Goal: Communication & Community: Answer question/provide support

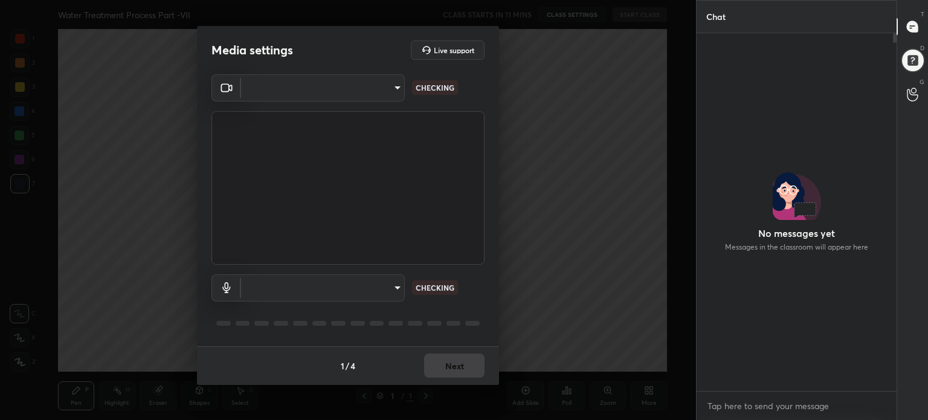
scroll to position [4, 4]
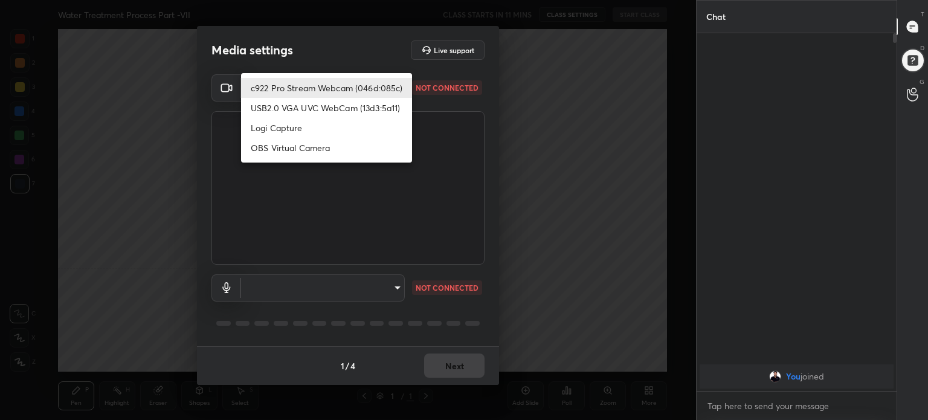
click at [397, 83] on body "1 2 3 4 5 6 7 C X Z C X Z E E Erase all H H Water Treatment Process Part -VII C…" at bounding box center [464, 210] width 928 height 420
click at [387, 84] on li "c922 Pro Stream Webcam (046d:085c)" at bounding box center [326, 88] width 171 height 20
type input "8b4fe6a7d94e157578020fddb772c112c3bb36ad460964a632968797ca6c171d"
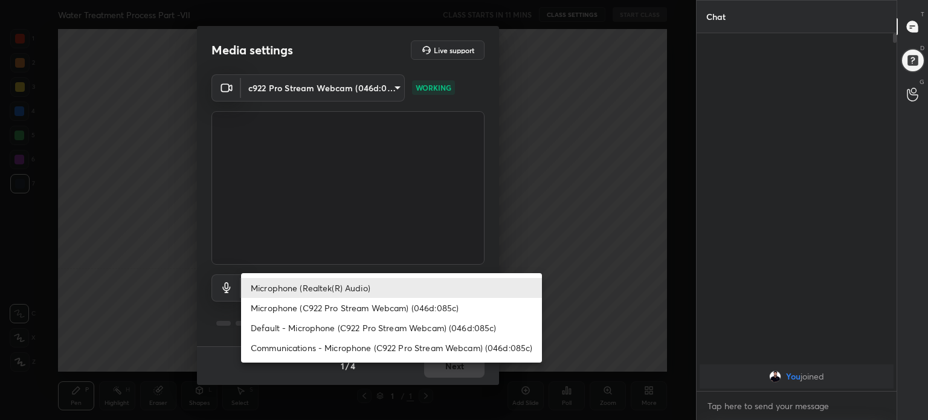
click at [396, 286] on body "1 2 3 4 5 6 7 C X Z C X Z E E Erase all H H Water Treatment Process Part -VII C…" at bounding box center [464, 210] width 928 height 420
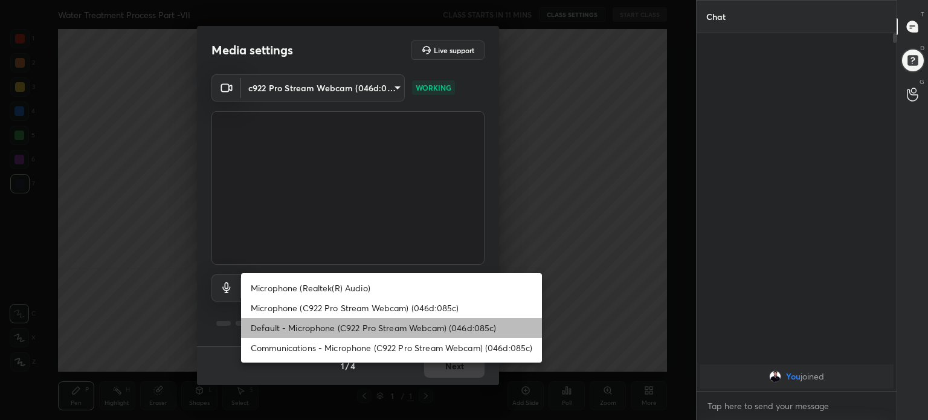
click at [410, 324] on li "Default - Microphone (C922 Pro Stream Webcam) (046d:085c)" at bounding box center [391, 328] width 301 height 20
type input "default"
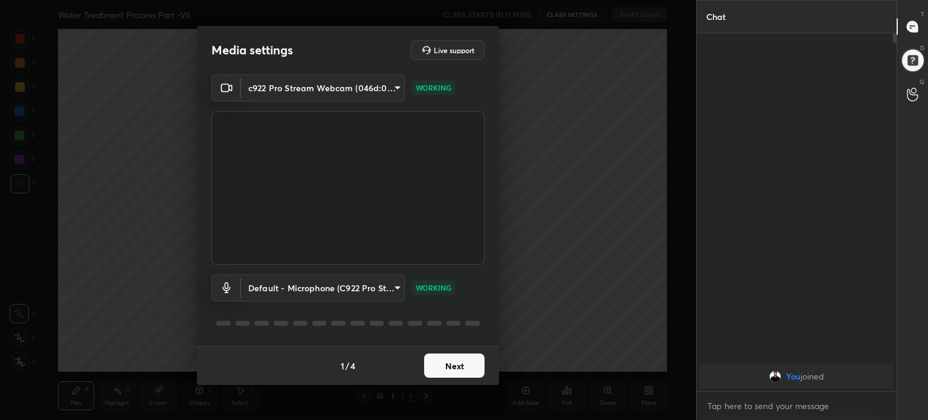
click at [464, 374] on button "Next" at bounding box center [454, 365] width 60 height 24
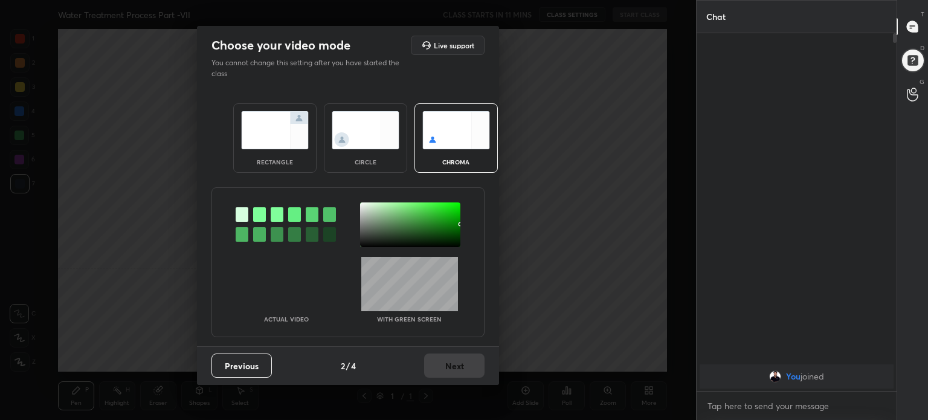
click at [291, 121] on img at bounding box center [275, 130] width 68 height 38
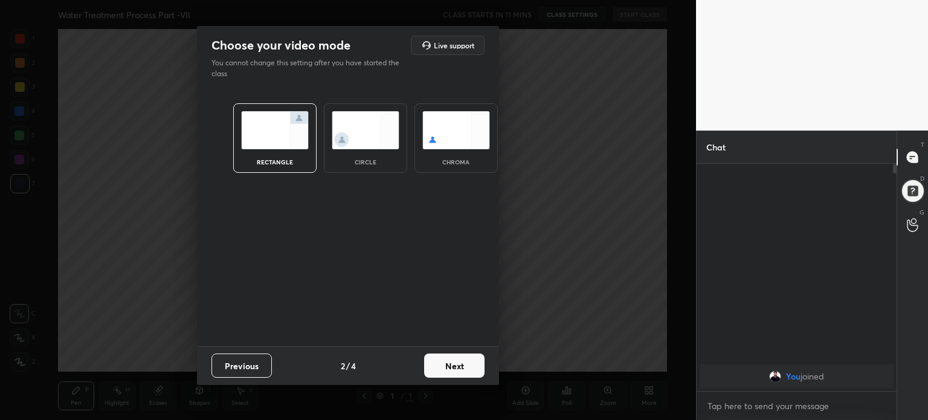
scroll to position [123, 196]
click at [474, 368] on button "Next" at bounding box center [454, 365] width 60 height 24
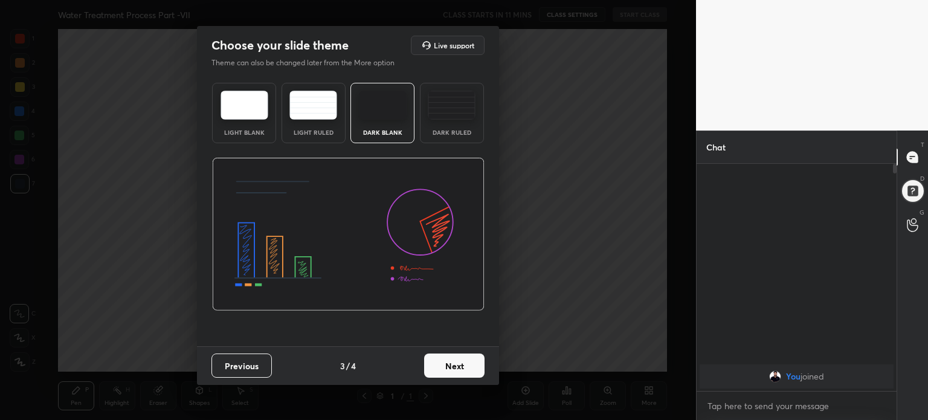
click at [240, 109] on img at bounding box center [244, 105] width 48 height 29
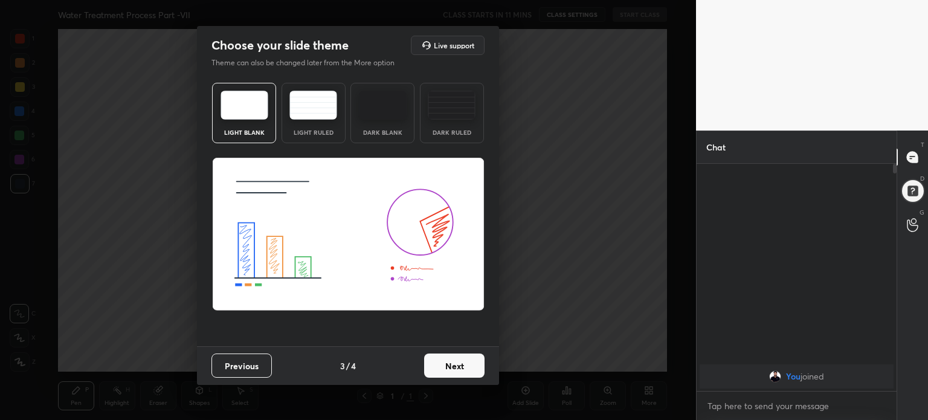
click at [460, 370] on button "Next" at bounding box center [454, 365] width 60 height 24
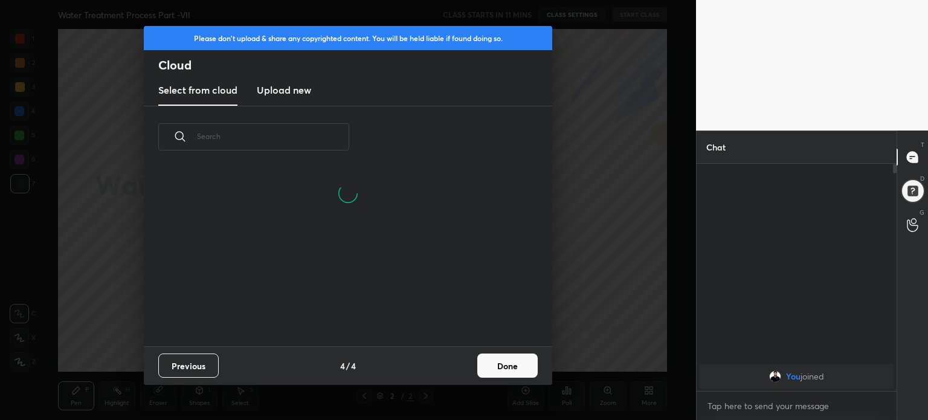
click at [520, 366] on button "Done" at bounding box center [507, 365] width 60 height 24
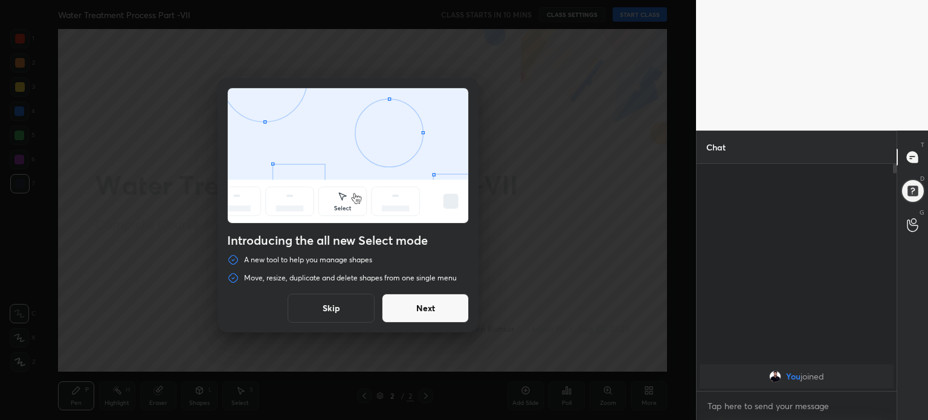
click at [341, 316] on button "Skip" at bounding box center [331, 308] width 87 height 29
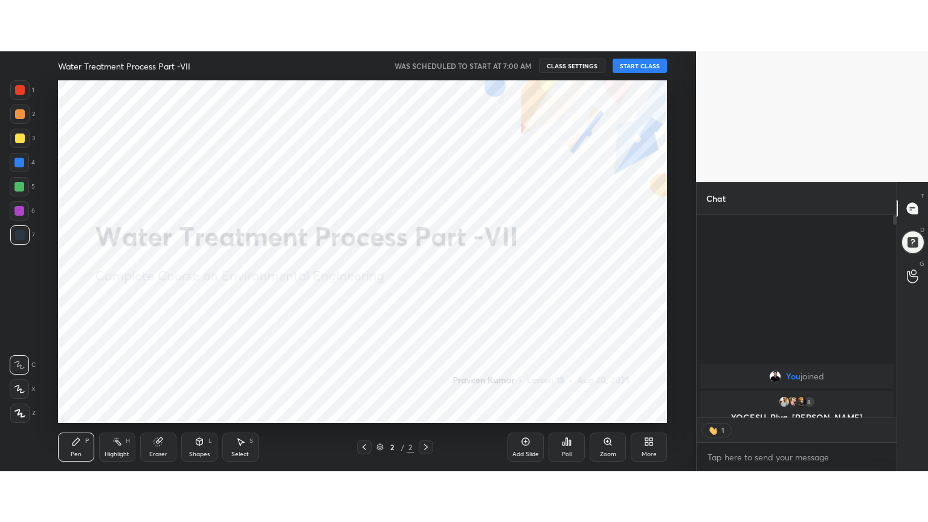
scroll to position [223, 196]
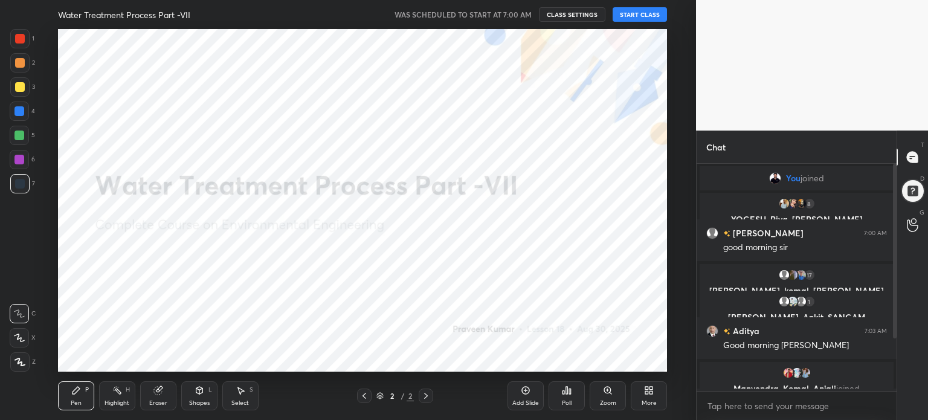
click at [643, 11] on button "START CLASS" at bounding box center [639, 14] width 54 height 14
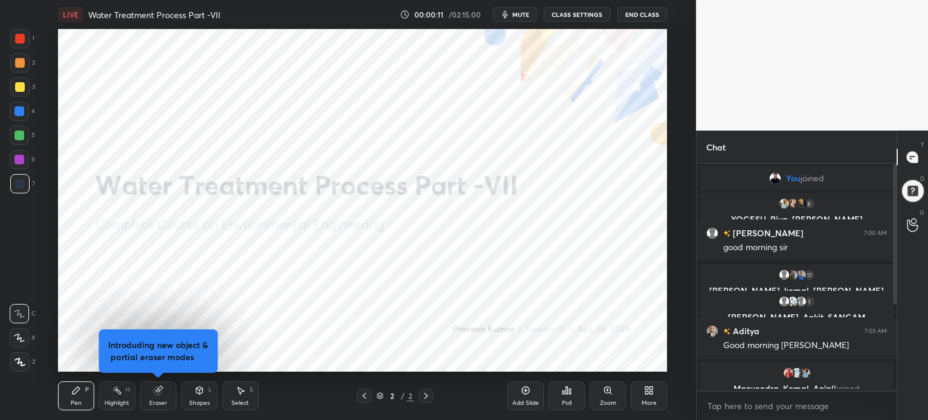
click at [640, 400] on div "More" at bounding box center [649, 395] width 36 height 29
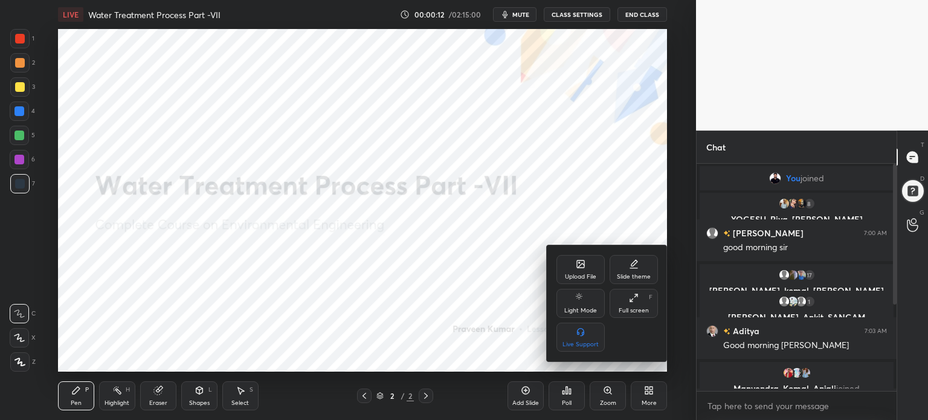
click at [635, 307] on div "Full screen" at bounding box center [634, 310] width 30 height 6
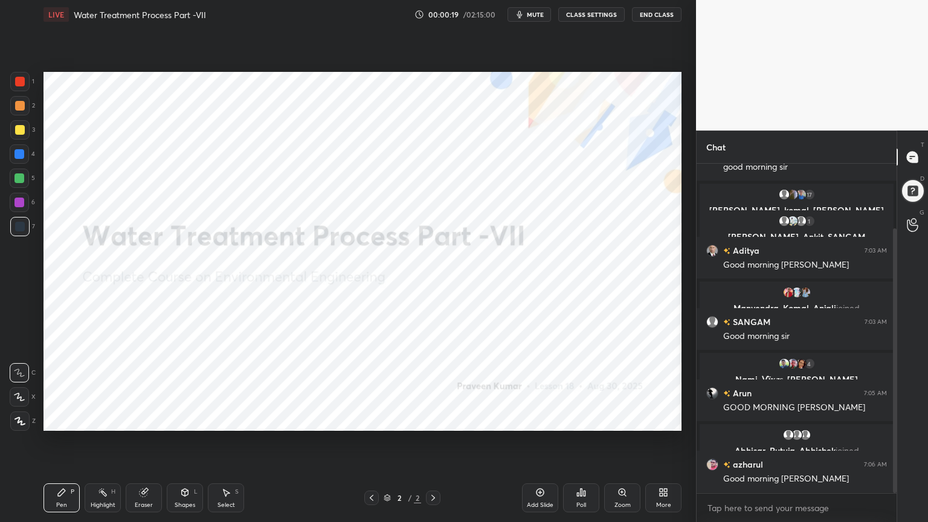
scroll to position [123, 0]
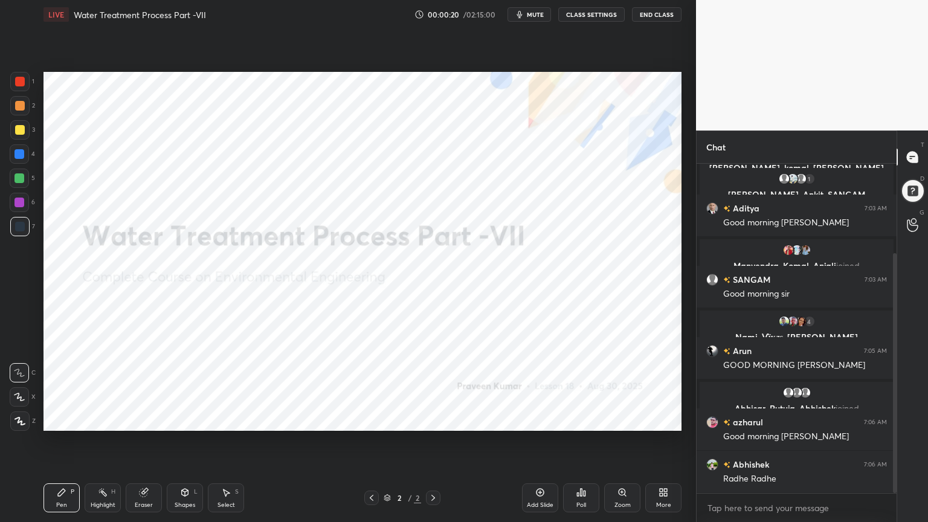
click at [673, 12] on button "End Class" at bounding box center [657, 14] width 50 height 14
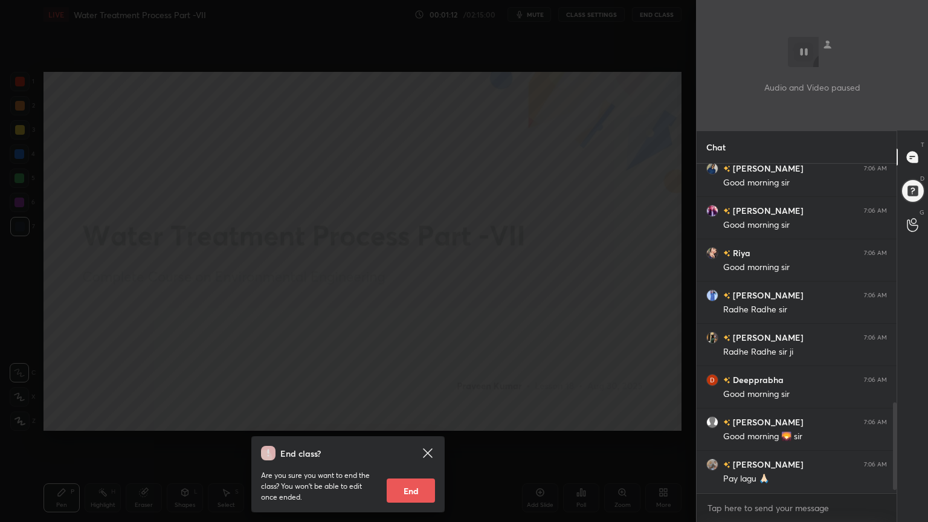
scroll to position [908, 0]
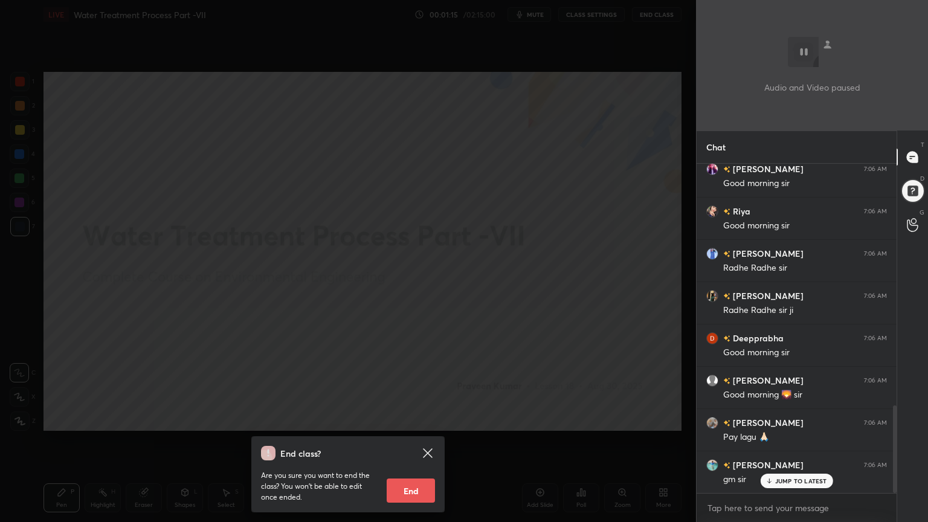
click at [583, 242] on div "End class? Are you sure you want to end the class? You won’t be able to edit on…" at bounding box center [348, 261] width 696 height 522
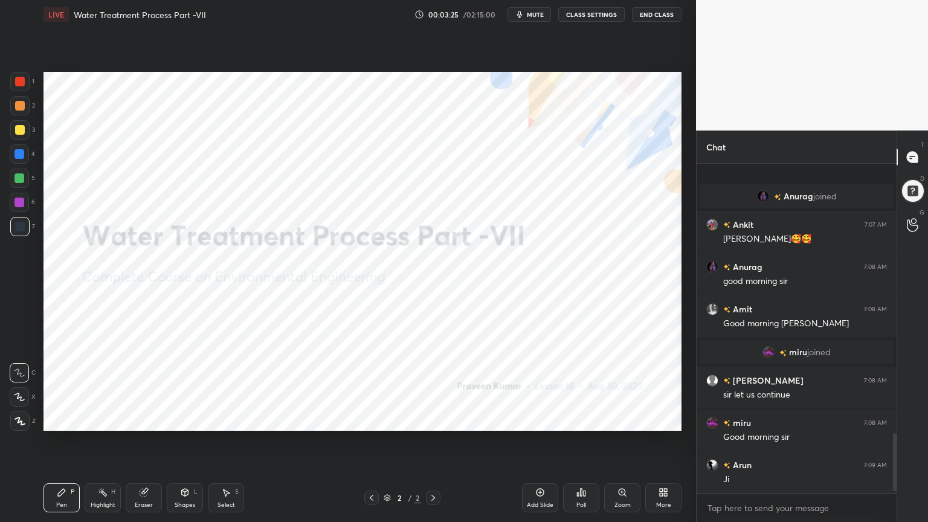
scroll to position [1532, 0]
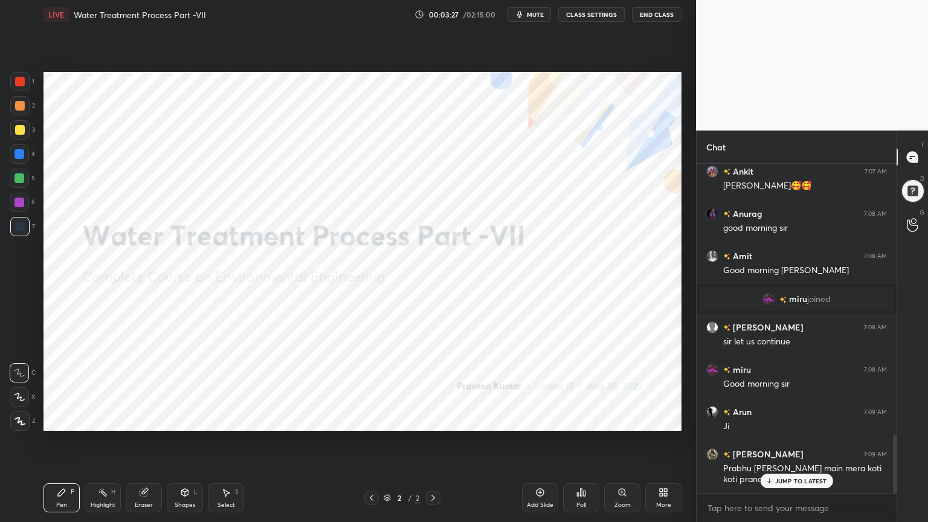
click at [660, 419] on icon at bounding box center [661, 494] width 3 height 3
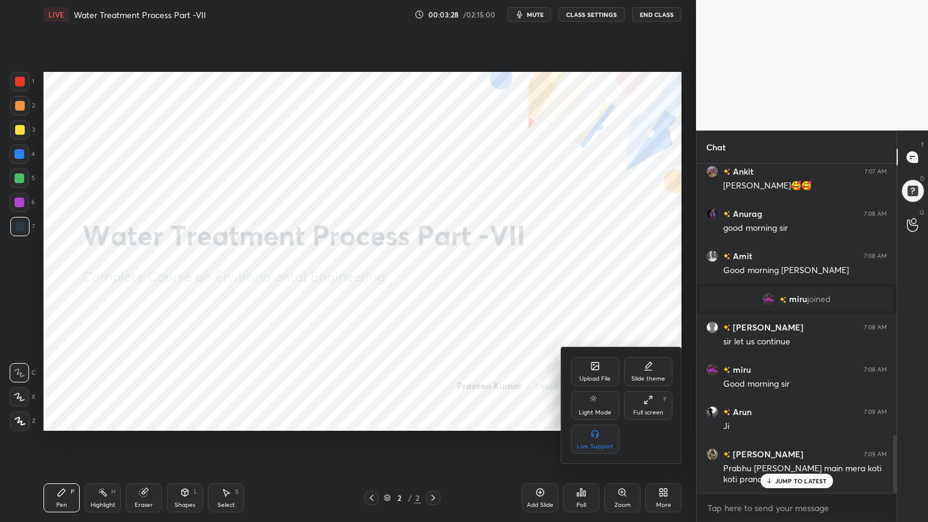
click at [652, 371] on div "Slide theme" at bounding box center [648, 371] width 48 height 29
click at [563, 413] on div "Slide theme Light Blank Light Ruled Dark Blank Dark Ruled" at bounding box center [621, 406] width 121 height 115
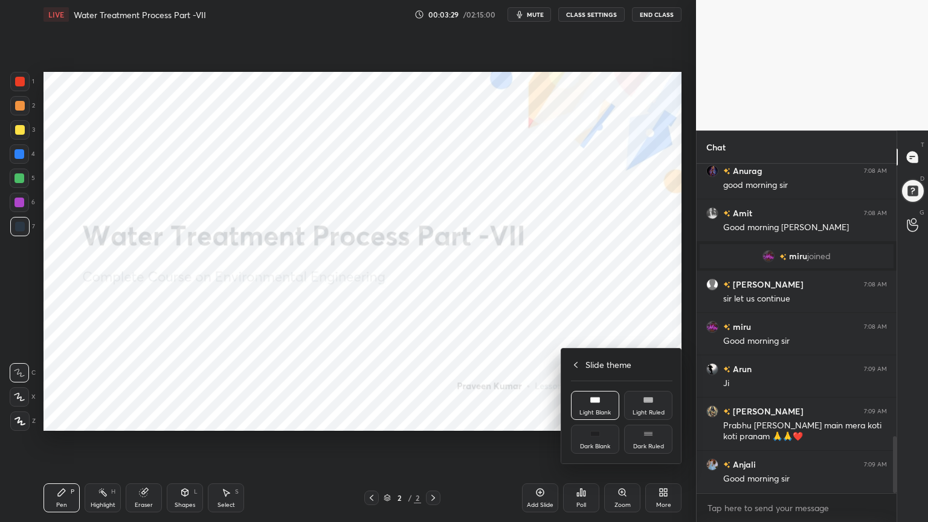
click at [593, 419] on div "Dark Blank" at bounding box center [595, 439] width 48 height 29
click at [525, 419] on div at bounding box center [464, 261] width 928 height 522
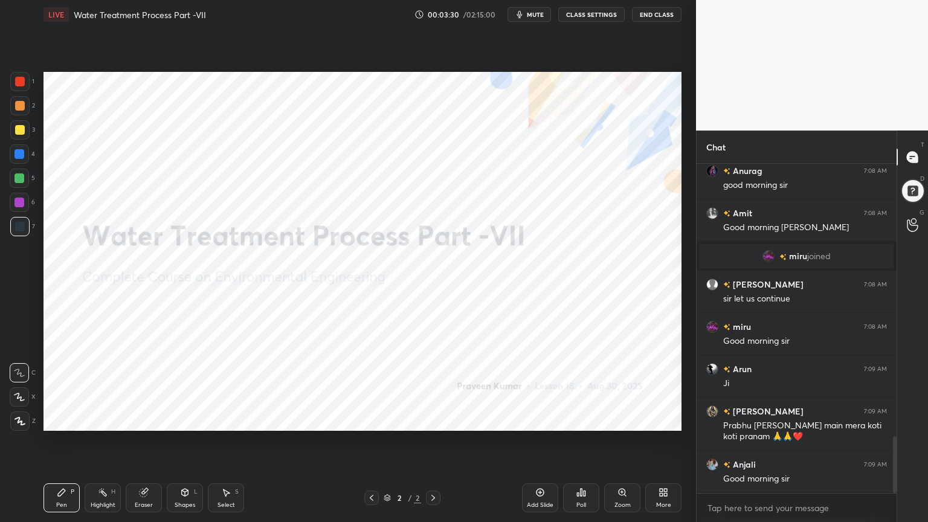
click at [539, 419] on div "Add Slide" at bounding box center [540, 497] width 36 height 29
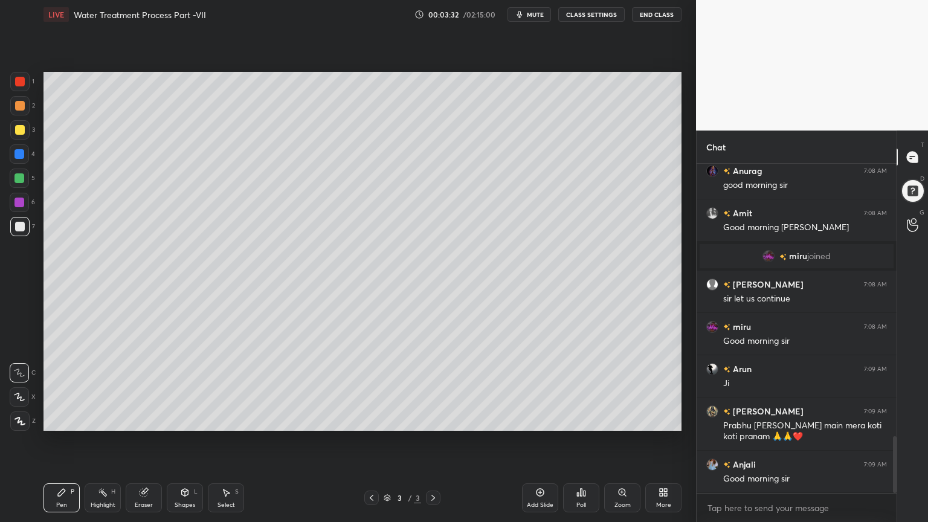
click at [19, 126] on div at bounding box center [20, 130] width 10 height 10
click at [17, 396] on icon at bounding box center [19, 397] width 11 height 8
click at [62, 419] on icon at bounding box center [61, 492] width 7 height 7
click at [186, 419] on div "Shapes" at bounding box center [185, 505] width 21 height 6
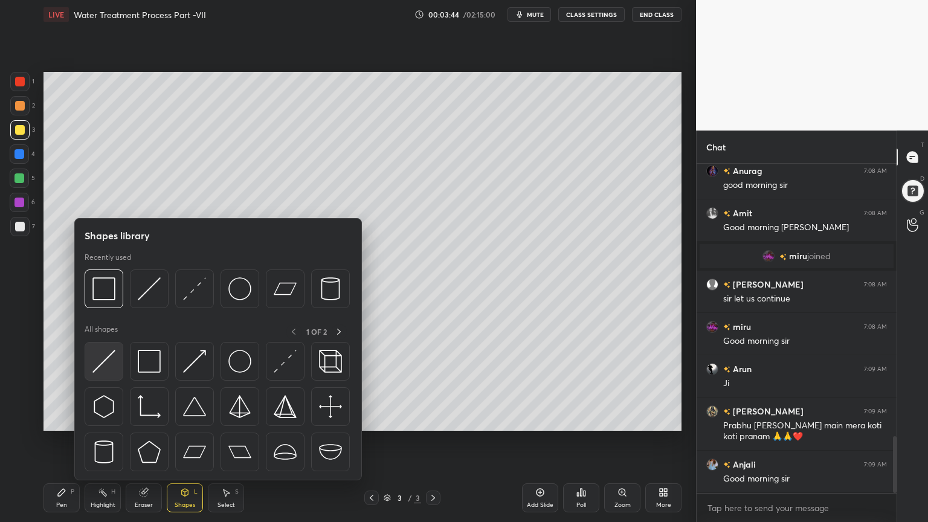
click at [100, 370] on img at bounding box center [103, 361] width 23 height 23
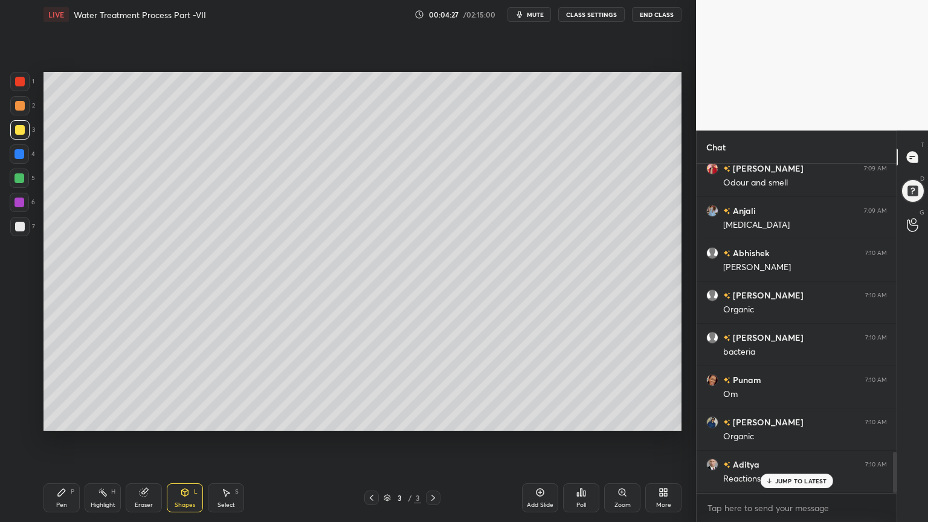
scroll to position [2305, 0]
click at [22, 227] on div at bounding box center [20, 227] width 10 height 10
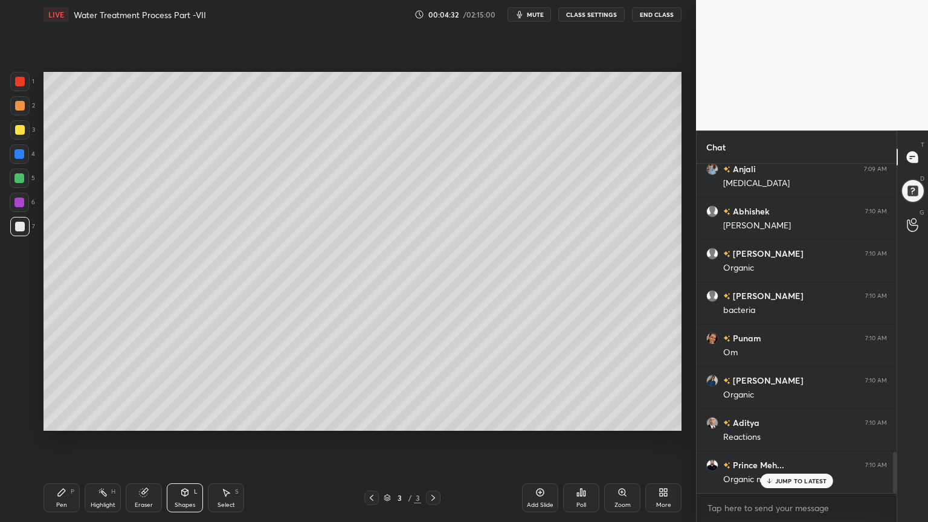
click at [77, 419] on div "Pen P" at bounding box center [61, 497] width 36 height 29
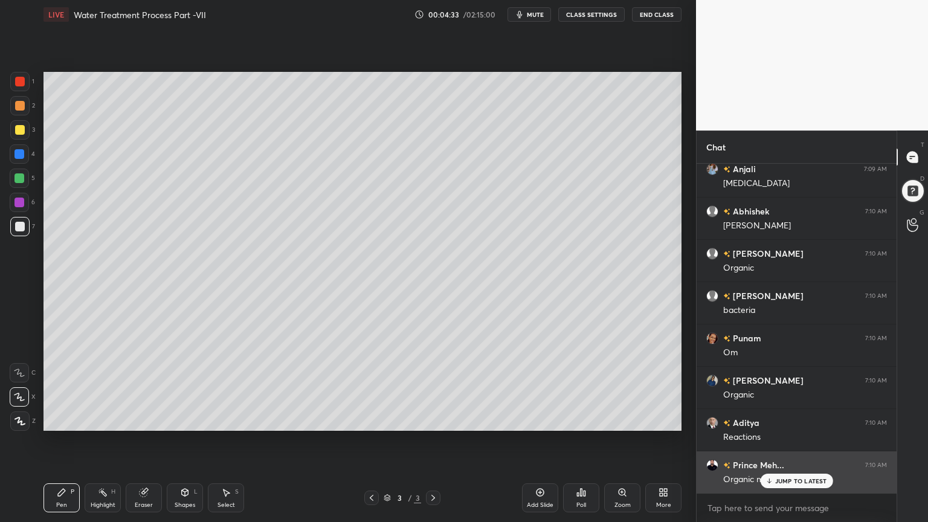
click at [782, 419] on p "JUMP TO LATEST" at bounding box center [801, 480] width 52 height 7
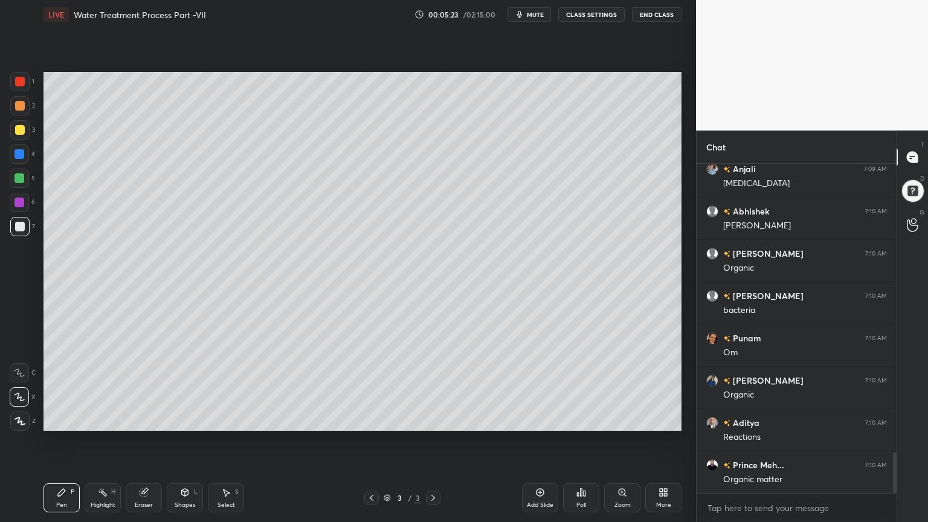
scroll to position [2348, 0]
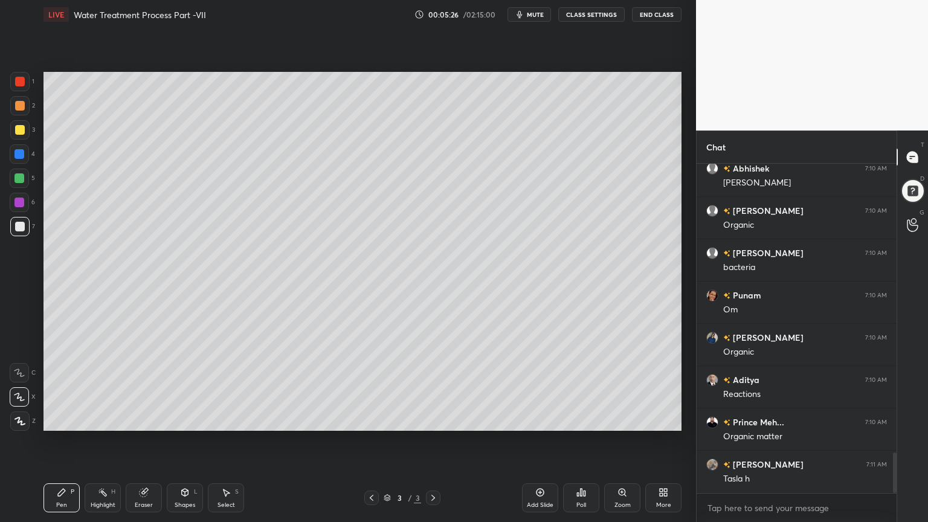
click at [150, 419] on div "Eraser" at bounding box center [144, 497] width 36 height 29
click at [57, 419] on div "Pen P" at bounding box center [61, 497] width 36 height 29
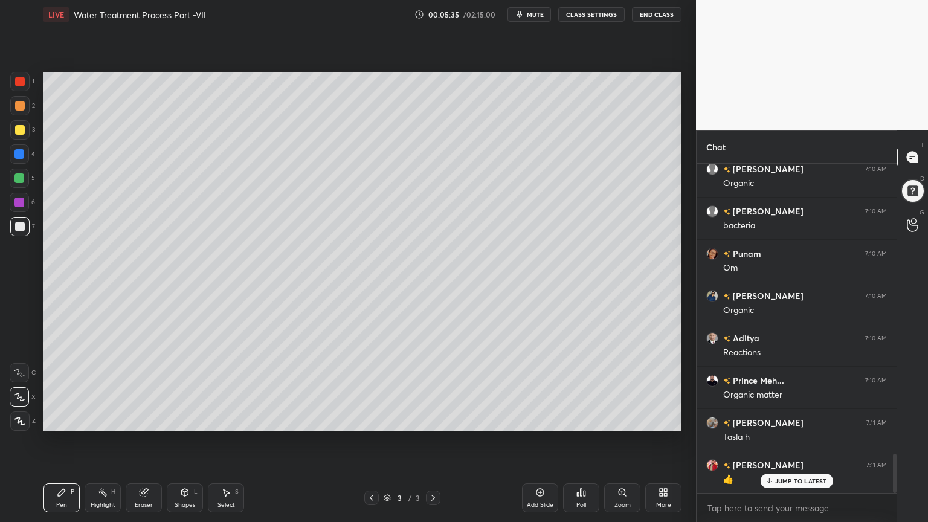
scroll to position [2418, 0]
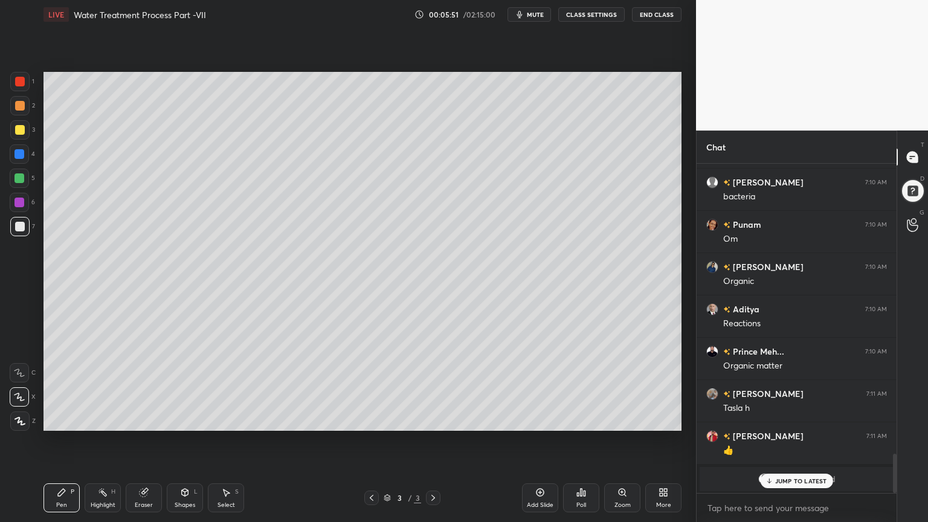
click at [147, 419] on icon at bounding box center [144, 492] width 10 height 10
click at [68, 419] on div "Pen P" at bounding box center [61, 497] width 36 height 29
click at [19, 129] on div at bounding box center [20, 130] width 10 height 10
click at [145, 419] on icon at bounding box center [144, 493] width 8 height 8
click at [63, 419] on div "Pen P" at bounding box center [61, 497] width 36 height 29
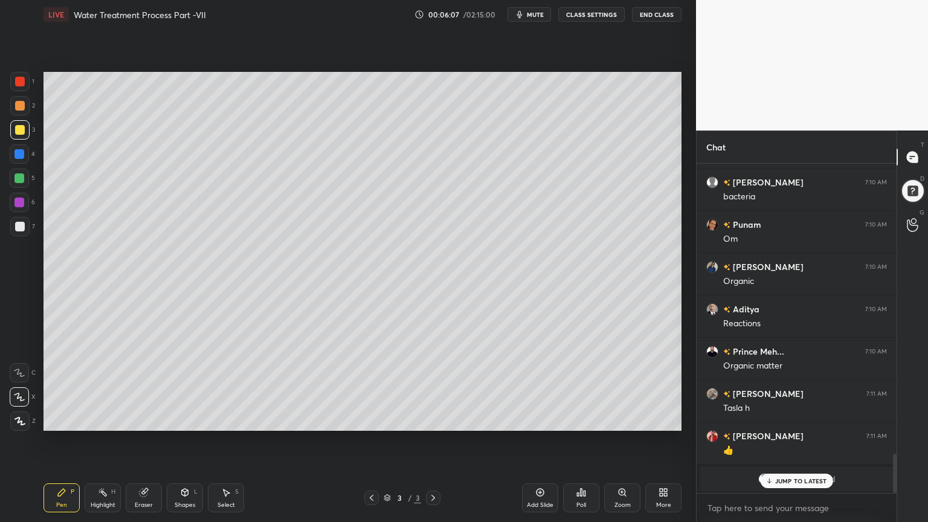
click at [21, 178] on div at bounding box center [19, 178] width 10 height 10
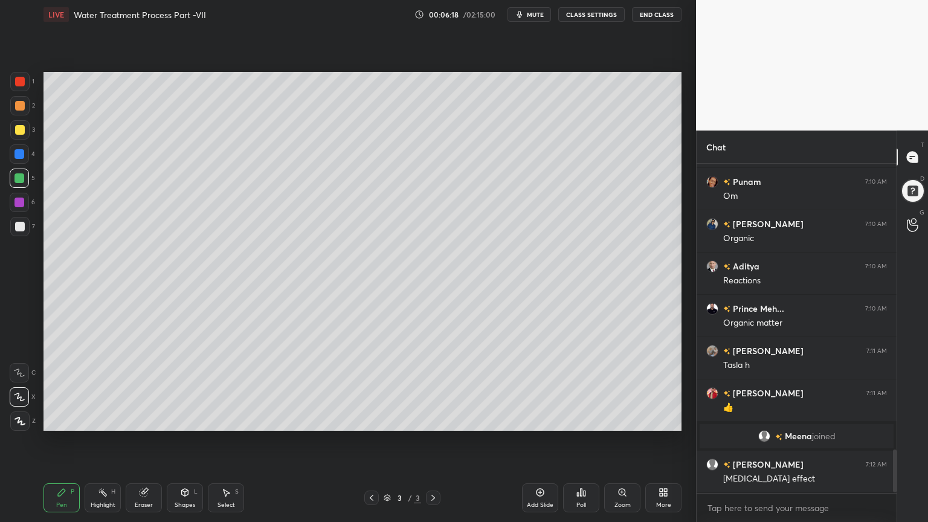
scroll to position [2206, 0]
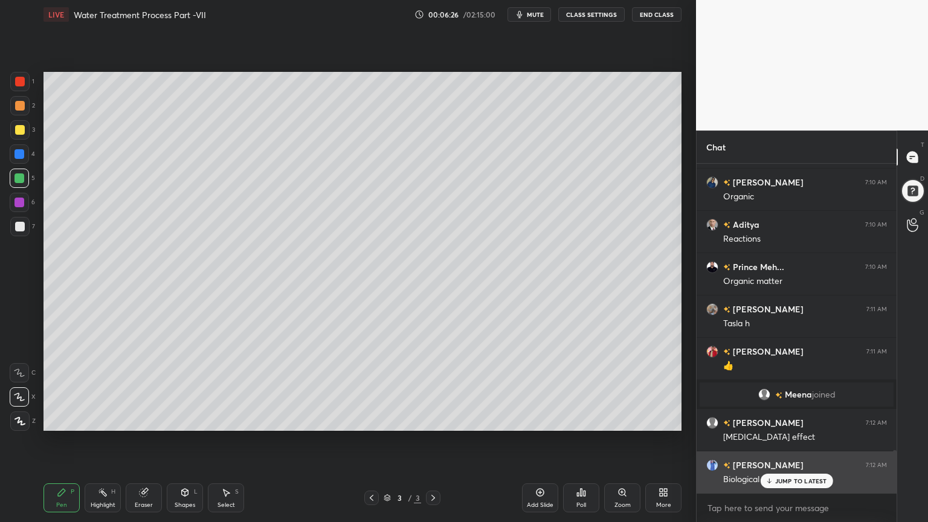
click at [786, 419] on p "JUMP TO LATEST" at bounding box center [801, 480] width 52 height 7
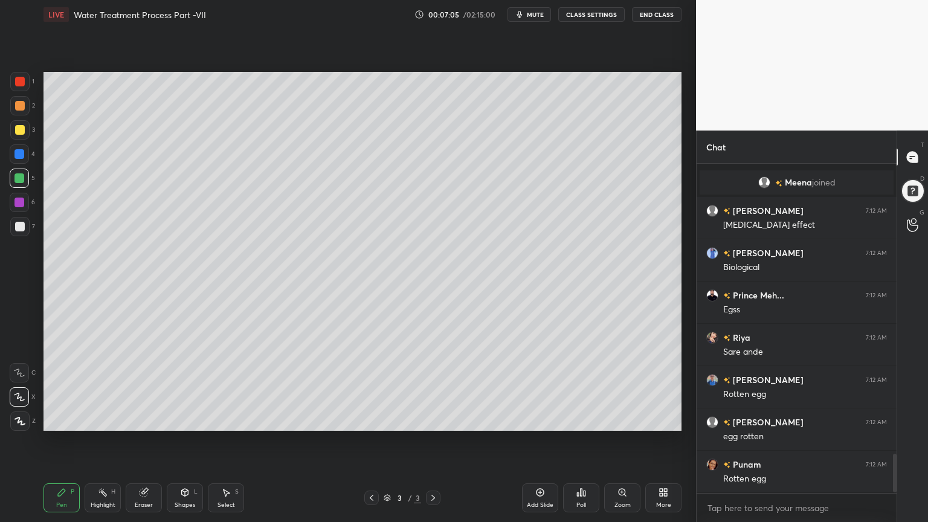
scroll to position [2460, 0]
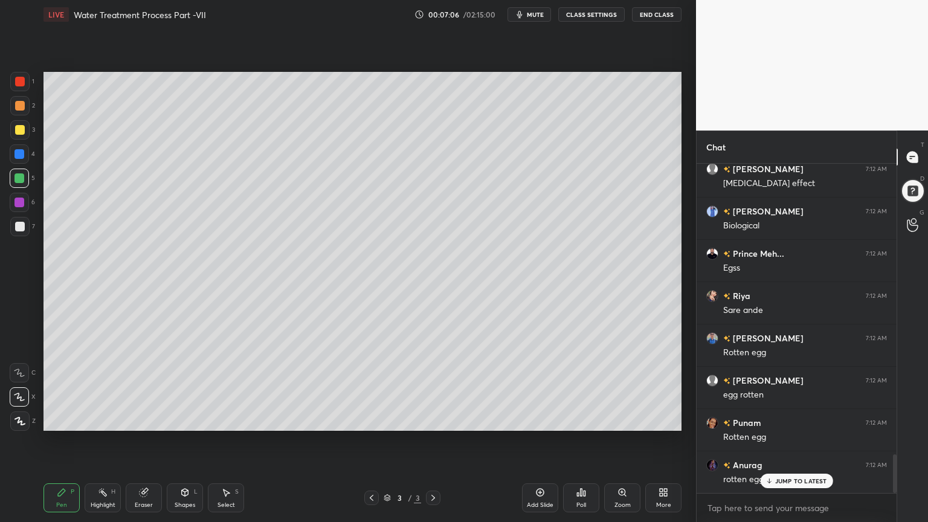
click at [155, 419] on div "Eraser" at bounding box center [144, 497] width 36 height 29
click at [62, 419] on div "Pen" at bounding box center [61, 505] width 11 height 6
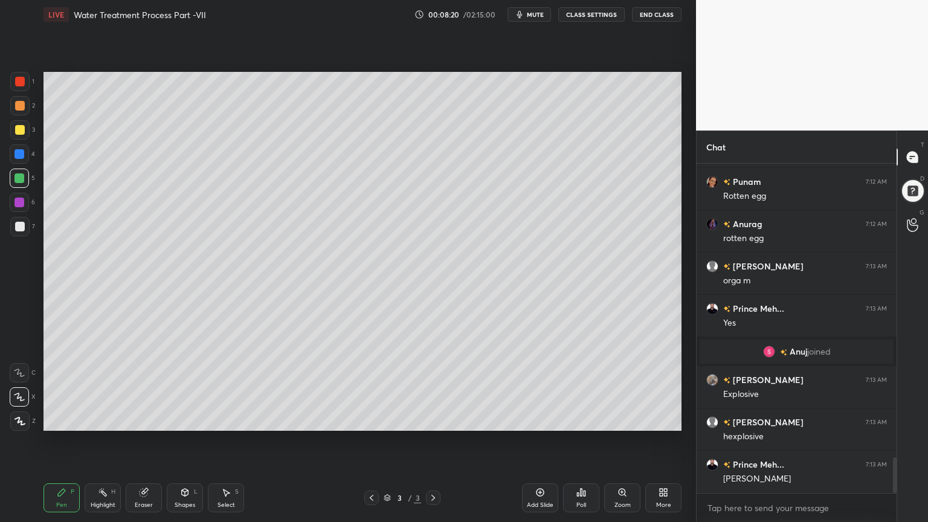
scroll to position [2742, 0]
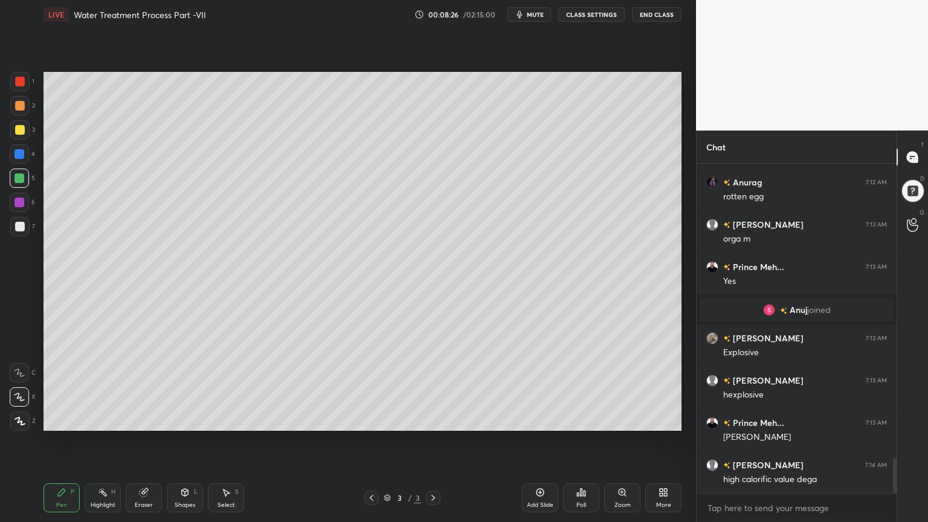
click at [194, 419] on div "Shapes L" at bounding box center [185, 497] width 36 height 29
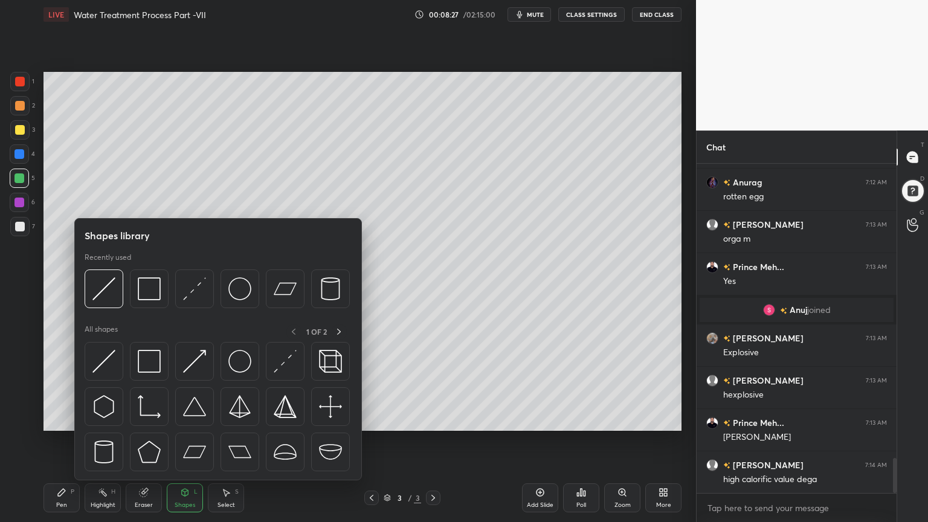
click at [62, 419] on icon at bounding box center [61, 492] width 7 height 7
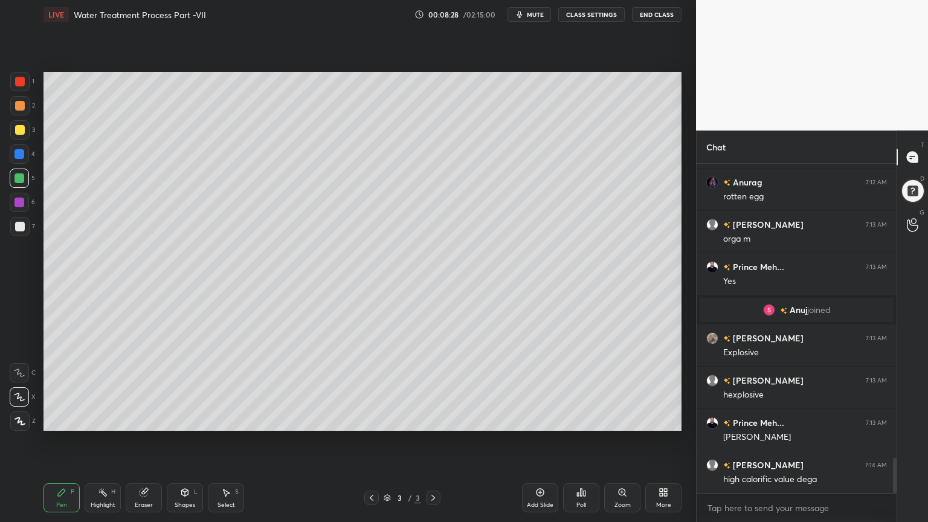
click at [18, 418] on icon at bounding box center [20, 420] width 10 height 7
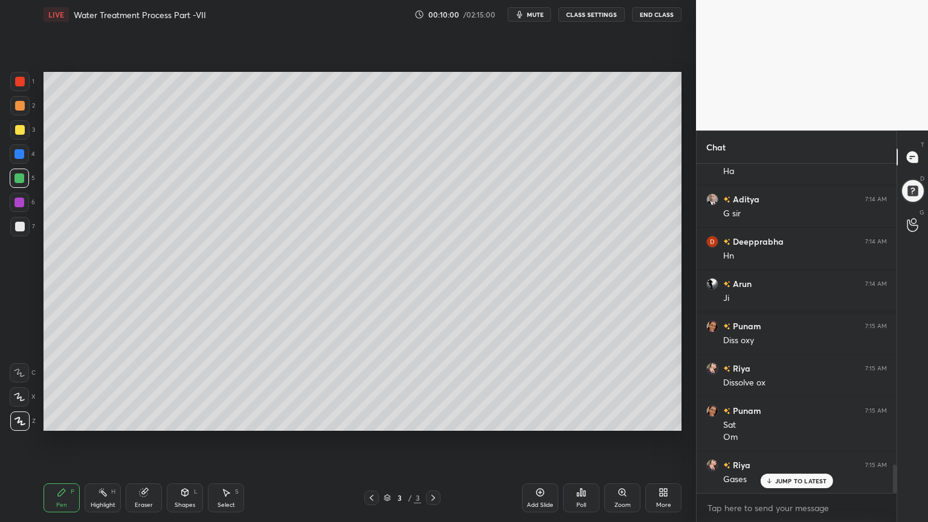
scroll to position [3558, 0]
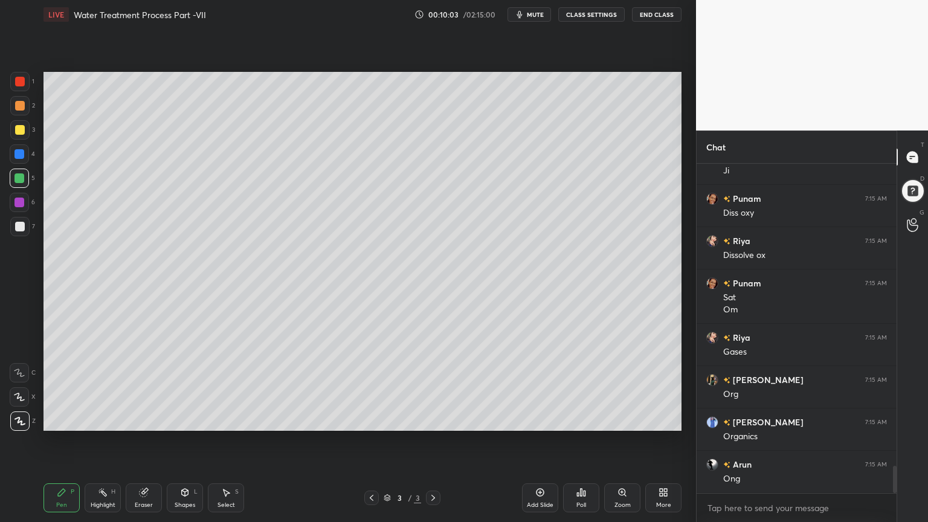
click at [540, 419] on div "Add Slide" at bounding box center [540, 497] width 36 height 29
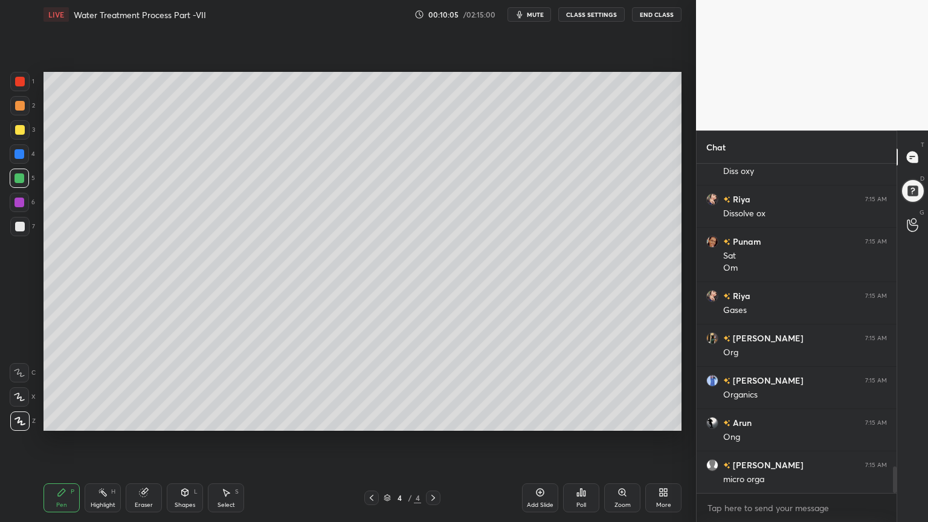
scroll to position [3727, 0]
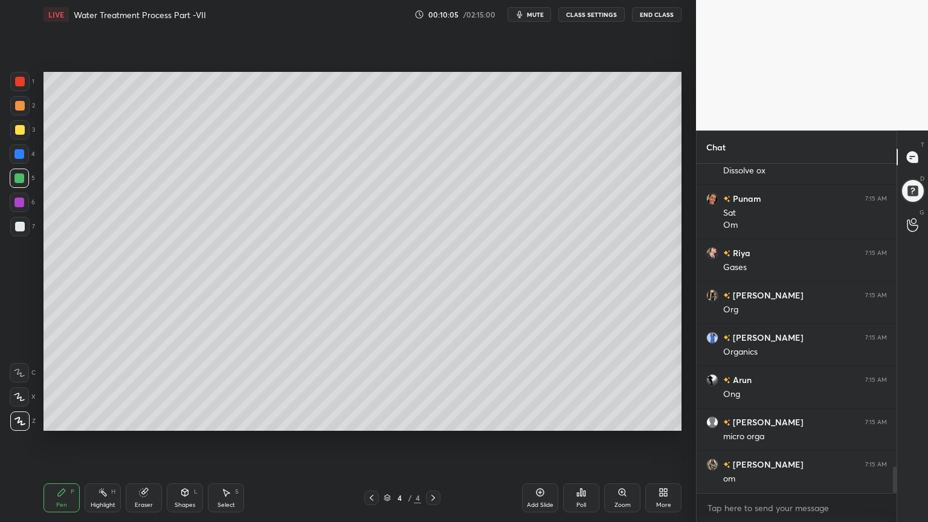
click at [18, 132] on div at bounding box center [20, 130] width 10 height 10
click at [17, 399] on icon at bounding box center [19, 396] width 10 height 7
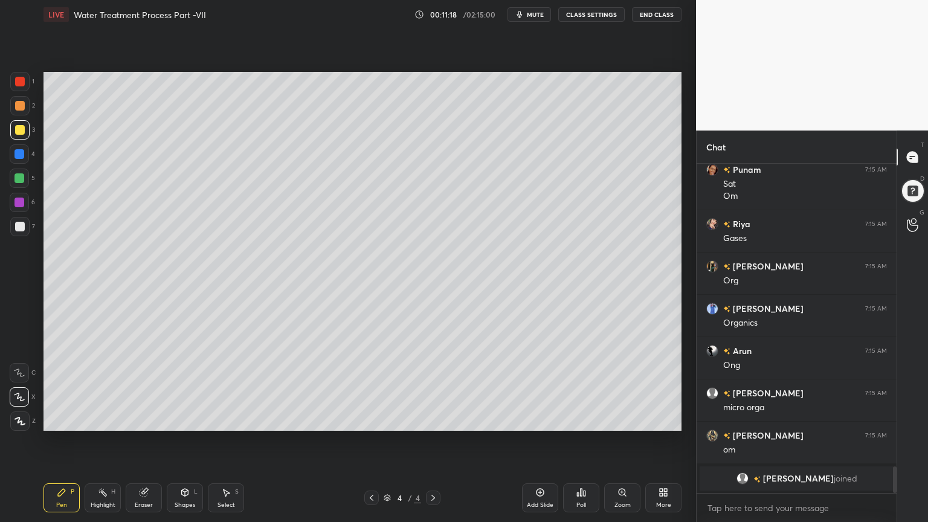
click at [22, 419] on icon at bounding box center [19, 421] width 11 height 8
click at [19, 127] on div at bounding box center [20, 130] width 10 height 10
click at [184, 419] on div "Shapes L" at bounding box center [185, 497] width 36 height 29
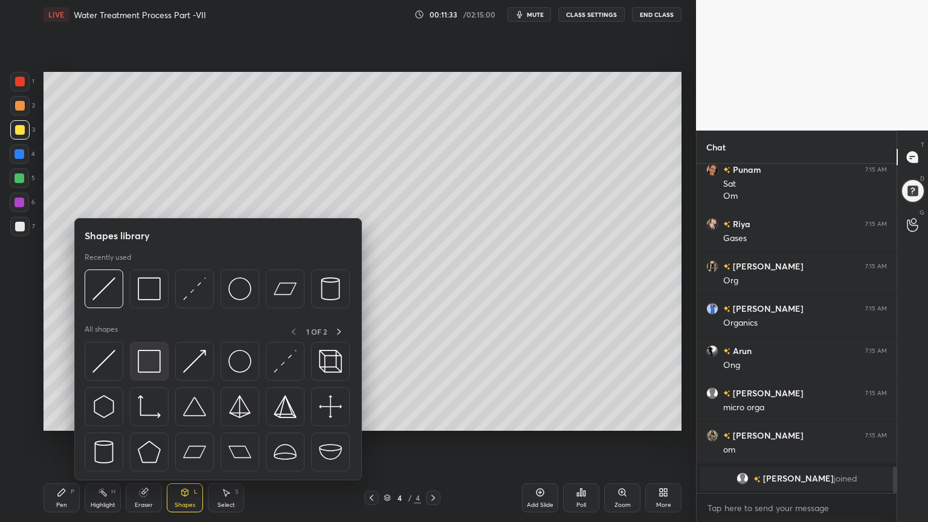
click at [146, 364] on img at bounding box center [149, 361] width 23 height 23
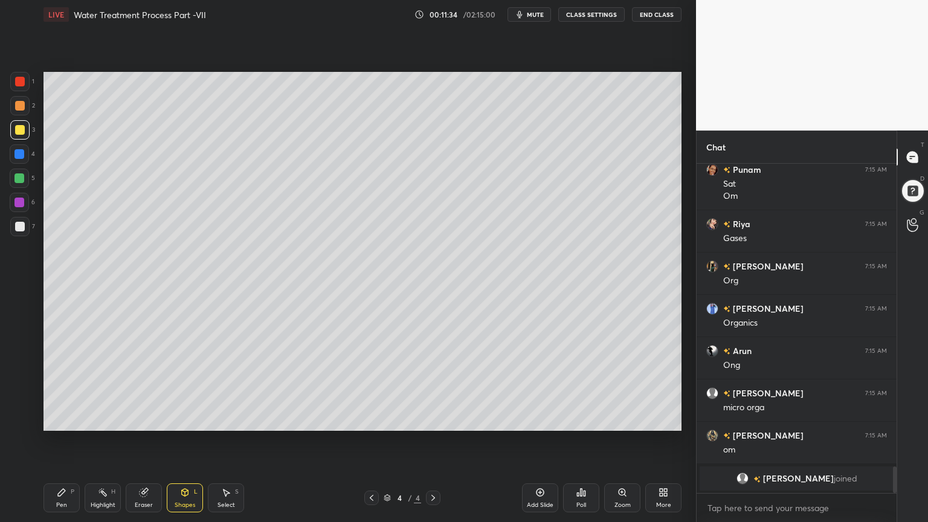
click at [14, 181] on div at bounding box center [19, 178] width 10 height 10
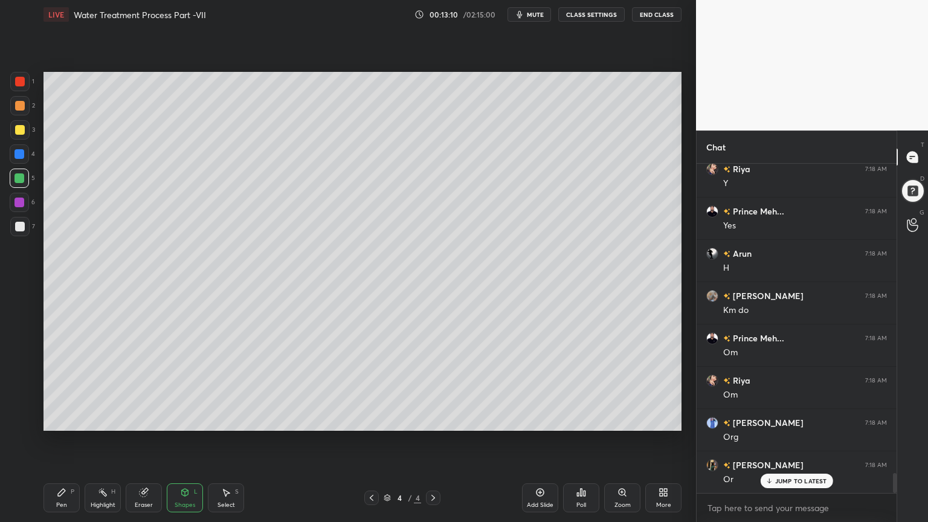
scroll to position [5141, 0]
click at [18, 153] on div at bounding box center [19, 154] width 10 height 10
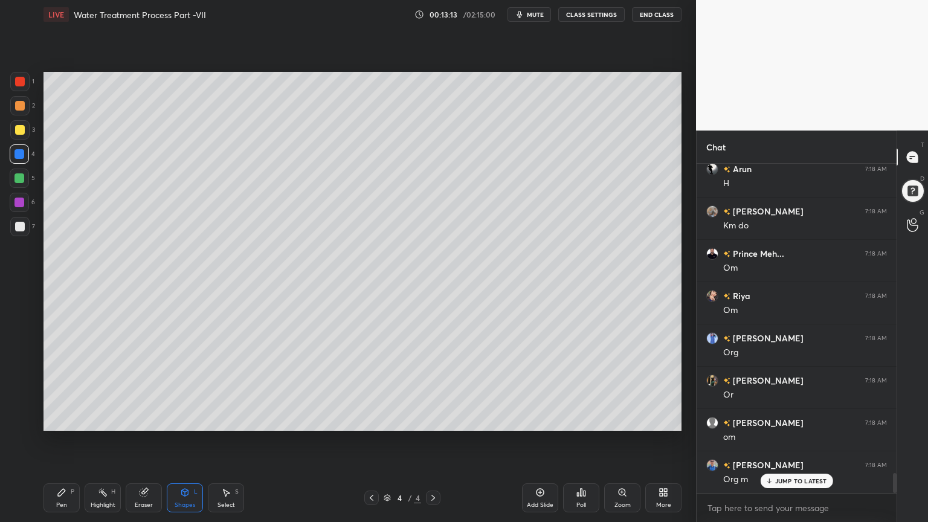
click at [20, 184] on div at bounding box center [19, 178] width 19 height 19
click at [16, 152] on div at bounding box center [19, 154] width 10 height 10
click at [20, 80] on div at bounding box center [20, 82] width 10 height 10
click at [55, 419] on div "Pen P" at bounding box center [61, 497] width 36 height 29
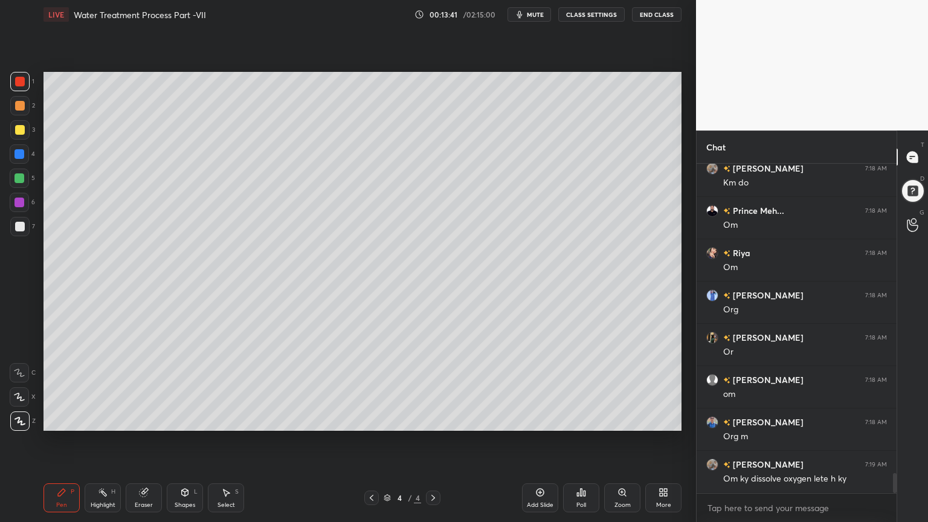
click at [177, 419] on div "Shapes L" at bounding box center [185, 497] width 36 height 29
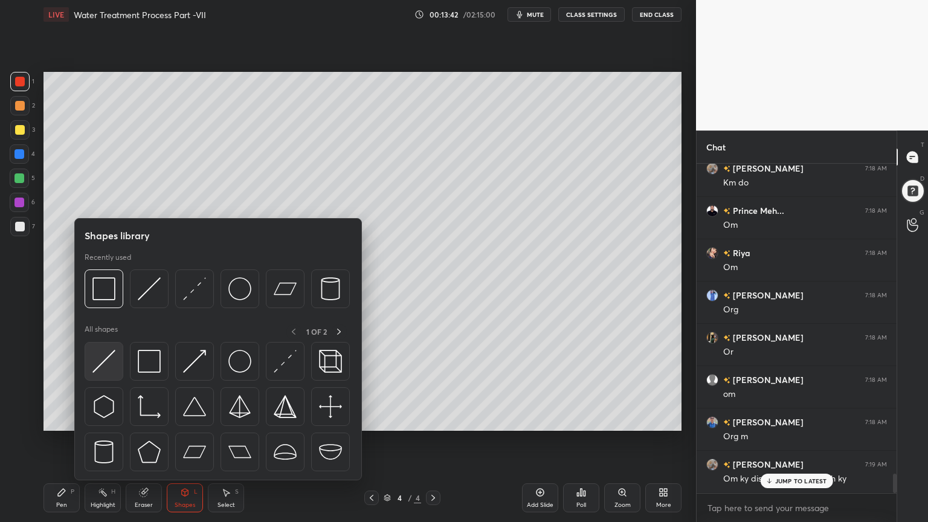
scroll to position [5226, 0]
click at [98, 368] on img at bounding box center [103, 361] width 23 height 23
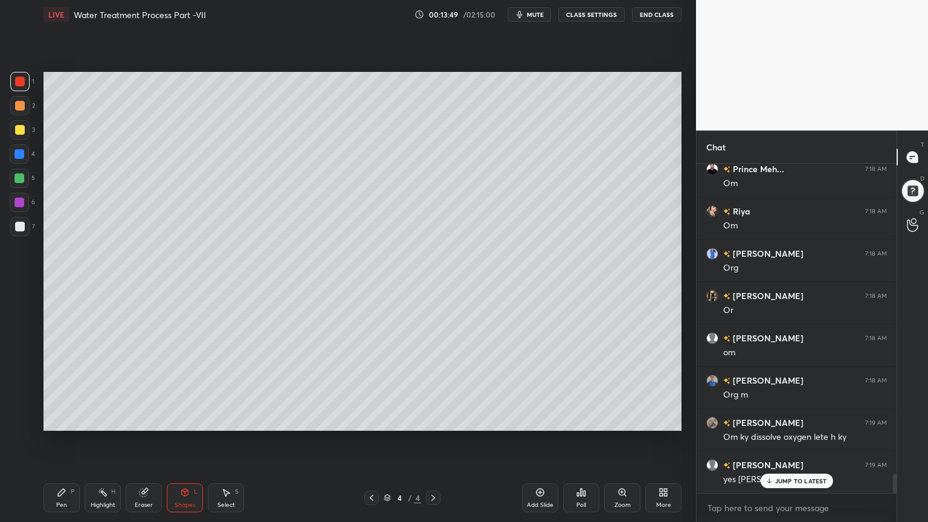
click at [27, 231] on div at bounding box center [19, 226] width 19 height 19
click at [65, 419] on div "Pen P" at bounding box center [61, 497] width 36 height 29
click at [17, 395] on icon at bounding box center [19, 397] width 11 height 8
click at [18, 230] on div at bounding box center [20, 227] width 10 height 10
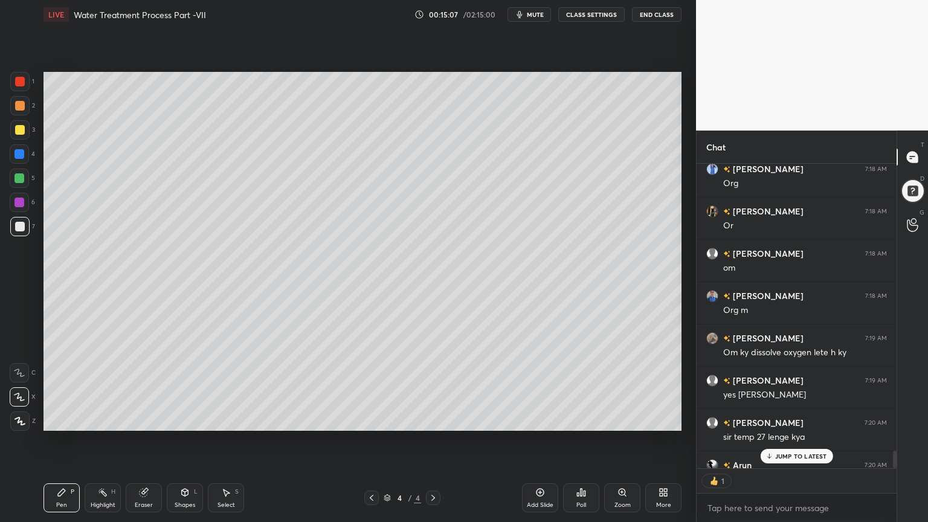
scroll to position [4, 4]
click at [536, 419] on div "Add Slide" at bounding box center [540, 505] width 27 height 6
click at [191, 419] on div "Shapes L" at bounding box center [185, 497] width 36 height 29
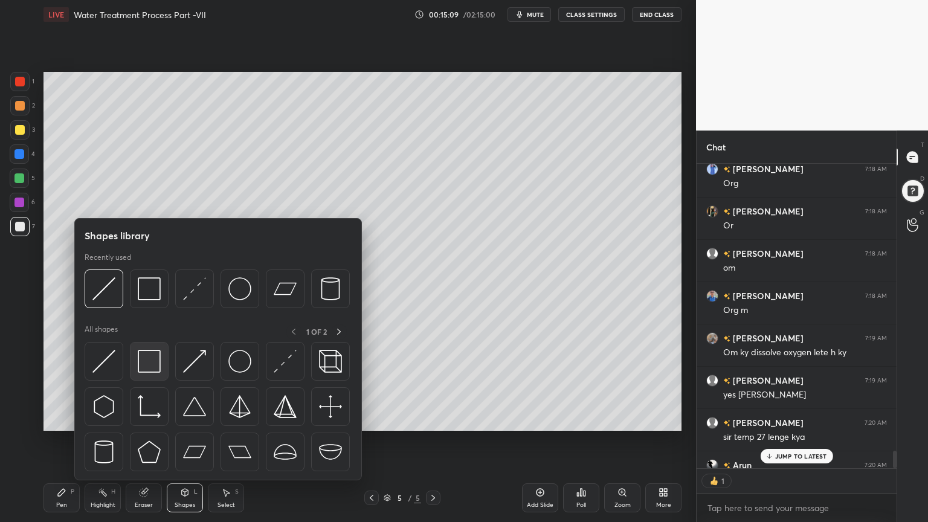
click at [149, 365] on img at bounding box center [149, 361] width 23 height 23
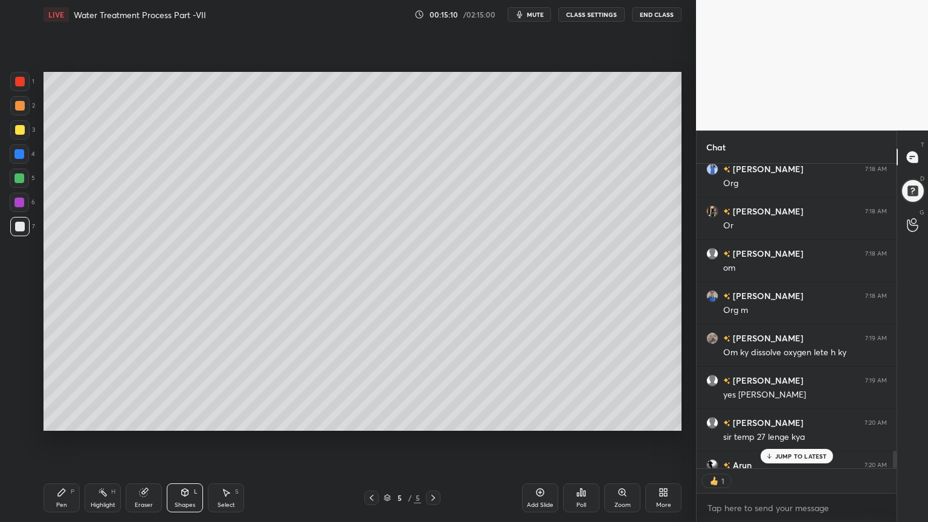
click at [19, 176] on div at bounding box center [19, 178] width 10 height 10
click at [181, 419] on div "Shapes L" at bounding box center [185, 497] width 36 height 29
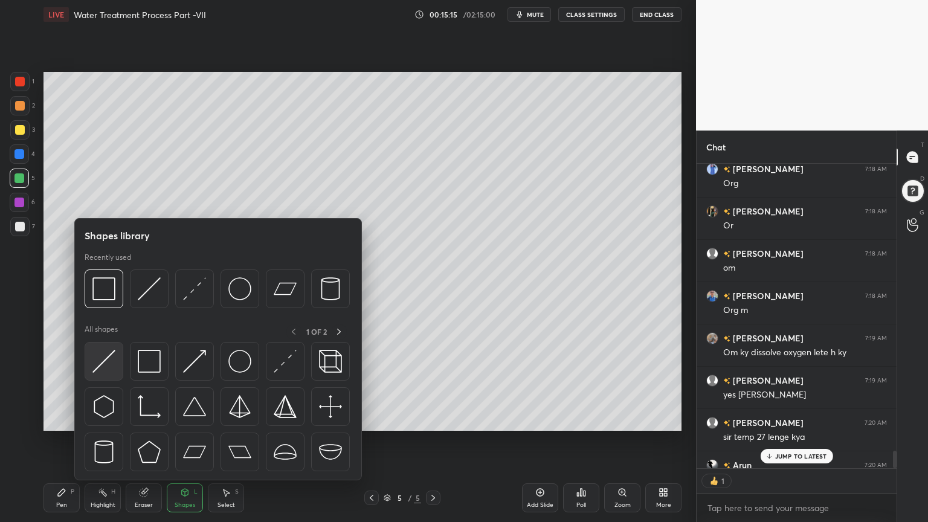
click at [101, 373] on div at bounding box center [104, 361] width 39 height 39
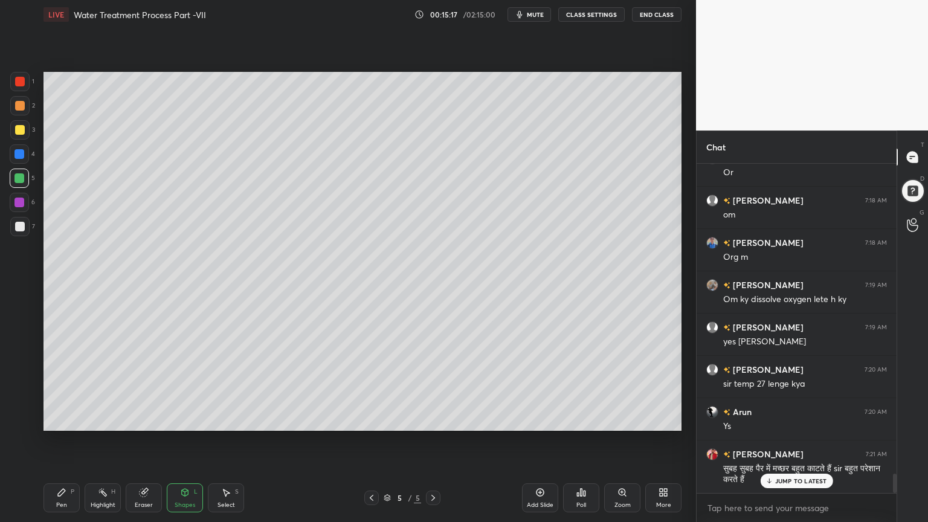
scroll to position [326, 196]
click at [59, 419] on div "Pen P" at bounding box center [61, 497] width 36 height 29
click at [17, 419] on icon at bounding box center [19, 421] width 11 height 8
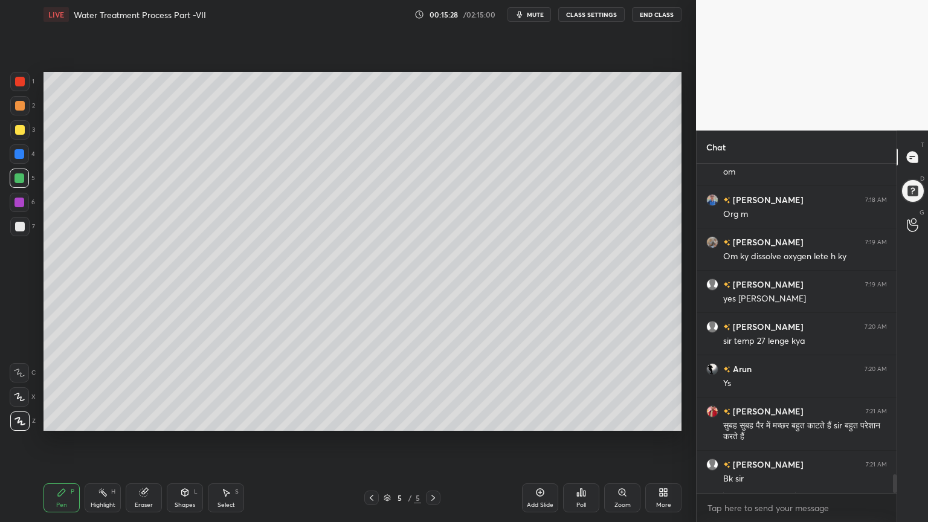
click at [373, 419] on icon at bounding box center [372, 498] width 10 height 10
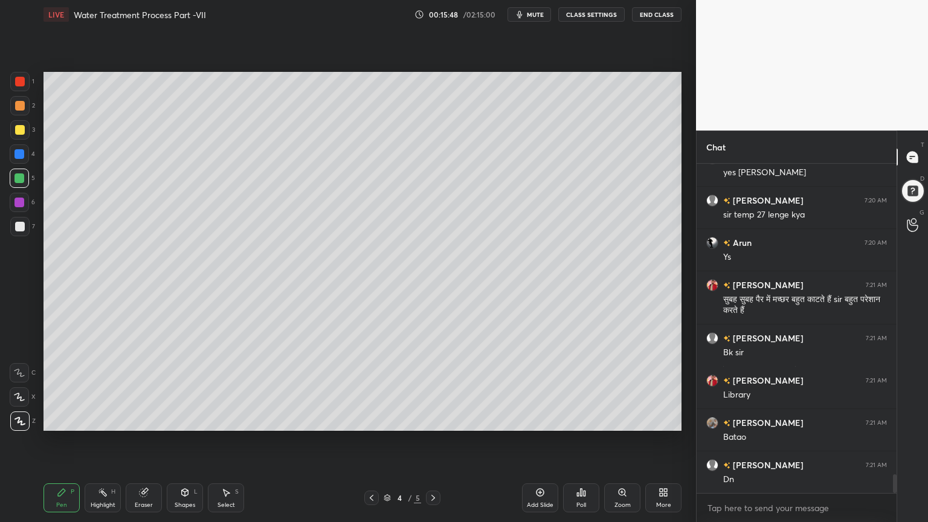
scroll to position [5576, 0]
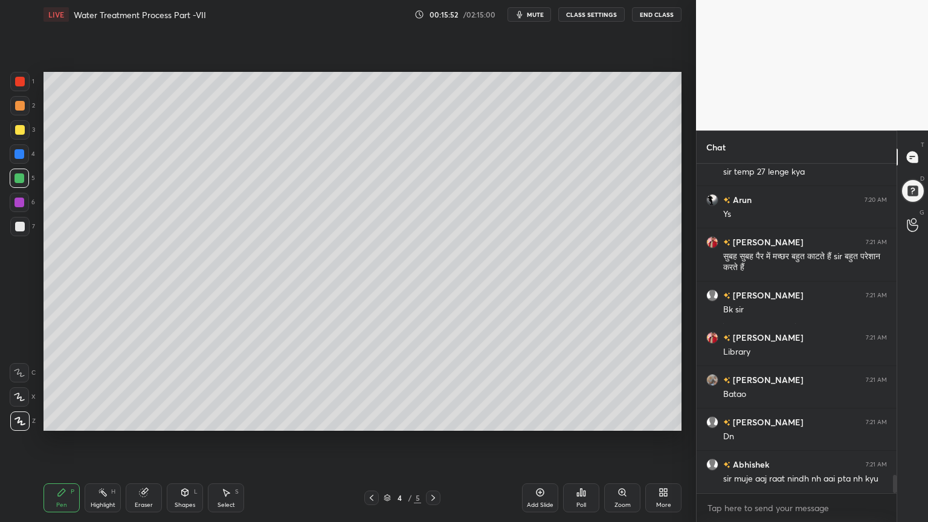
click at [432, 419] on icon at bounding box center [433, 498] width 10 height 10
click at [184, 419] on div "Shapes L" at bounding box center [185, 497] width 36 height 29
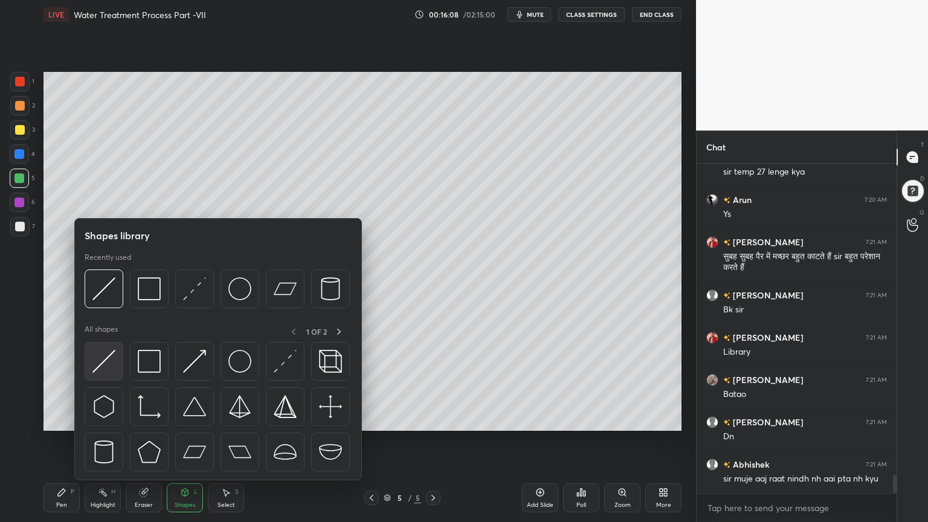
click at [103, 370] on img at bounding box center [103, 361] width 23 height 23
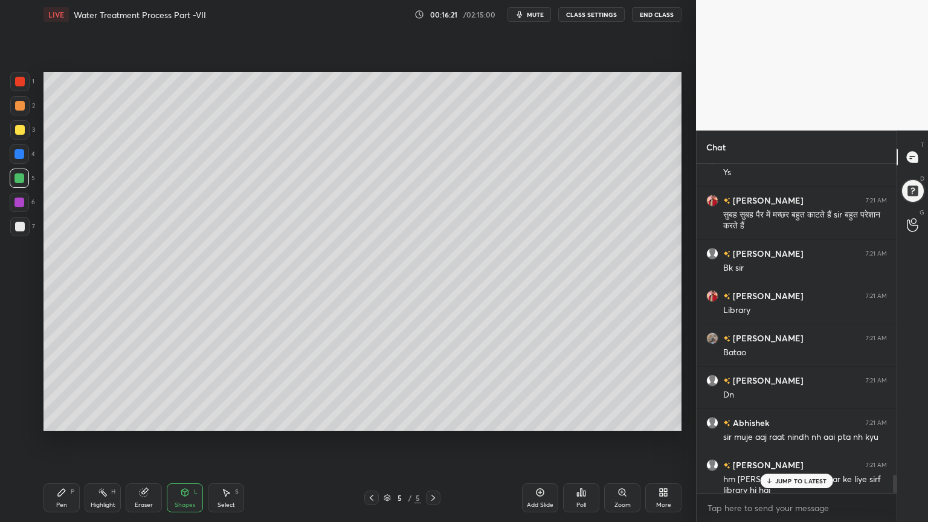
click at [68, 419] on div "Pen P" at bounding box center [61, 497] width 36 height 29
click at [22, 223] on div at bounding box center [20, 227] width 10 height 10
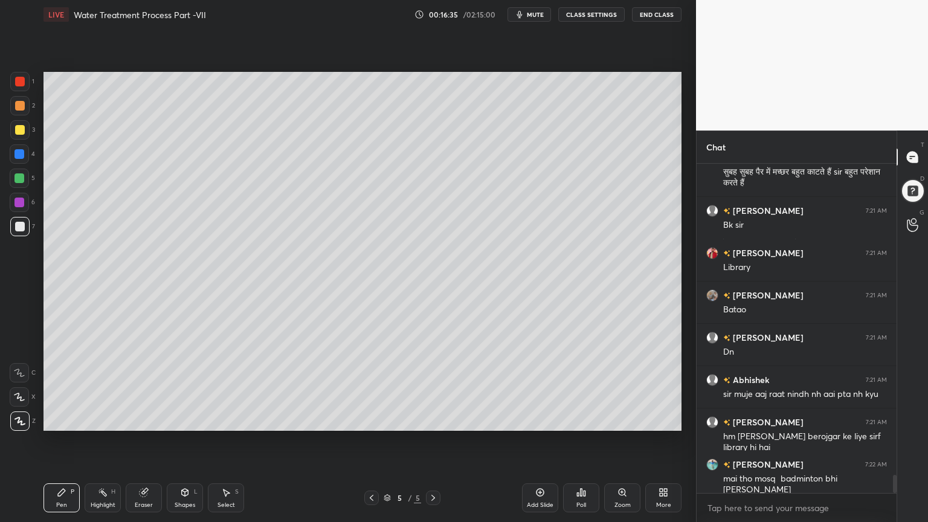
click at [18, 223] on div at bounding box center [20, 227] width 10 height 10
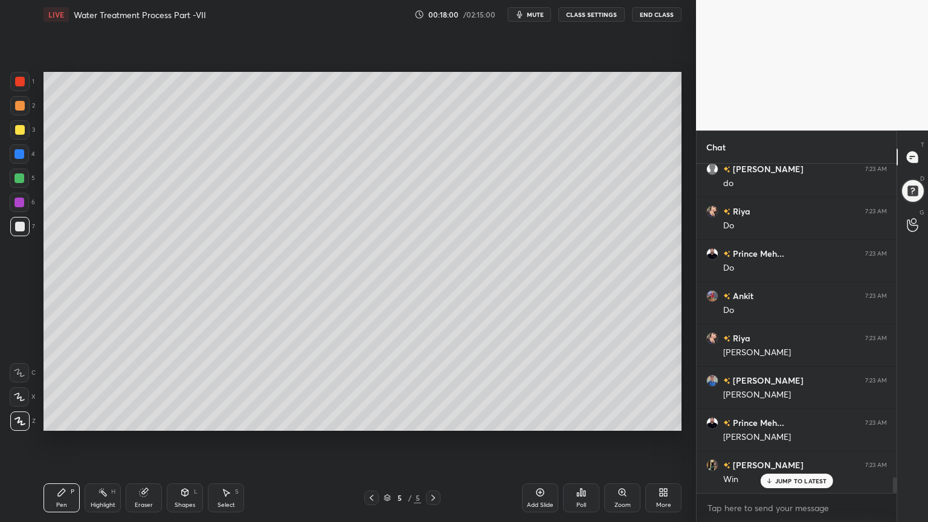
scroll to position [6559, 0]
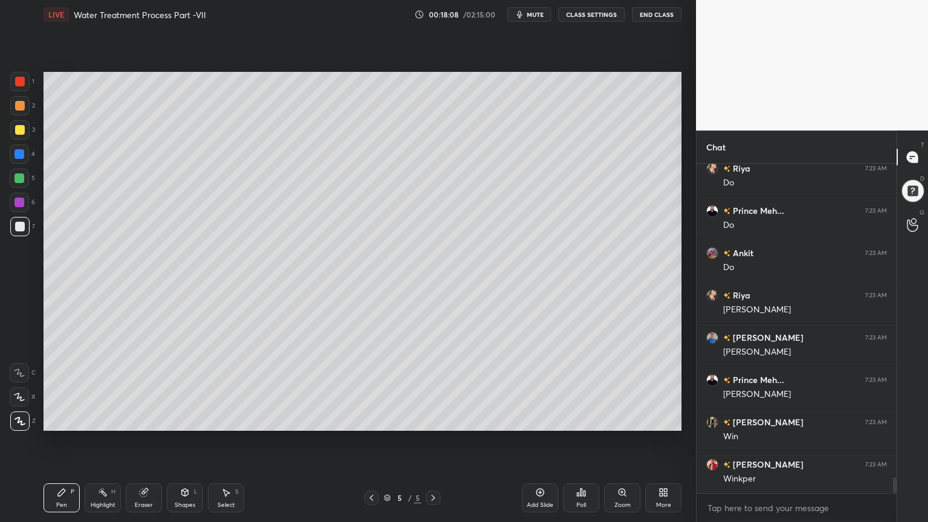
click at [539, 419] on icon at bounding box center [540, 492] width 10 height 10
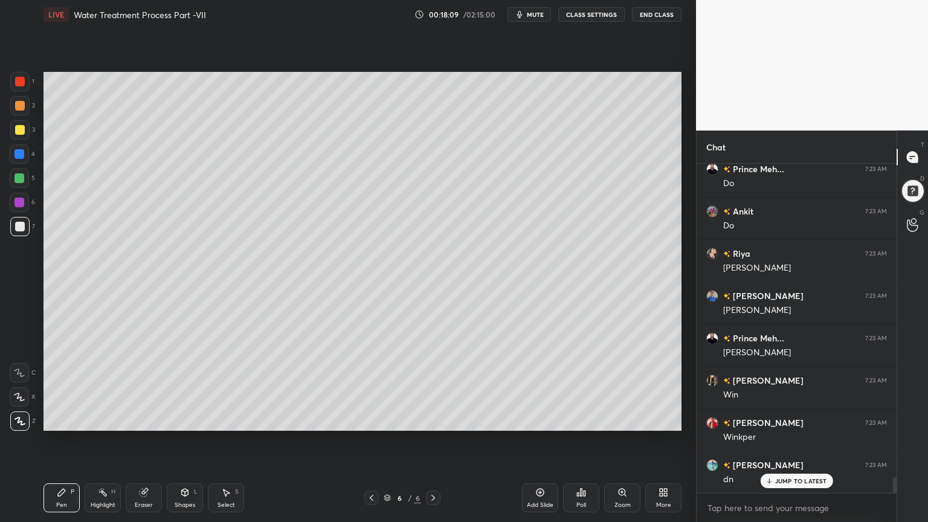
click at [24, 127] on div at bounding box center [19, 129] width 19 height 19
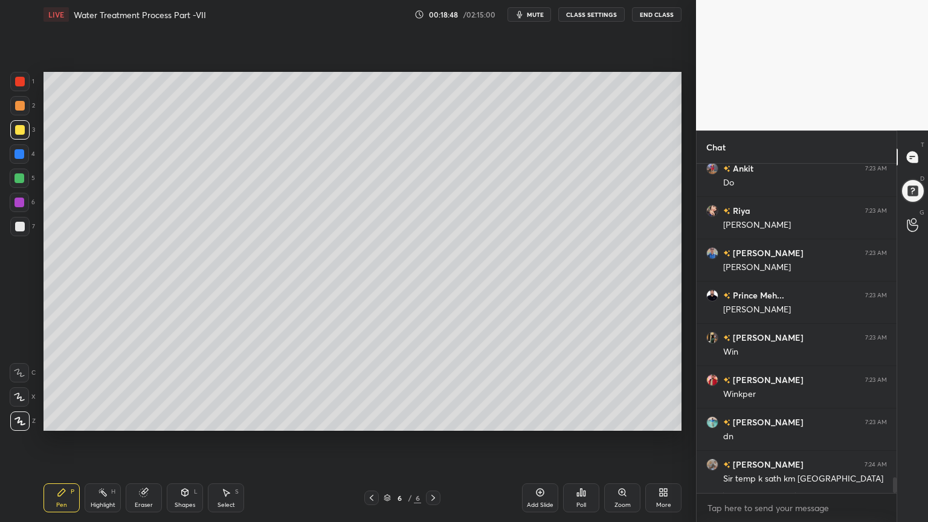
click at [20, 77] on div at bounding box center [20, 82] width 10 height 10
click at [191, 419] on div "Shapes" at bounding box center [185, 505] width 21 height 6
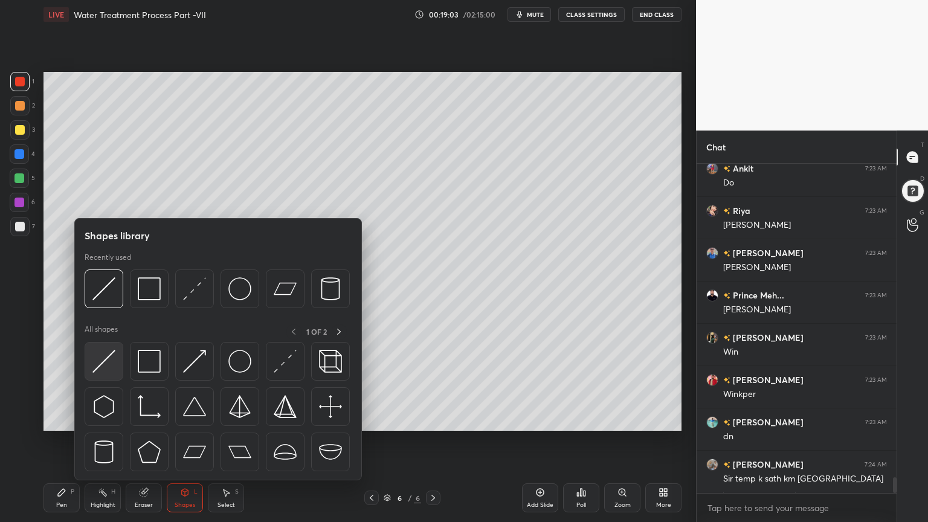
click at [98, 368] on img at bounding box center [103, 361] width 23 height 23
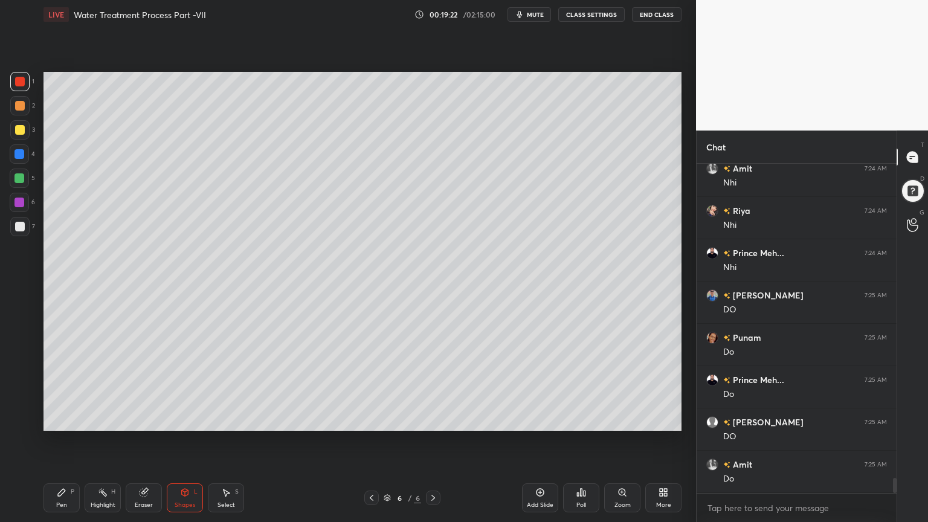
scroll to position [7023, 0]
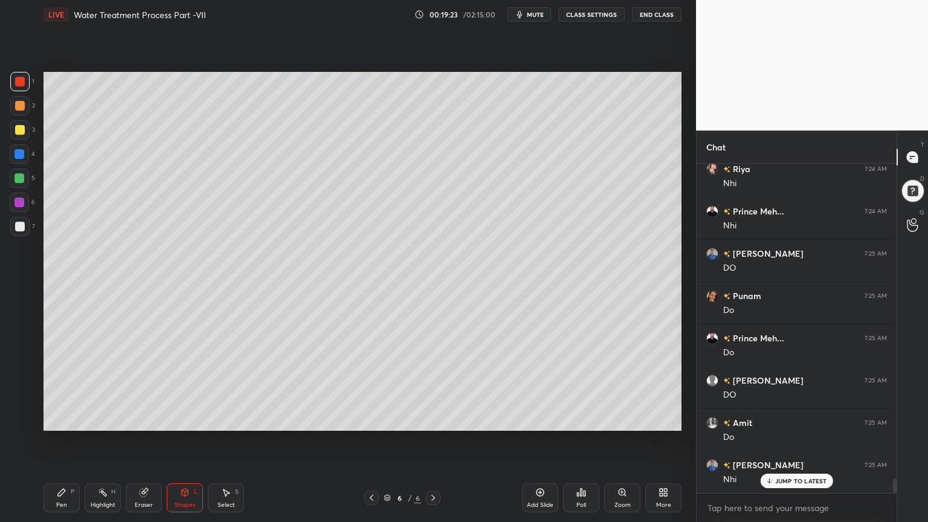
click at [18, 153] on div at bounding box center [19, 154] width 10 height 10
click at [74, 419] on div "P" at bounding box center [73, 492] width 4 height 6
click at [19, 419] on div at bounding box center [19, 420] width 19 height 19
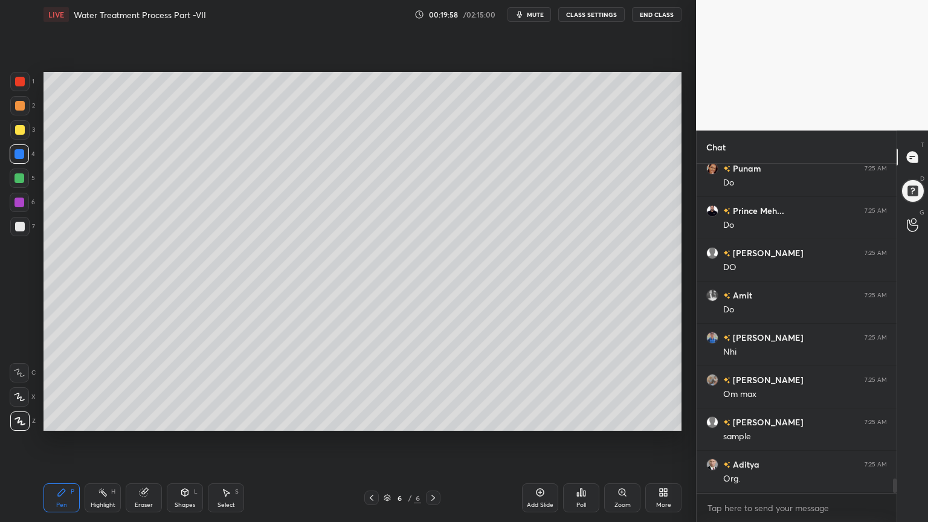
scroll to position [7193, 0]
click at [179, 419] on div "Shapes" at bounding box center [185, 505] width 21 height 6
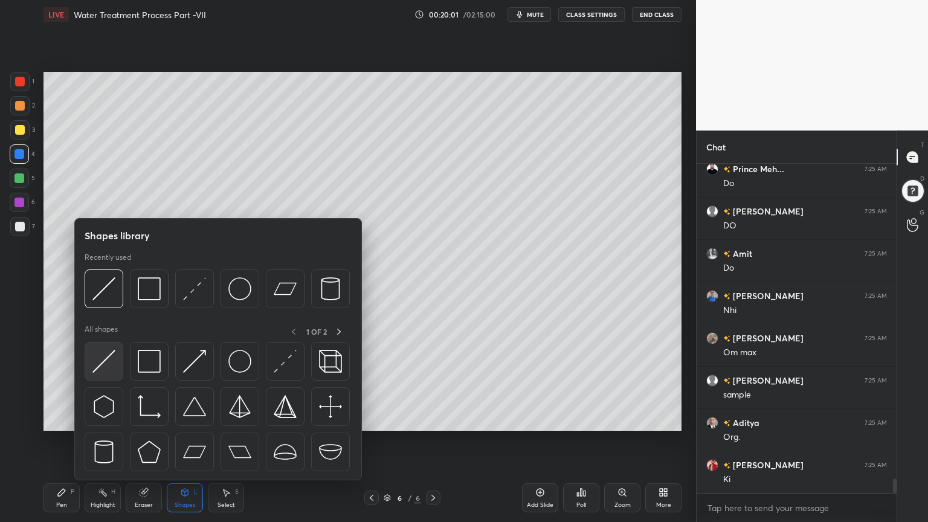
click at [104, 364] on img at bounding box center [103, 361] width 23 height 23
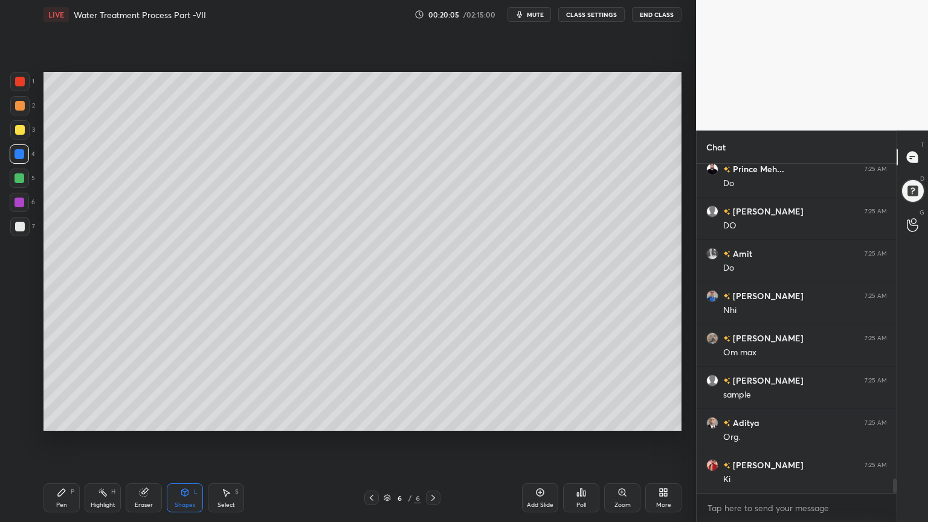
click at [58, 419] on icon at bounding box center [62, 492] width 10 height 10
click at [20, 223] on div at bounding box center [20, 227] width 10 height 10
click at [194, 419] on div "Shapes" at bounding box center [185, 505] width 21 height 6
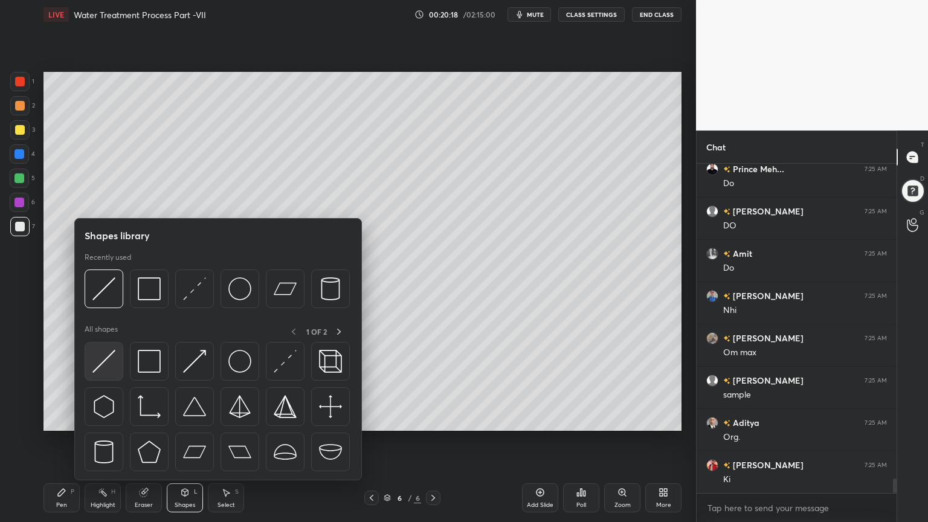
click at [99, 368] on img at bounding box center [103, 361] width 23 height 23
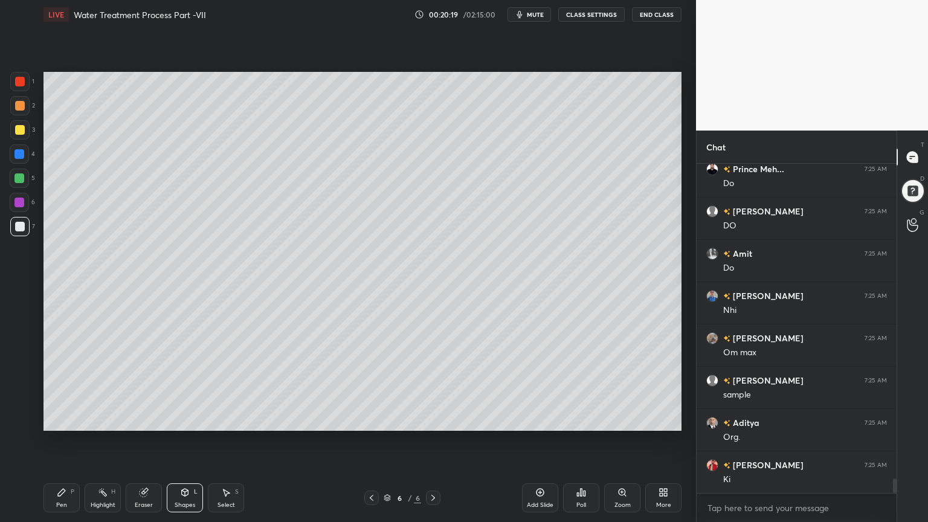
click at [16, 154] on div at bounding box center [19, 154] width 10 height 10
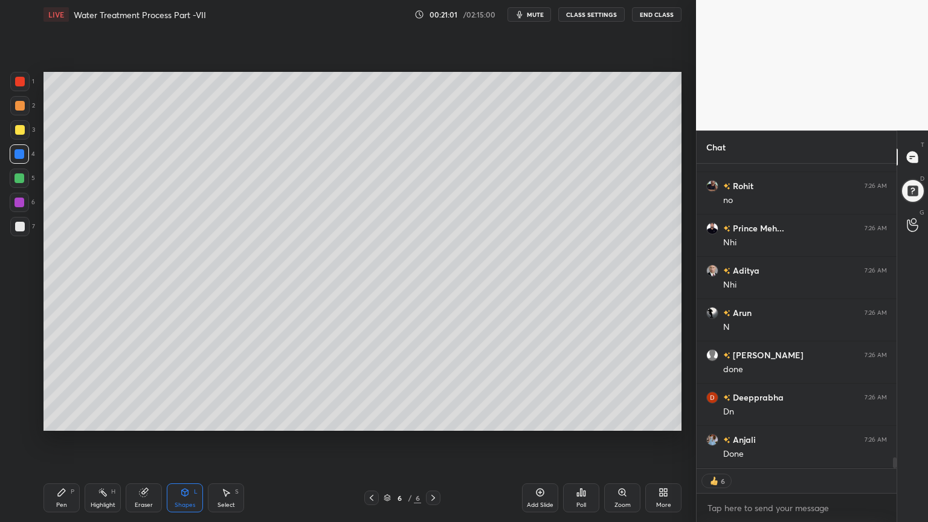
scroll to position [8190, 0]
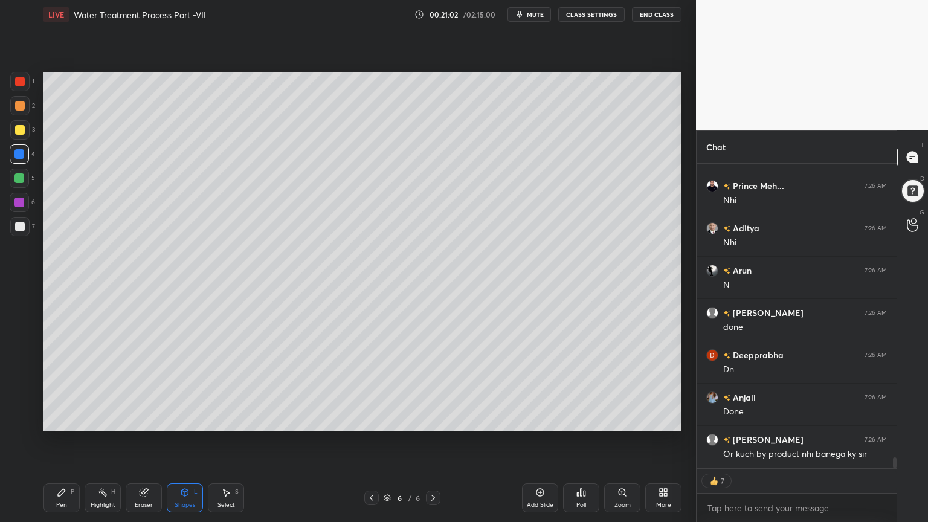
click at [18, 79] on div at bounding box center [20, 82] width 10 height 10
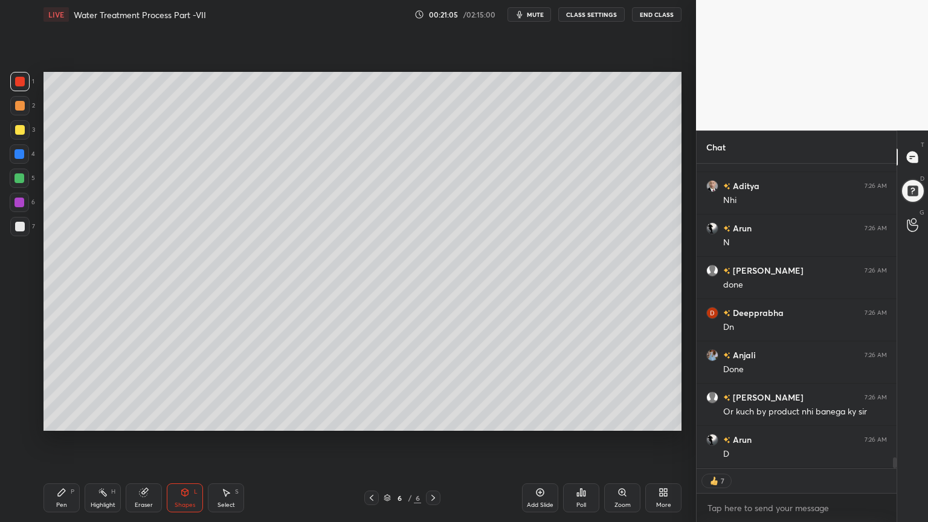
click at [66, 419] on div "Pen P" at bounding box center [61, 497] width 36 height 29
click at [22, 82] on div at bounding box center [20, 82] width 10 height 10
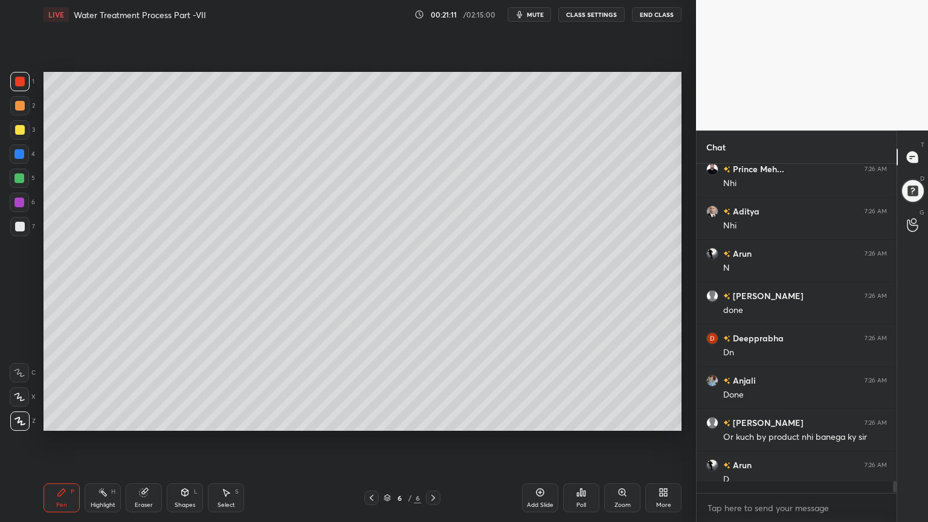
scroll to position [326, 196]
click at [174, 419] on div "Shapes L" at bounding box center [185, 497] width 36 height 29
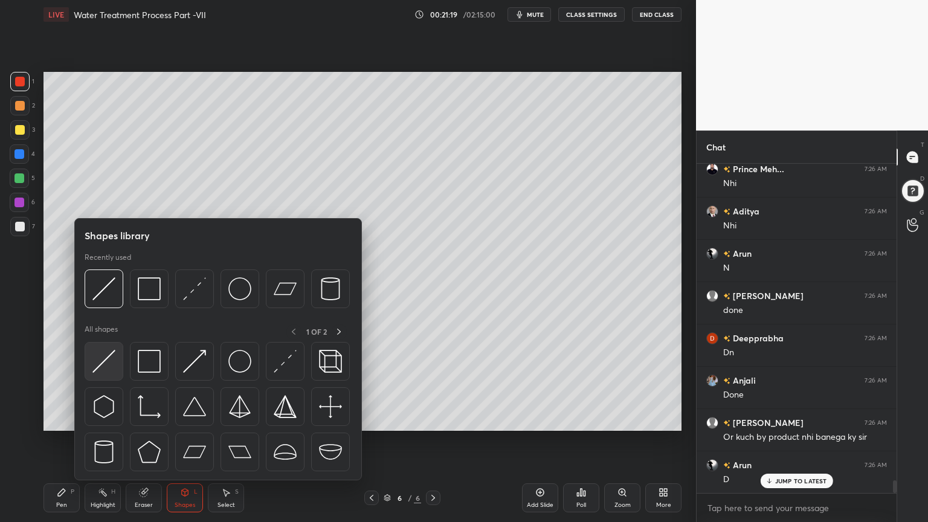
click at [96, 363] on img at bounding box center [103, 361] width 23 height 23
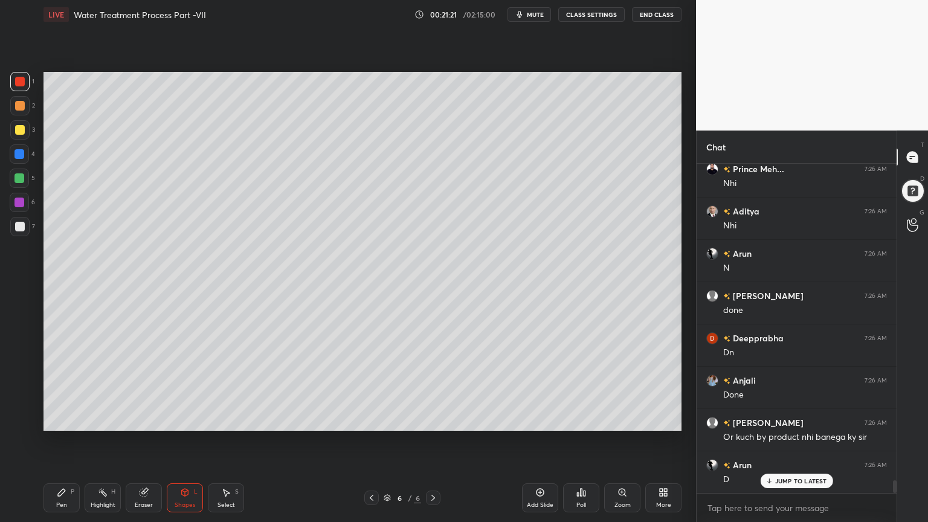
scroll to position [8236, 0]
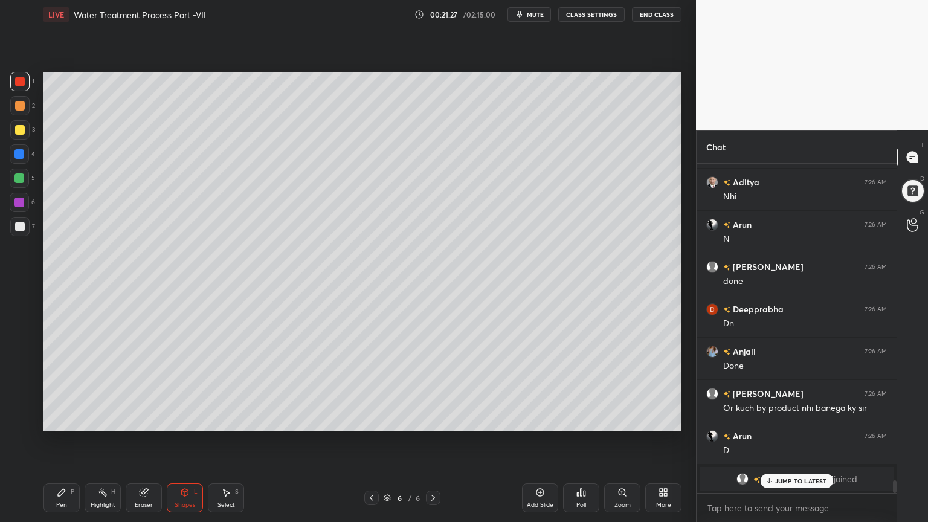
click at [19, 107] on div at bounding box center [20, 106] width 10 height 10
click at [59, 419] on div "Pen P" at bounding box center [61, 497] width 36 height 29
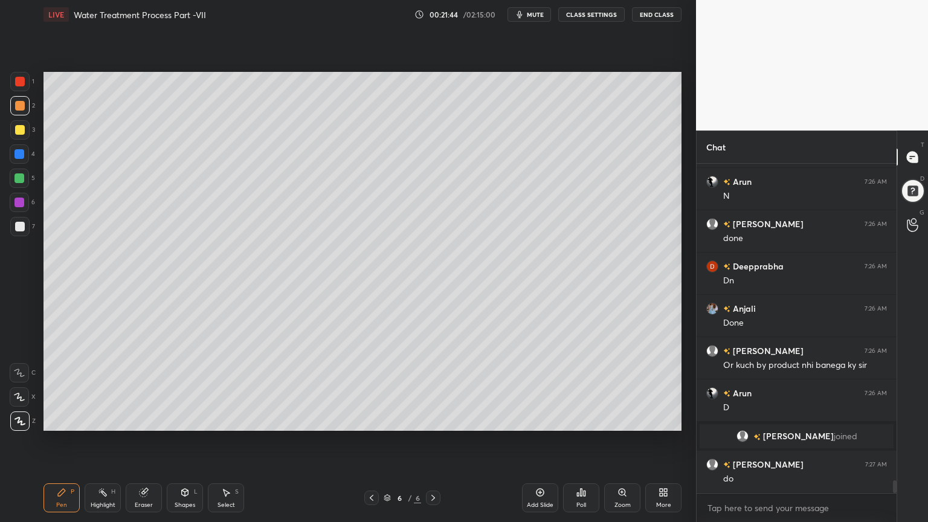
scroll to position [8321, 0]
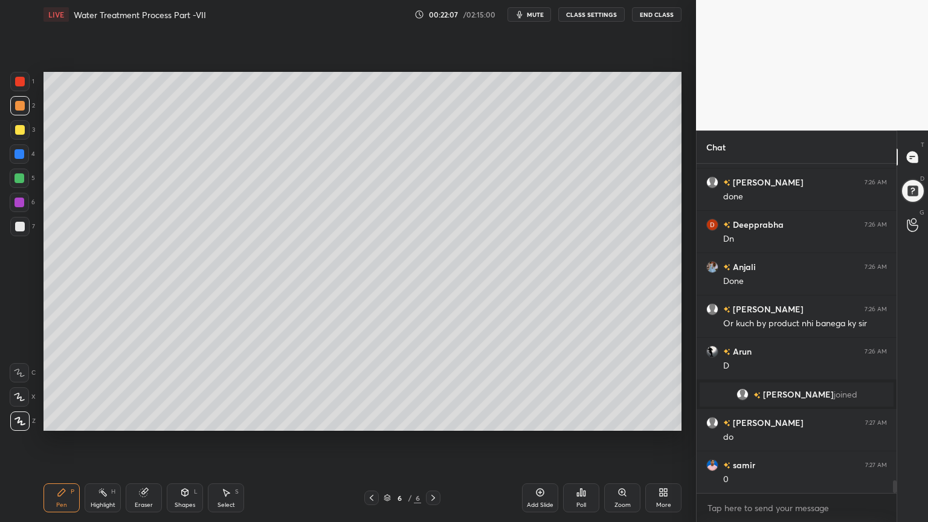
click at [18, 106] on div at bounding box center [20, 106] width 10 height 10
click at [19, 82] on div at bounding box center [20, 82] width 10 height 10
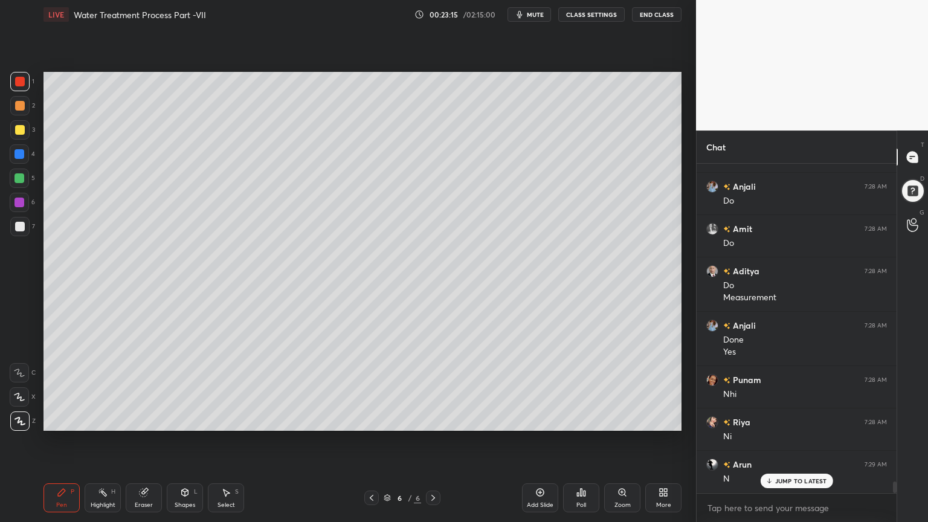
scroll to position [8937, 0]
click at [655, 16] on button "End Class" at bounding box center [657, 14] width 50 height 14
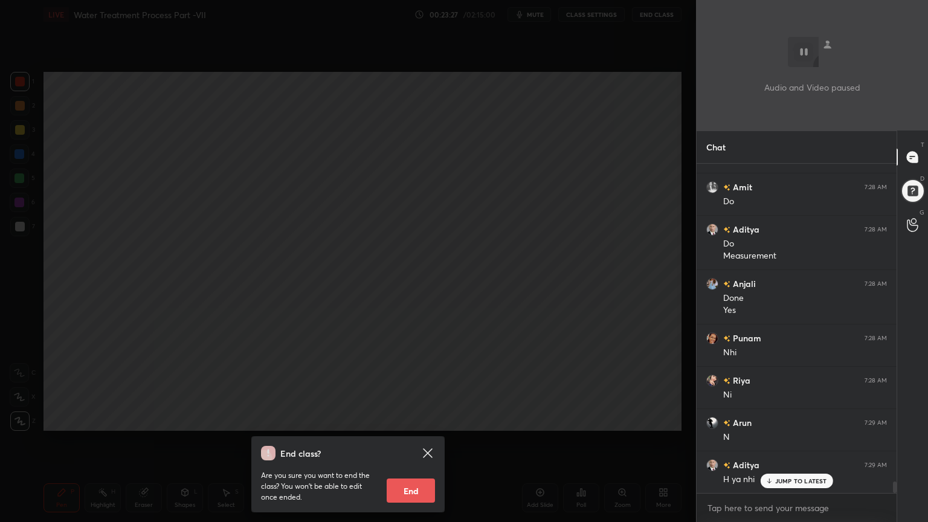
click at [616, 138] on div "End class? Are you sure you want to end the class? You won’t be able to edit on…" at bounding box center [348, 261] width 696 height 522
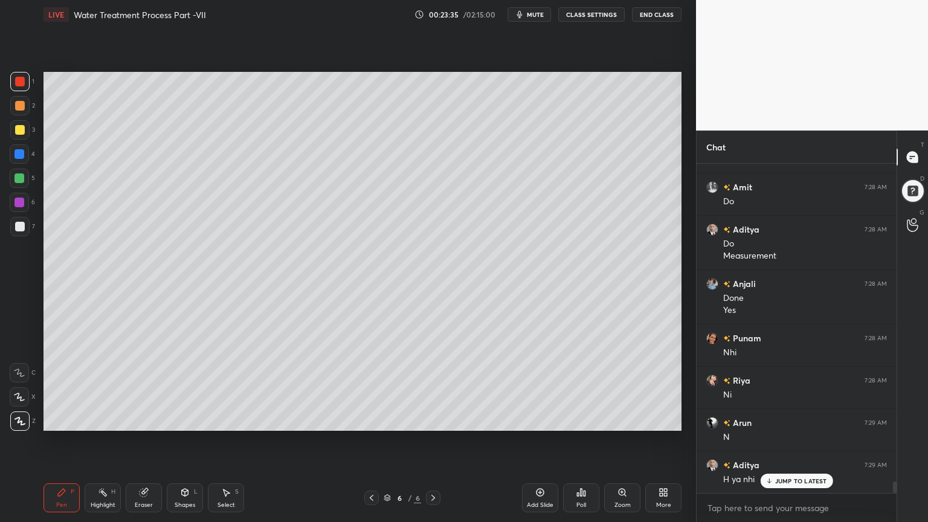
click at [537, 419] on icon at bounding box center [540, 492] width 10 height 10
click at [20, 101] on div at bounding box center [20, 106] width 10 height 10
click at [188, 419] on div "Shapes L" at bounding box center [185, 497] width 36 height 29
click at [60, 419] on div "Pen" at bounding box center [61, 505] width 11 height 6
click at [27, 130] on div at bounding box center [19, 129] width 19 height 19
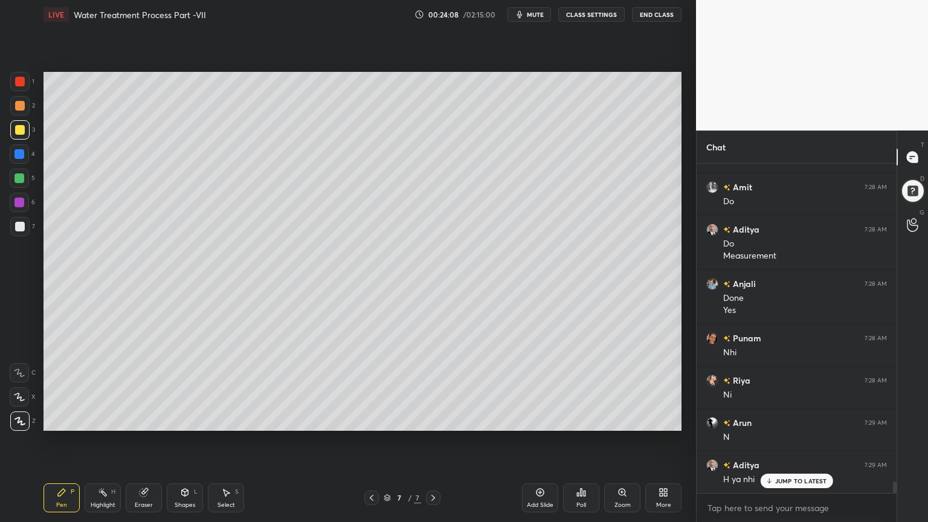
click at [185, 419] on icon at bounding box center [185, 492] width 10 height 10
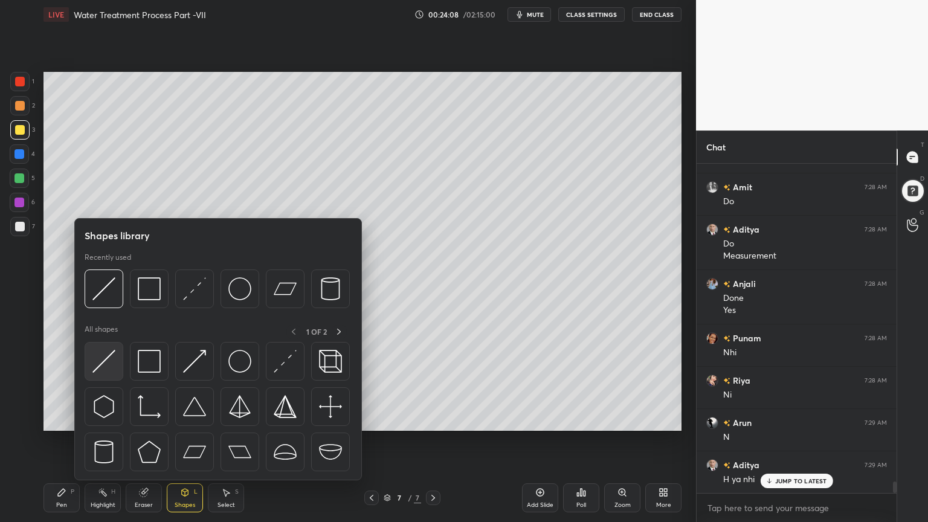
click at [91, 358] on div at bounding box center [104, 361] width 39 height 39
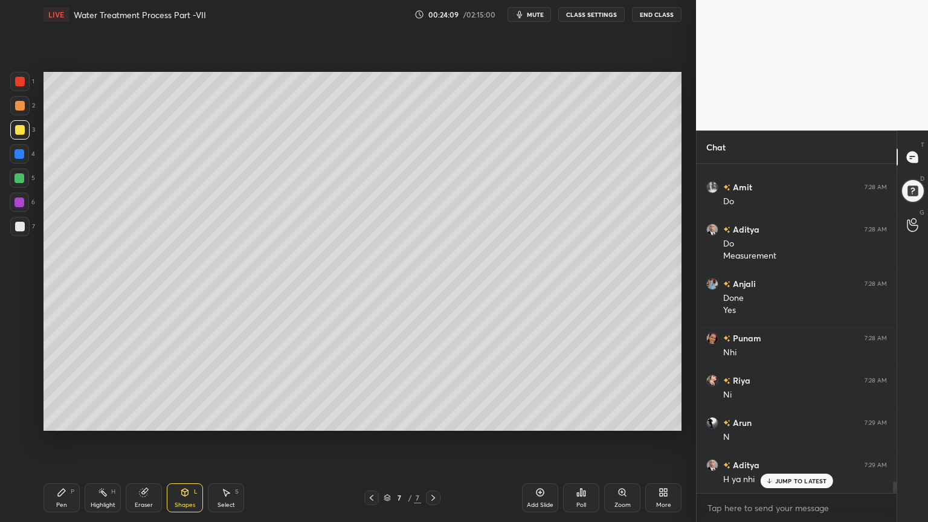
click at [19, 104] on div at bounding box center [20, 106] width 10 height 10
click at [52, 419] on div "Pen P Highlight H Eraser Shapes L Select S 7 / 7 Add Slide Poll Zoom More" at bounding box center [362, 498] width 638 height 48
click at [53, 419] on div "Pen P" at bounding box center [61, 497] width 36 height 29
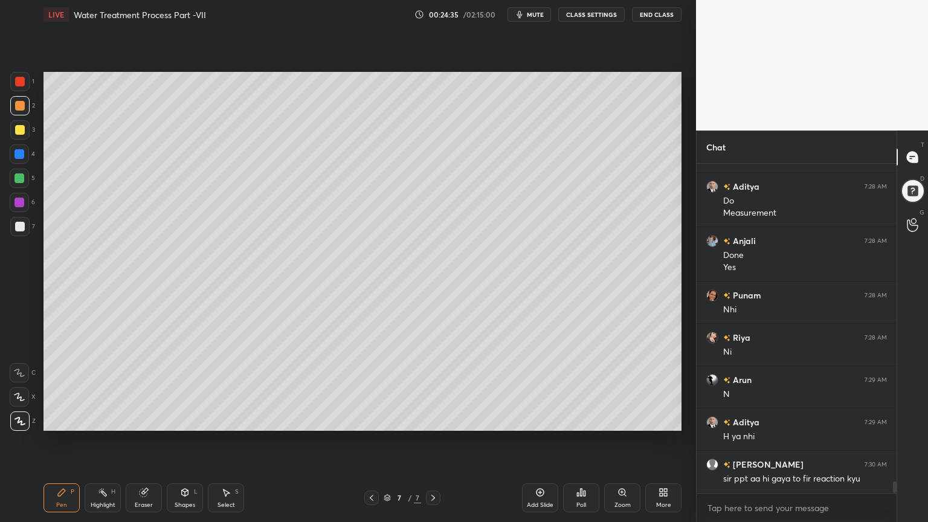
click at [185, 419] on div "Shapes L" at bounding box center [185, 497] width 36 height 29
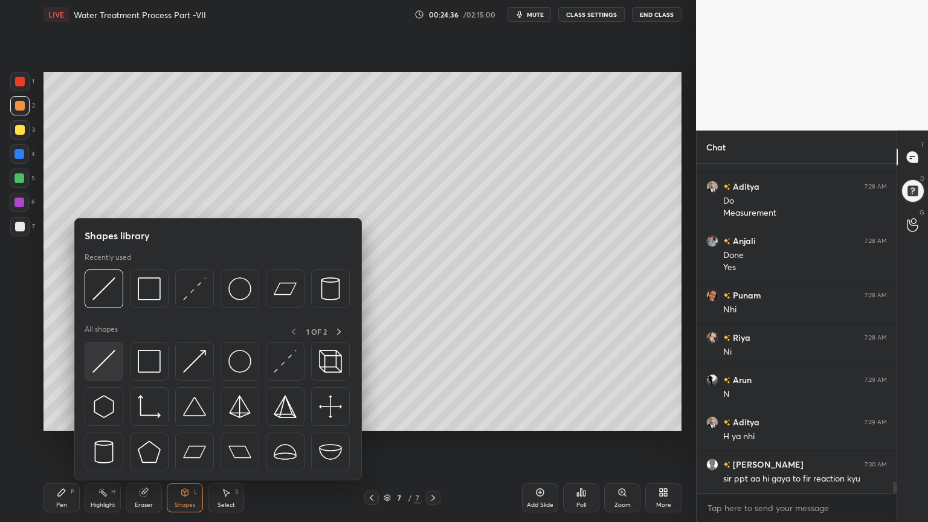
click at [104, 361] on img at bounding box center [103, 361] width 23 height 23
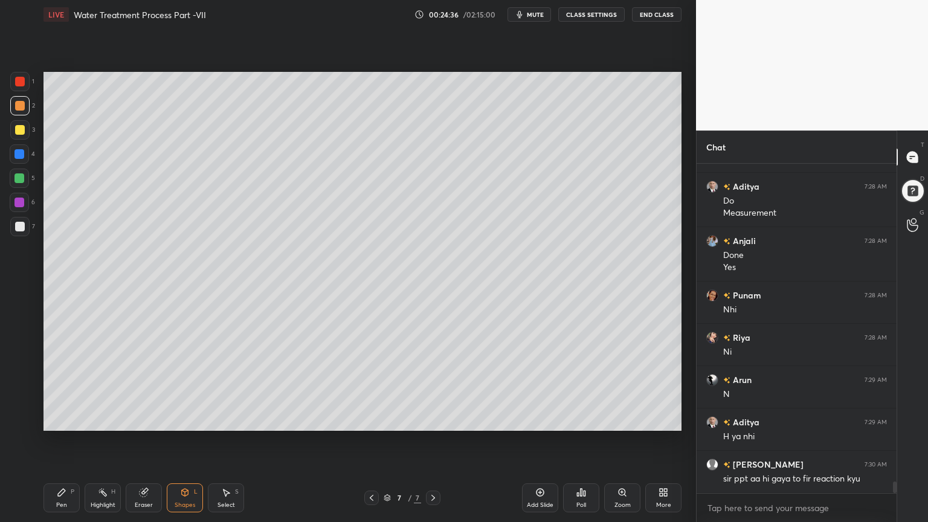
click at [14, 179] on div at bounding box center [19, 178] width 19 height 19
click at [58, 419] on div "Pen" at bounding box center [61, 505] width 11 height 6
click at [19, 184] on div at bounding box center [19, 178] width 19 height 19
click at [19, 198] on div at bounding box center [19, 203] width 10 height 10
click at [22, 419] on icon at bounding box center [19, 421] width 11 height 8
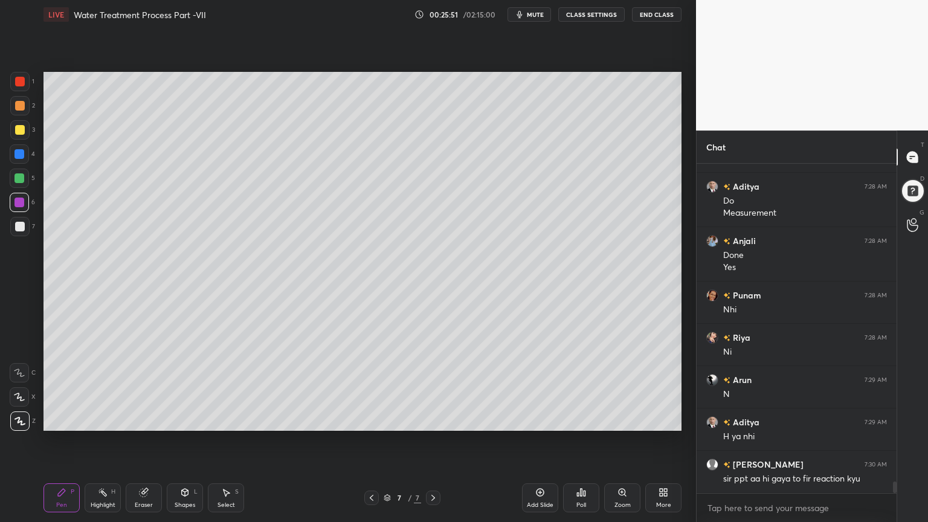
scroll to position [9022, 0]
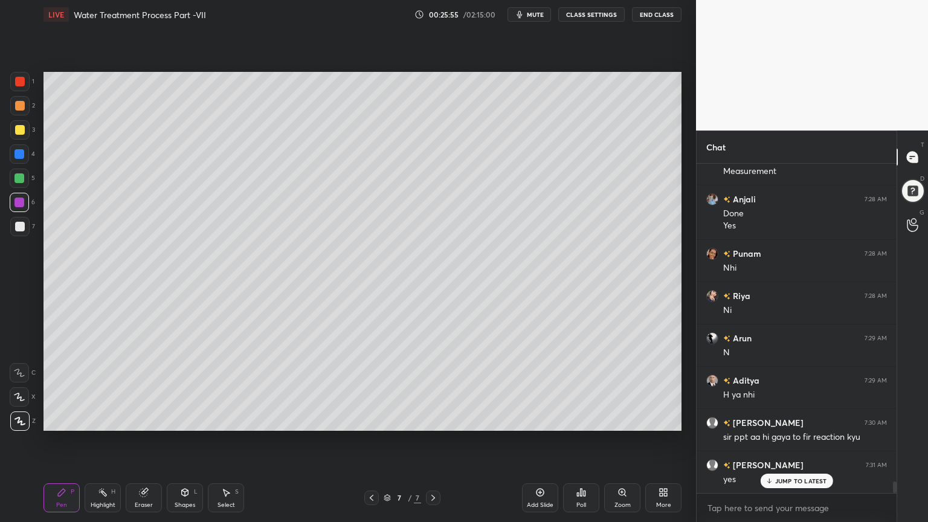
click at [535, 19] on button "mute" at bounding box center [528, 14] width 43 height 14
click at [535, 14] on span "unmute" at bounding box center [534, 14] width 26 height 8
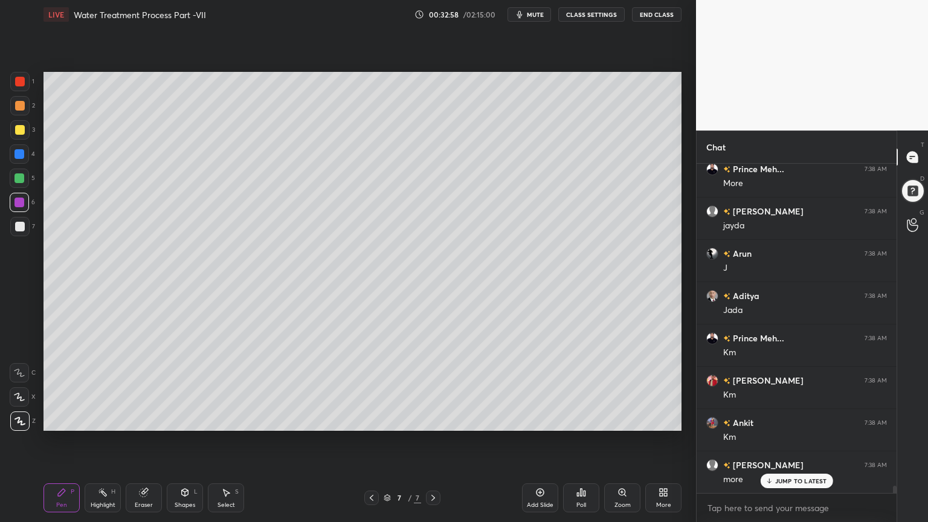
scroll to position [14119, 0]
click at [370, 419] on icon at bounding box center [372, 498] width 10 height 10
click at [371, 419] on icon at bounding box center [372, 498] width 10 height 10
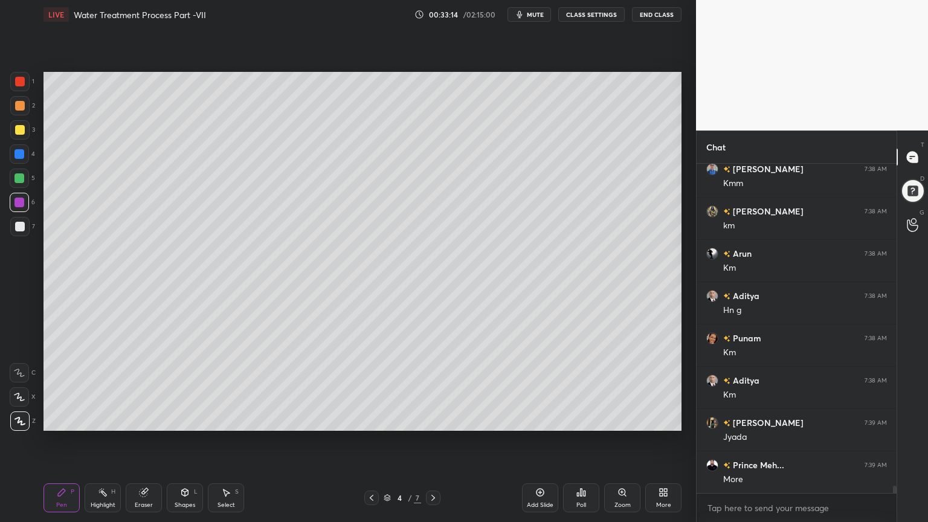
scroll to position [14416, 0]
click at [429, 419] on icon at bounding box center [433, 498] width 10 height 10
click at [367, 419] on icon at bounding box center [372, 498] width 10 height 10
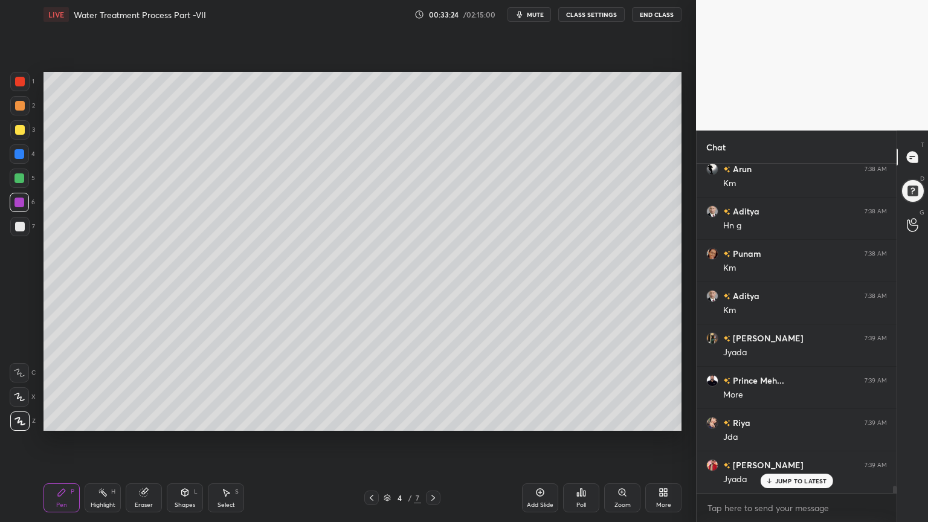
click at [430, 419] on icon at bounding box center [433, 498] width 10 height 10
click at [425, 419] on div "5 / 7" at bounding box center [402, 497] width 76 height 14
click at [433, 419] on icon at bounding box center [433, 498] width 10 height 10
click at [429, 419] on icon at bounding box center [433, 498] width 10 height 10
click at [434, 419] on icon at bounding box center [433, 498] width 4 height 6
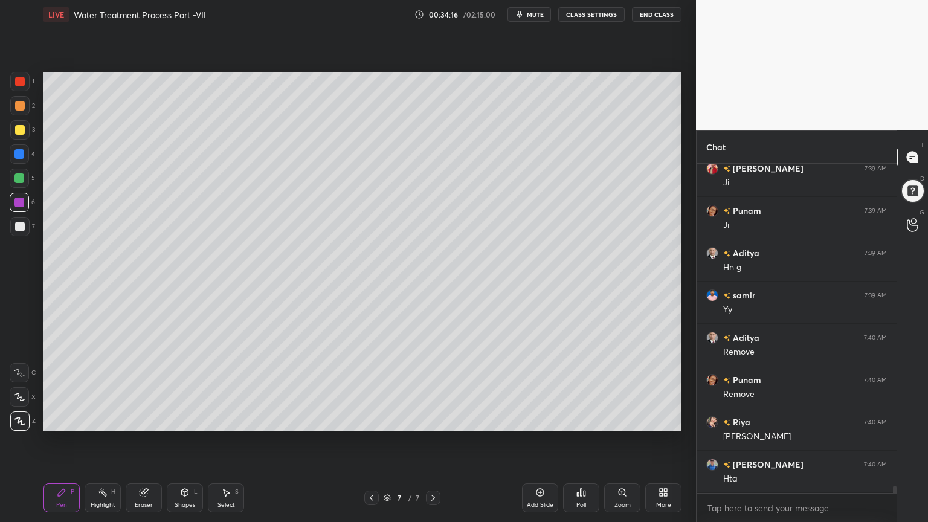
scroll to position [15219, 0]
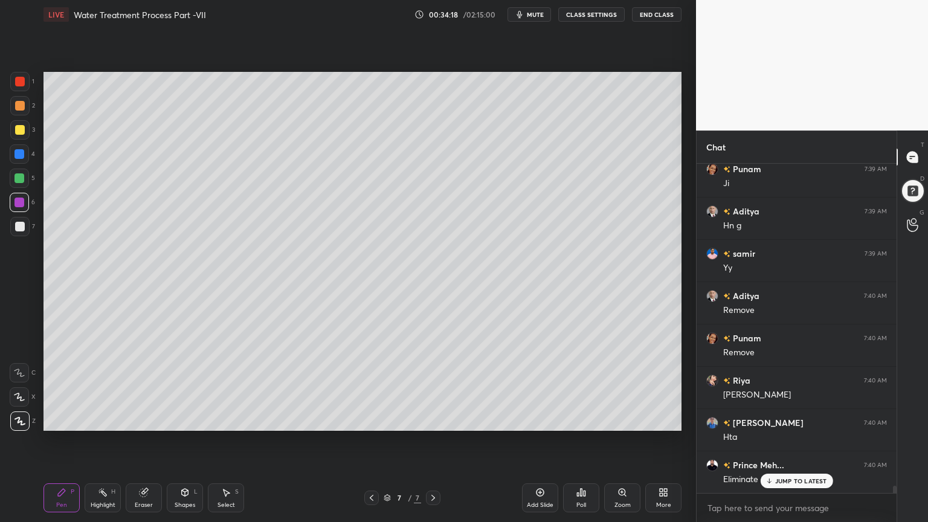
click at [774, 419] on div "[PERSON_NAME] 7:39 AM yes [PERSON_NAME] 7:39 AM I [PERSON_NAME] 7:39 AM Iodide …" at bounding box center [796, 328] width 200 height 329
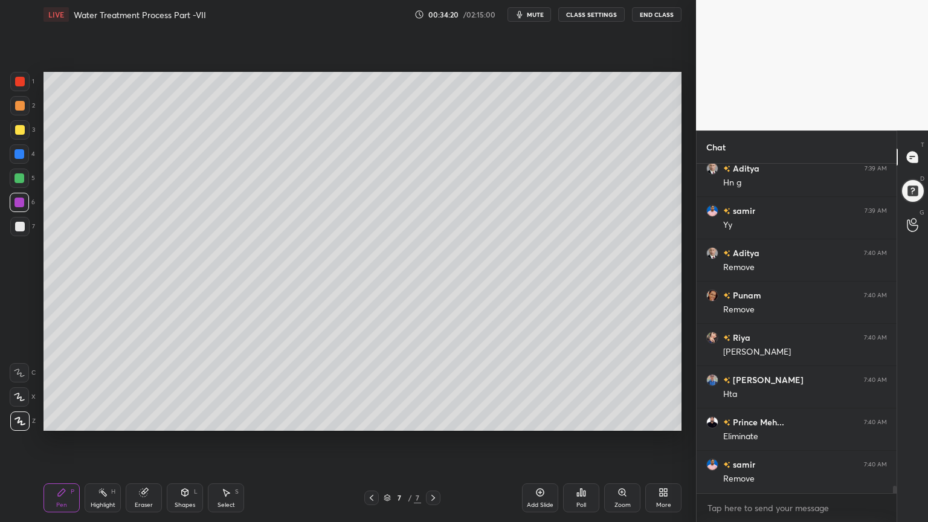
scroll to position [15303, 0]
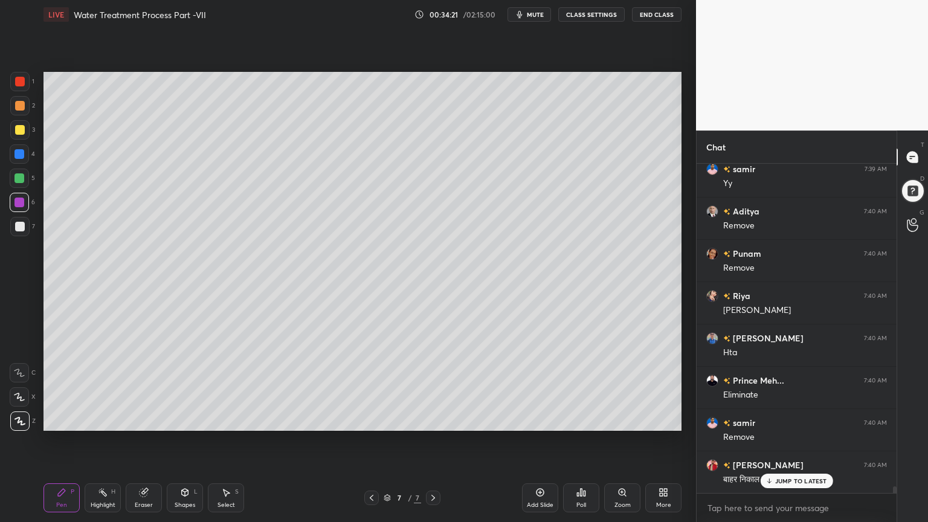
click at [538, 419] on icon at bounding box center [540, 492] width 10 height 10
click at [19, 130] on div at bounding box center [20, 130] width 10 height 10
click at [24, 402] on div at bounding box center [19, 396] width 19 height 19
click at [186, 419] on div "Shapes" at bounding box center [185, 505] width 21 height 6
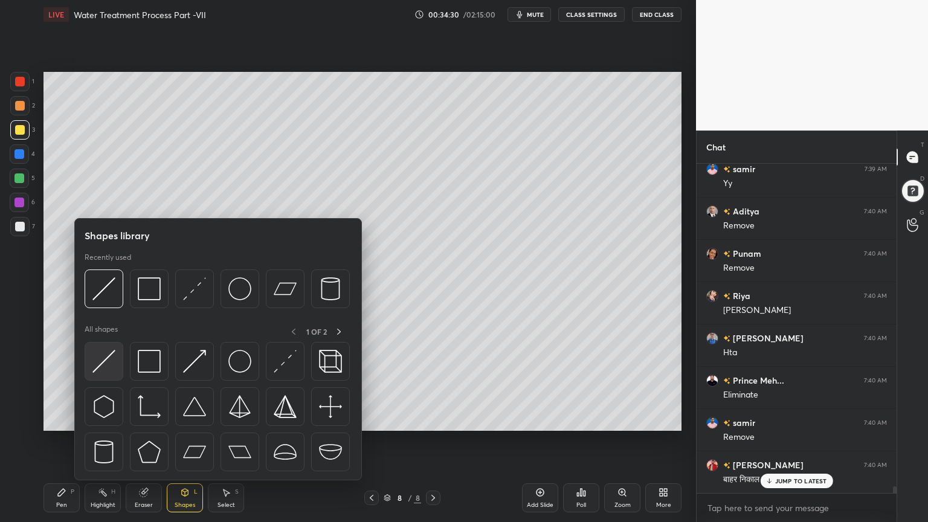
click at [109, 368] on img at bounding box center [103, 361] width 23 height 23
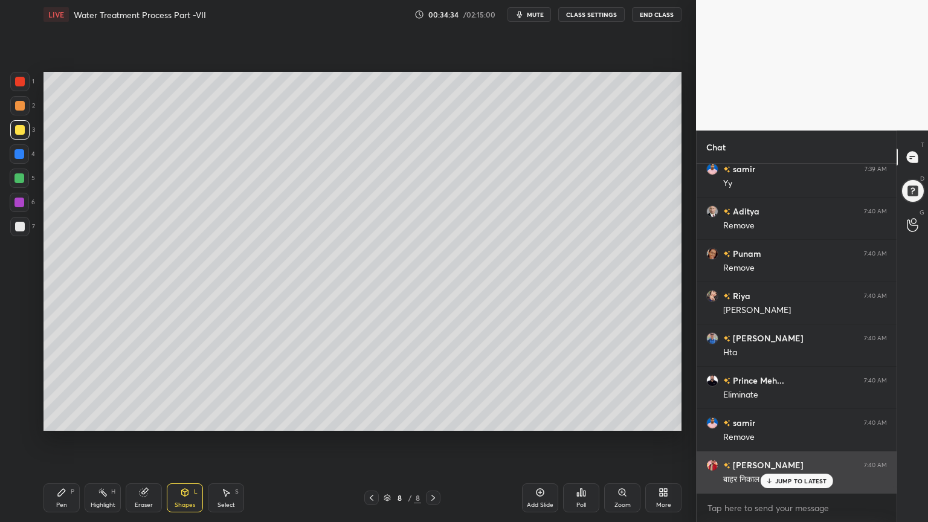
click at [788, 419] on p "JUMP TO LATEST" at bounding box center [801, 480] width 52 height 7
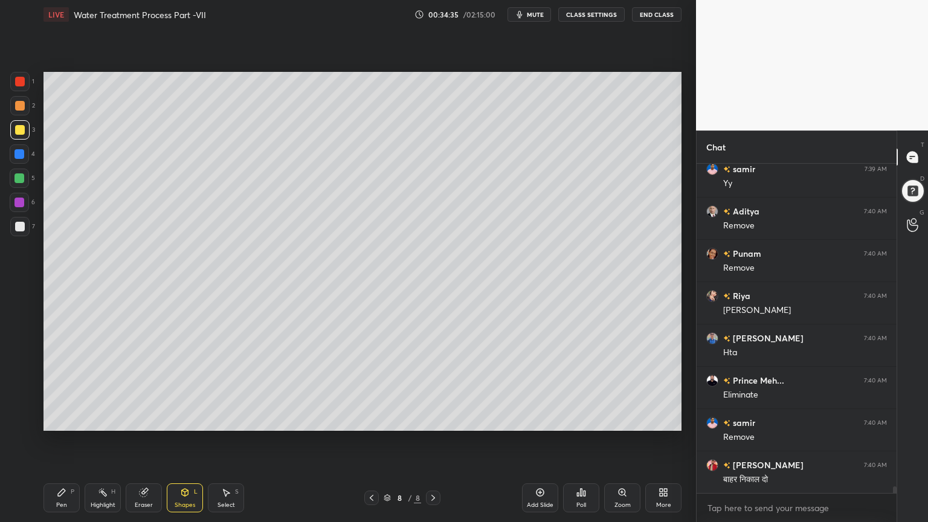
click at [56, 419] on div "Pen" at bounding box center [61, 505] width 11 height 6
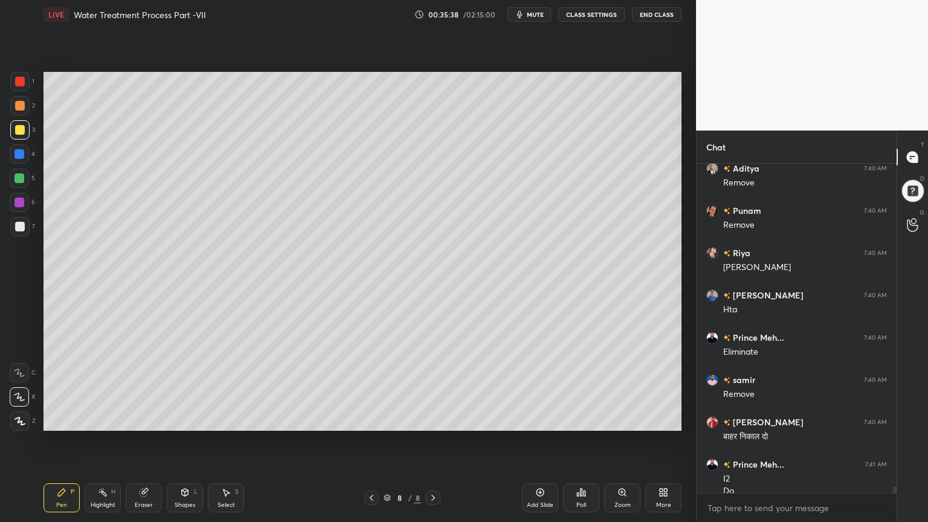
scroll to position [15358, 0]
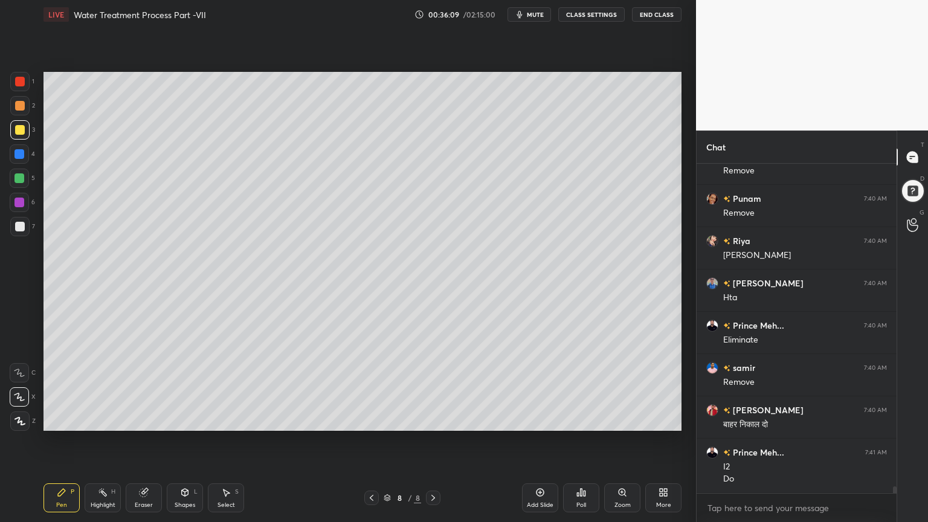
click at [24, 85] on div at bounding box center [20, 82] width 10 height 10
click at [63, 419] on icon at bounding box center [62, 492] width 10 height 10
click at [12, 419] on div at bounding box center [19, 420] width 19 height 19
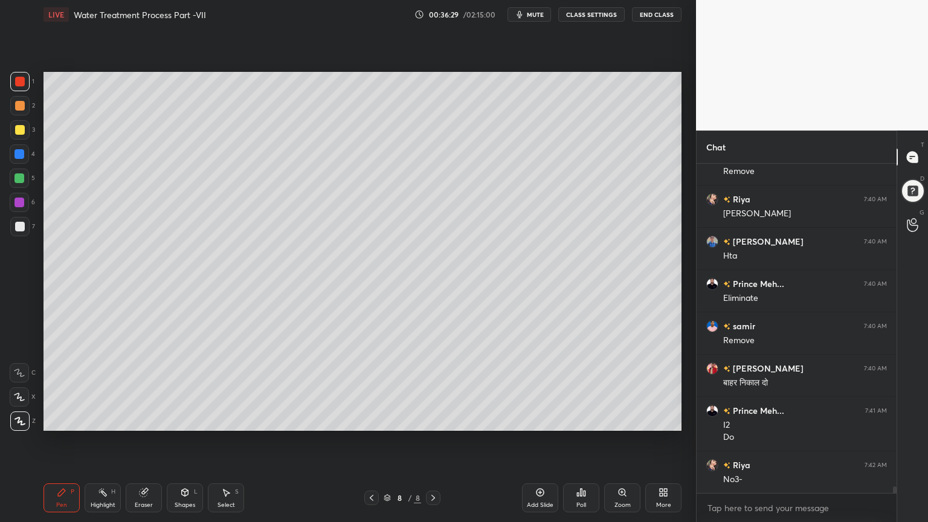
scroll to position [15443, 0]
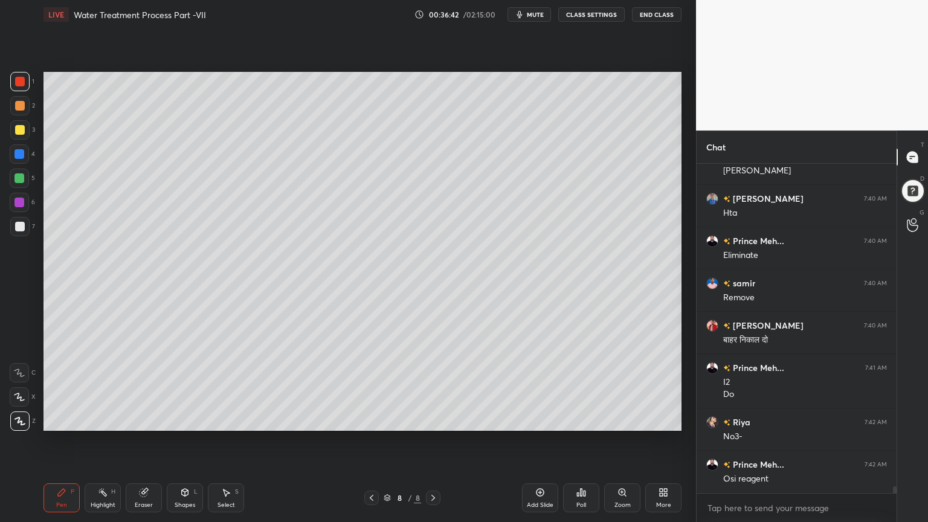
click at [16, 129] on div at bounding box center [20, 130] width 10 height 10
click at [232, 419] on div "Select S" at bounding box center [226, 497] width 36 height 29
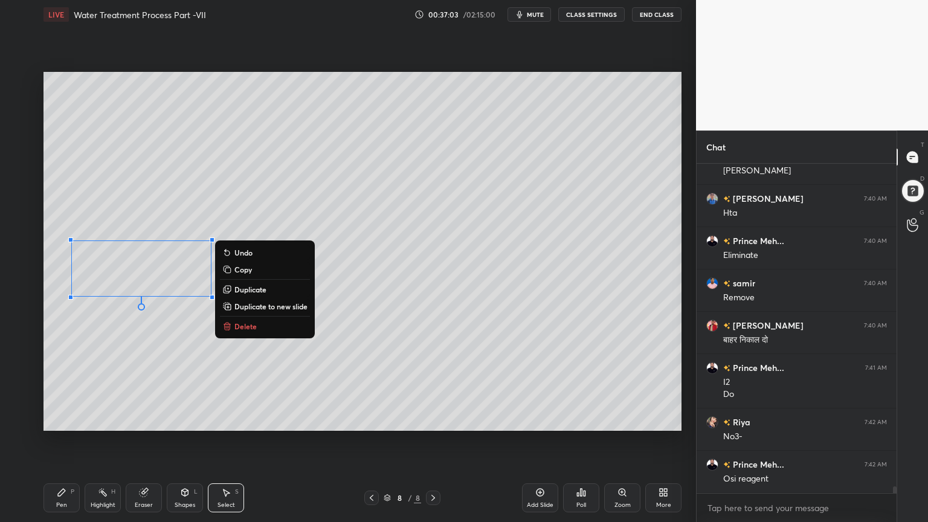
click at [59, 419] on icon at bounding box center [61, 492] width 7 height 7
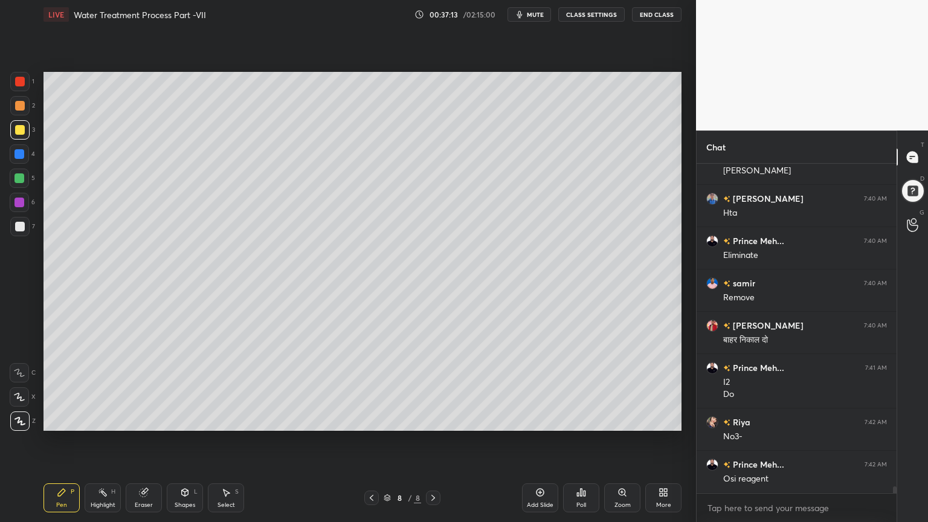
click at [184, 419] on div "Shapes L" at bounding box center [185, 497] width 36 height 29
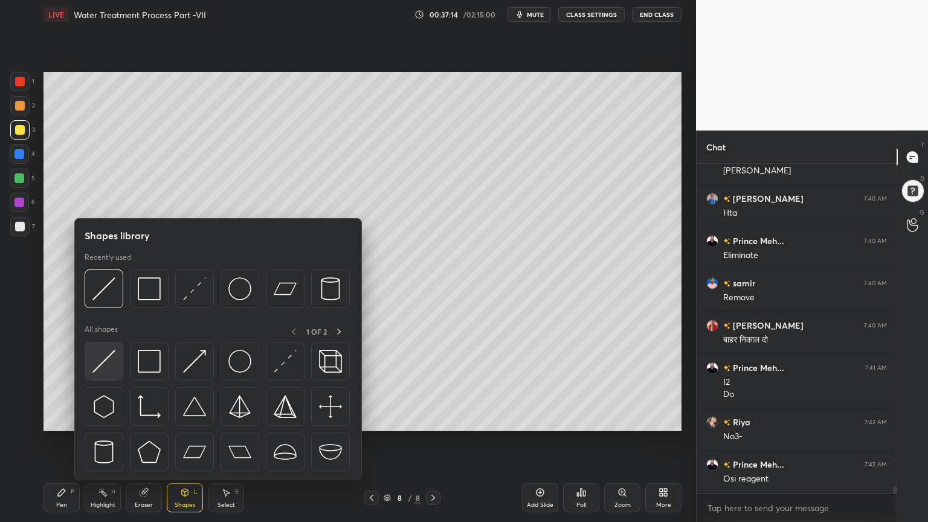
click at [104, 365] on img at bounding box center [103, 361] width 23 height 23
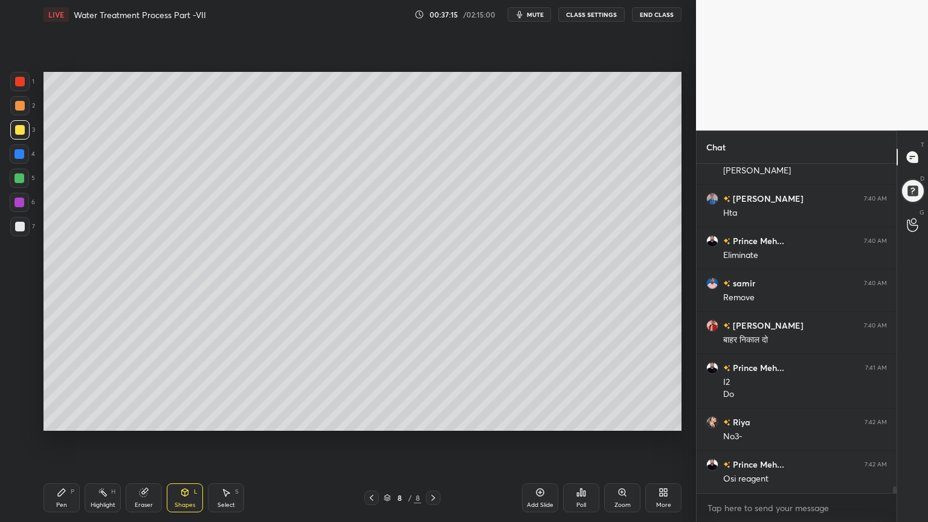
click at [24, 181] on div at bounding box center [19, 178] width 19 height 19
click at [22, 82] on div at bounding box center [20, 82] width 10 height 10
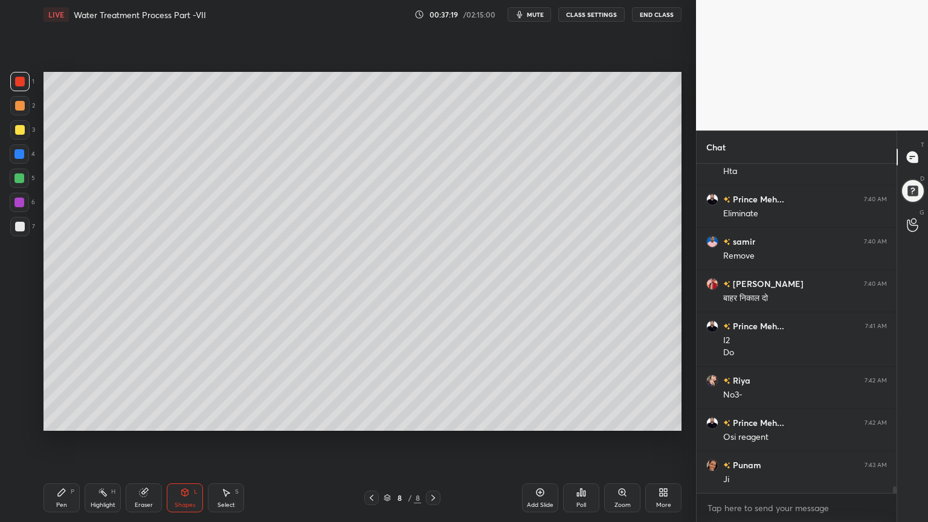
click at [53, 419] on div "Pen P" at bounding box center [61, 497] width 36 height 29
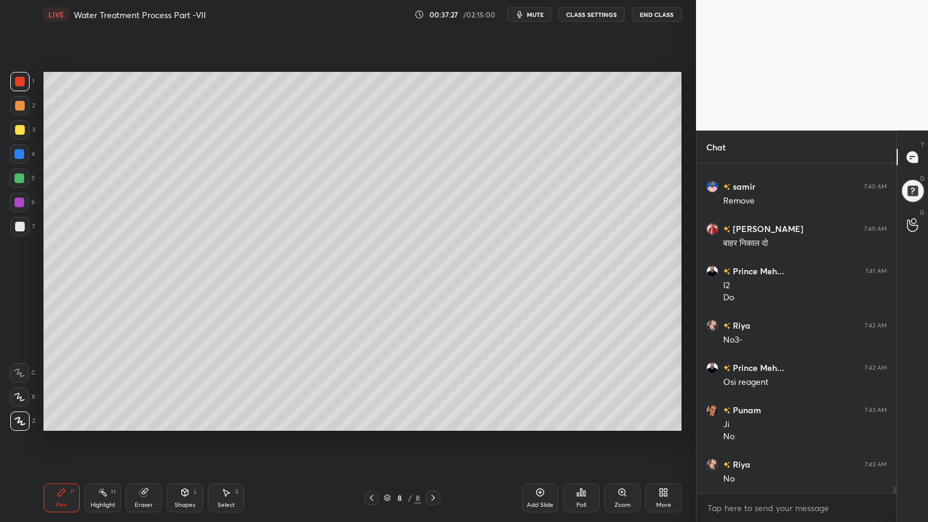
scroll to position [15581, 0]
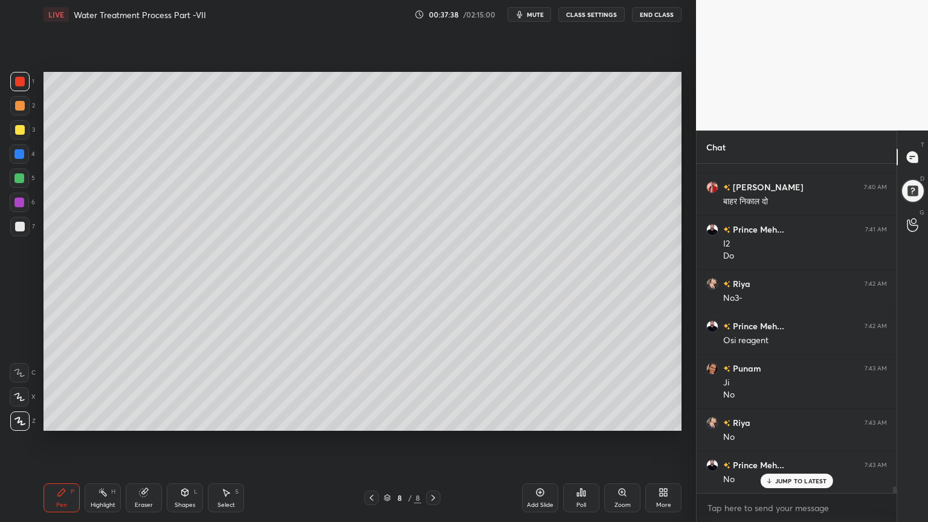
click at [20, 152] on div at bounding box center [19, 154] width 10 height 10
click at [22, 178] on div at bounding box center [19, 178] width 10 height 10
click at [536, 13] on span "mute" at bounding box center [535, 14] width 17 height 8
click at [535, 13] on span "unmute" at bounding box center [534, 14] width 26 height 8
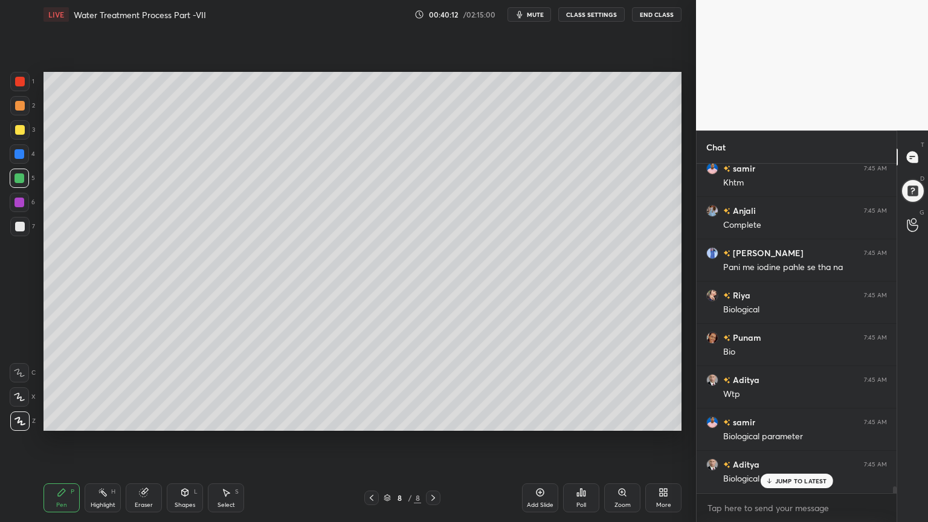
scroll to position [16258, 0]
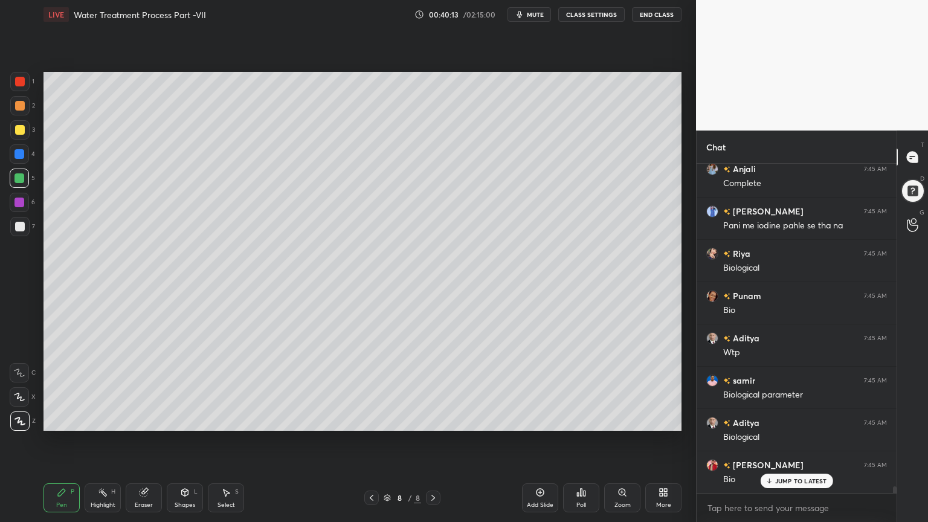
click at [539, 419] on div "Add Slide" at bounding box center [540, 497] width 36 height 29
click at [18, 128] on div at bounding box center [20, 130] width 10 height 10
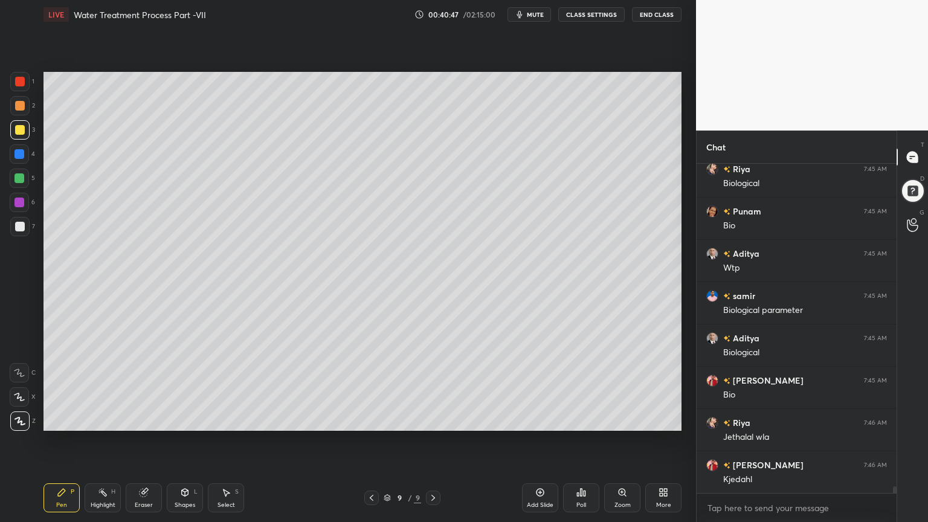
scroll to position [16385, 0]
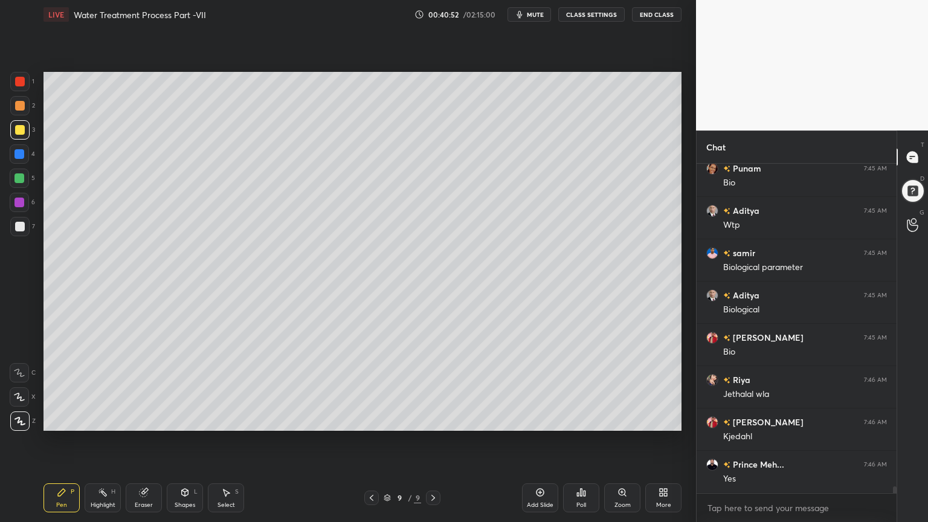
click at [143, 419] on div "Eraser" at bounding box center [144, 497] width 36 height 29
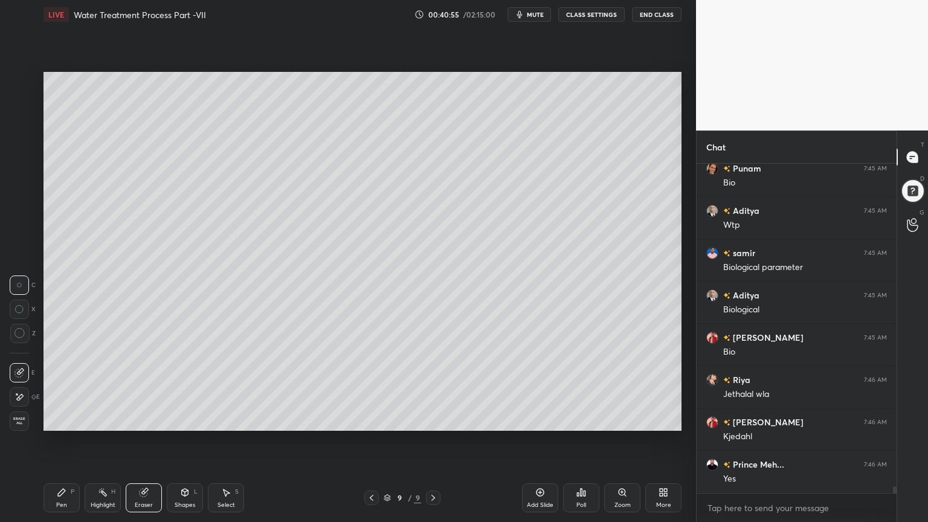
click at [59, 419] on icon at bounding box center [61, 492] width 7 height 7
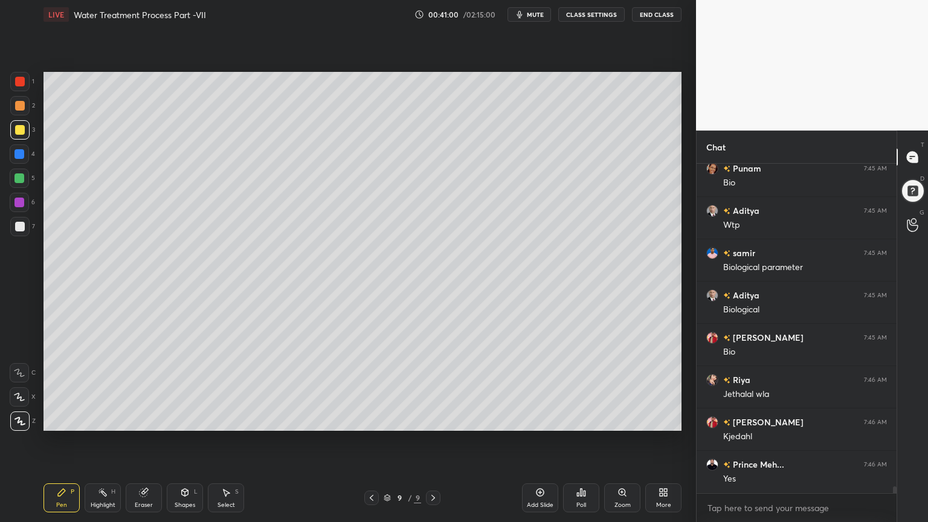
click at [191, 419] on div "Shapes L" at bounding box center [185, 497] width 36 height 29
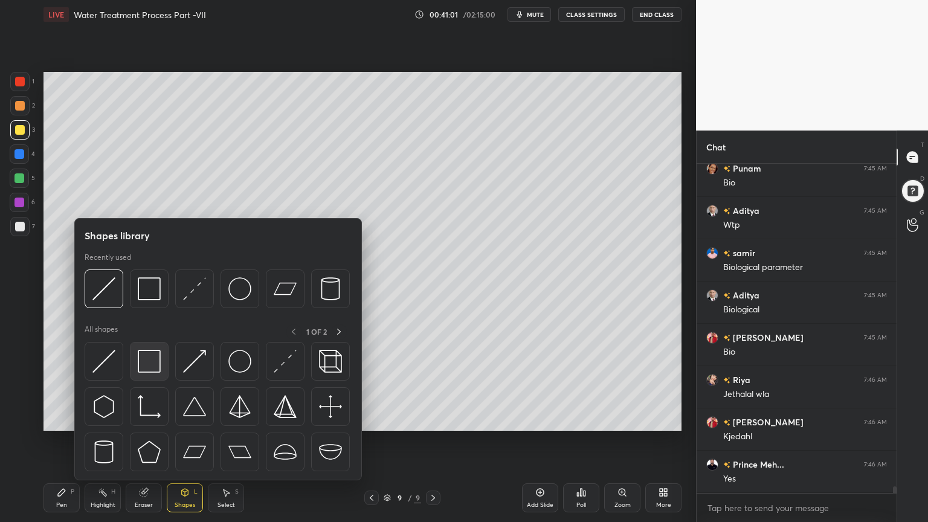
click at [152, 364] on img at bounding box center [149, 361] width 23 height 23
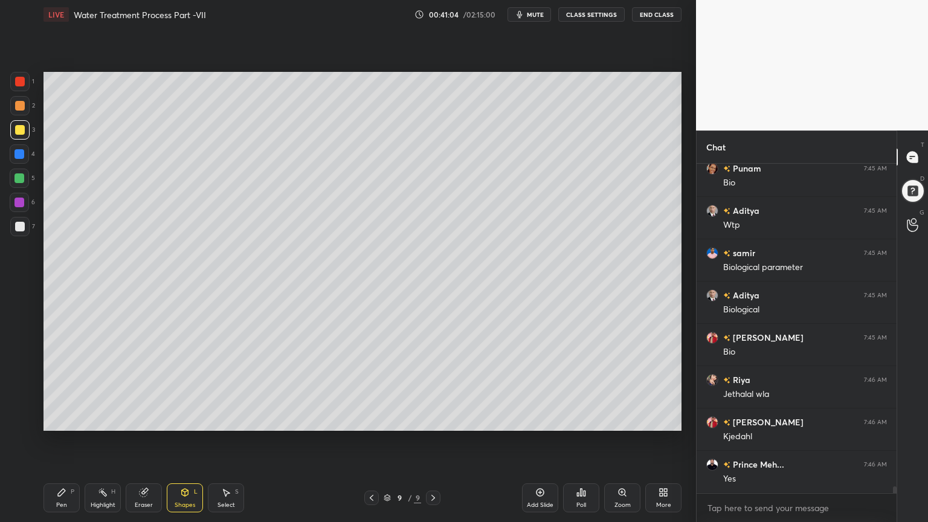
click at [53, 419] on div "Pen P" at bounding box center [61, 497] width 36 height 29
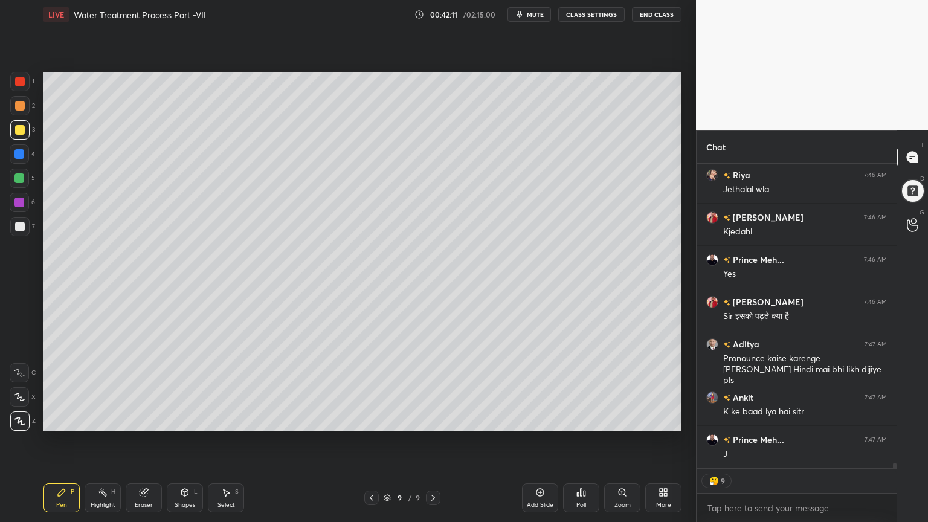
scroll to position [326, 196]
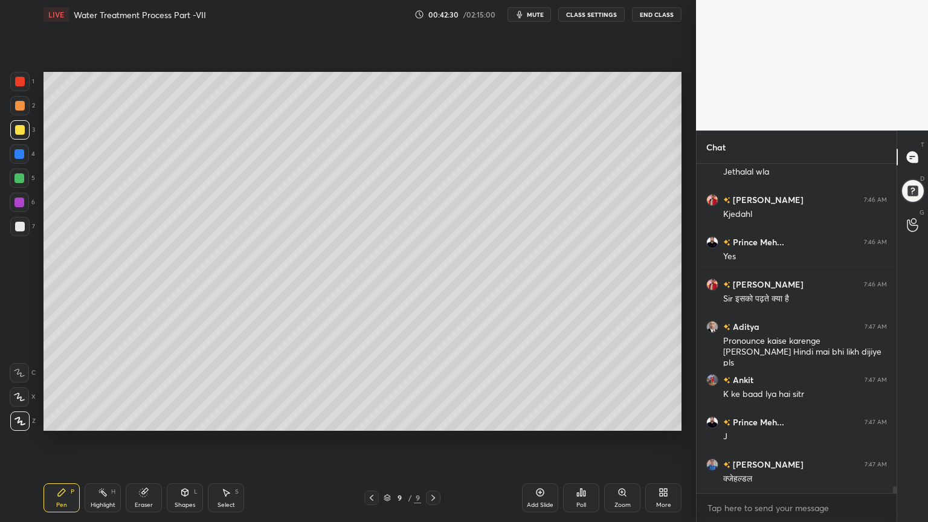
click at [13, 398] on div at bounding box center [19, 396] width 19 height 19
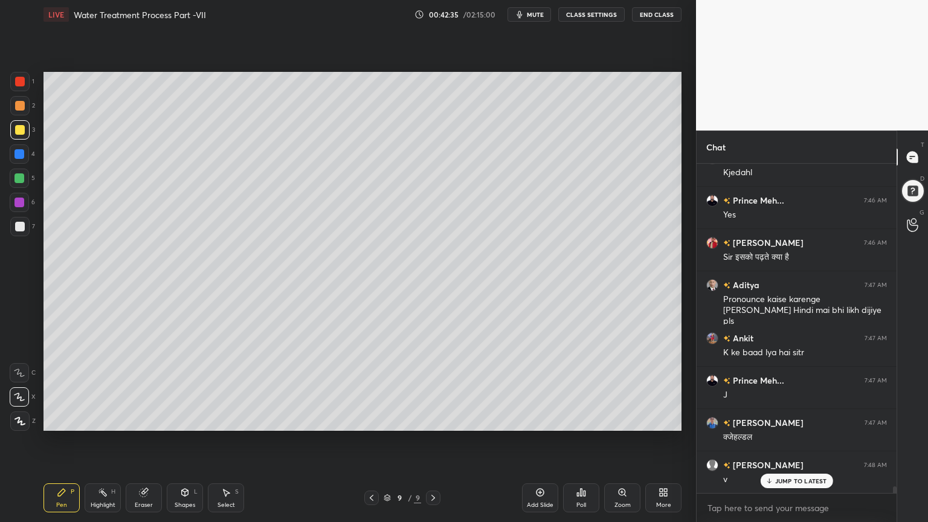
click at [13, 226] on div at bounding box center [19, 226] width 19 height 19
click at [186, 419] on div "Shapes L" at bounding box center [185, 497] width 36 height 29
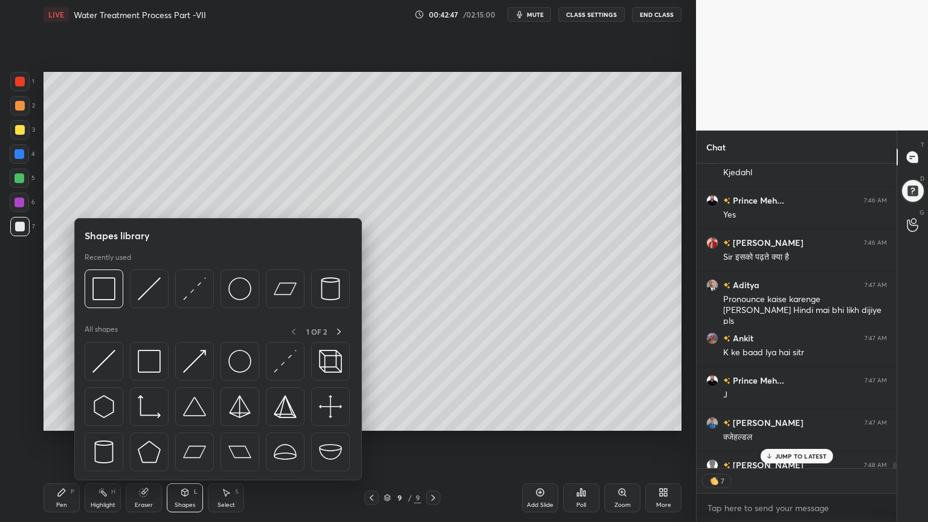
click at [51, 419] on div "Pen P" at bounding box center [61, 497] width 36 height 29
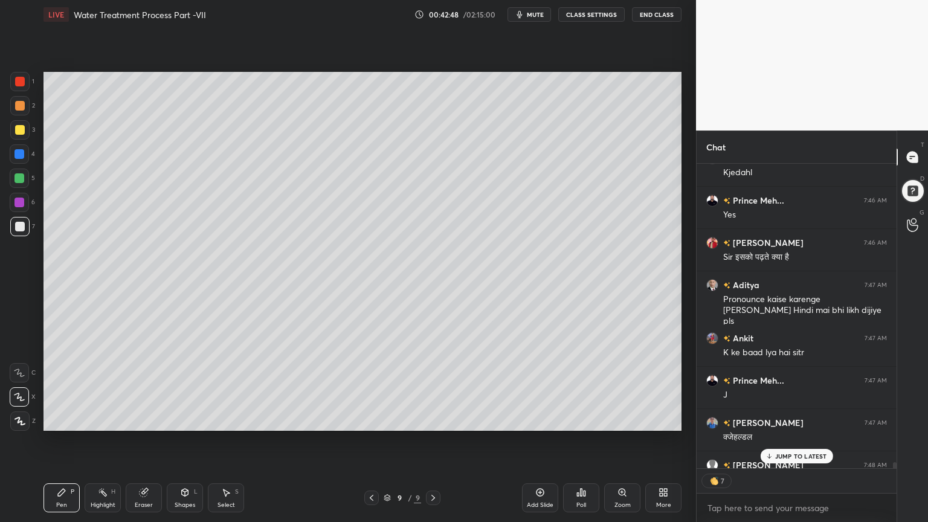
click at [18, 419] on icon at bounding box center [20, 420] width 10 height 7
click at [789, 419] on p "JUMP TO LATEST" at bounding box center [801, 455] width 52 height 7
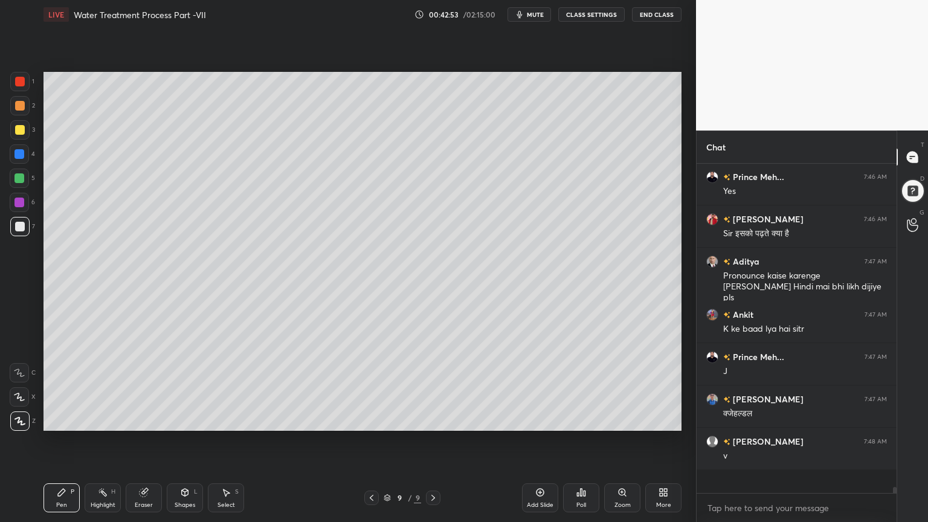
click at [63, 419] on icon at bounding box center [61, 492] width 7 height 7
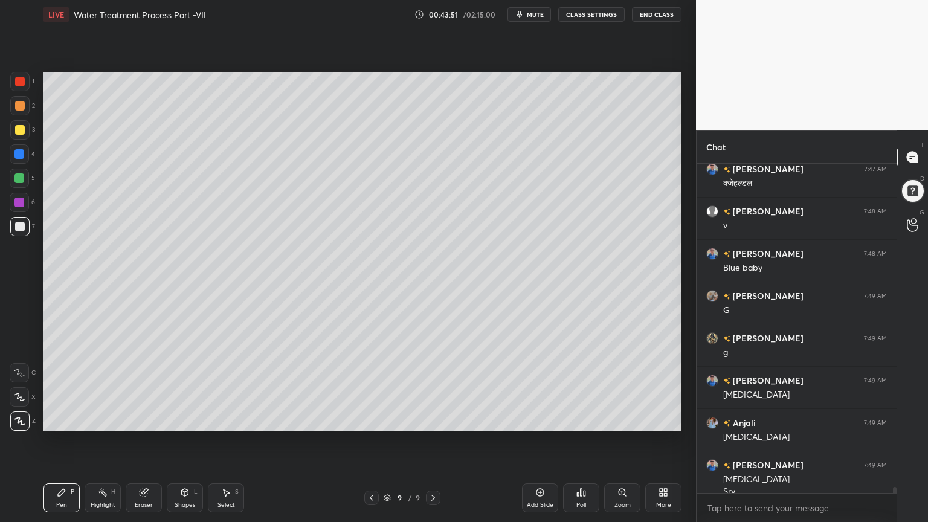
scroll to position [16915, 0]
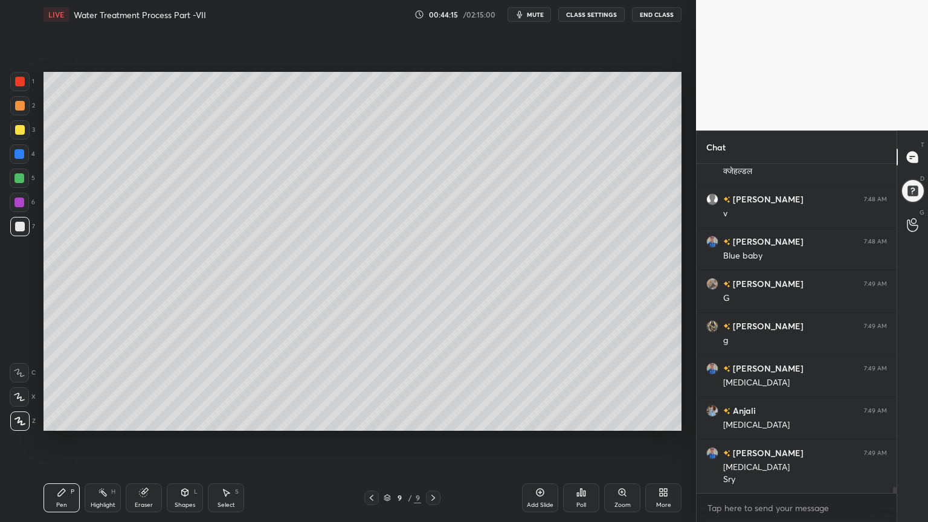
click at [190, 419] on div "Shapes L" at bounding box center [185, 497] width 36 height 29
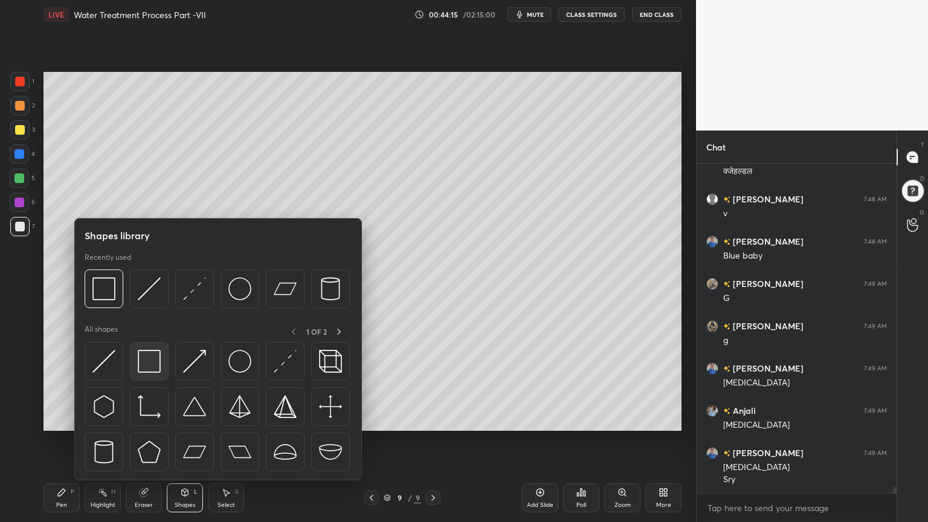
click at [148, 365] on img at bounding box center [149, 361] width 23 height 23
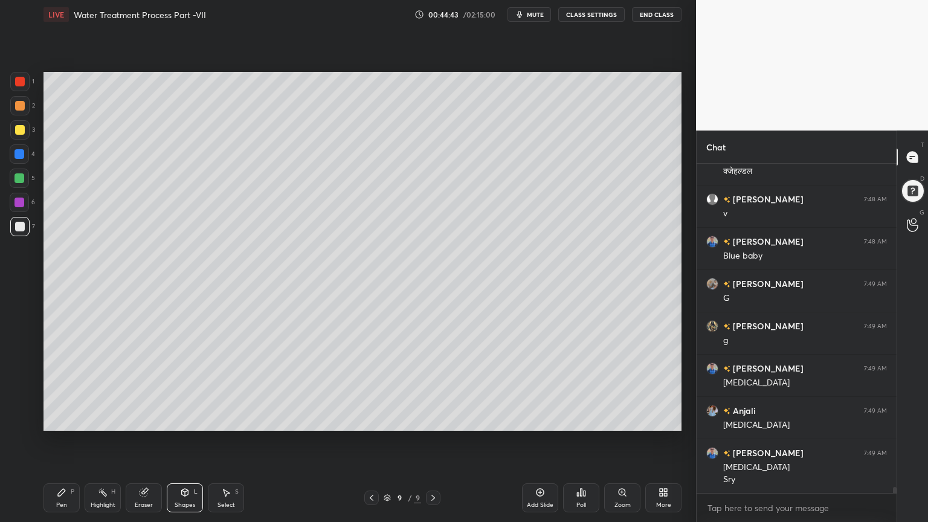
scroll to position [16958, 0]
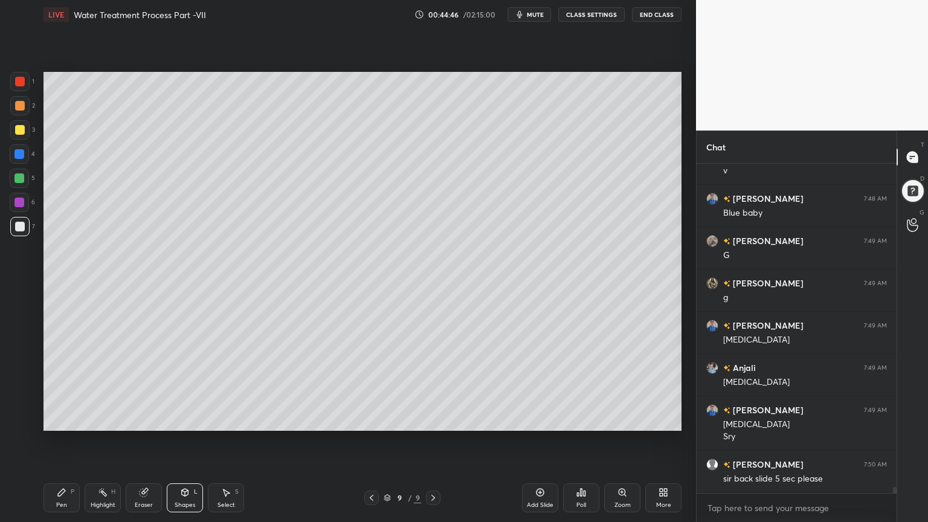
click at [370, 419] on icon at bounding box center [372, 498] width 10 height 10
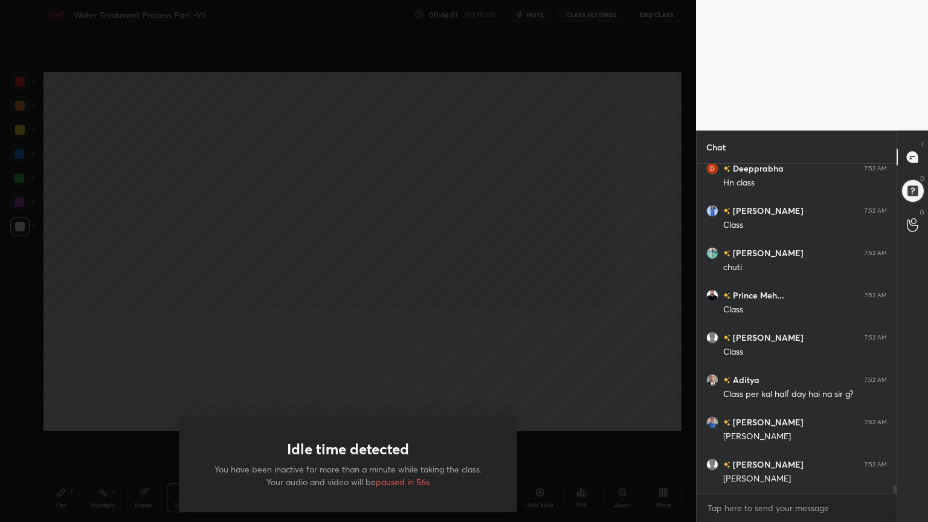
scroll to position [14018, 0]
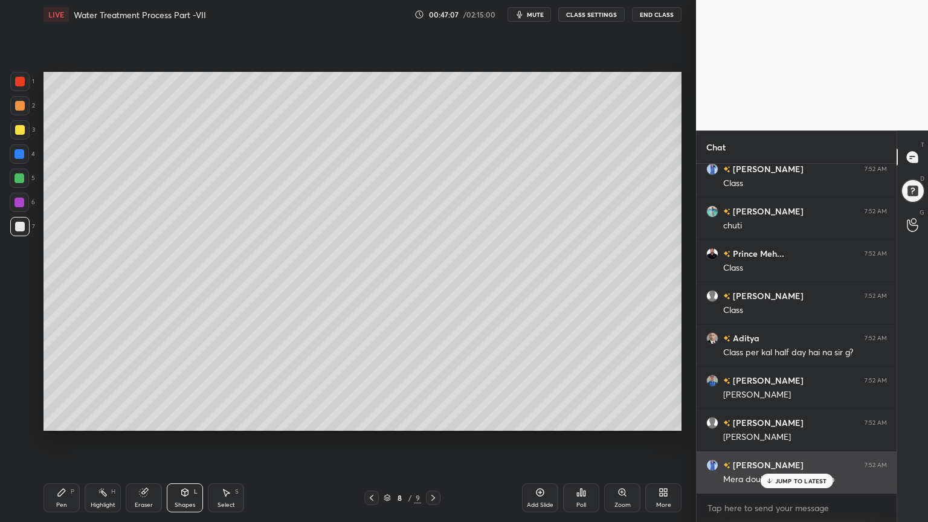
click at [783, 419] on p "JUMP TO LATEST" at bounding box center [801, 480] width 52 height 7
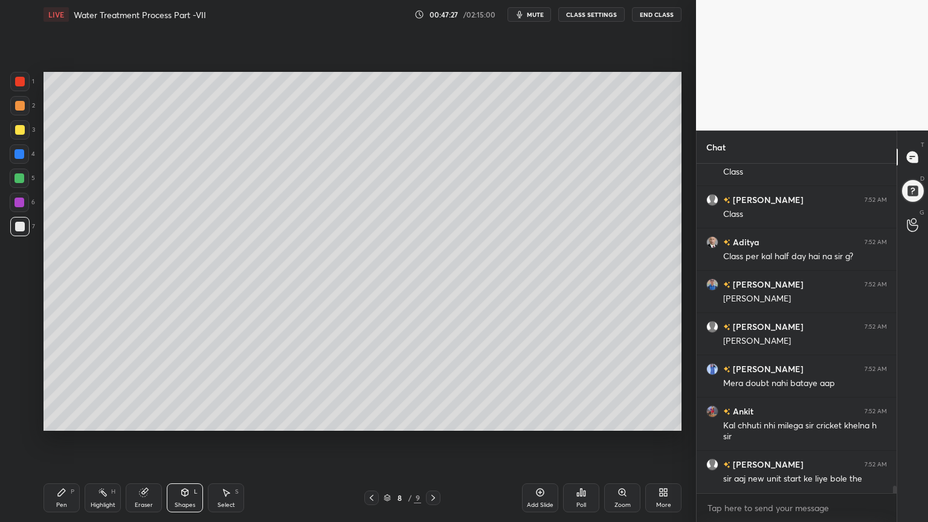
scroll to position [14156, 0]
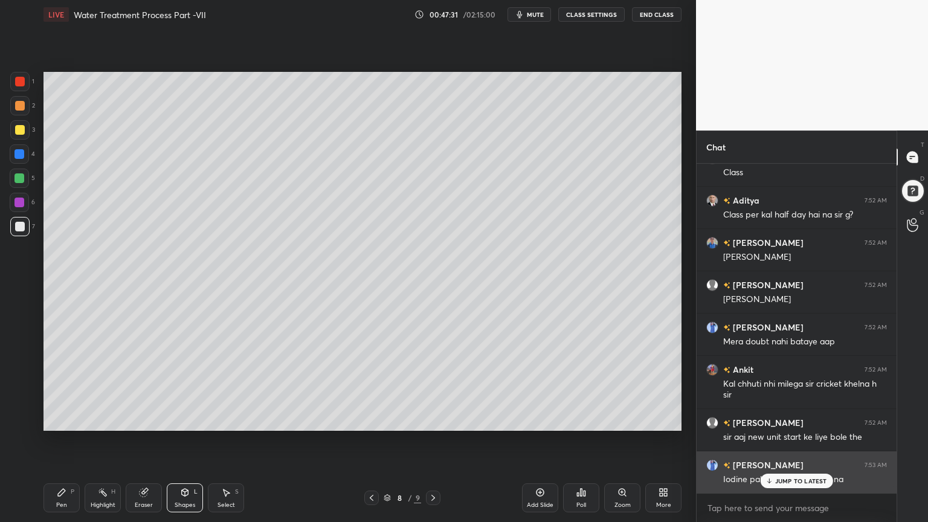
click at [789, 419] on p "JUMP TO LATEST" at bounding box center [801, 480] width 52 height 7
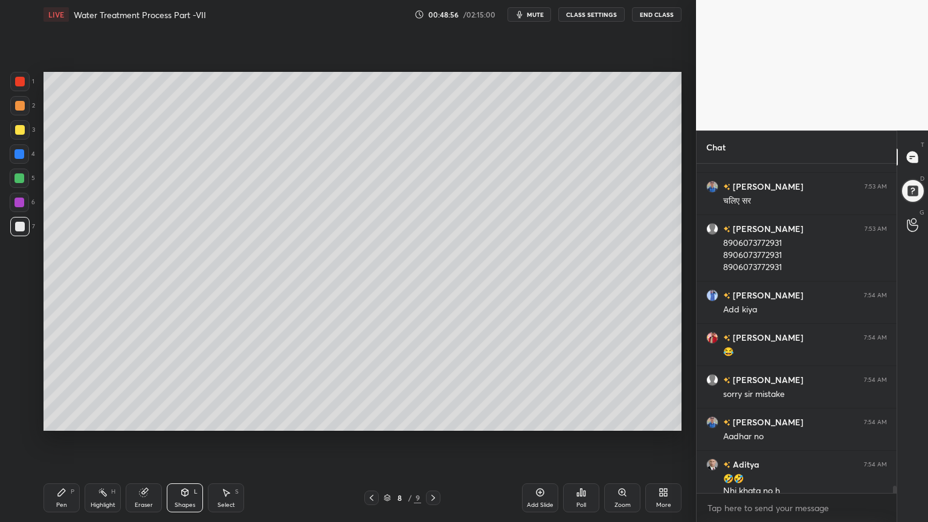
scroll to position [14573, 0]
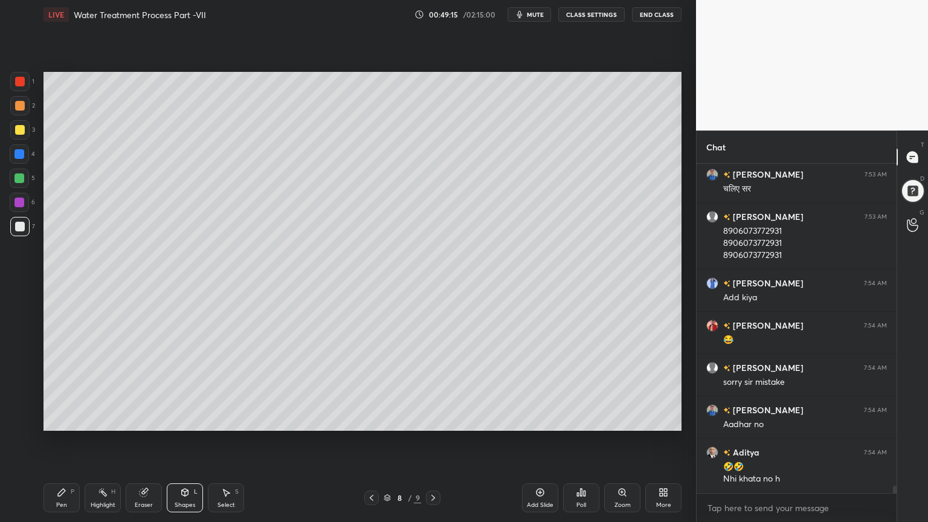
click at [435, 419] on div at bounding box center [433, 497] width 14 height 14
click at [435, 419] on icon at bounding box center [433, 498] width 10 height 10
click at [536, 419] on div "Add Slide" at bounding box center [540, 497] width 36 height 29
click at [18, 130] on div at bounding box center [20, 130] width 10 height 10
click at [51, 419] on div "Pen P" at bounding box center [61, 497] width 36 height 29
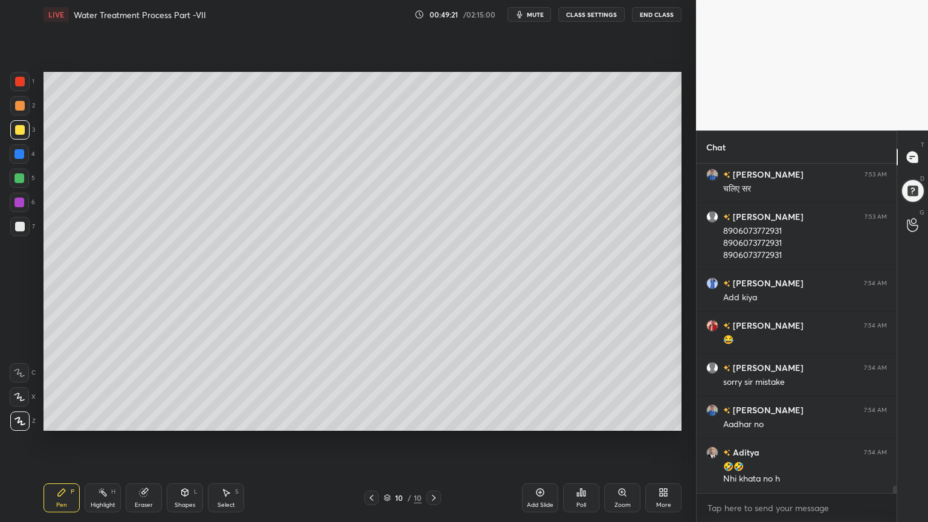
click at [17, 77] on div at bounding box center [20, 82] width 10 height 10
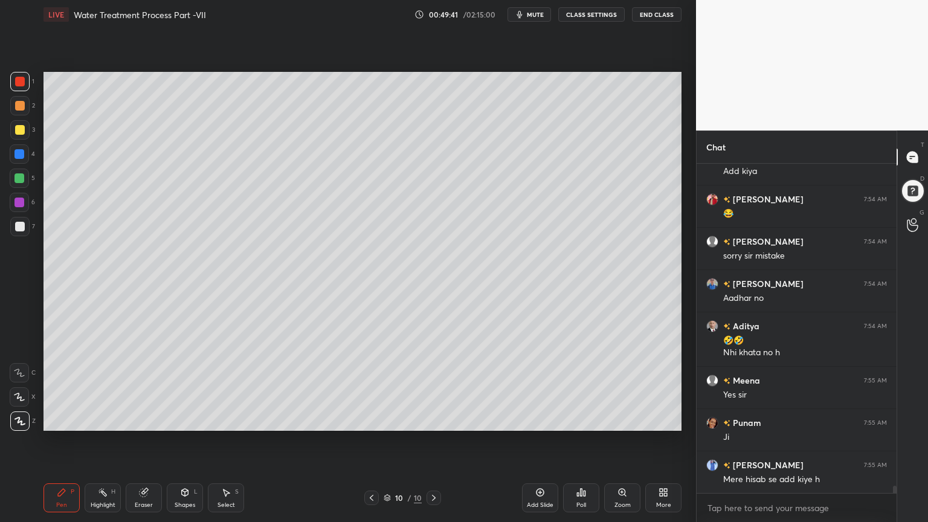
scroll to position [14742, 0]
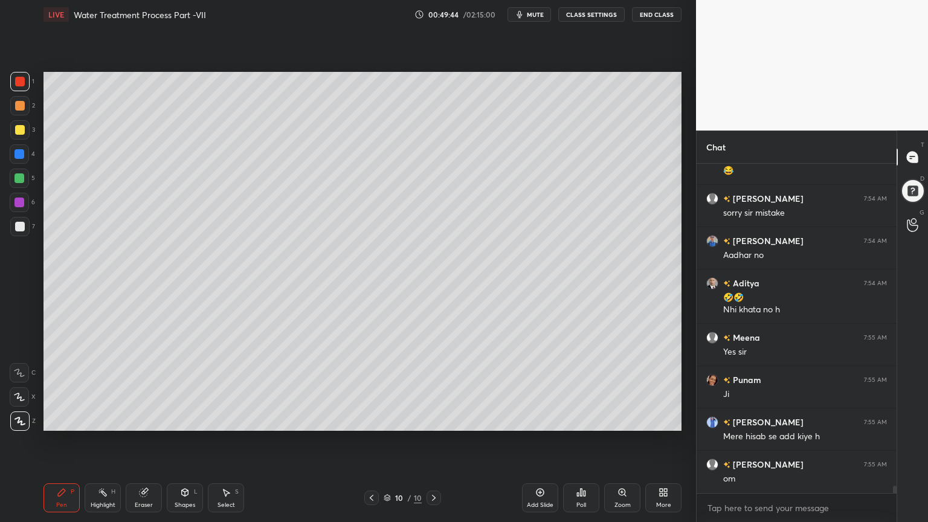
click at [191, 419] on div "Shapes L" at bounding box center [185, 497] width 36 height 29
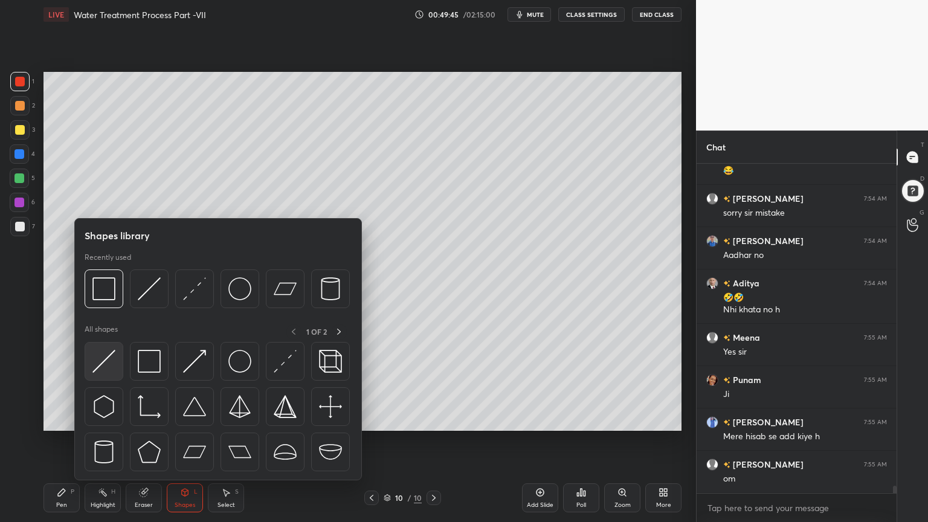
click at [104, 369] on img at bounding box center [103, 361] width 23 height 23
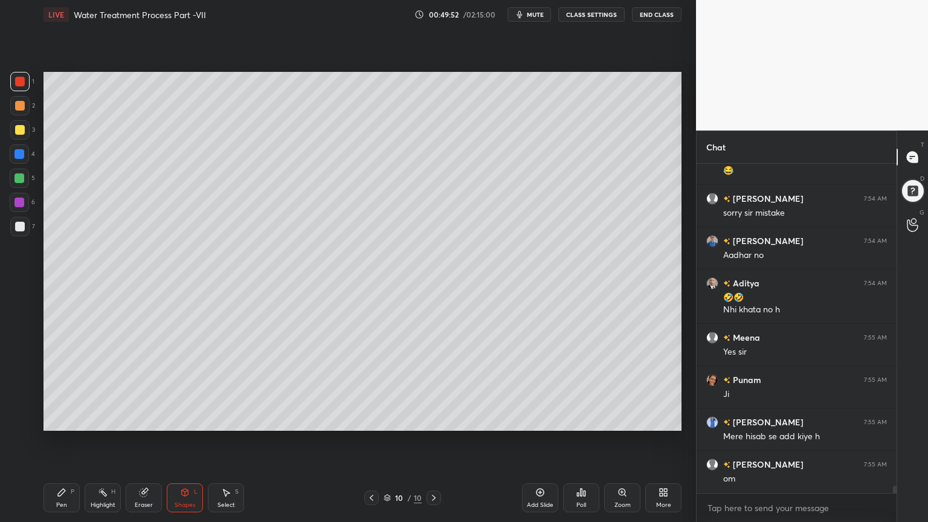
scroll to position [14784, 0]
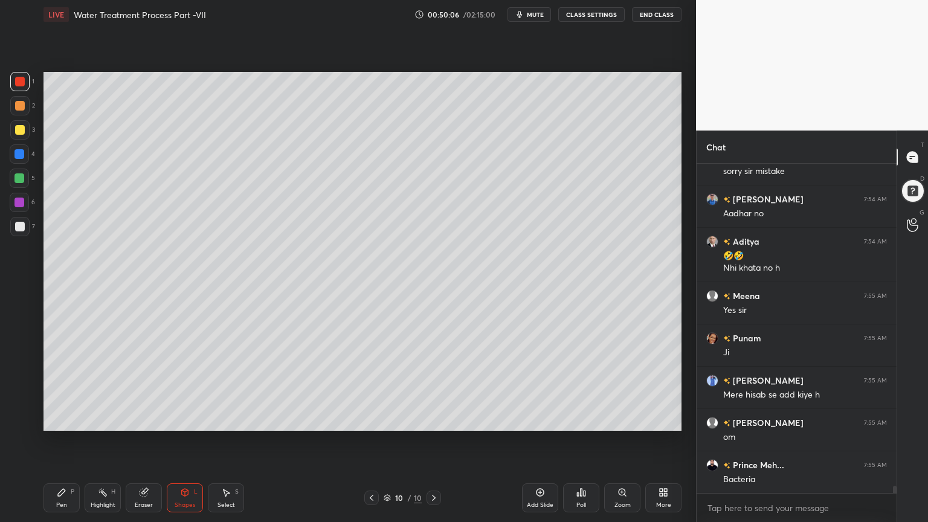
click at [62, 419] on icon at bounding box center [62, 492] width 10 height 10
click at [19, 388] on div at bounding box center [19, 396] width 19 height 19
click at [19, 128] on div at bounding box center [20, 130] width 10 height 10
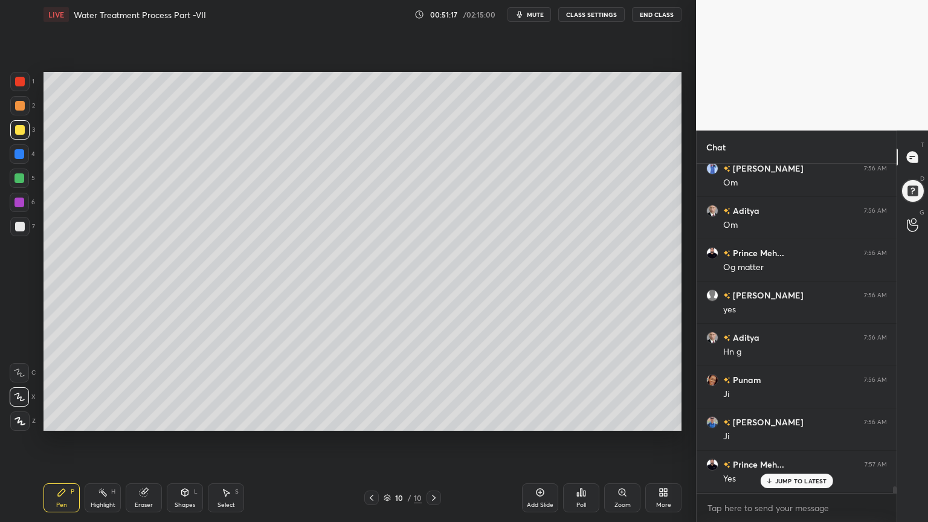
scroll to position [15460, 0]
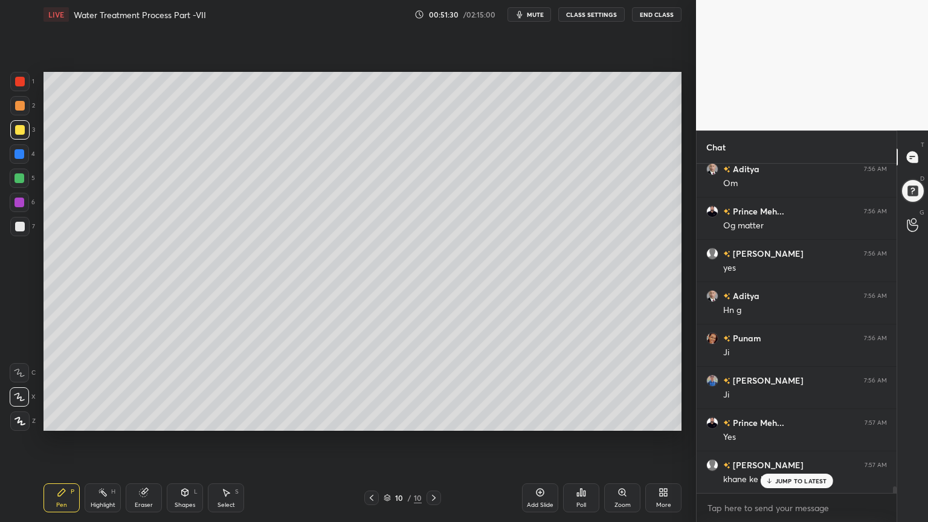
click at [21, 175] on div at bounding box center [19, 178] width 10 height 10
click at [20, 76] on div at bounding box center [19, 81] width 19 height 19
click at [61, 419] on icon at bounding box center [62, 492] width 10 height 10
click at [19, 79] on div at bounding box center [20, 82] width 10 height 10
click at [14, 417] on icon at bounding box center [19, 421] width 11 height 8
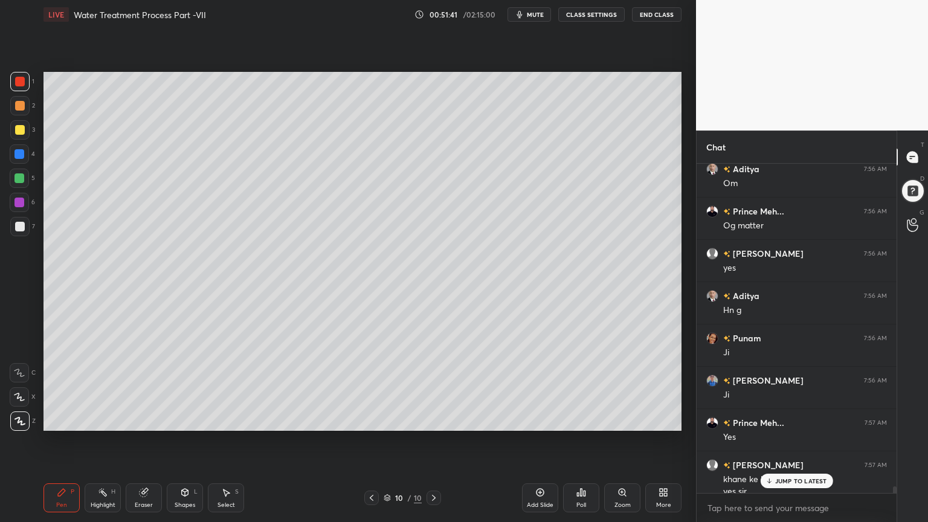
scroll to position [15472, 0]
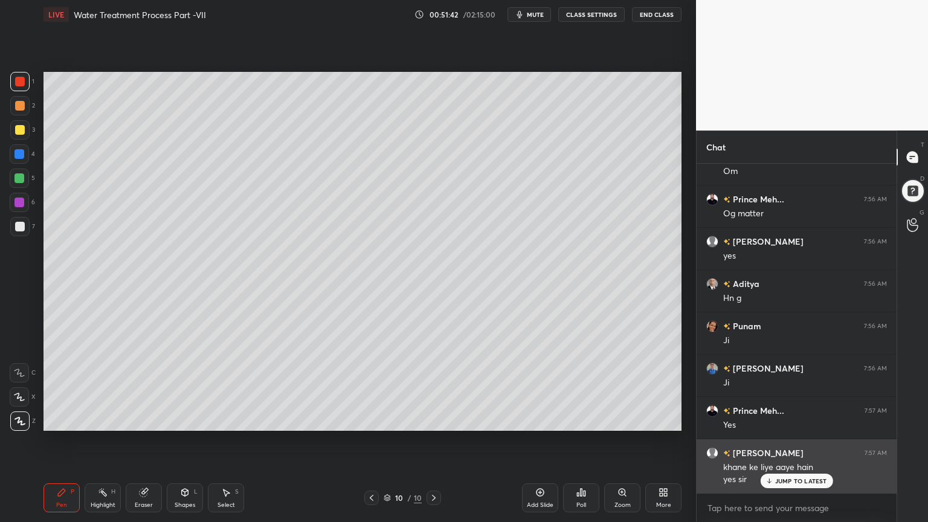
click at [796, 419] on p "JUMP TO LATEST" at bounding box center [801, 480] width 52 height 7
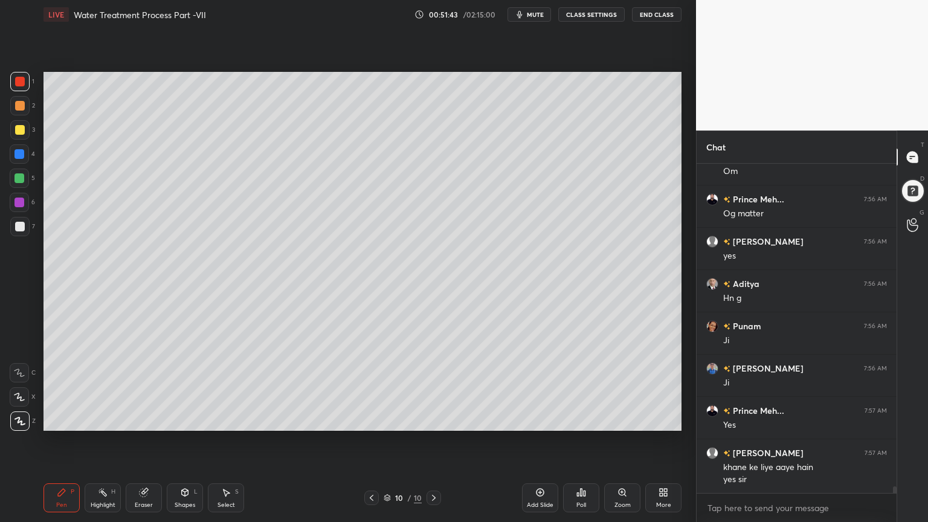
click at [186, 419] on div "Shapes L" at bounding box center [185, 497] width 36 height 29
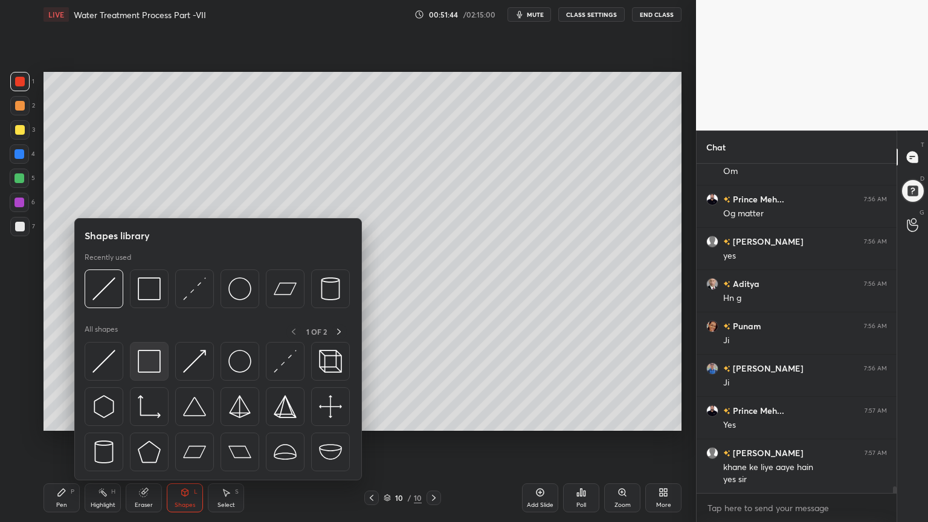
click at [150, 364] on img at bounding box center [149, 361] width 23 height 23
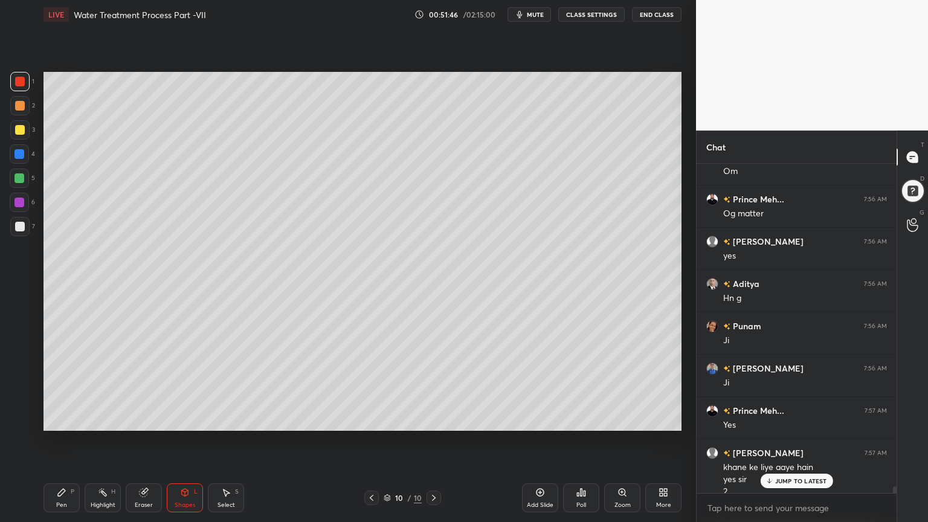
scroll to position [15485, 0]
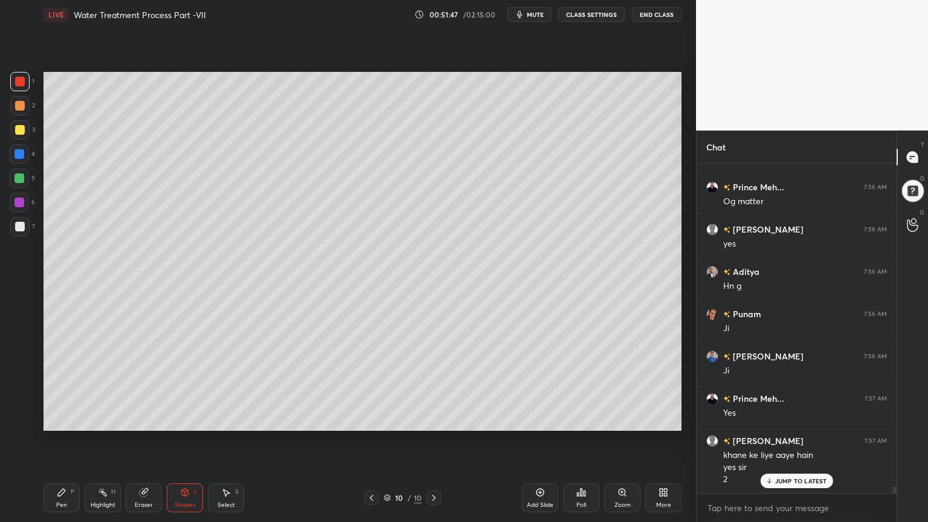
click at [181, 419] on icon at bounding box center [185, 492] width 10 height 10
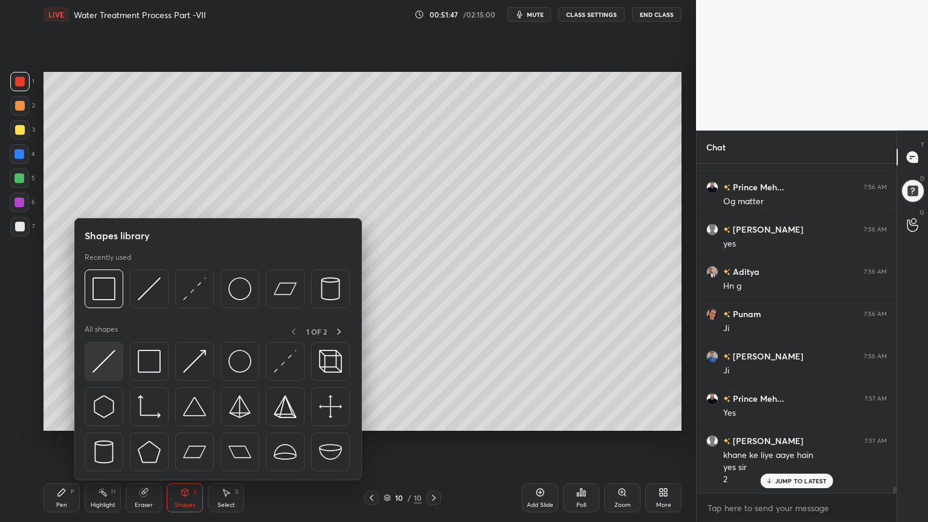
click at [92, 367] on img at bounding box center [103, 361] width 23 height 23
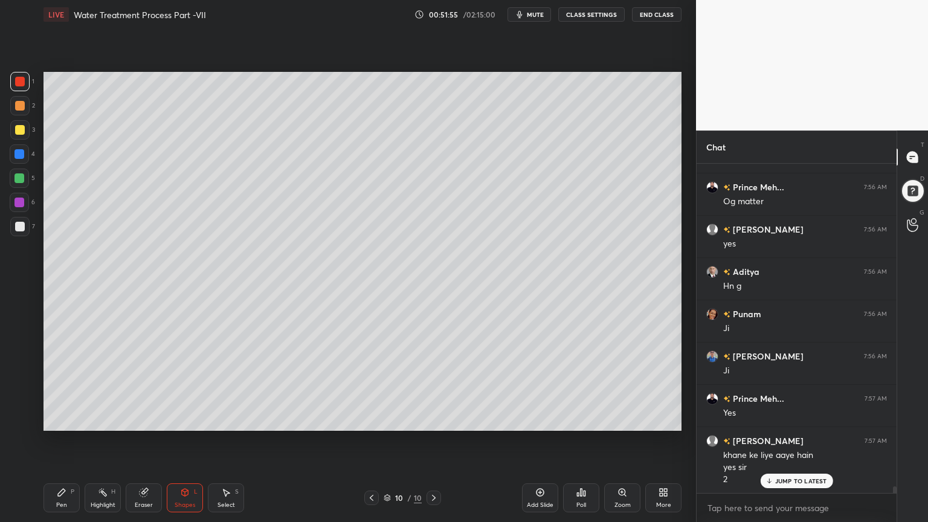
click at [60, 419] on icon at bounding box center [61, 492] width 7 height 7
click at [22, 125] on div at bounding box center [20, 130] width 10 height 10
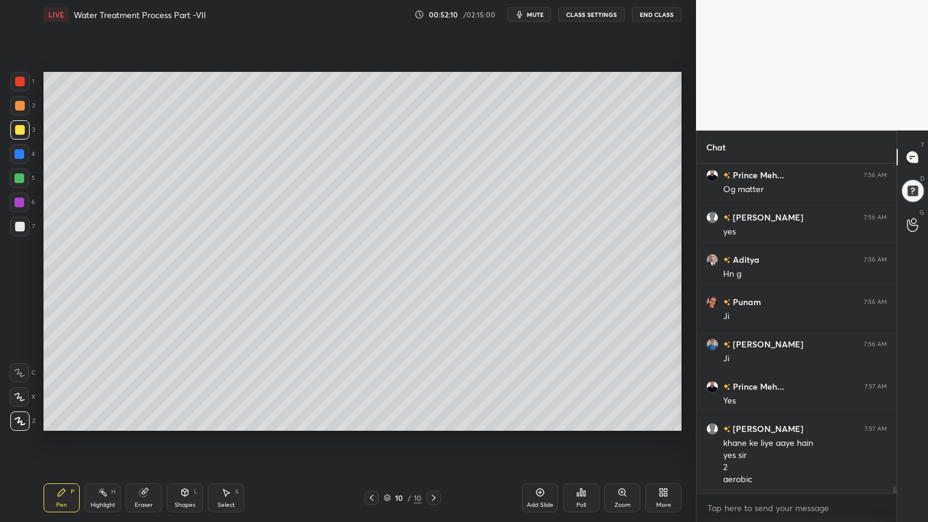
scroll to position [15539, 0]
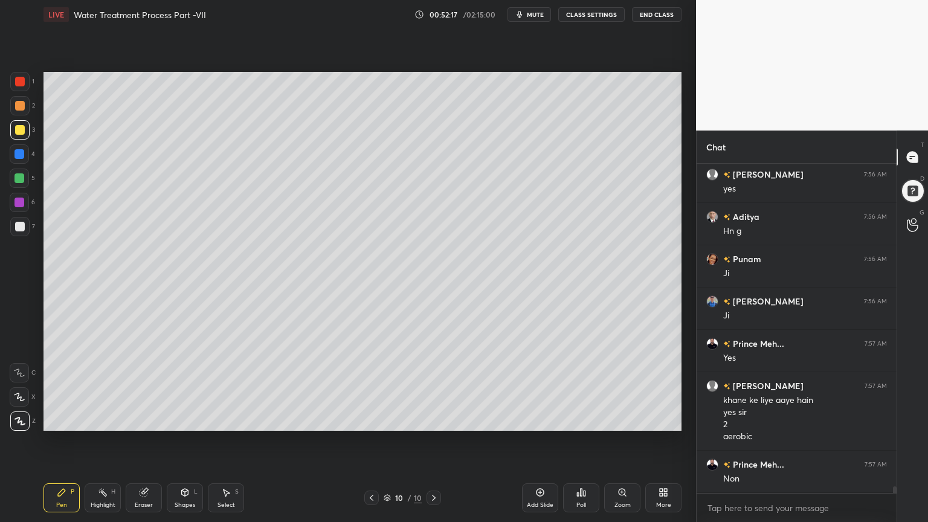
click at [19, 227] on div at bounding box center [20, 227] width 10 height 10
click at [15, 399] on icon at bounding box center [19, 397] width 11 height 8
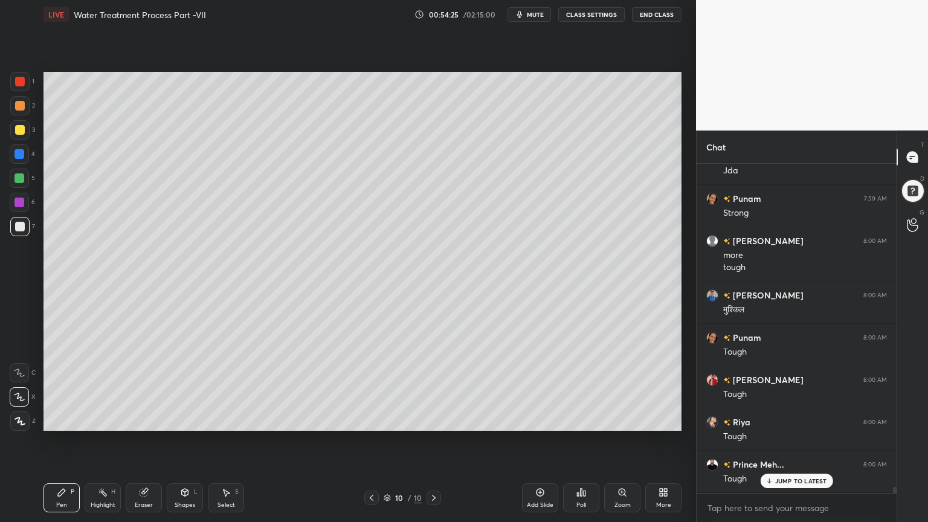
scroll to position [16874, 0]
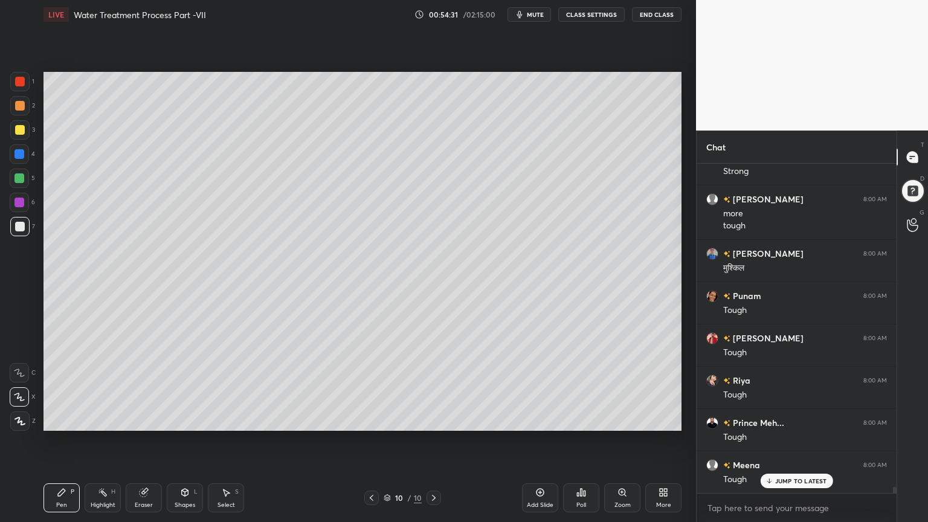
click at [435, 419] on icon at bounding box center [434, 498] width 10 height 10
click at [145, 419] on icon at bounding box center [144, 492] width 10 height 10
click at [19, 394] on icon at bounding box center [19, 397] width 10 height 10
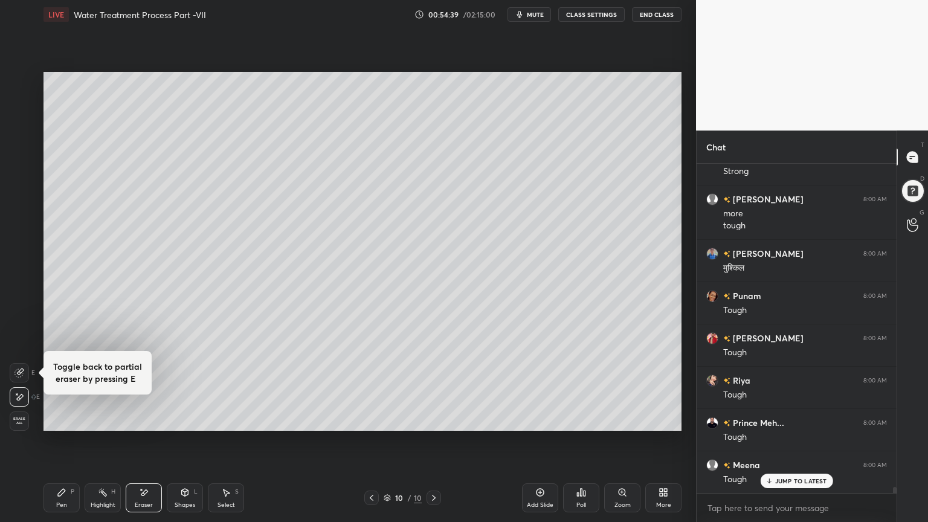
click at [229, 419] on icon at bounding box center [226, 492] width 7 height 7
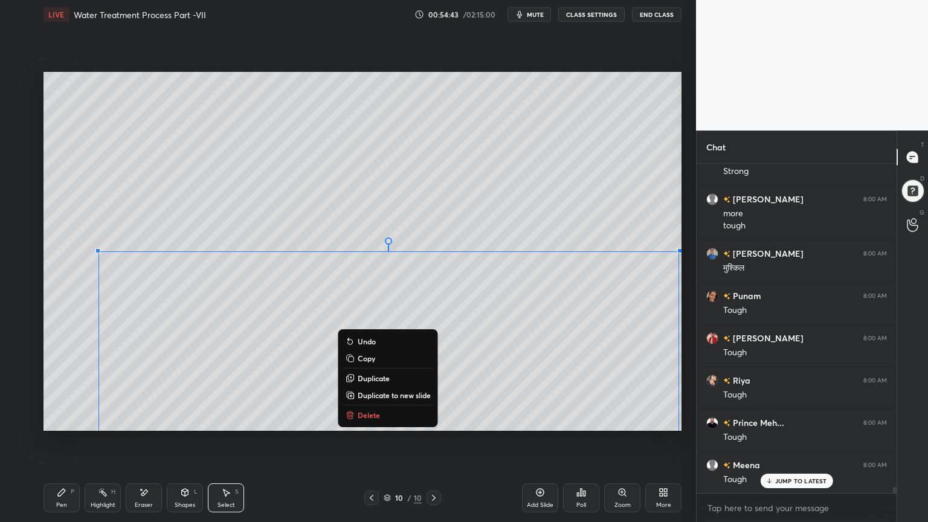
click at [371, 358] on p "Copy" at bounding box center [367, 358] width 18 height 10
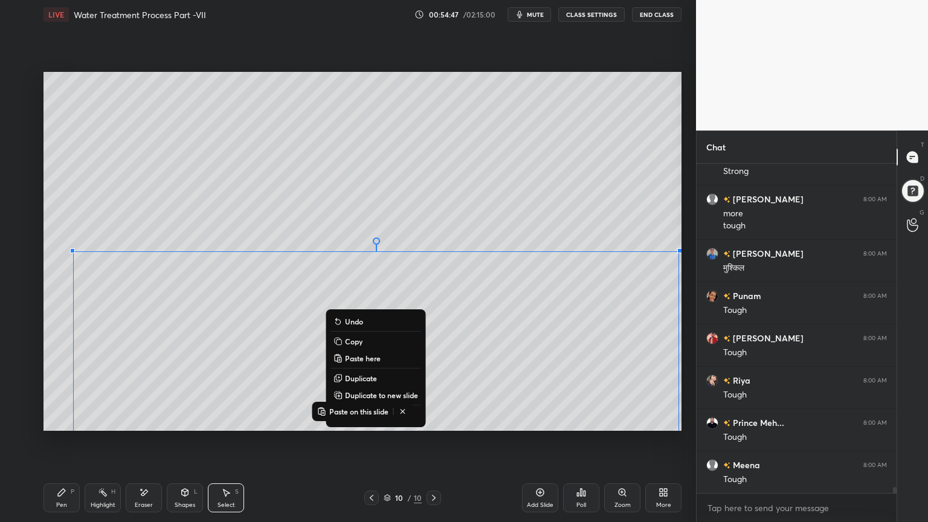
scroll to position [16917, 0]
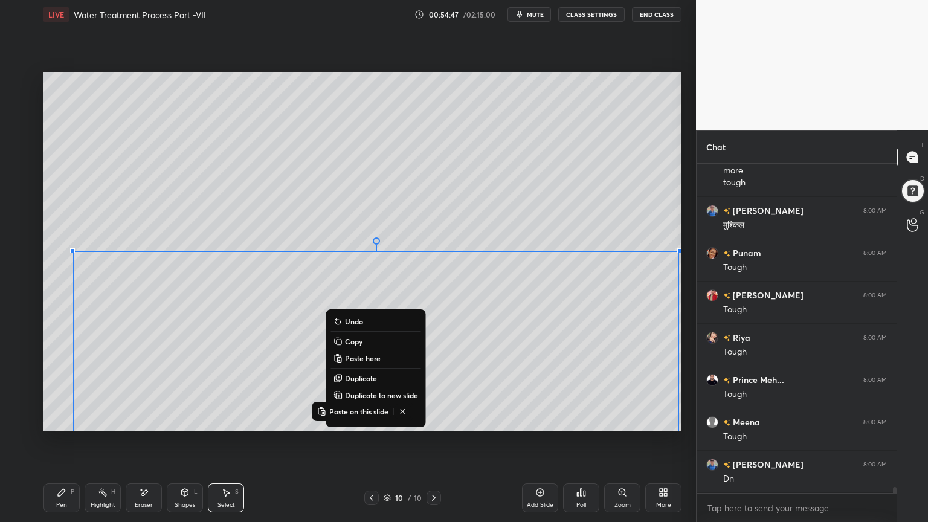
click at [367, 341] on button "Copy" at bounding box center [375, 341] width 90 height 14
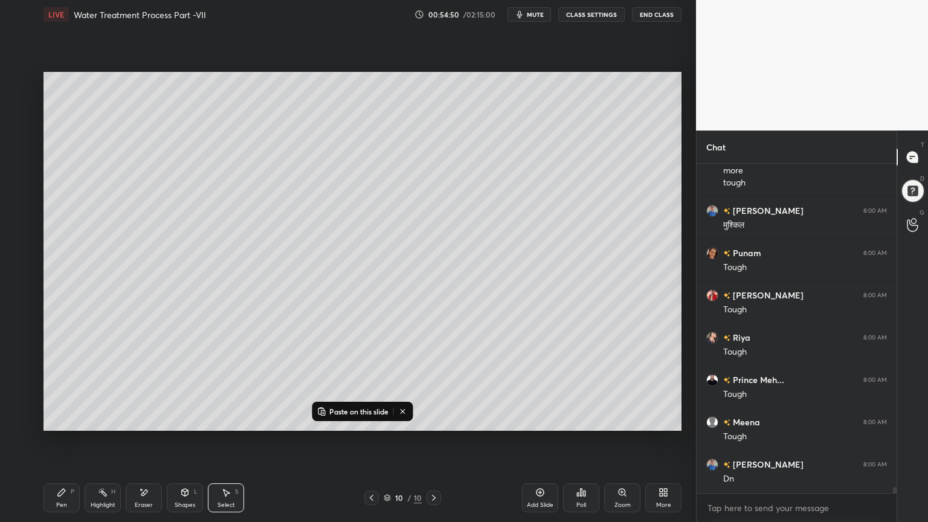
click at [544, 419] on icon at bounding box center [540, 492] width 10 height 10
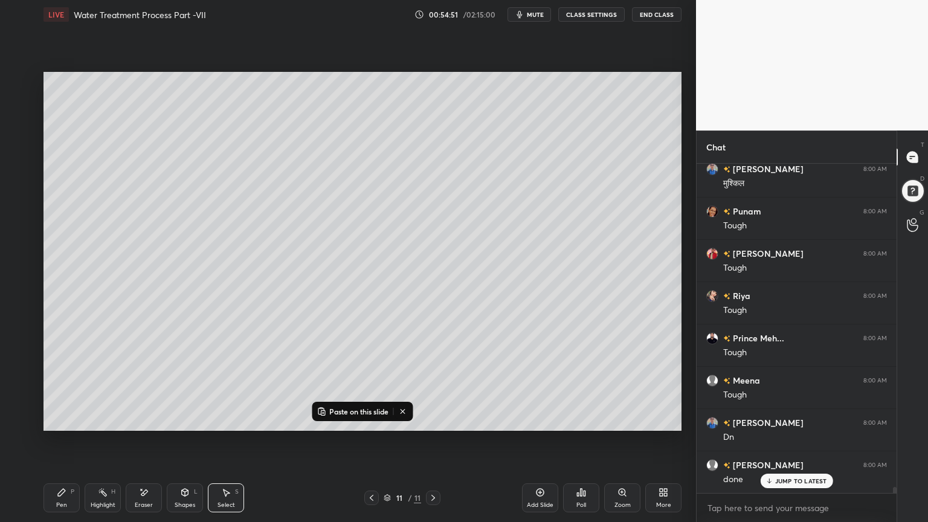
click at [358, 408] on p "Paste on this slide" at bounding box center [358, 412] width 59 height 10
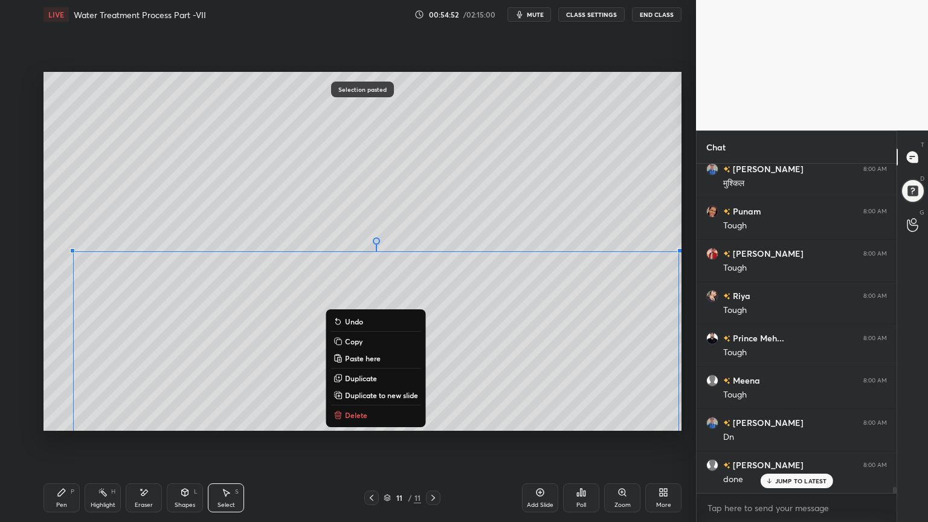
scroll to position [17001, 0]
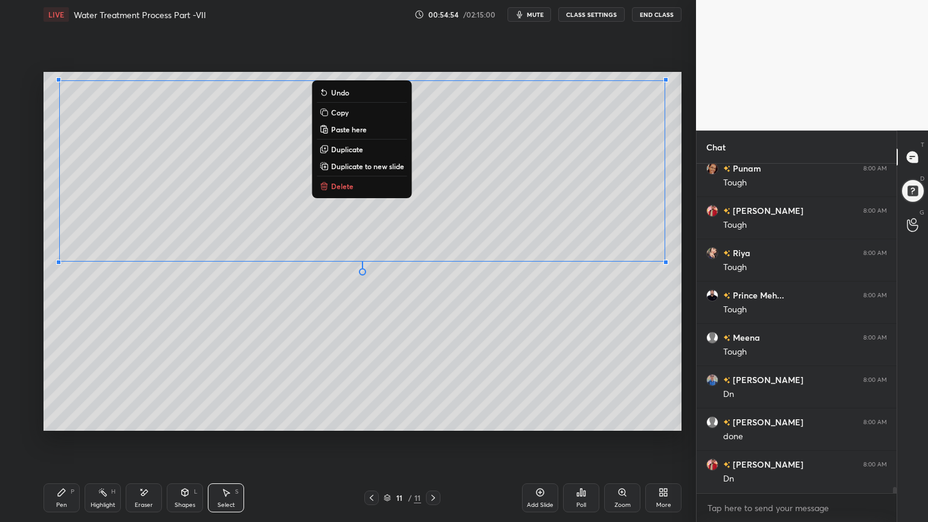
click at [278, 355] on div "0 ° Undo Copy Paste here Duplicate Duplicate to new slide Delete" at bounding box center [362, 251] width 638 height 359
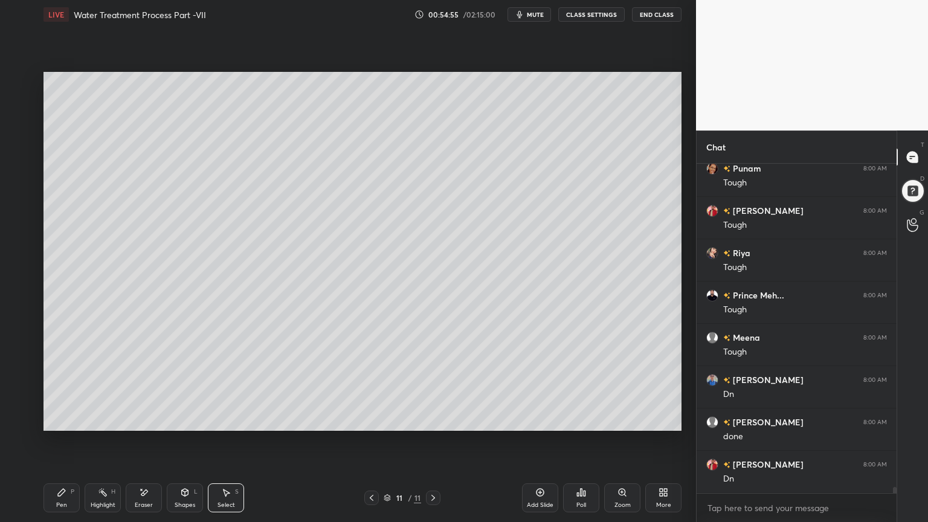
click at [75, 419] on div "Pen P" at bounding box center [61, 497] width 36 height 29
click at [16, 184] on div at bounding box center [19, 178] width 19 height 19
click at [19, 419] on div at bounding box center [19, 420] width 19 height 19
click at [185, 419] on div "Shapes L" at bounding box center [185, 497] width 36 height 29
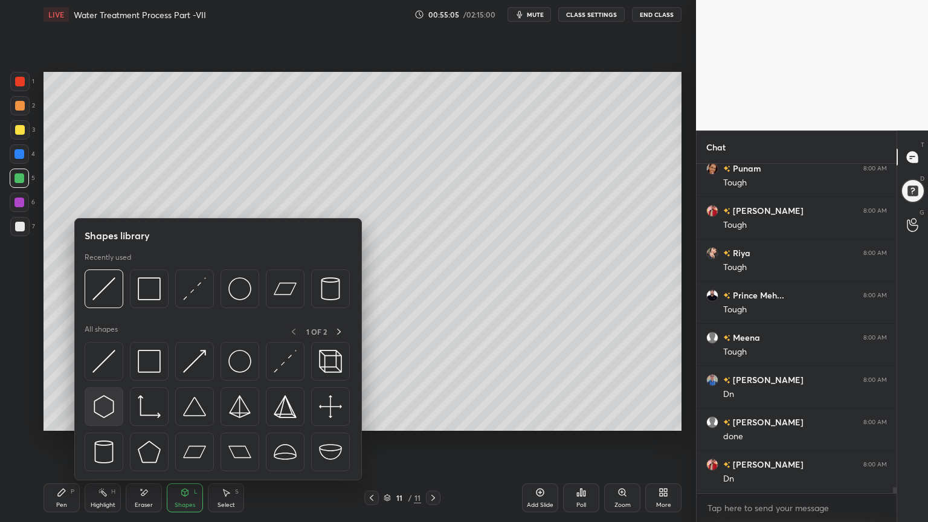
click at [107, 408] on img at bounding box center [103, 406] width 23 height 23
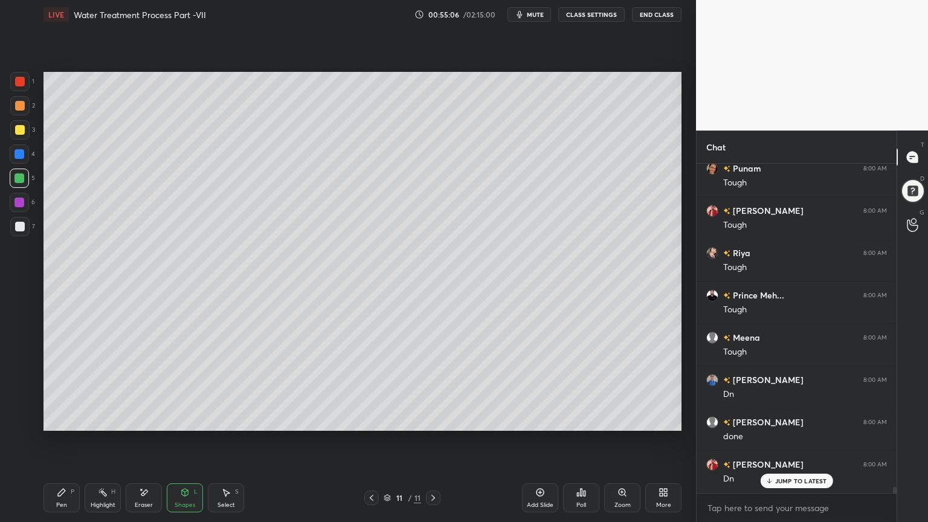
scroll to position [17053, 0]
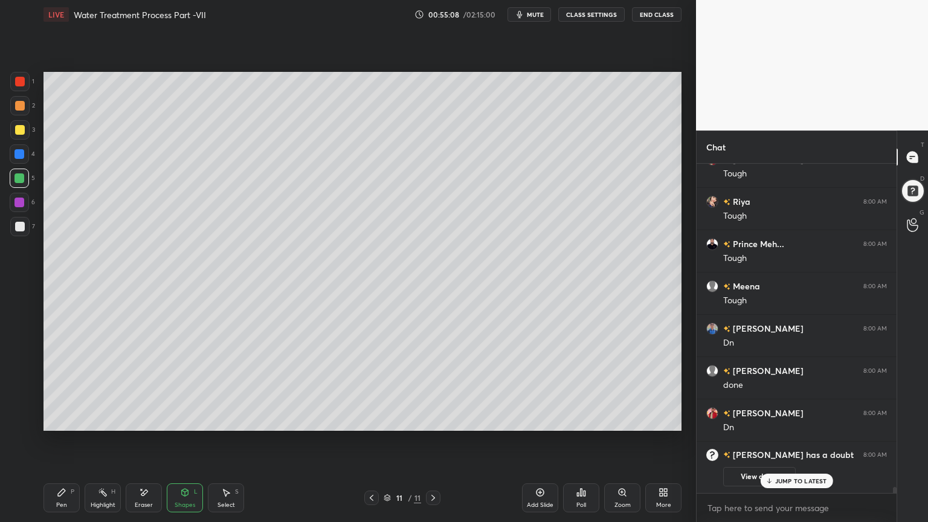
click at [60, 419] on div "Pen" at bounding box center [61, 505] width 11 height 6
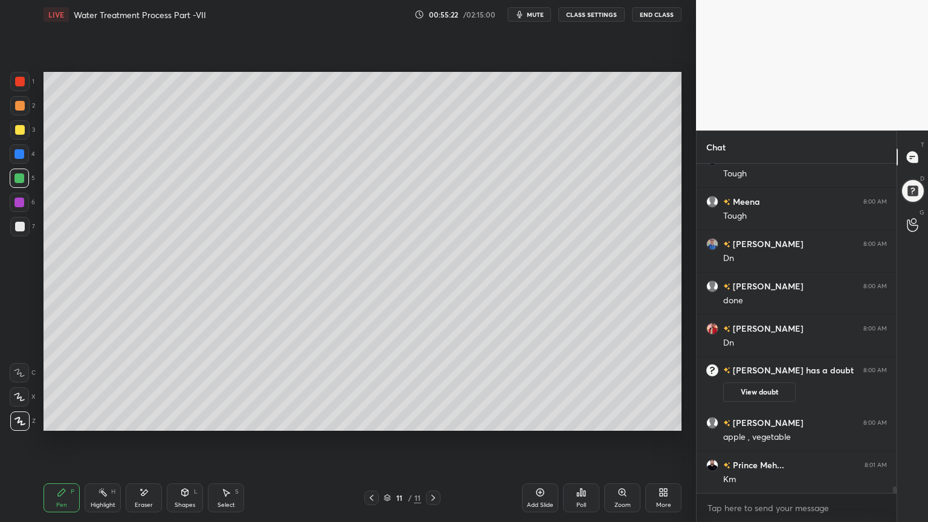
scroll to position [15965, 0]
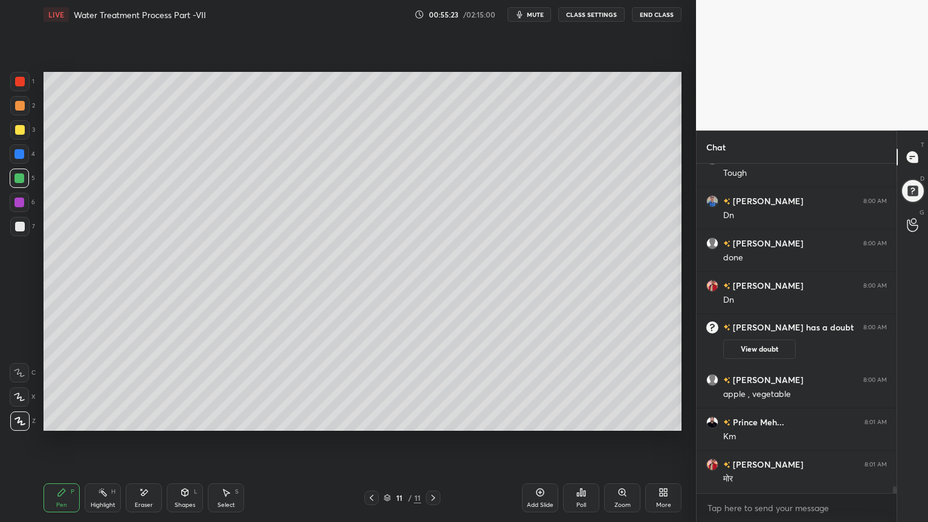
click at [181, 419] on div "Shapes L" at bounding box center [185, 497] width 36 height 29
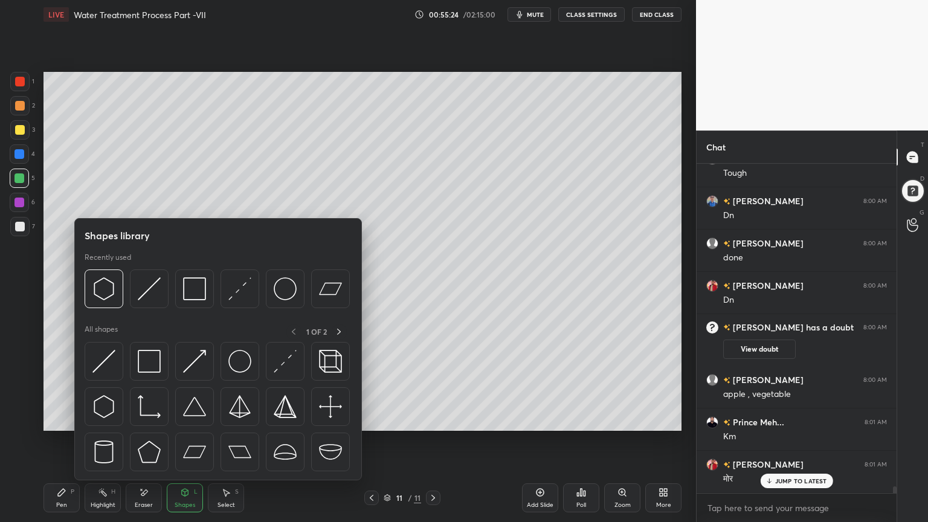
scroll to position [16006, 0]
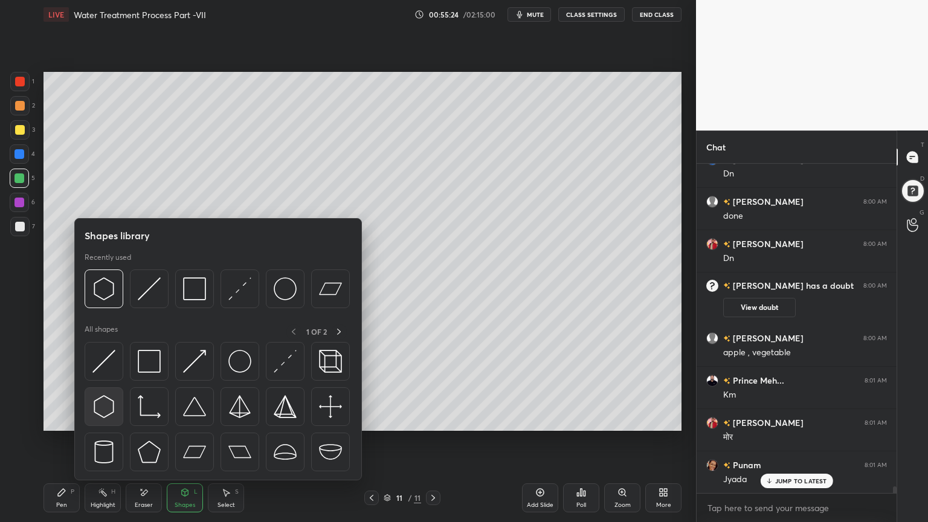
click at [103, 399] on img at bounding box center [103, 406] width 23 height 23
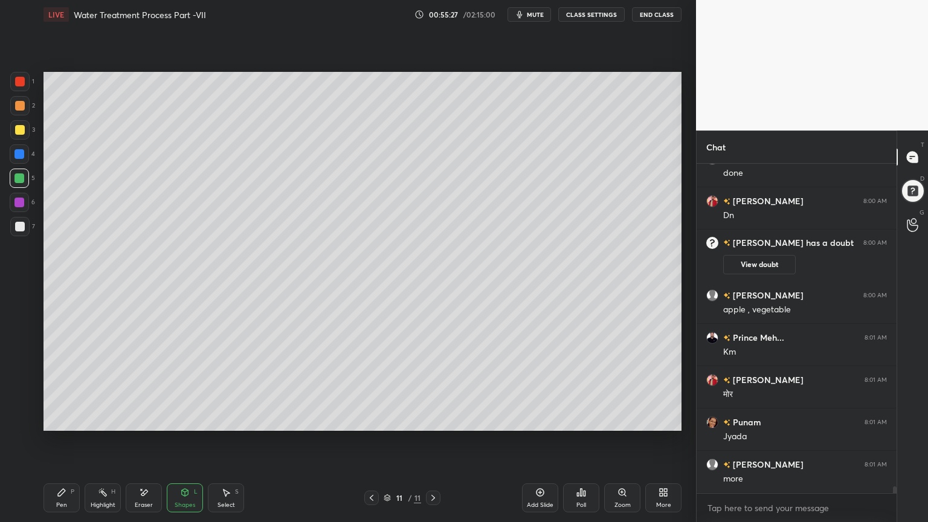
scroll to position [16091, 0]
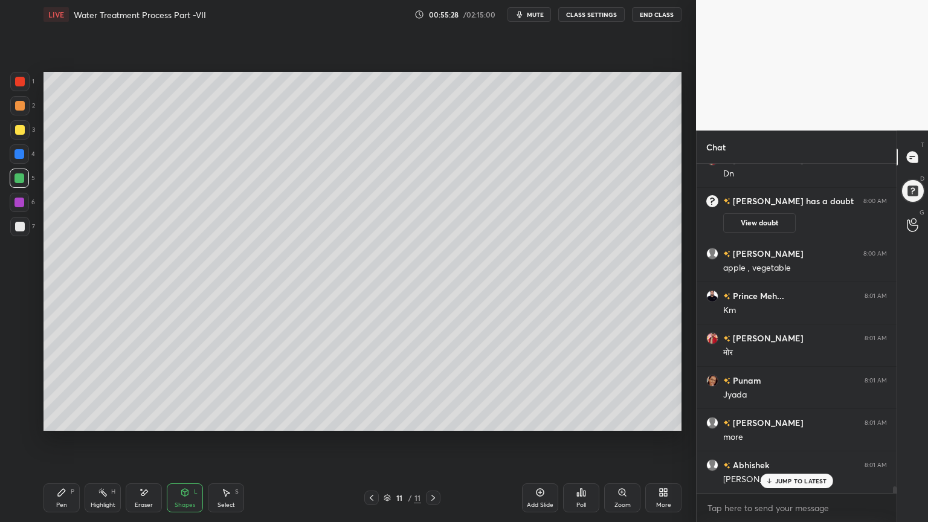
click at [62, 419] on div "Pen P" at bounding box center [61, 497] width 36 height 29
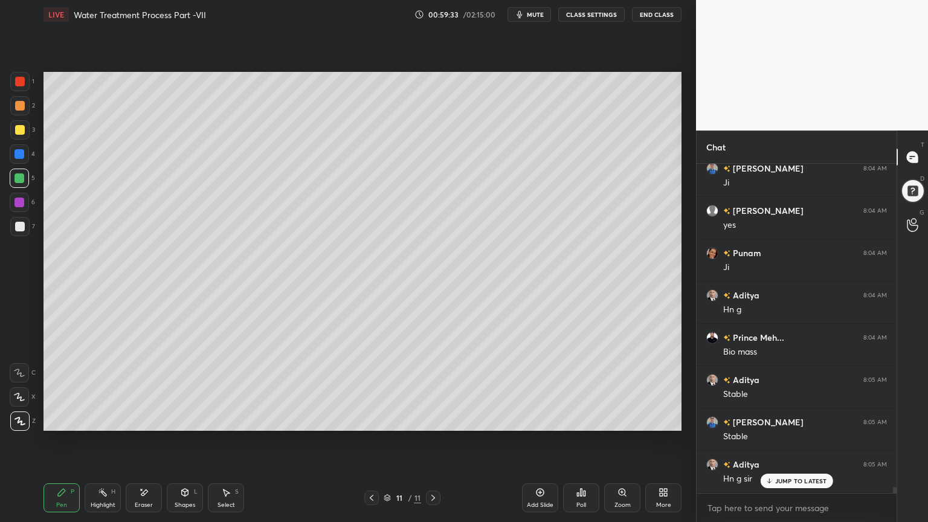
scroll to position [18302, 0]
click at [536, 419] on div "Add Slide" at bounding box center [540, 505] width 27 height 6
click at [19, 126] on div at bounding box center [20, 130] width 10 height 10
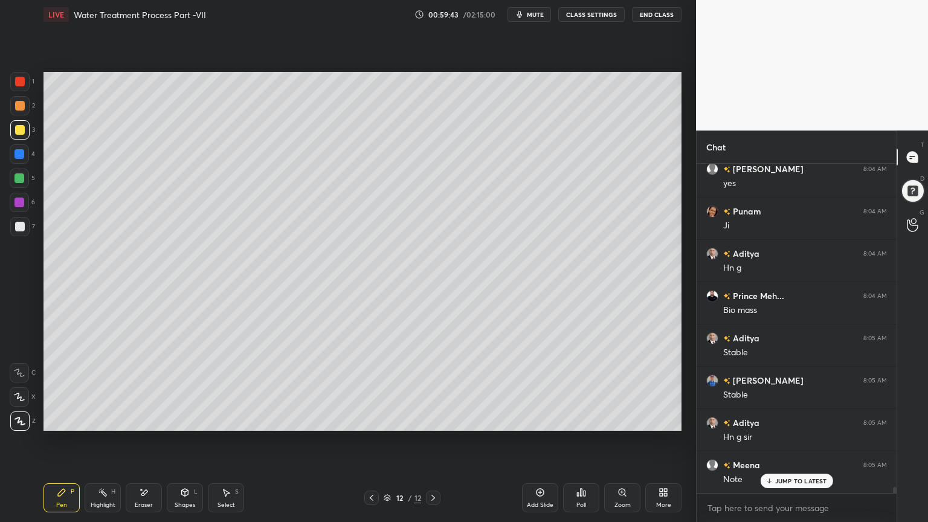
click at [186, 419] on div "Shapes L" at bounding box center [185, 497] width 36 height 29
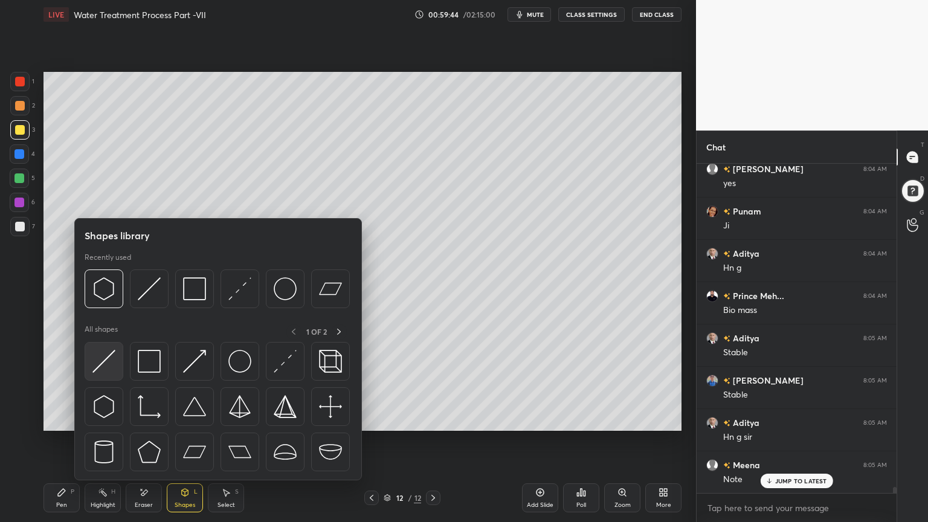
click at [103, 359] on img at bounding box center [103, 361] width 23 height 23
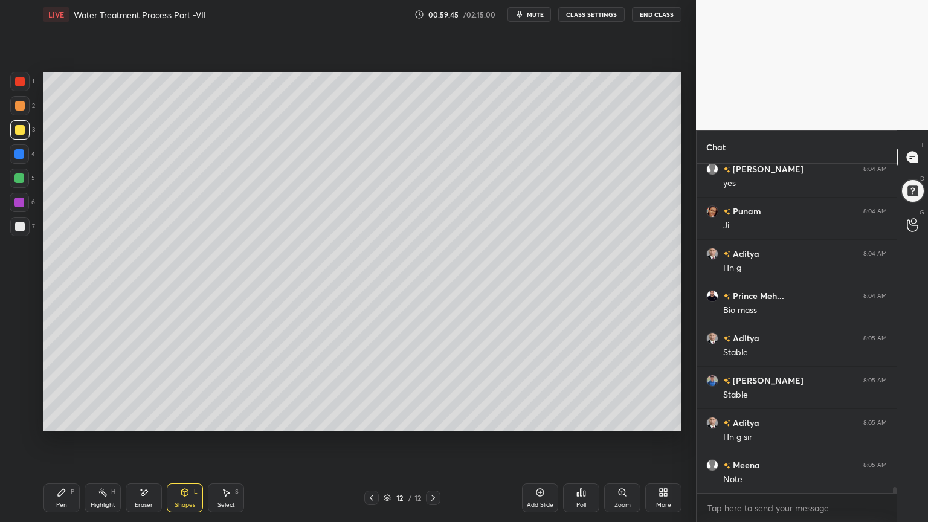
scroll to position [18345, 0]
click at [56, 419] on div "Pen P" at bounding box center [61, 497] width 36 height 29
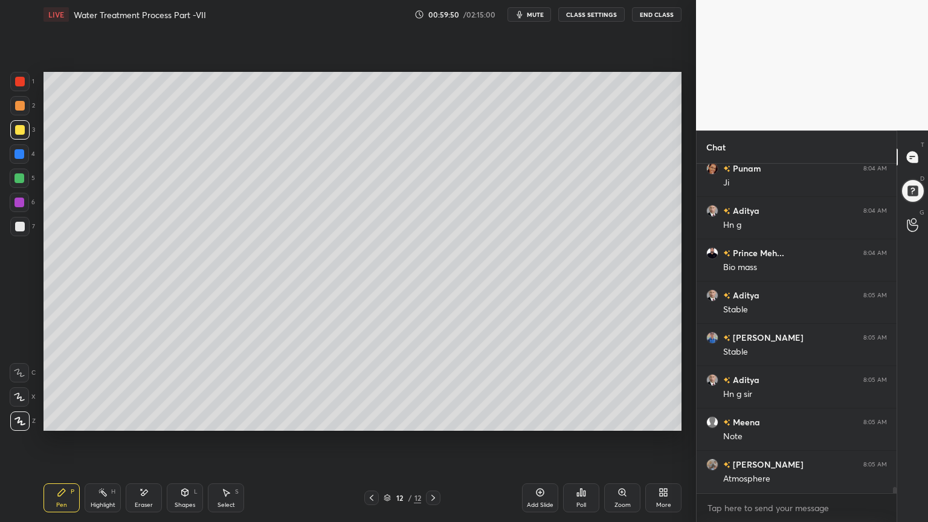
click at [184, 419] on div "Shapes" at bounding box center [185, 505] width 21 height 6
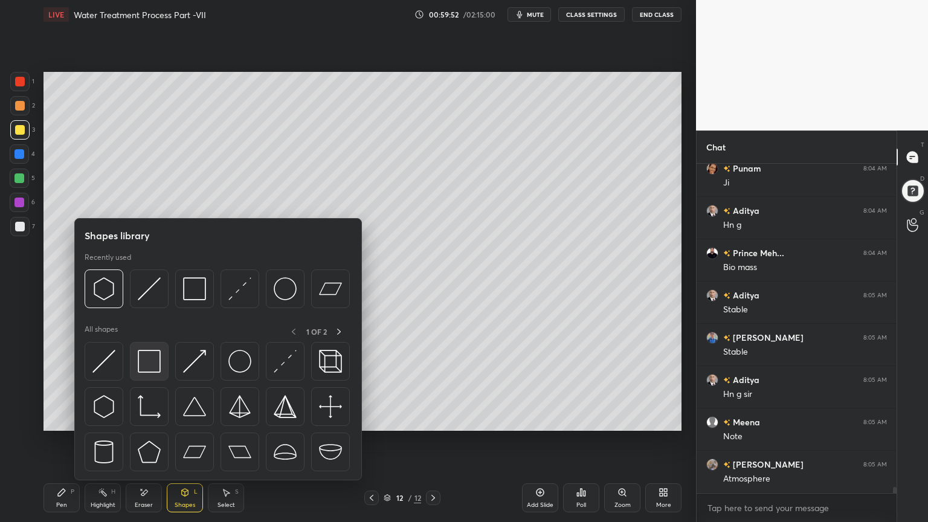
click at [149, 364] on img at bounding box center [149, 361] width 23 height 23
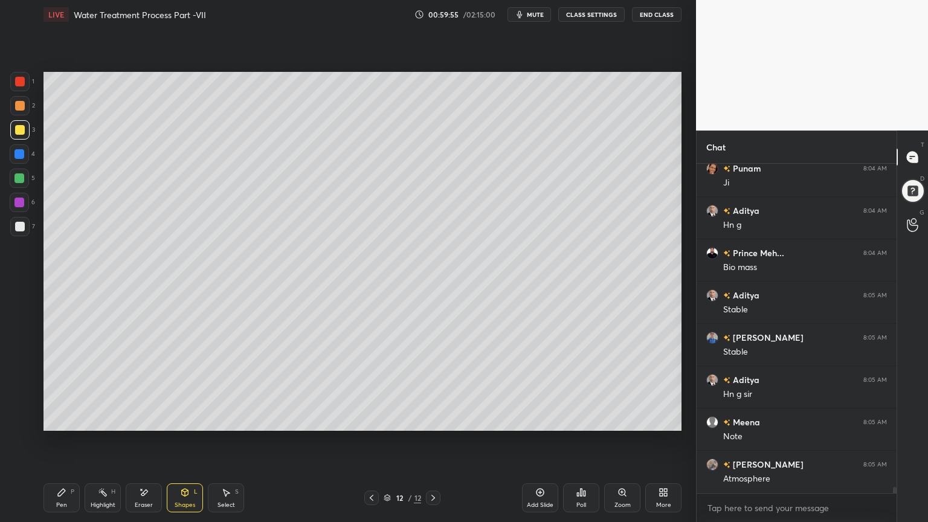
click at [63, 419] on div "Pen" at bounding box center [61, 505] width 11 height 6
click at [182, 419] on div "Shapes L" at bounding box center [185, 497] width 36 height 29
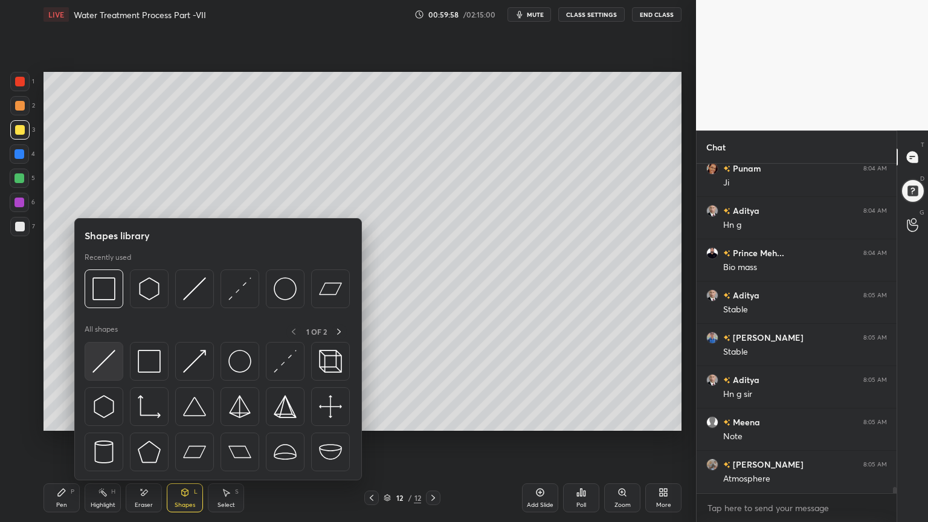
click at [92, 368] on img at bounding box center [103, 361] width 23 height 23
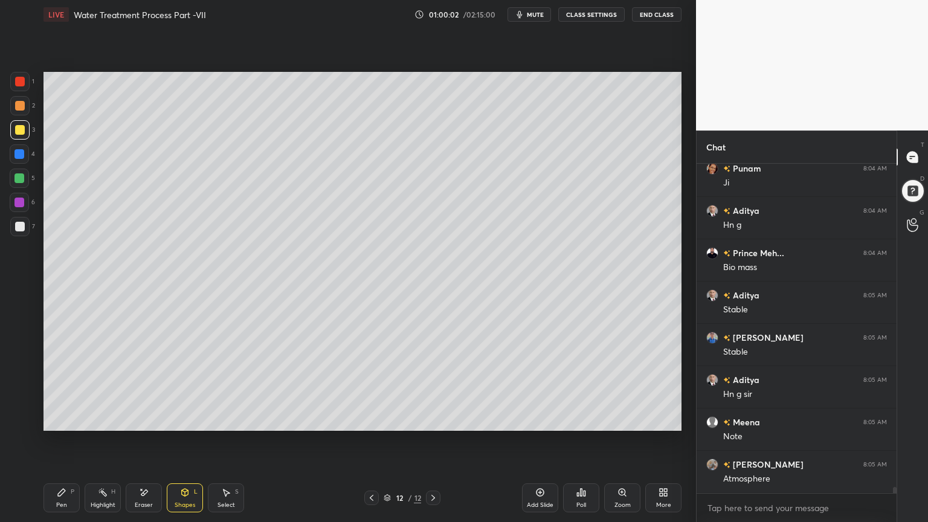
click at [55, 419] on div "Pen P" at bounding box center [61, 497] width 36 height 29
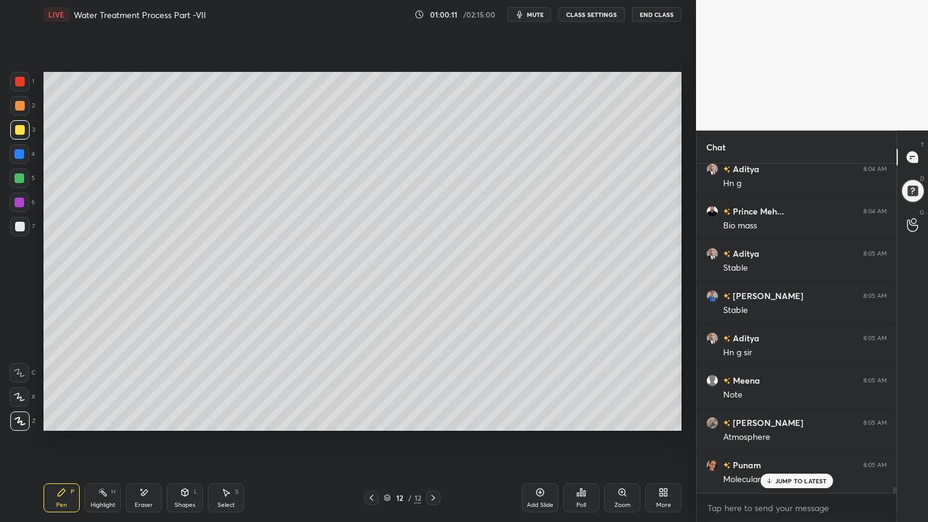
scroll to position [18429, 0]
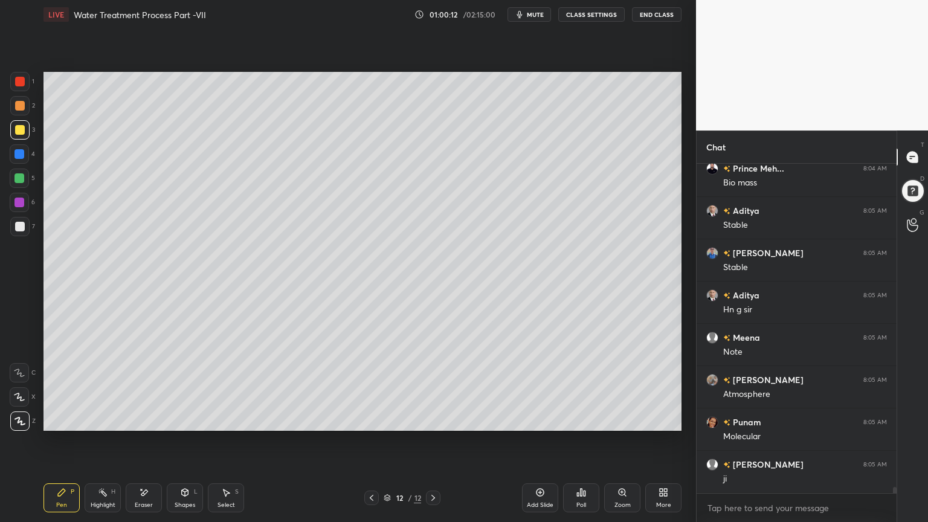
click at [156, 419] on div "Eraser" at bounding box center [144, 497] width 36 height 29
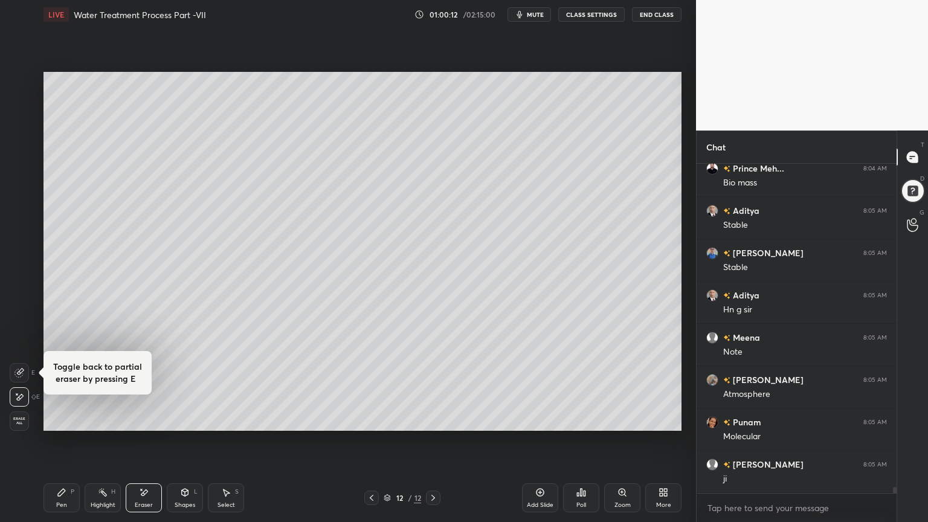
click at [147, 419] on icon at bounding box center [144, 492] width 10 height 10
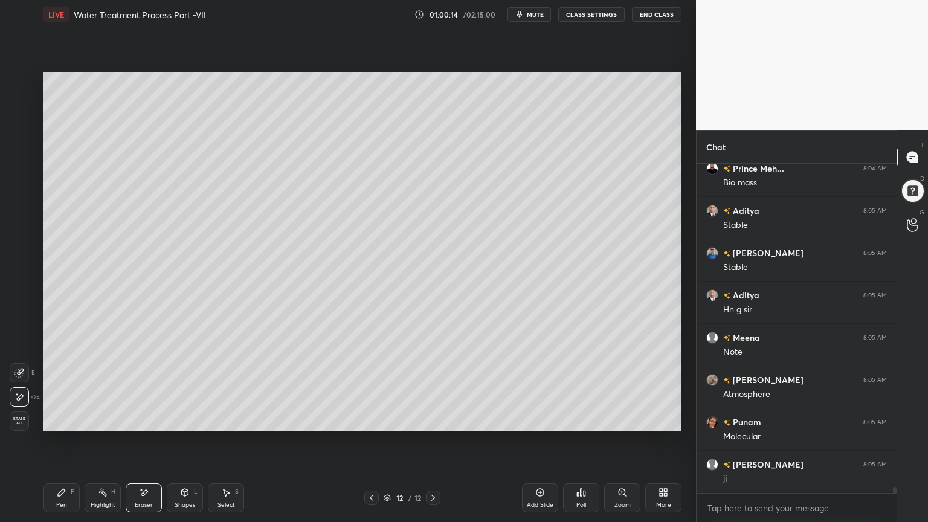
click at [65, 419] on icon at bounding box center [62, 492] width 10 height 10
click at [191, 419] on div "Shapes L" at bounding box center [185, 497] width 36 height 29
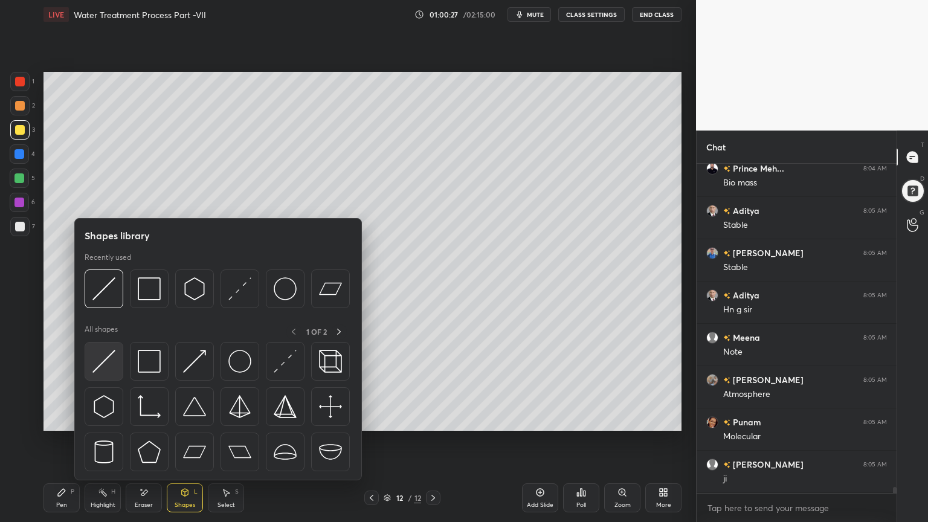
click at [99, 372] on img at bounding box center [103, 361] width 23 height 23
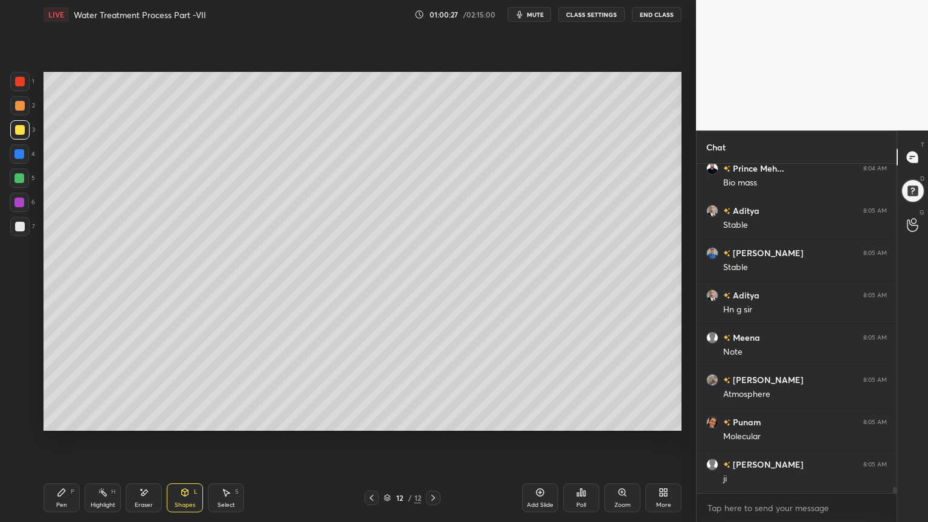
click at [17, 178] on div at bounding box center [19, 178] width 10 height 10
click at [58, 419] on div "Pen" at bounding box center [61, 505] width 11 height 6
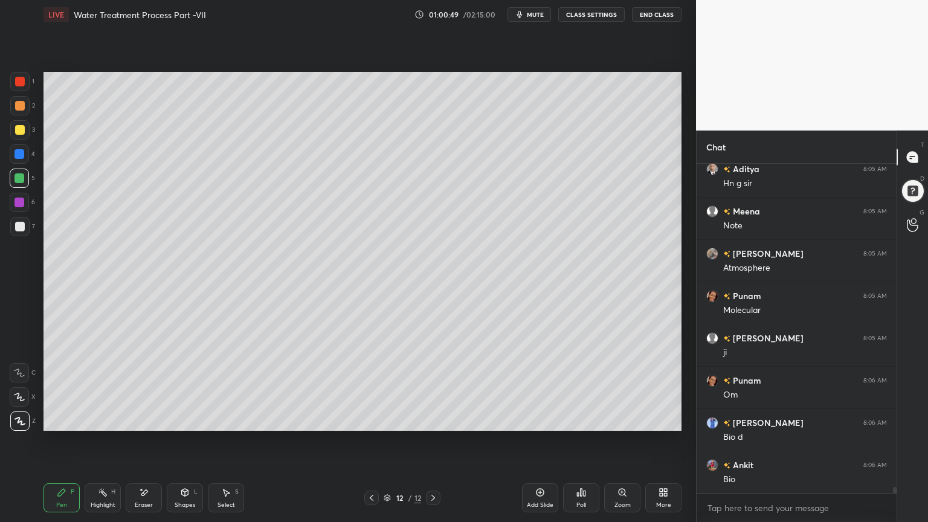
scroll to position [18598, 0]
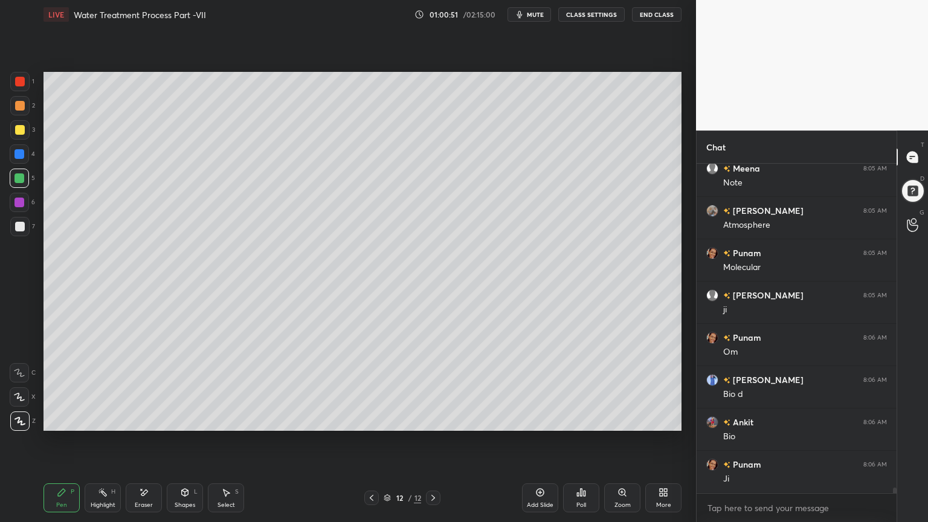
click at [179, 419] on div "Shapes L" at bounding box center [185, 497] width 36 height 29
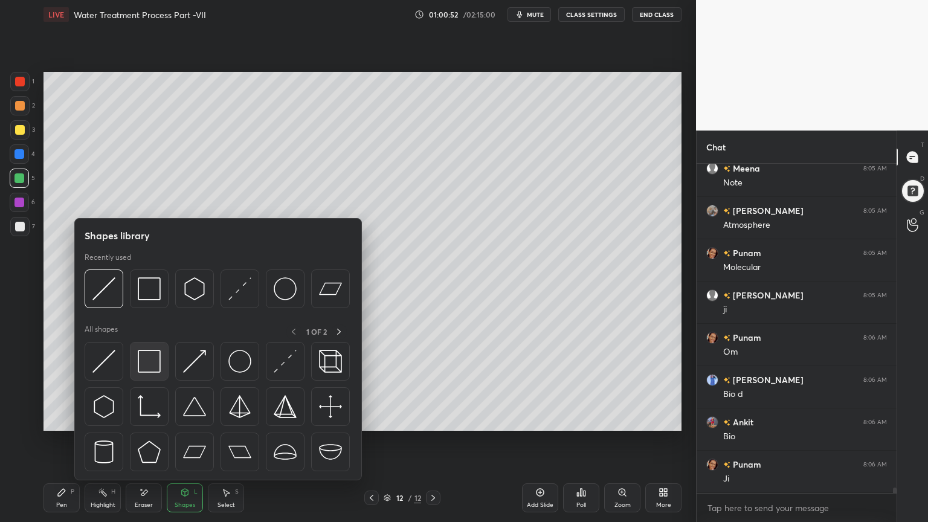
click at [145, 365] on img at bounding box center [149, 361] width 23 height 23
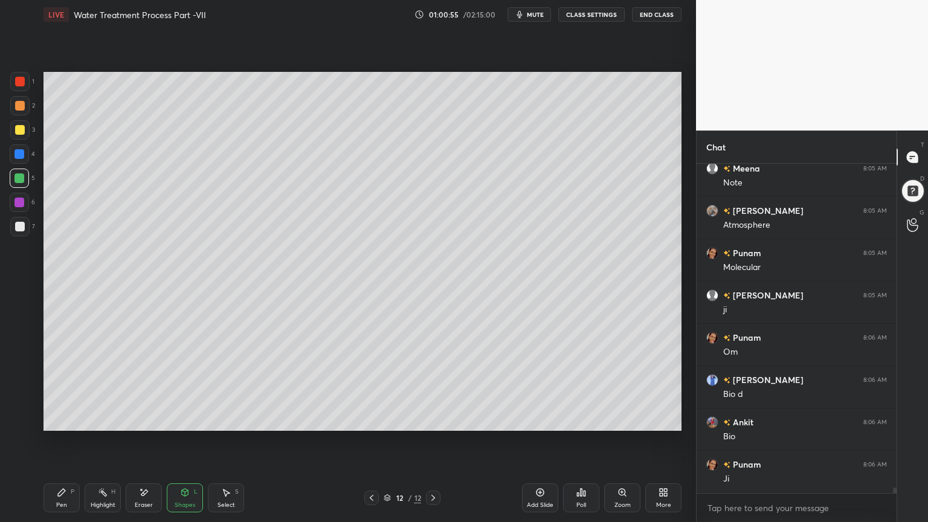
click at [18, 225] on div at bounding box center [20, 227] width 10 height 10
click at [178, 419] on div "Shapes" at bounding box center [185, 505] width 21 height 6
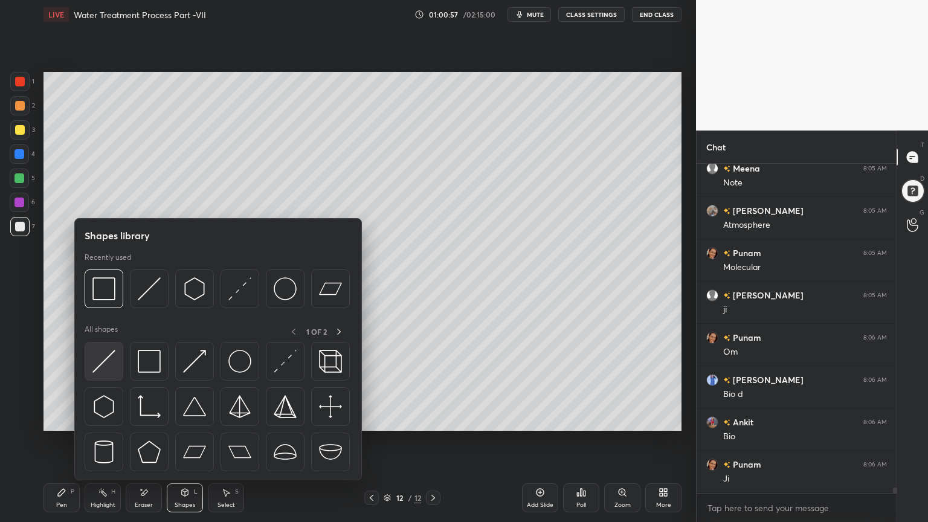
click at [101, 358] on img at bounding box center [103, 361] width 23 height 23
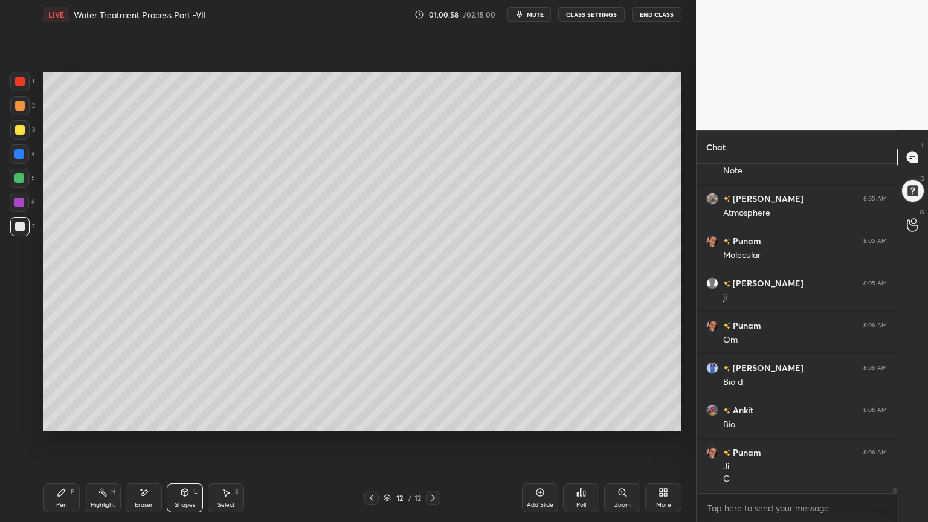
scroll to position [18652, 0]
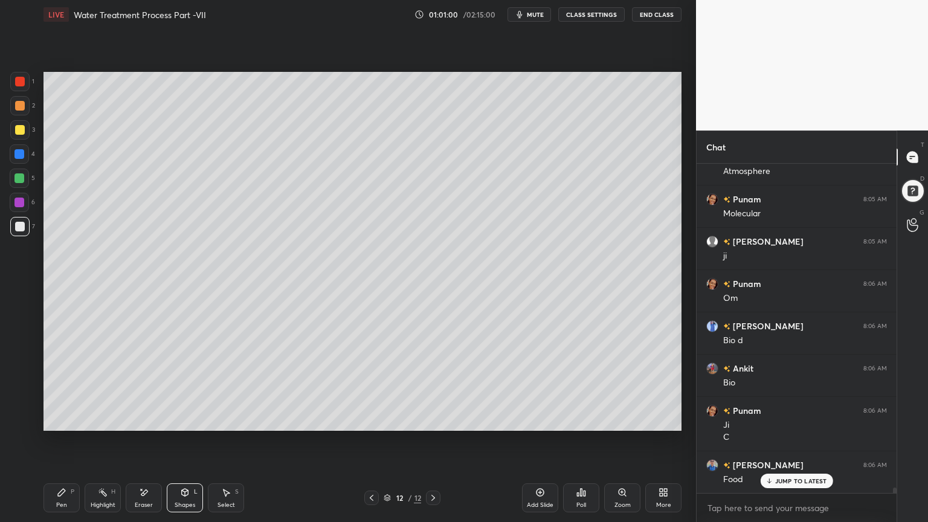
click at [53, 419] on div "Pen P" at bounding box center [61, 497] width 36 height 29
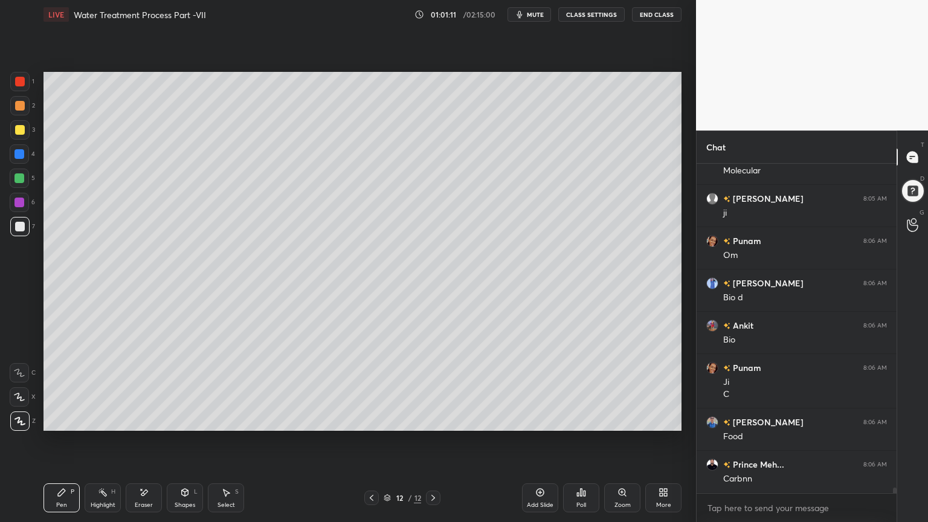
click at [22, 174] on div at bounding box center [19, 178] width 10 height 10
click at [21, 201] on div at bounding box center [19, 203] width 10 height 10
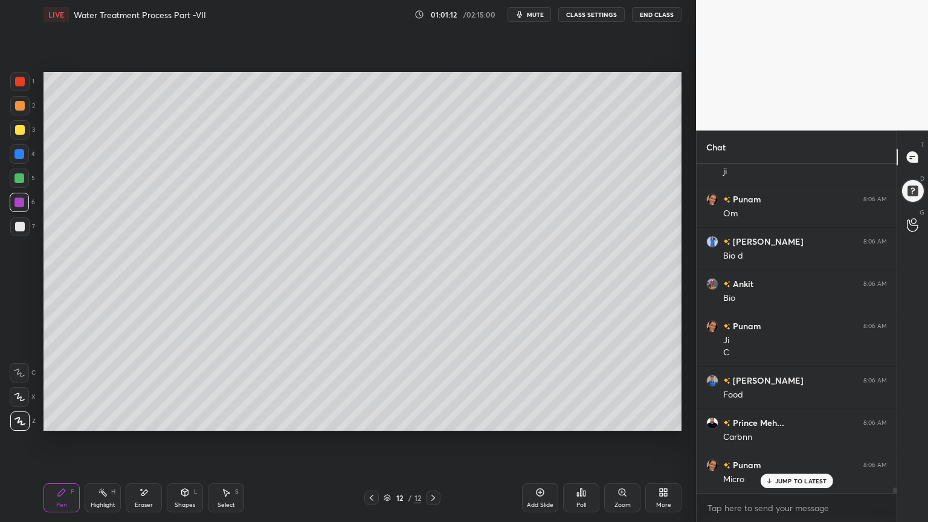
click at [184, 419] on div "Shapes L" at bounding box center [185, 497] width 36 height 29
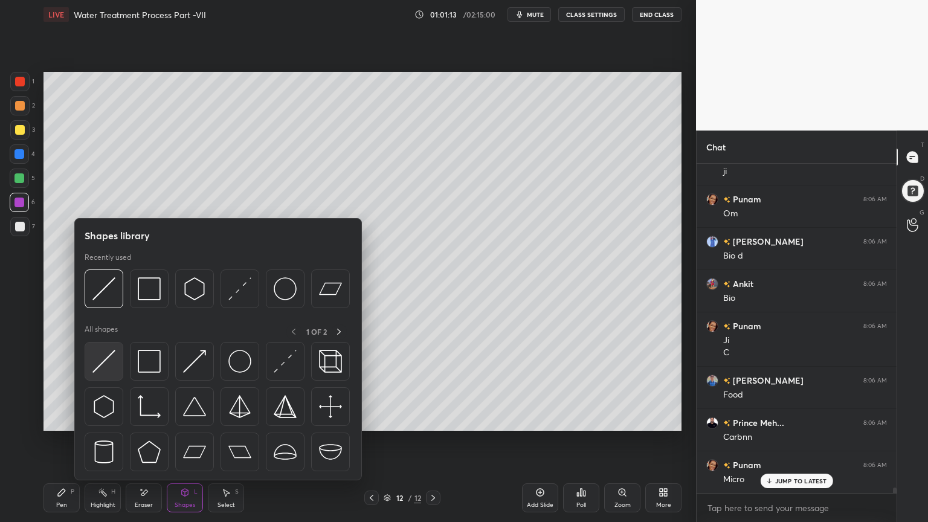
click at [98, 359] on img at bounding box center [103, 361] width 23 height 23
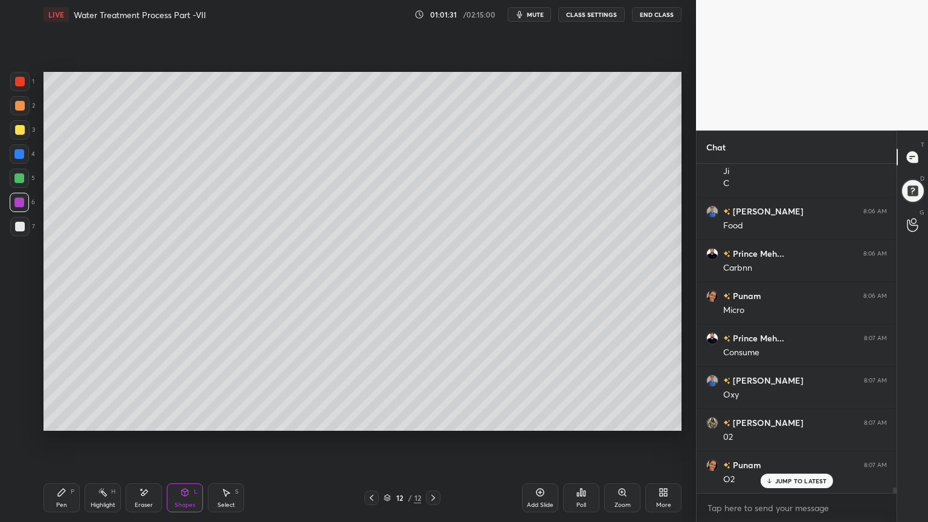
scroll to position [18949, 0]
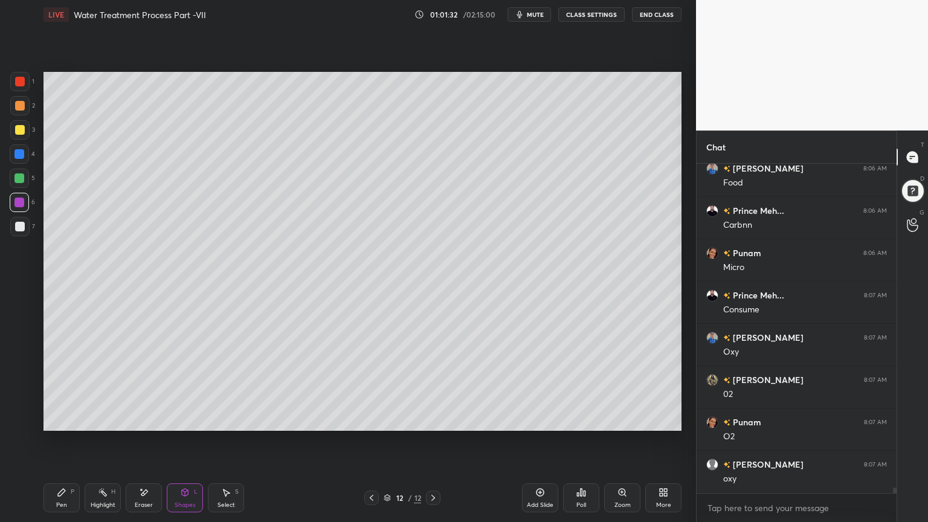
click at [13, 178] on div at bounding box center [19, 178] width 19 height 19
click at [60, 419] on div "Pen P" at bounding box center [61, 497] width 36 height 29
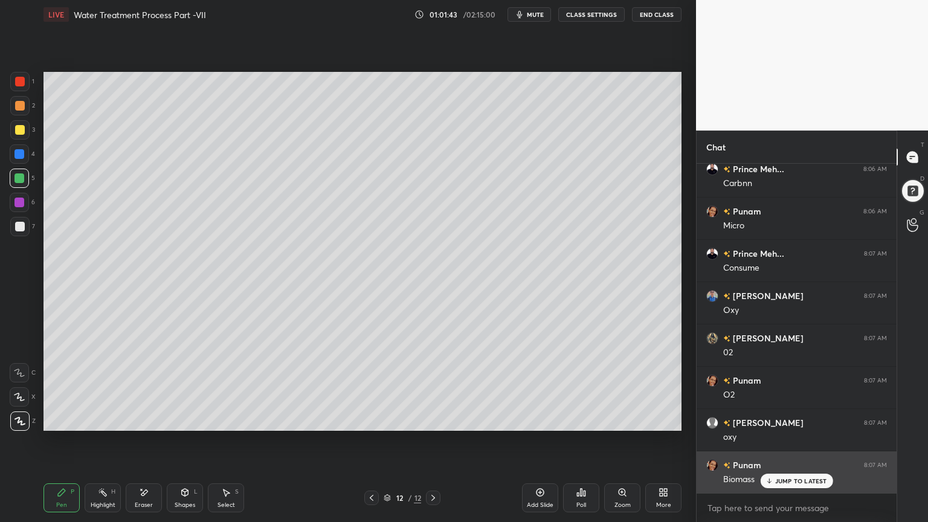
click at [800, 419] on p "JUMP TO LATEST" at bounding box center [801, 480] width 52 height 7
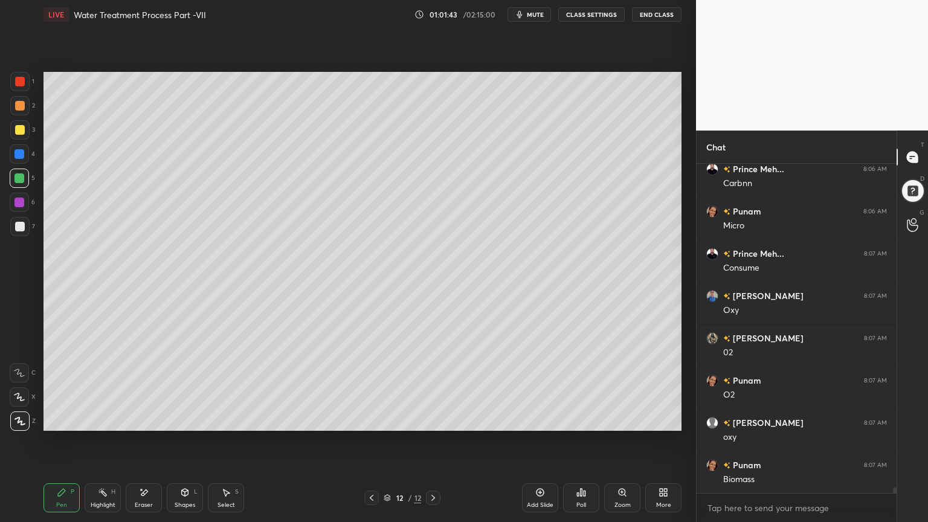
scroll to position [19033, 0]
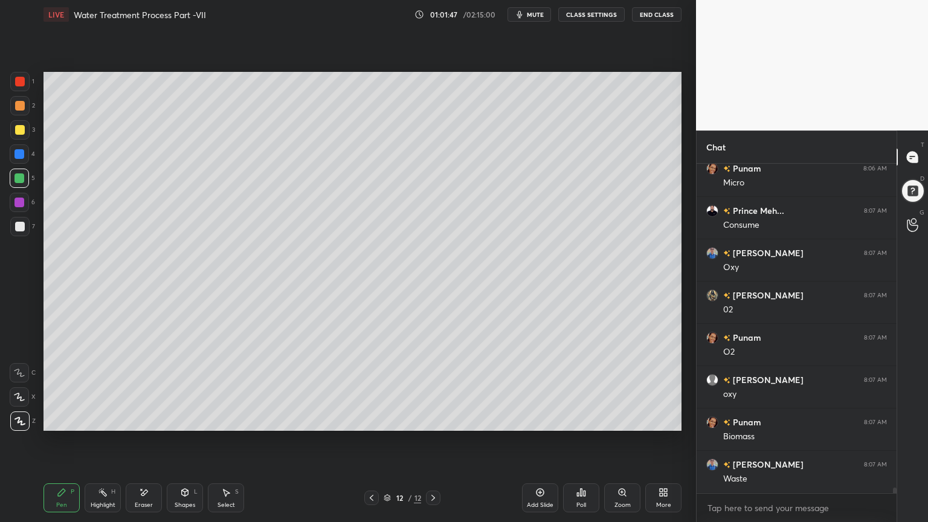
click at [177, 419] on div "Shapes L" at bounding box center [185, 497] width 36 height 29
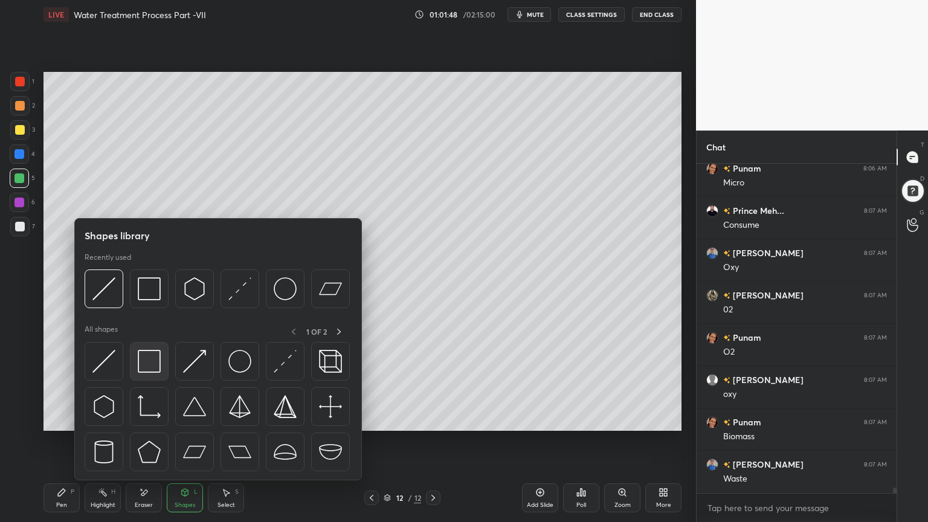
click at [145, 367] on img at bounding box center [149, 361] width 23 height 23
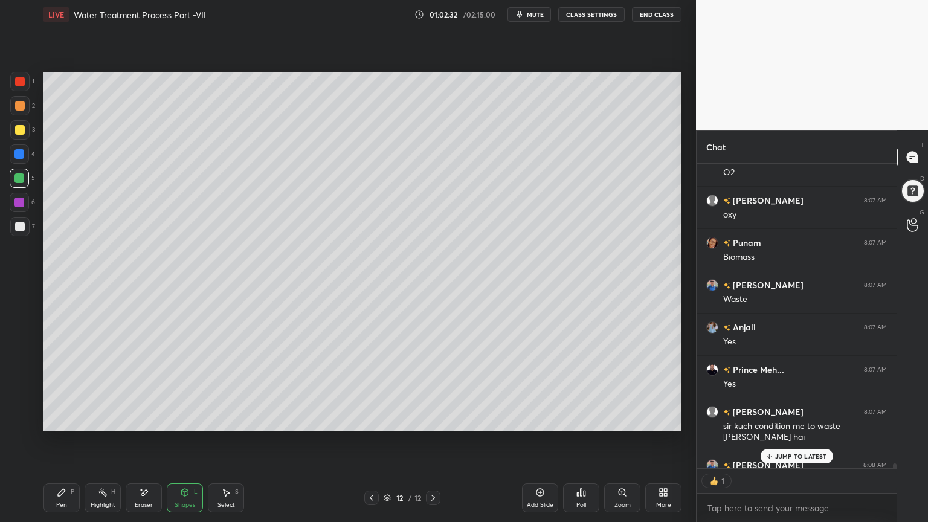
scroll to position [301, 196]
click at [792, 419] on p "JUMP TO LATEST" at bounding box center [801, 455] width 52 height 7
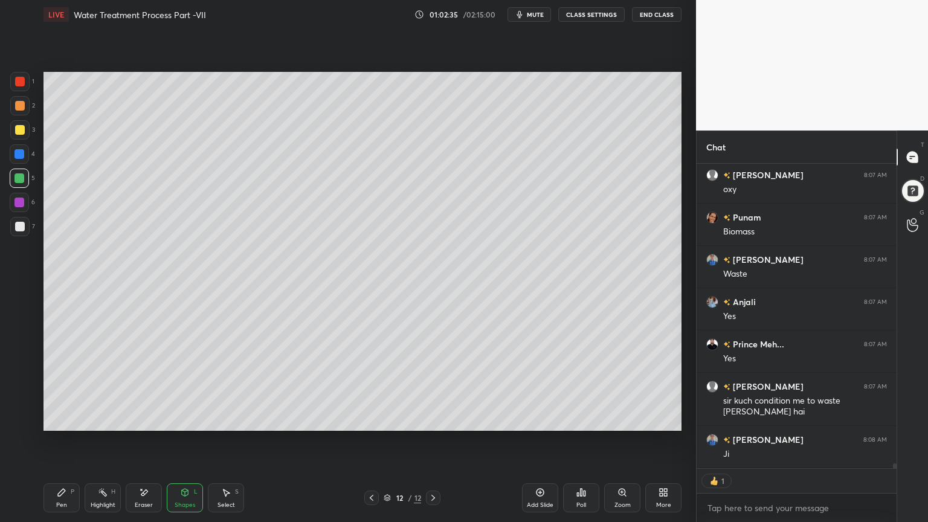
click at [544, 419] on div "Add Slide" at bounding box center [540, 497] width 36 height 29
click at [18, 126] on div at bounding box center [20, 130] width 10 height 10
click at [68, 419] on div "Pen P" at bounding box center [61, 497] width 36 height 29
click at [18, 397] on icon at bounding box center [19, 396] width 10 height 7
click at [19, 126] on div at bounding box center [20, 130] width 10 height 10
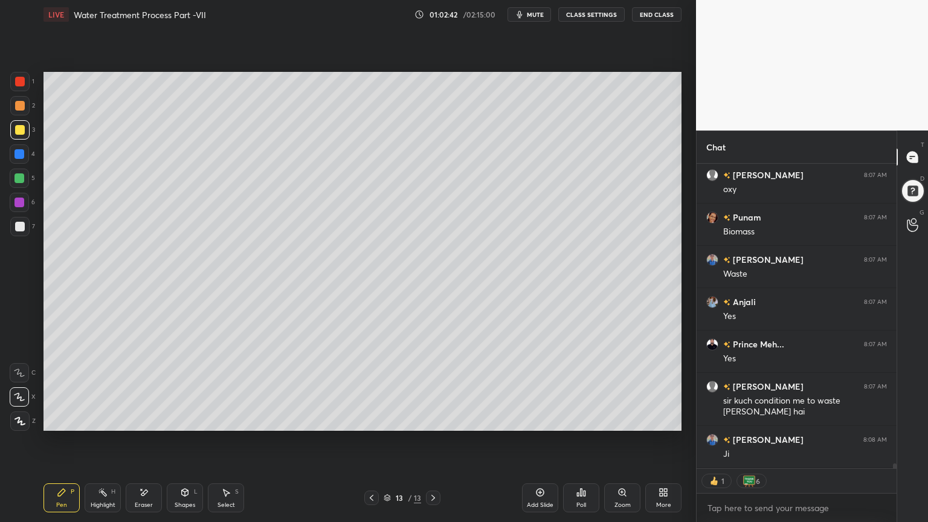
click at [18, 417] on icon at bounding box center [19, 421] width 11 height 8
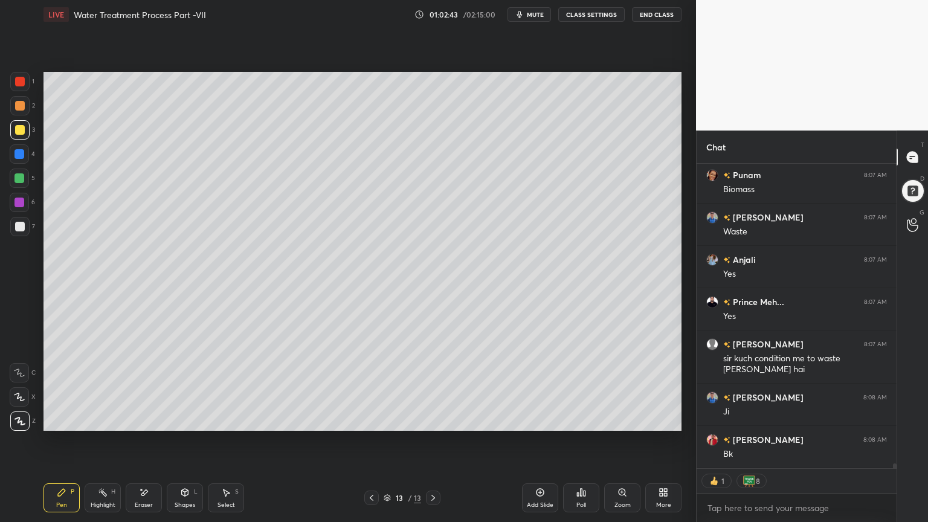
scroll to position [19332, 0]
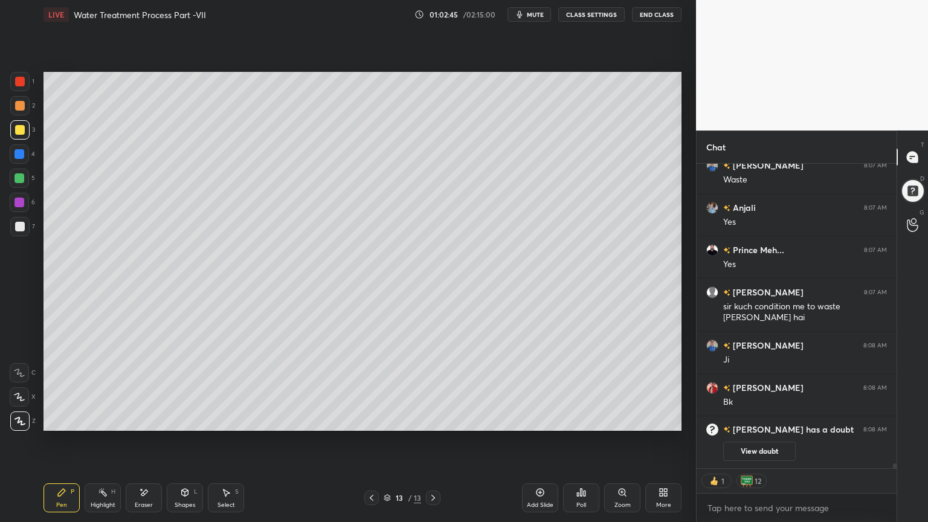
click at [367, 419] on icon at bounding box center [372, 498] width 10 height 10
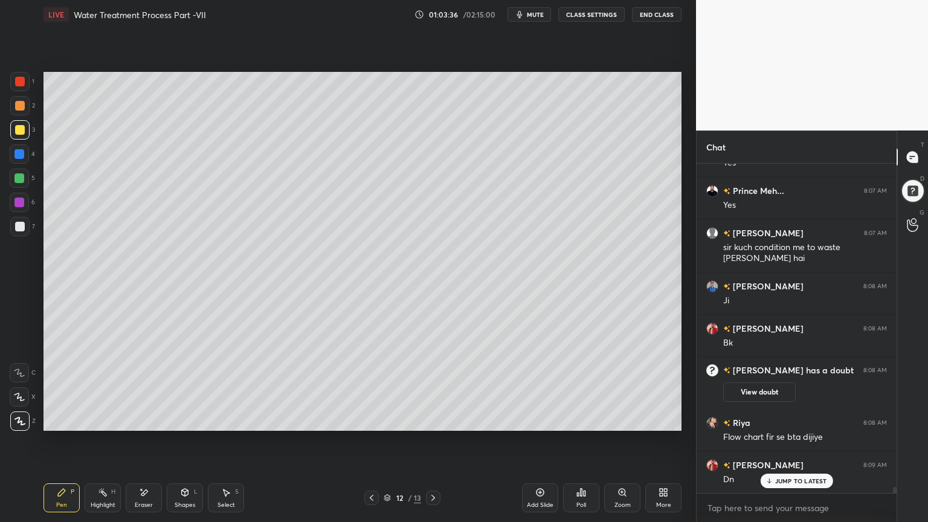
scroll to position [18410, 0]
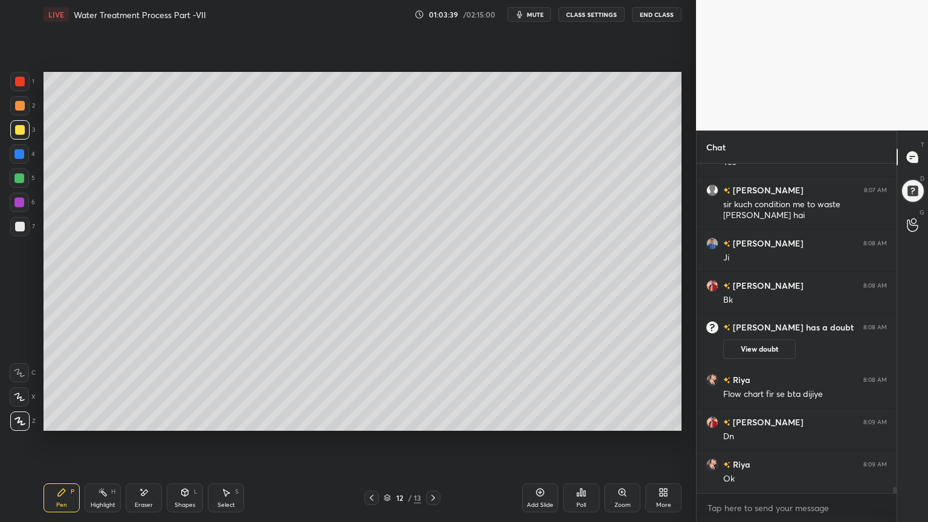
click at [431, 419] on icon at bounding box center [433, 498] width 10 height 10
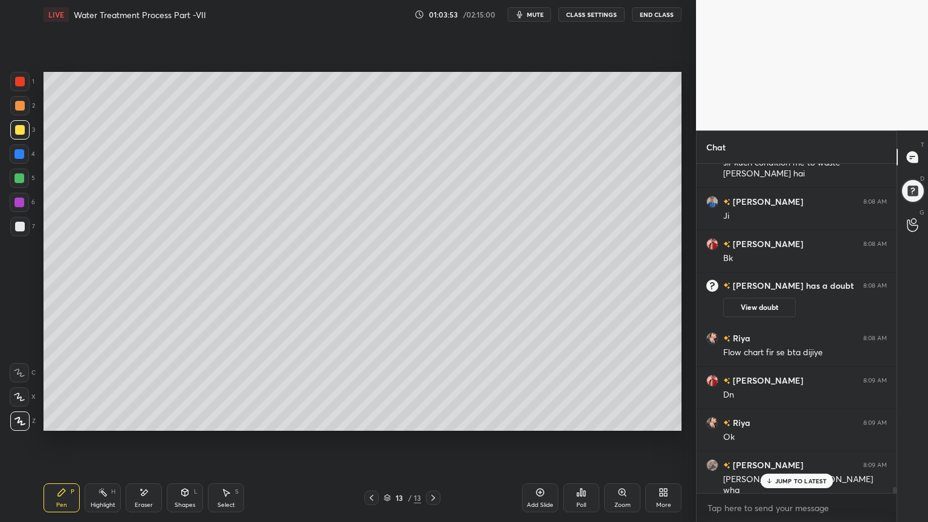
click at [180, 419] on icon at bounding box center [185, 492] width 10 height 10
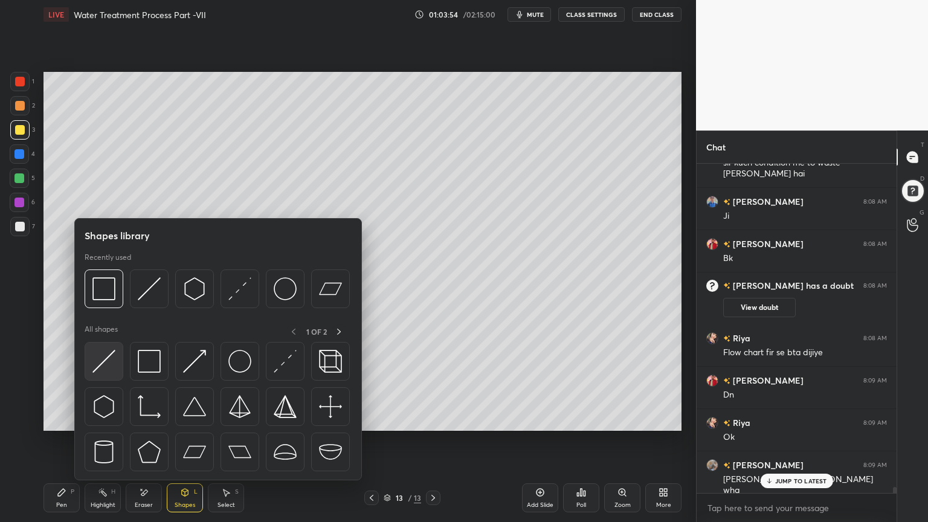
click at [102, 361] on img at bounding box center [103, 361] width 23 height 23
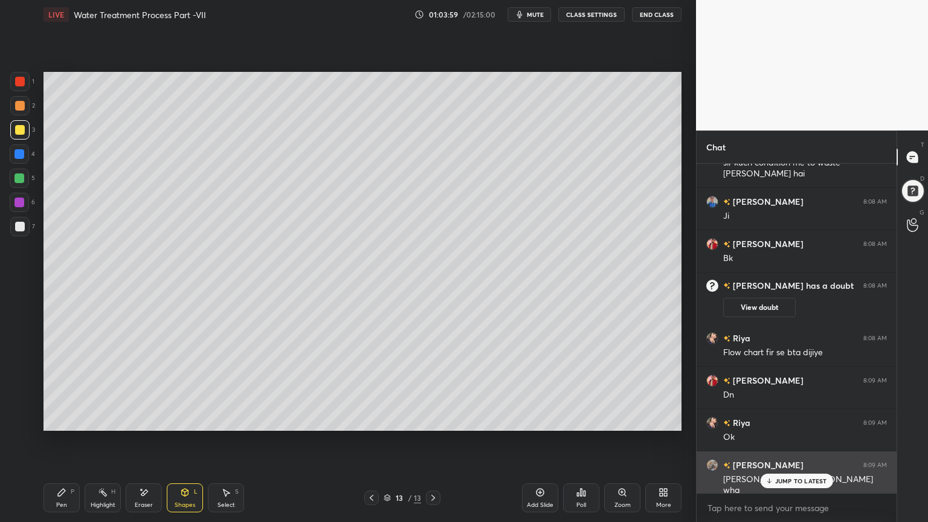
click at [789, 419] on p "JUMP TO LATEST" at bounding box center [801, 480] width 52 height 7
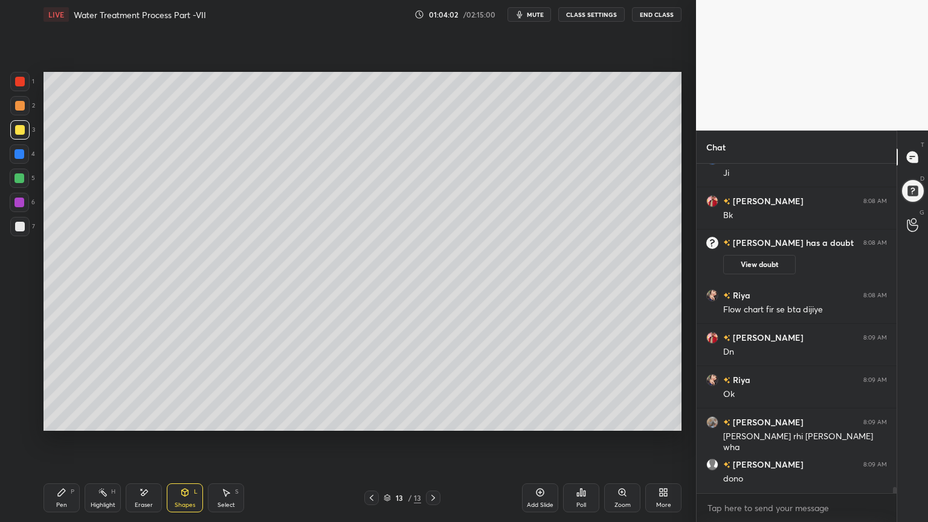
scroll to position [18536, 0]
click at [66, 419] on icon at bounding box center [62, 492] width 10 height 10
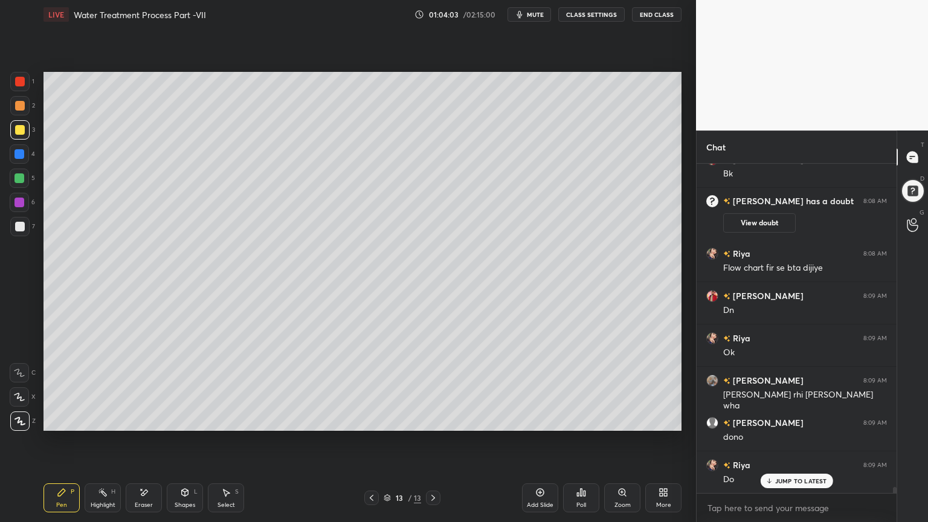
click at [18, 217] on div at bounding box center [19, 226] width 19 height 19
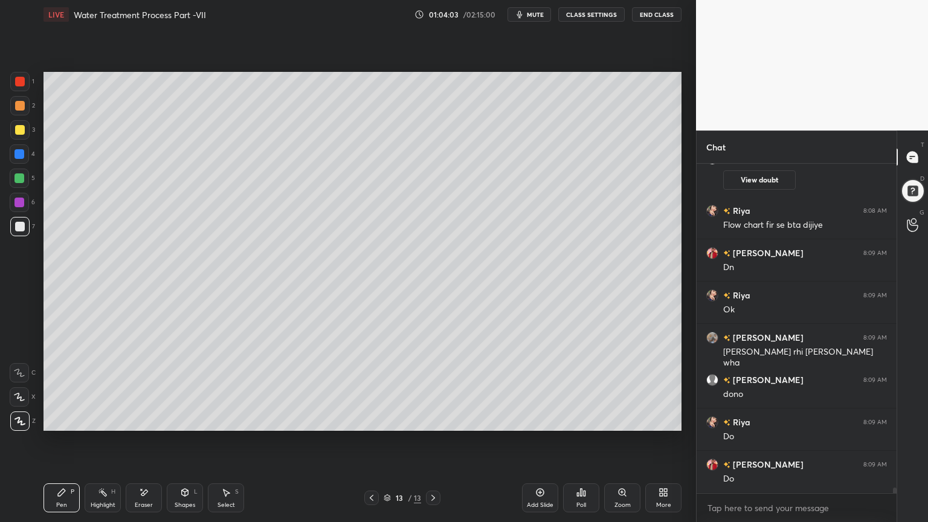
click at [19, 390] on div at bounding box center [19, 396] width 19 height 19
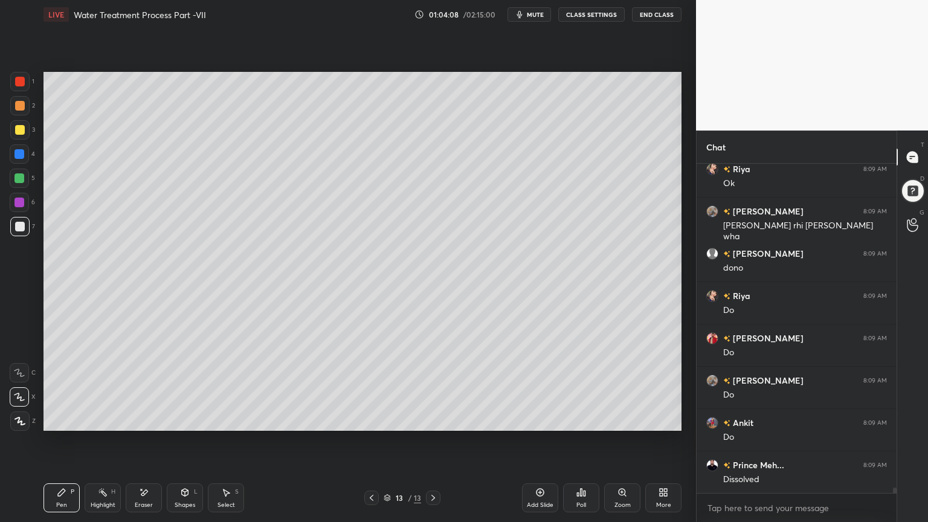
scroll to position [18748, 0]
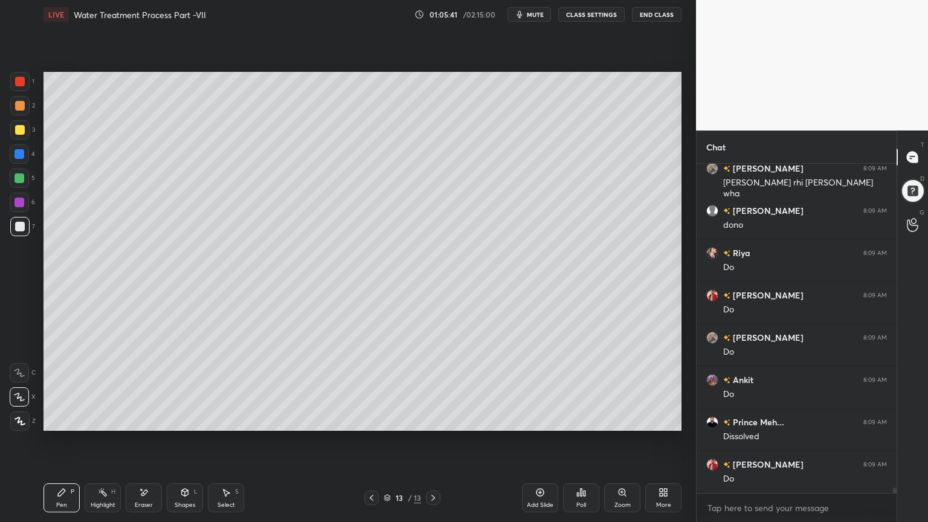
click at [18, 226] on div at bounding box center [20, 227] width 10 height 10
click at [227, 419] on icon at bounding box center [226, 492] width 7 height 7
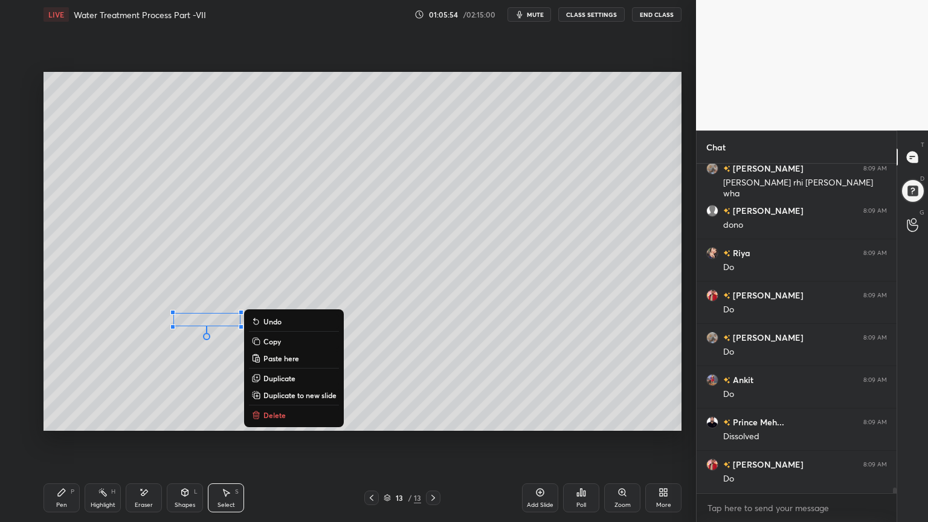
click at [64, 419] on div "Pen" at bounding box center [61, 505] width 11 height 6
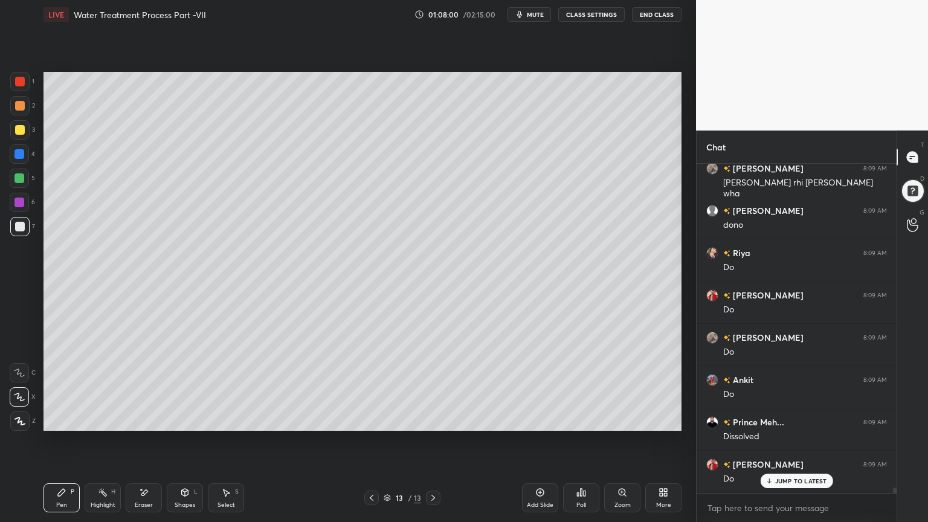
scroll to position [18790, 0]
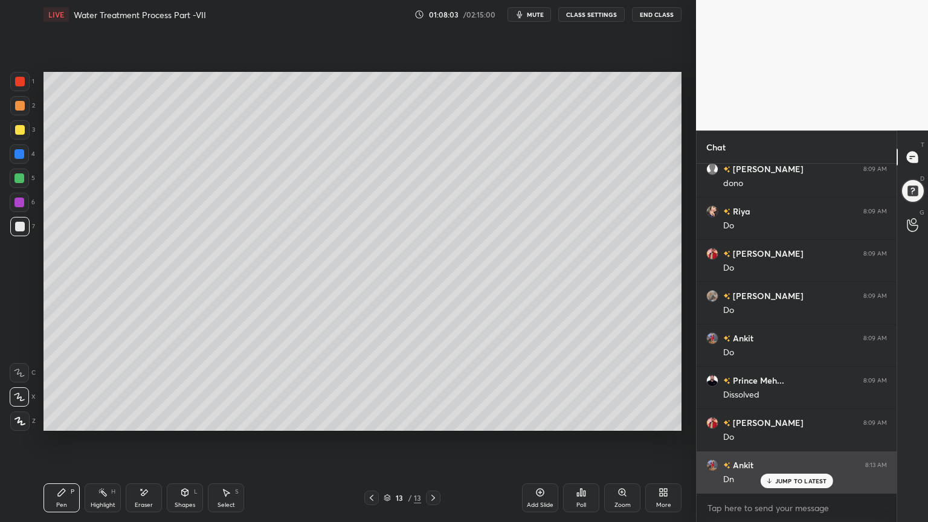
click at [782, 419] on p "JUMP TO LATEST" at bounding box center [801, 480] width 52 height 7
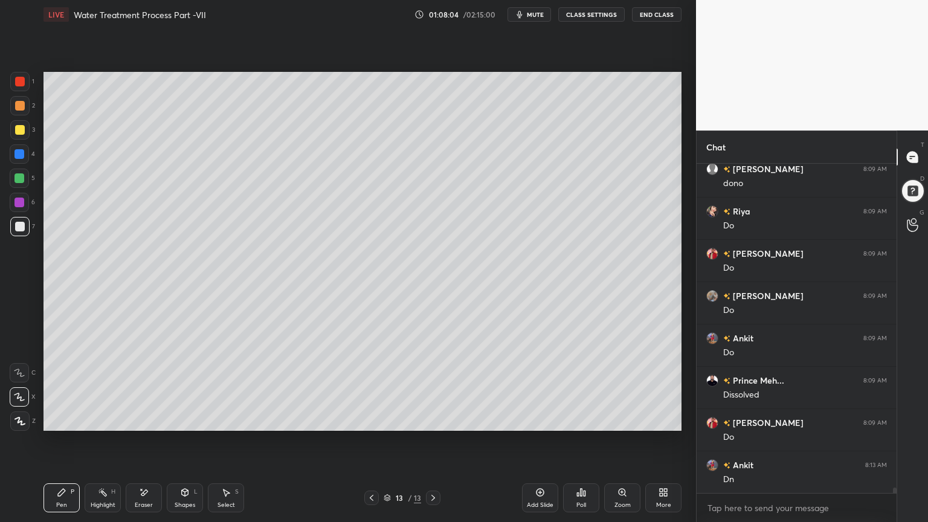
click at [539, 419] on div "Add Slide" at bounding box center [540, 497] width 36 height 29
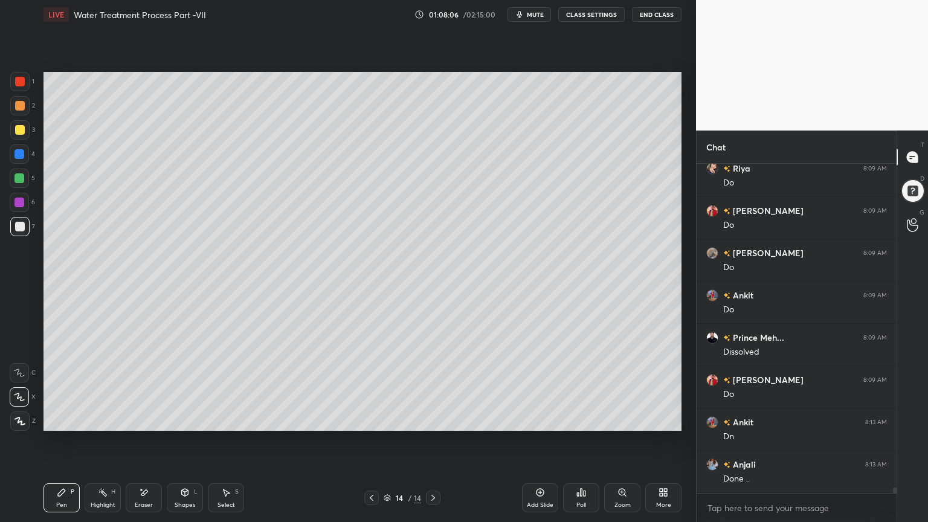
click at [19, 127] on div at bounding box center [20, 130] width 10 height 10
click at [20, 419] on icon at bounding box center [19, 421] width 11 height 8
click at [193, 419] on div "Shapes L" at bounding box center [185, 497] width 36 height 29
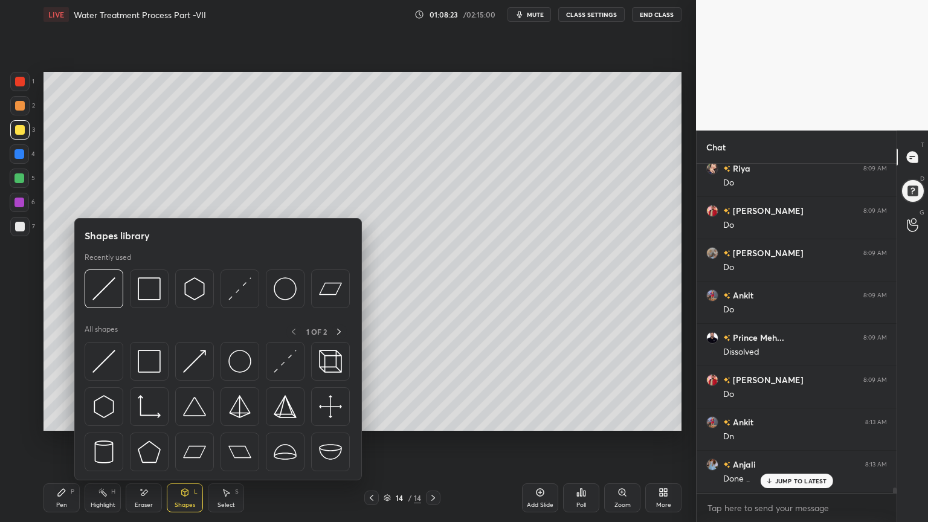
scroll to position [18874, 0]
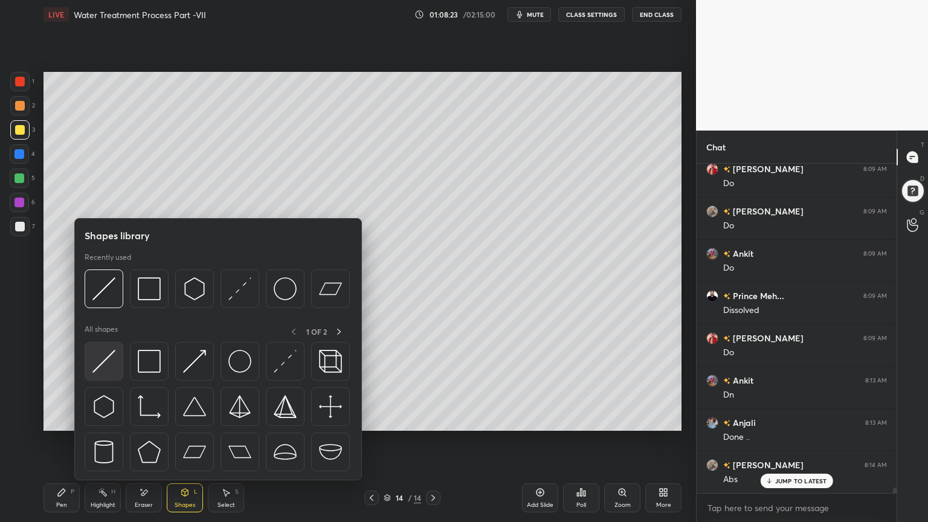
click at [105, 381] on div at bounding box center [218, 410] width 267 height 136
click at [92, 368] on img at bounding box center [103, 361] width 23 height 23
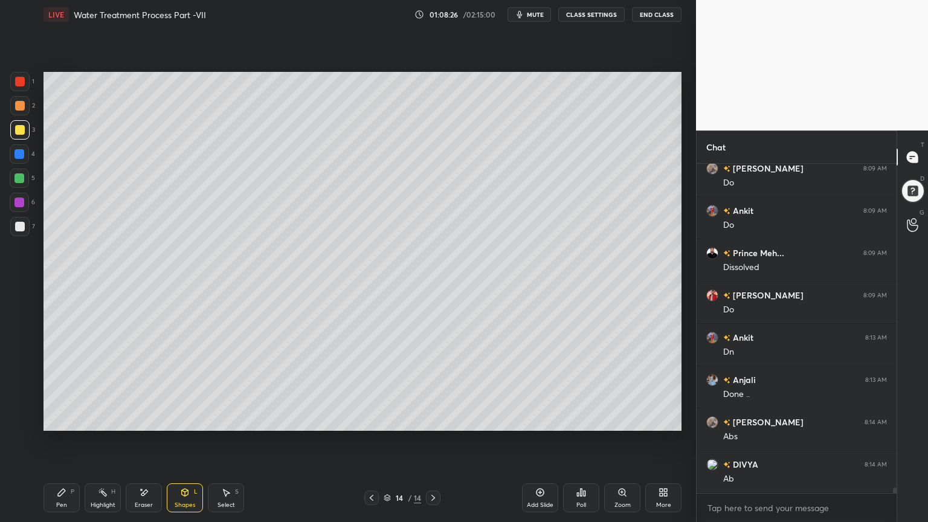
scroll to position [18959, 0]
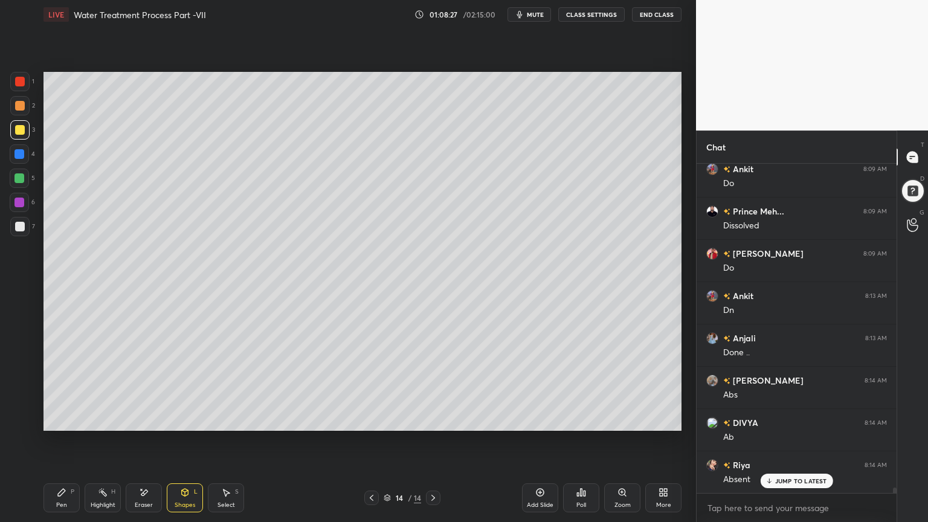
click at [19, 225] on div at bounding box center [20, 227] width 10 height 10
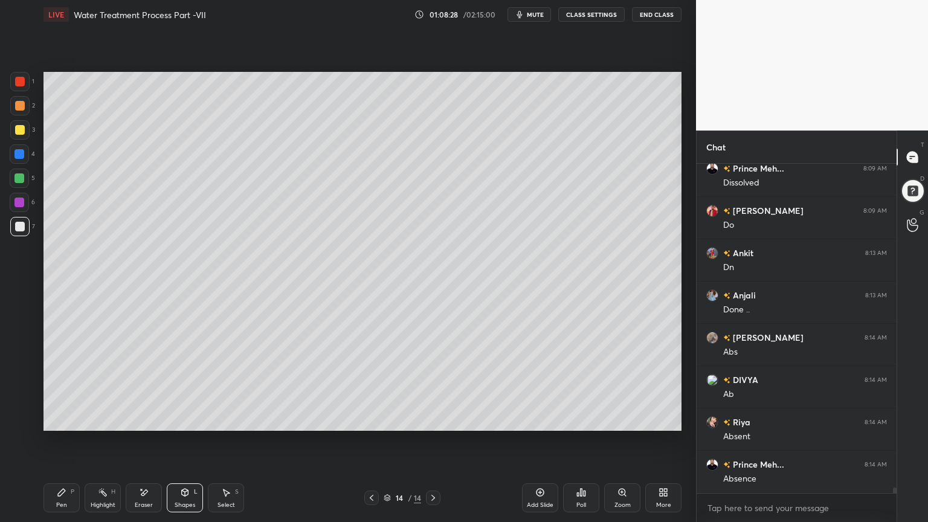
click at [58, 419] on icon at bounding box center [61, 492] width 7 height 7
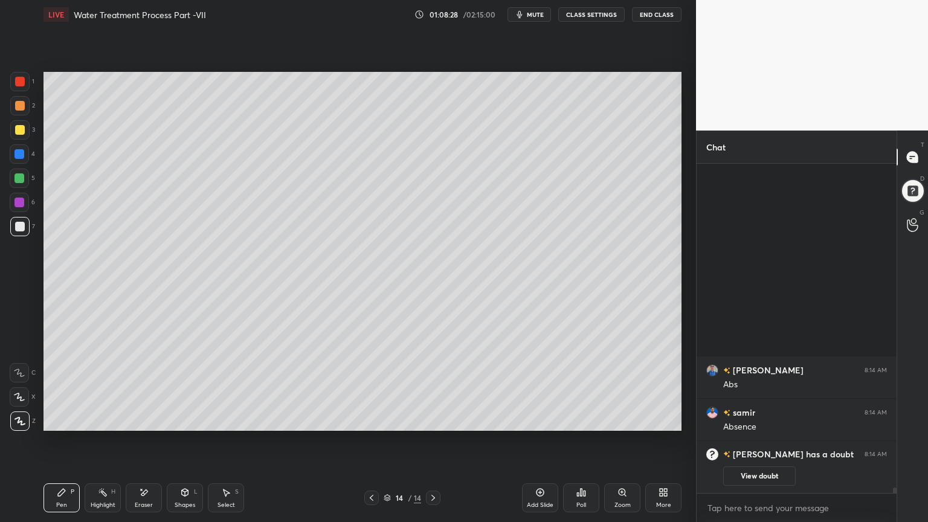
scroll to position [0, 0]
click at [22, 397] on icon at bounding box center [19, 396] width 10 height 7
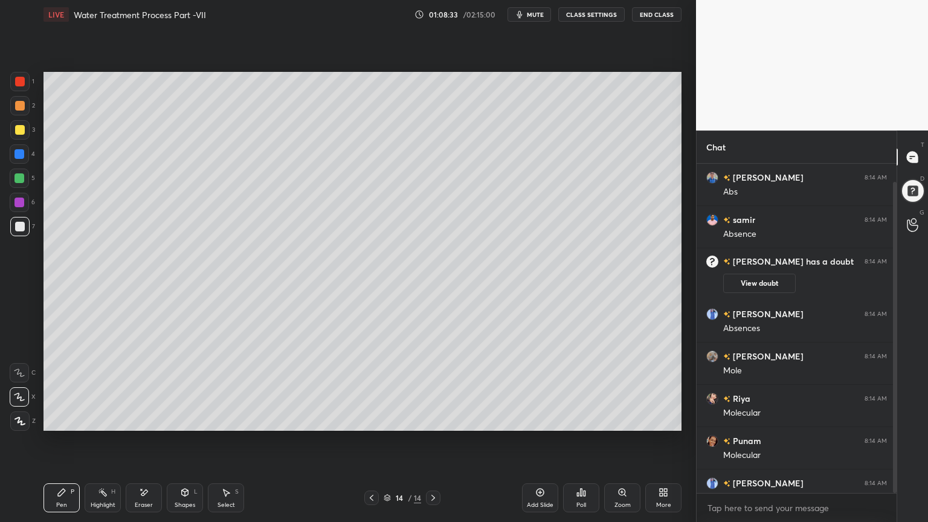
scroll to position [19, 0]
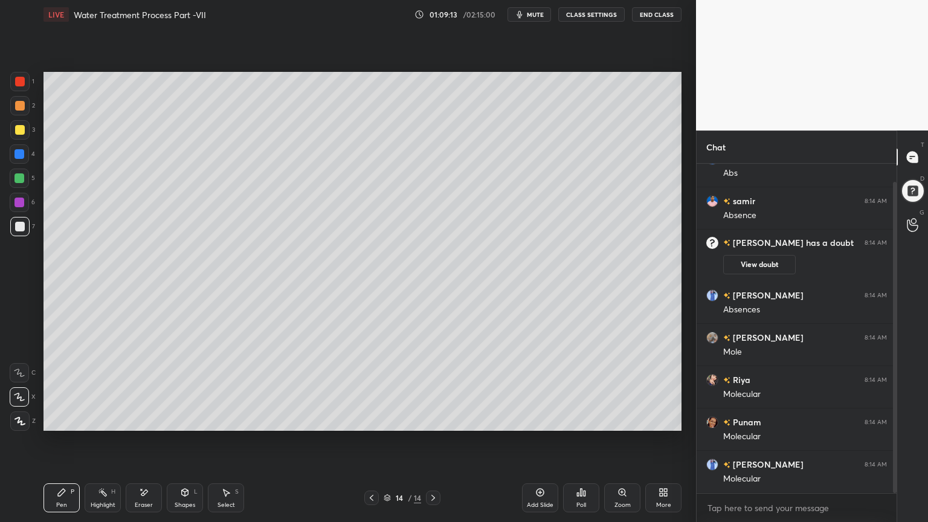
click at [174, 419] on div "Shapes L" at bounding box center [185, 497] width 36 height 29
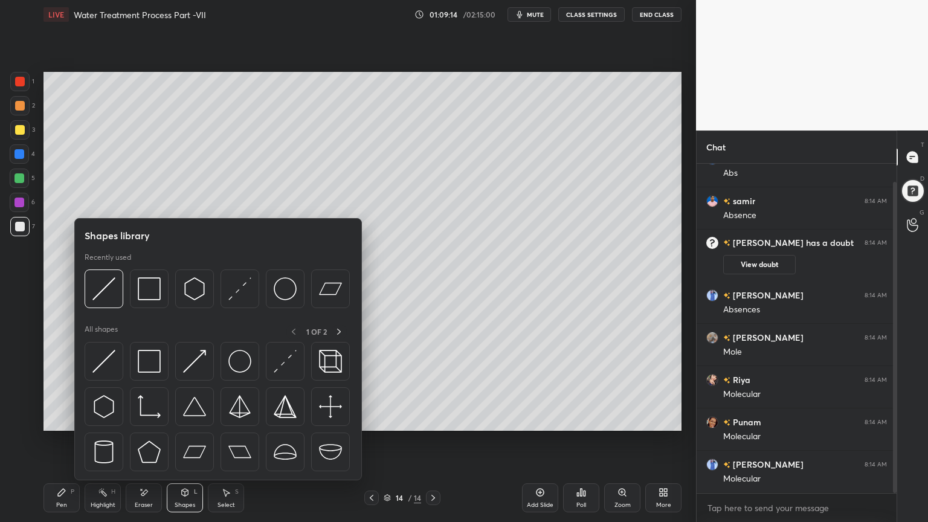
click at [147, 419] on icon at bounding box center [144, 492] width 10 height 10
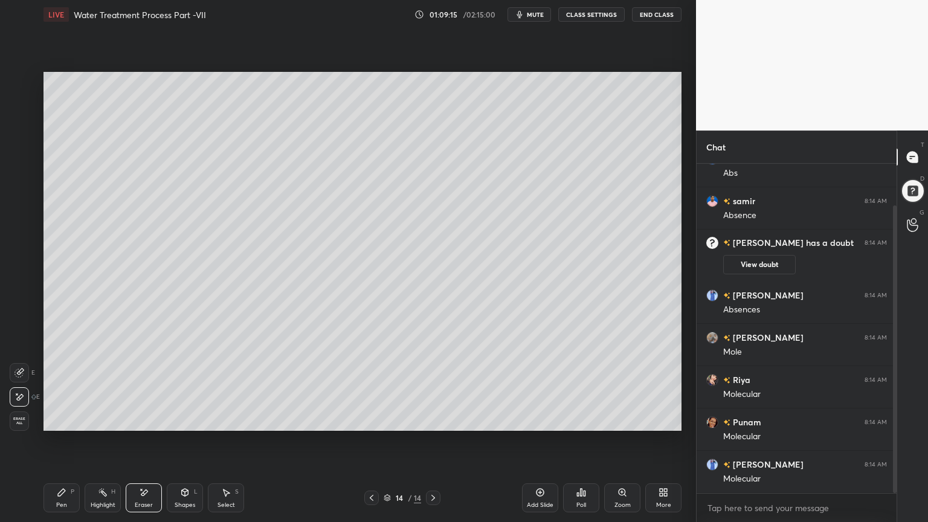
scroll to position [48, 0]
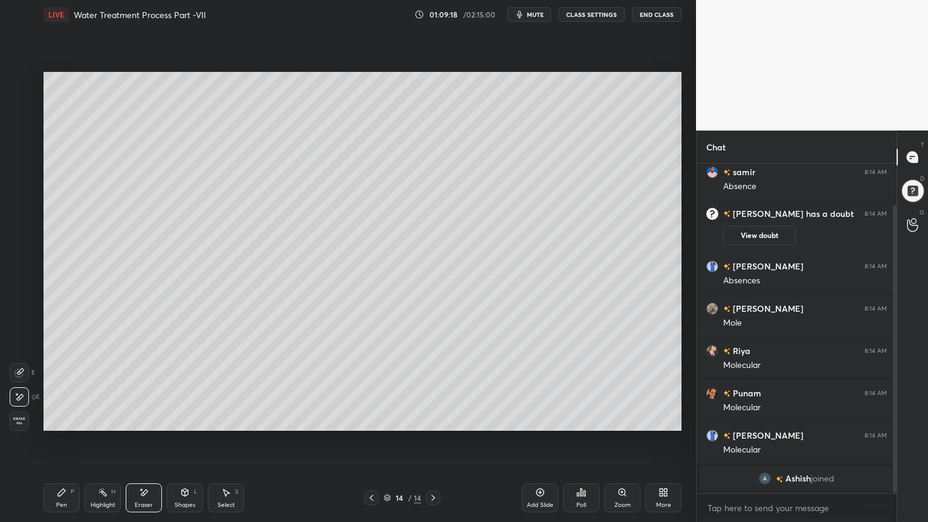
click at [232, 419] on div "Select" at bounding box center [226, 505] width 18 height 6
click at [148, 419] on icon at bounding box center [144, 492] width 10 height 10
click at [65, 419] on div "Pen" at bounding box center [61, 505] width 11 height 6
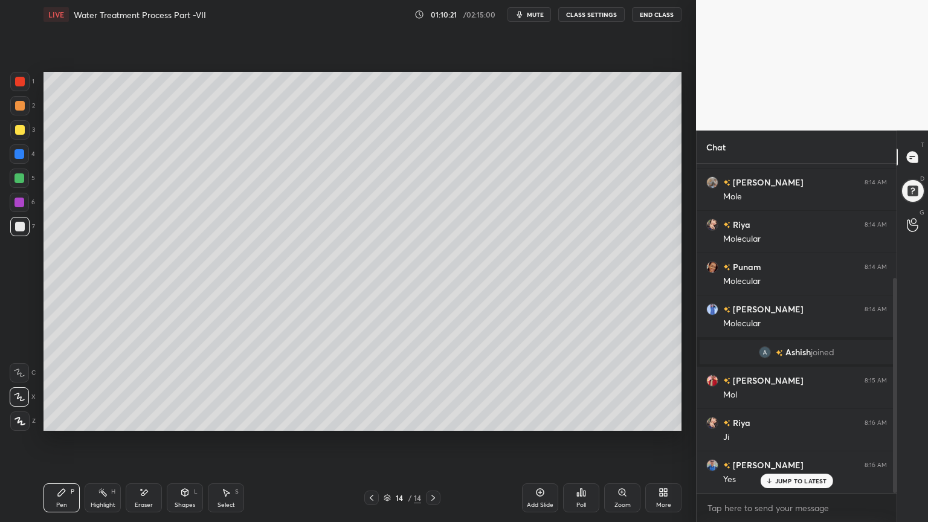
scroll to position [217, 0]
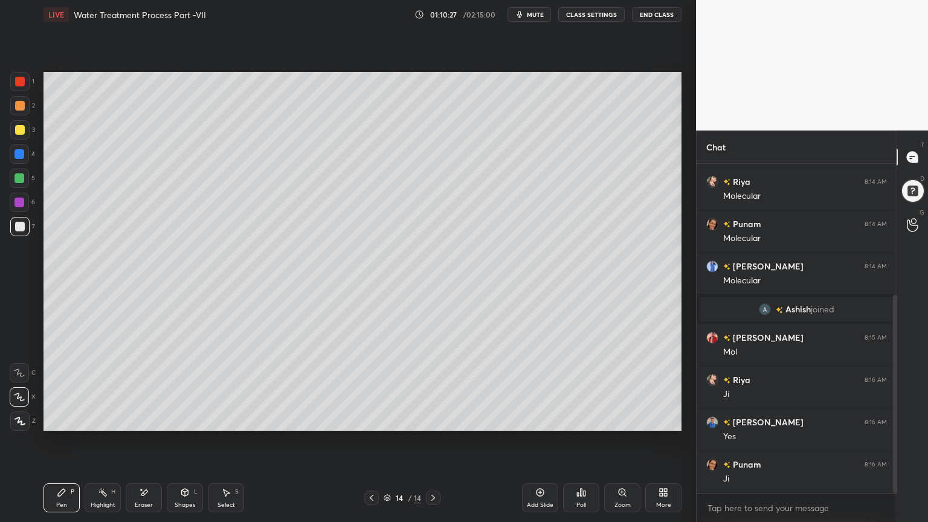
click at [147, 419] on div "Eraser" at bounding box center [144, 497] width 36 height 29
click at [64, 419] on icon at bounding box center [62, 492] width 10 height 10
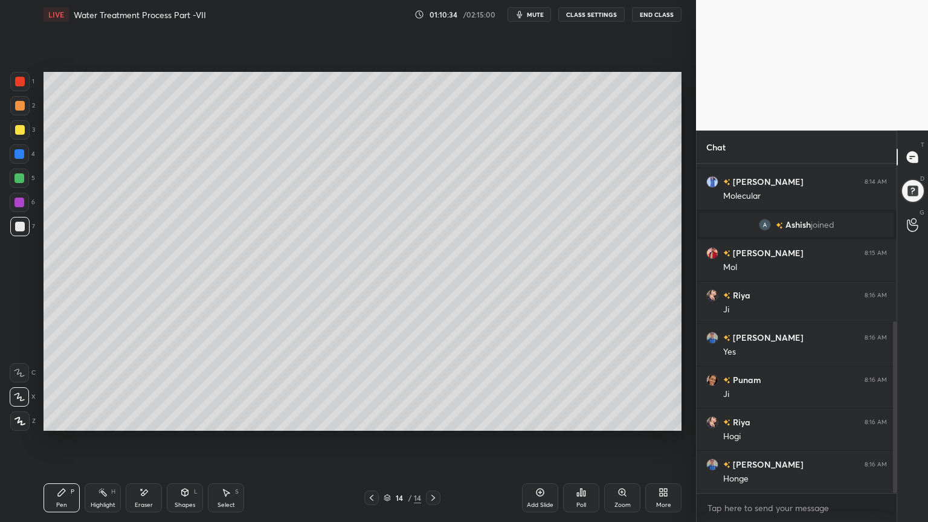
scroll to position [343, 0]
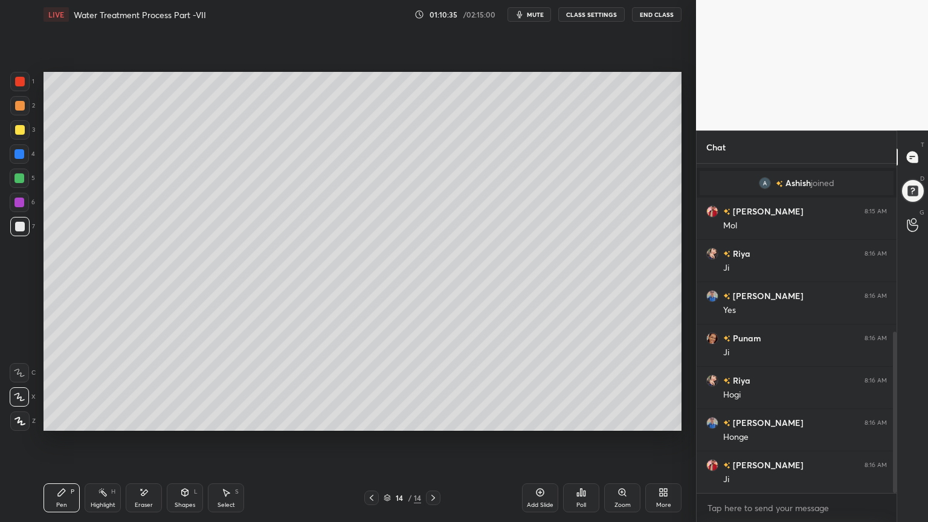
click at [21, 173] on div at bounding box center [19, 178] width 10 height 10
click at [10, 419] on div at bounding box center [19, 420] width 19 height 19
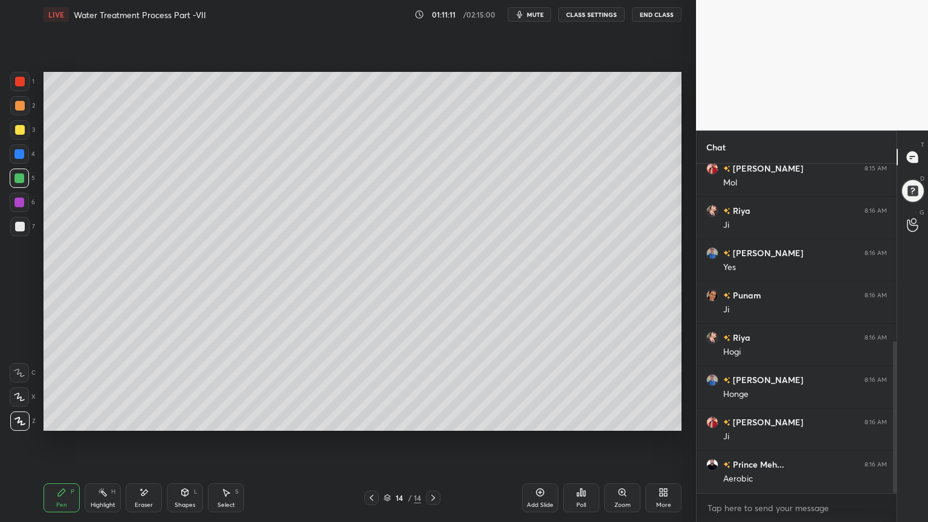
click at [527, 17] on button "mute" at bounding box center [528, 14] width 43 height 14
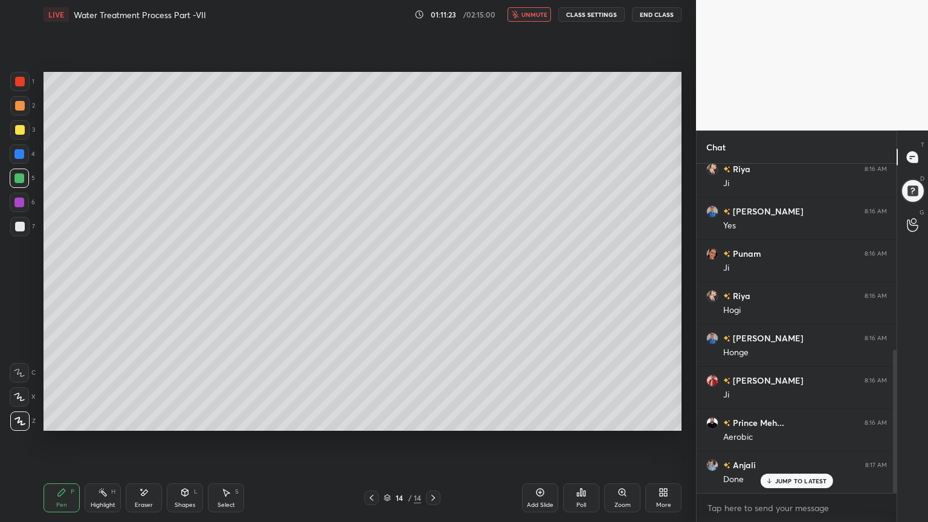
click at [540, 19] on button "unmute" at bounding box center [528, 14] width 43 height 14
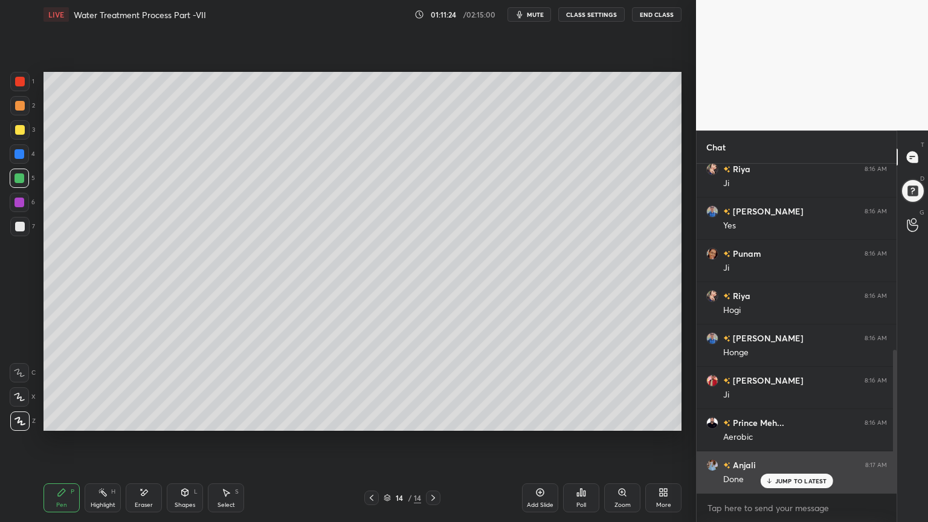
click at [784, 419] on p "JUMP TO LATEST" at bounding box center [801, 480] width 52 height 7
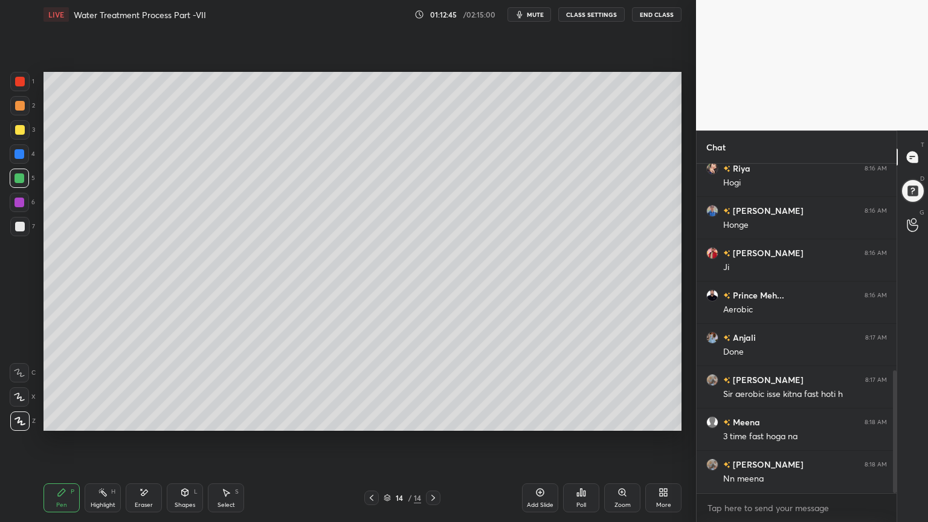
scroll to position [597, 0]
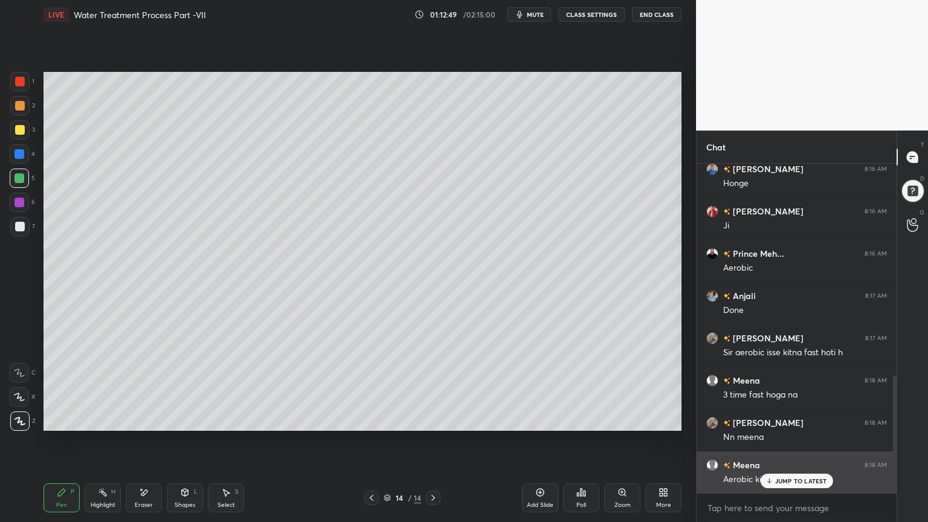
click at [780, 419] on p "JUMP TO LATEST" at bounding box center [801, 480] width 52 height 7
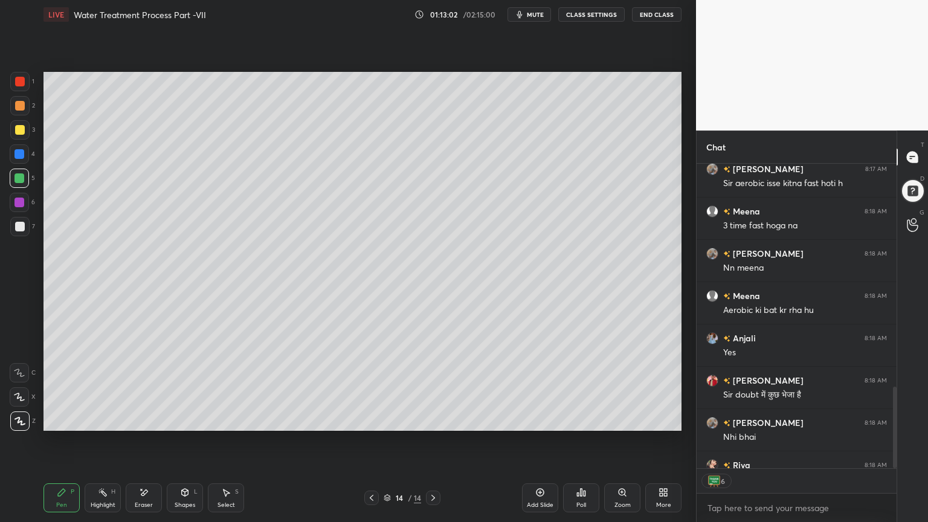
scroll to position [834, 0]
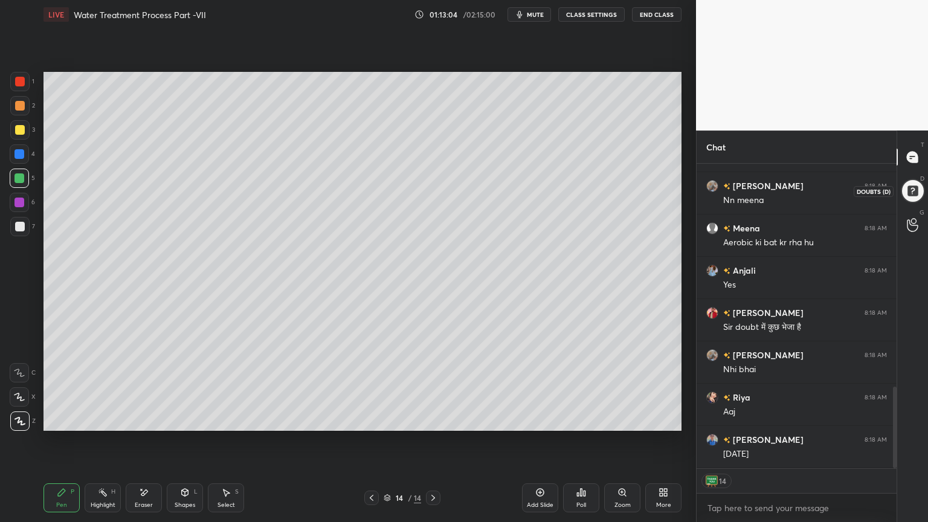
click at [921, 190] on div at bounding box center [913, 191] width 24 height 24
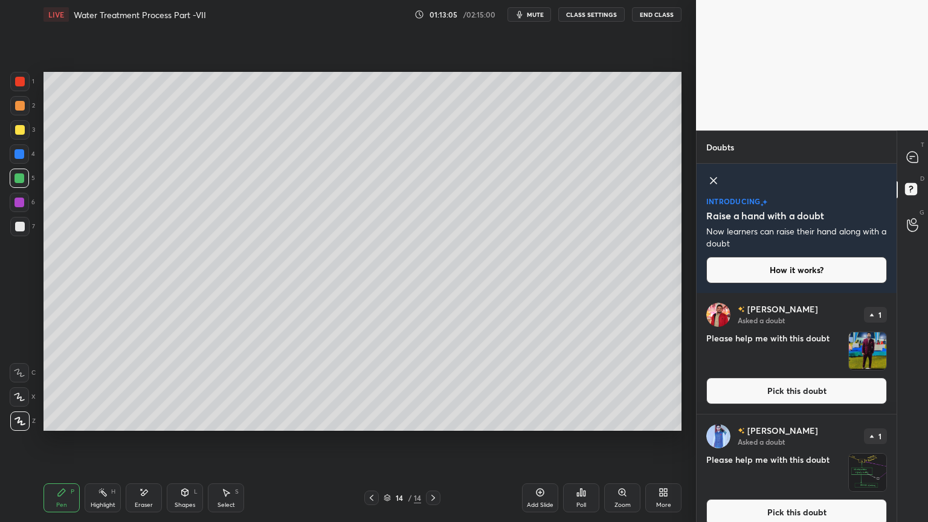
click at [835, 389] on button "Pick this doubt" at bounding box center [796, 391] width 181 height 27
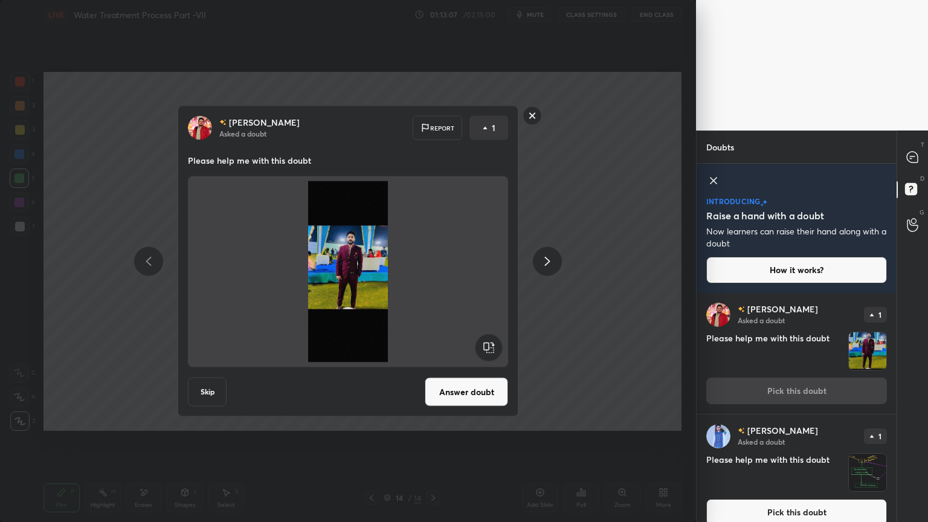
click at [534, 120] on rect at bounding box center [532, 115] width 19 height 19
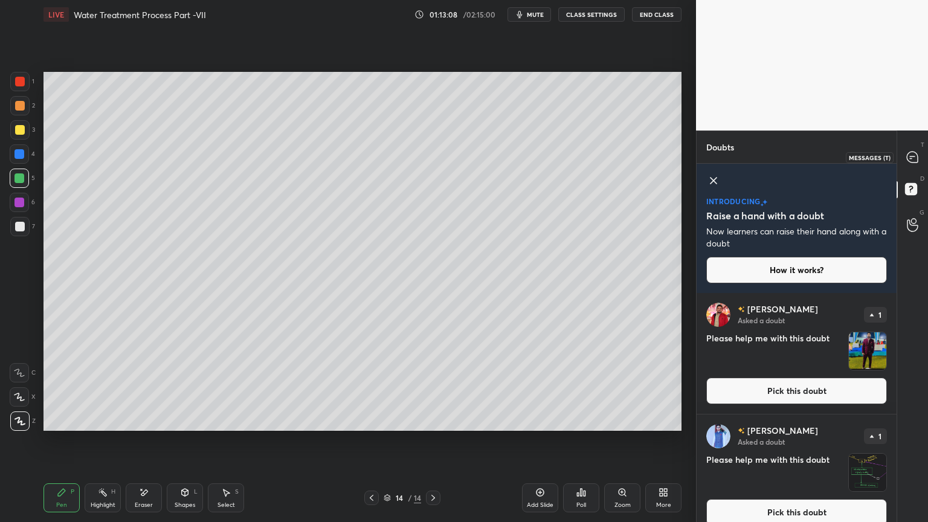
click at [916, 155] on icon at bounding box center [912, 157] width 11 height 11
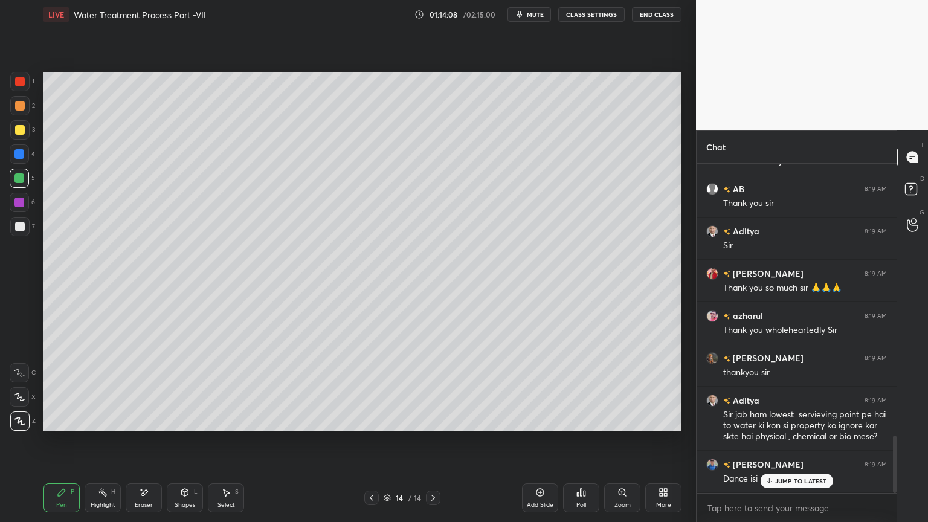
scroll to position [1551, 0]
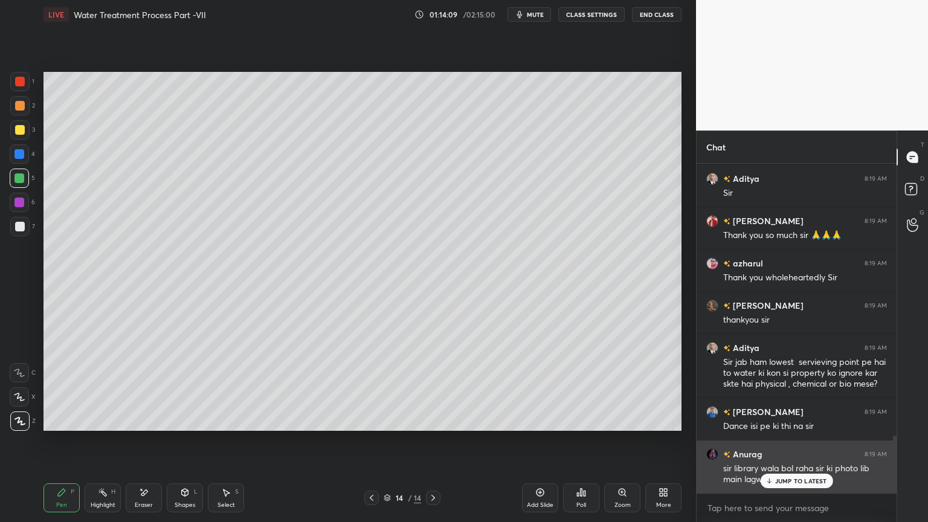
click at [795, 419] on div "JUMP TO LATEST" at bounding box center [796, 481] width 72 height 14
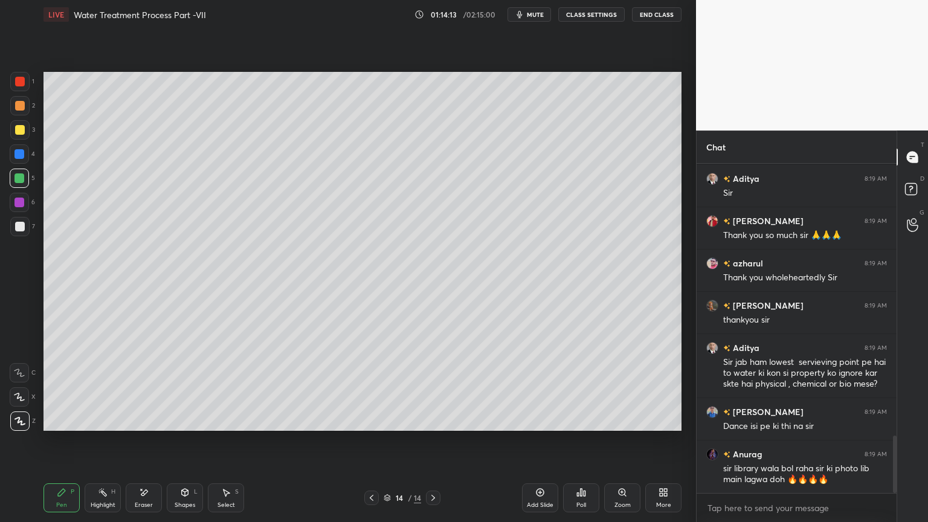
scroll to position [1594, 0]
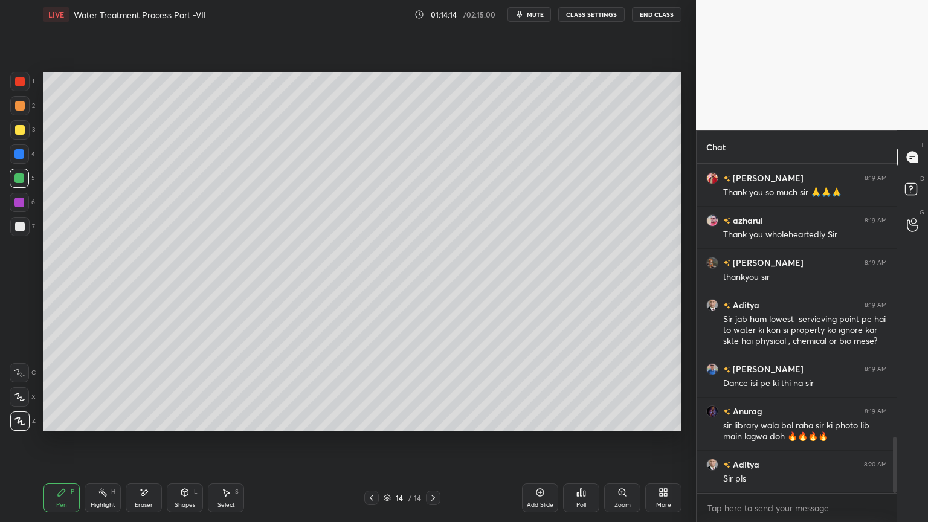
click at [668, 14] on button "End Class" at bounding box center [657, 14] width 50 height 14
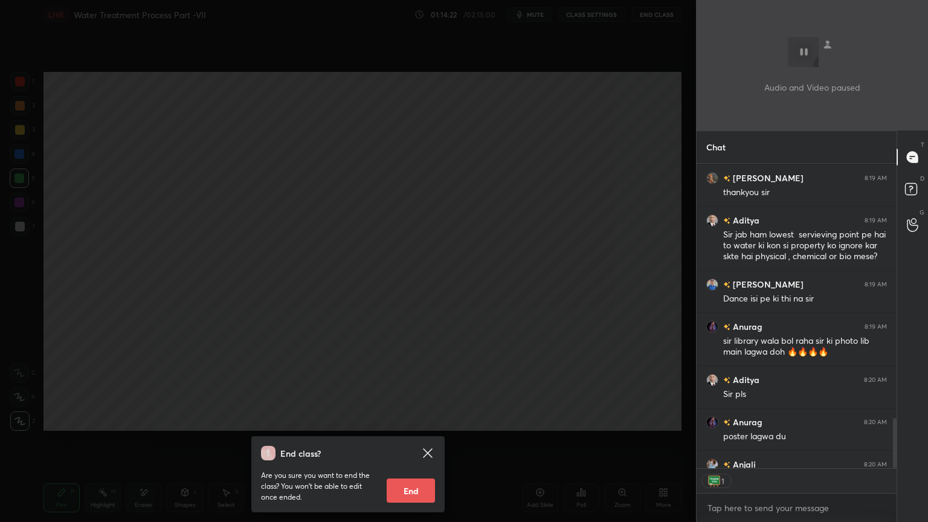
scroll to position [4, 4]
click at [618, 80] on div "End class? Are you sure you want to end the class? You won’t be able to edit on…" at bounding box center [348, 261] width 696 height 522
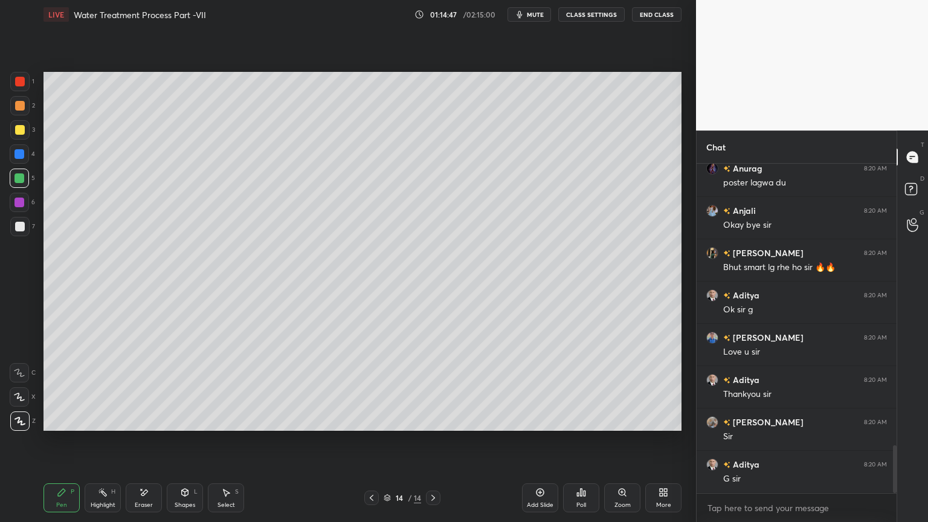
scroll to position [1974, 0]
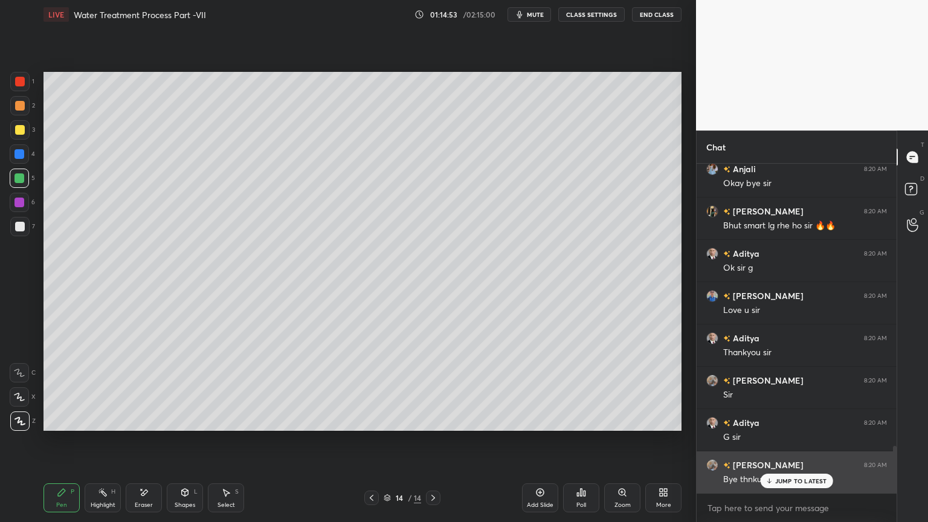
click at [780, 419] on p "JUMP TO LATEST" at bounding box center [801, 480] width 52 height 7
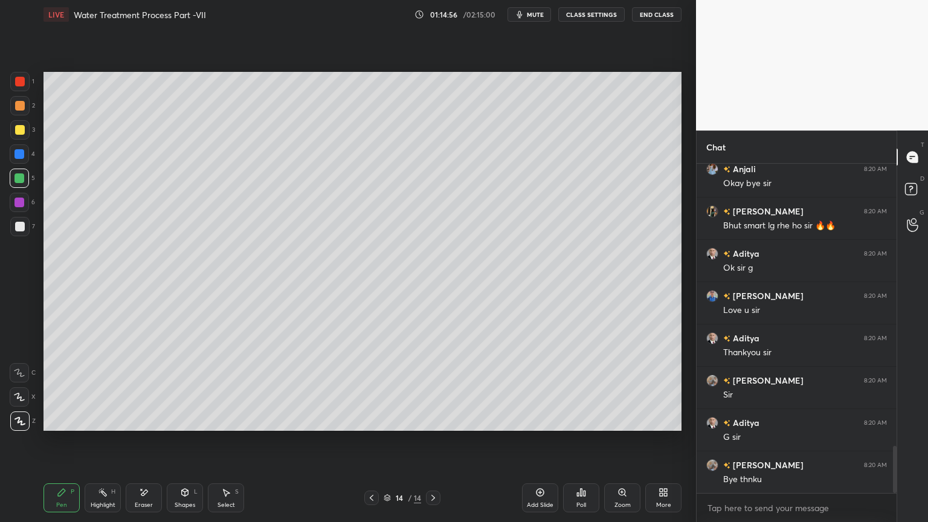
click at [663, 17] on button "End Class" at bounding box center [657, 14] width 50 height 14
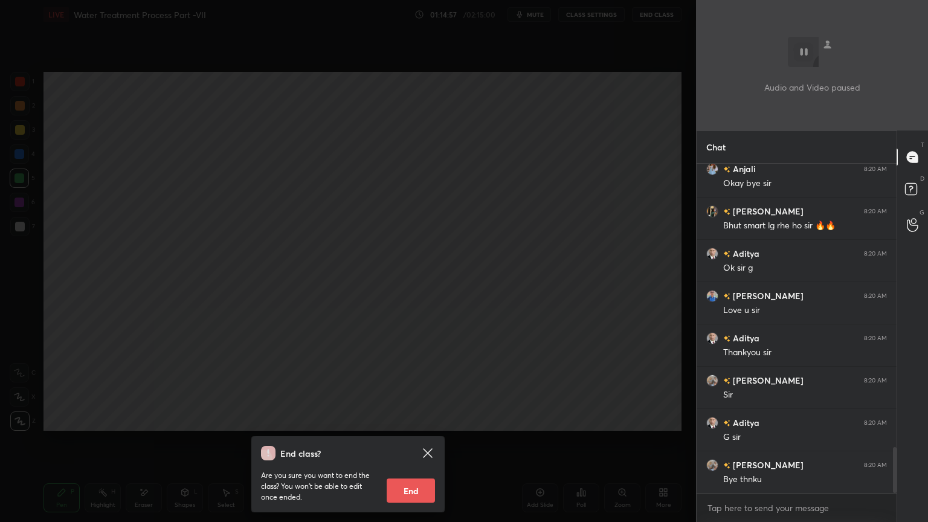
scroll to position [2017, 0]
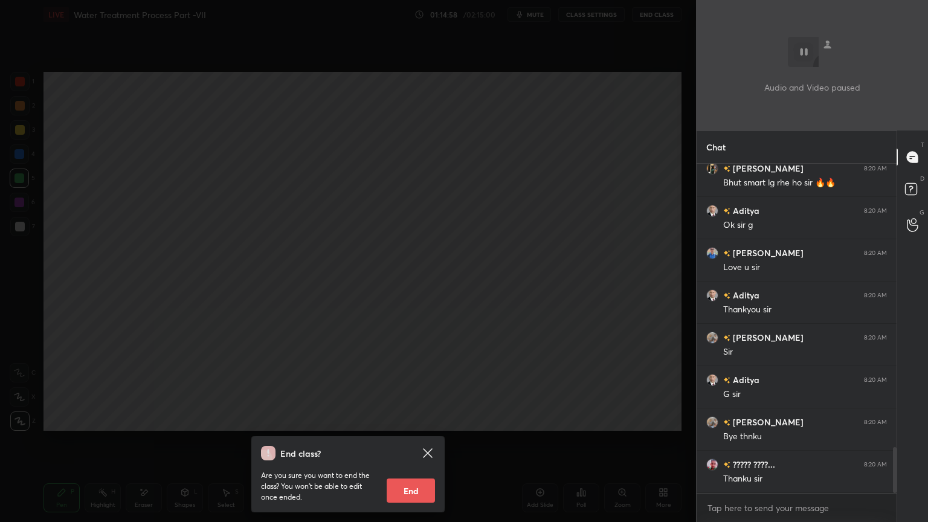
click at [416, 419] on button "End" at bounding box center [411, 490] width 48 height 24
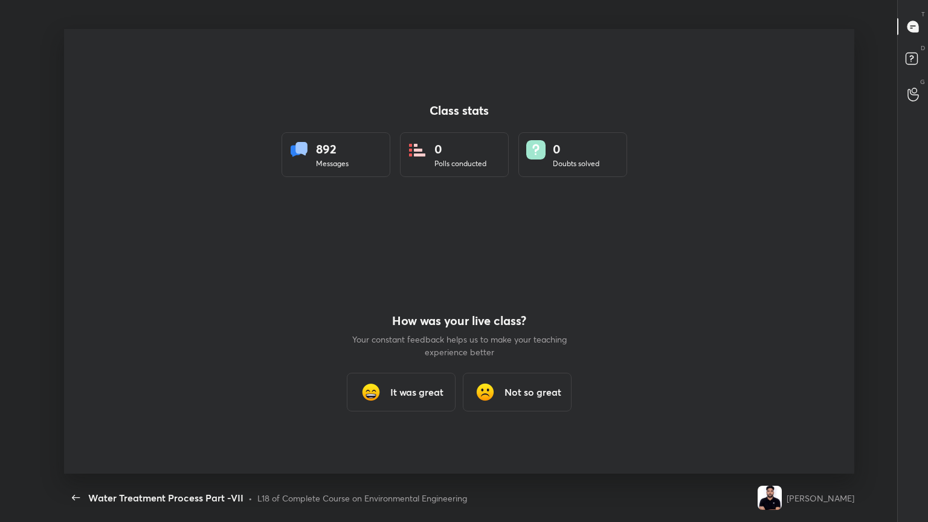
scroll to position [0, 0]
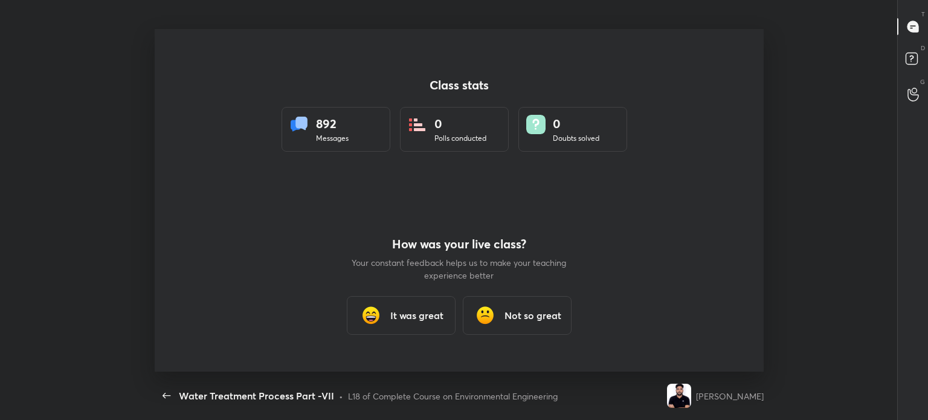
click at [382, 330] on div "It was great" at bounding box center [401, 315] width 109 height 39
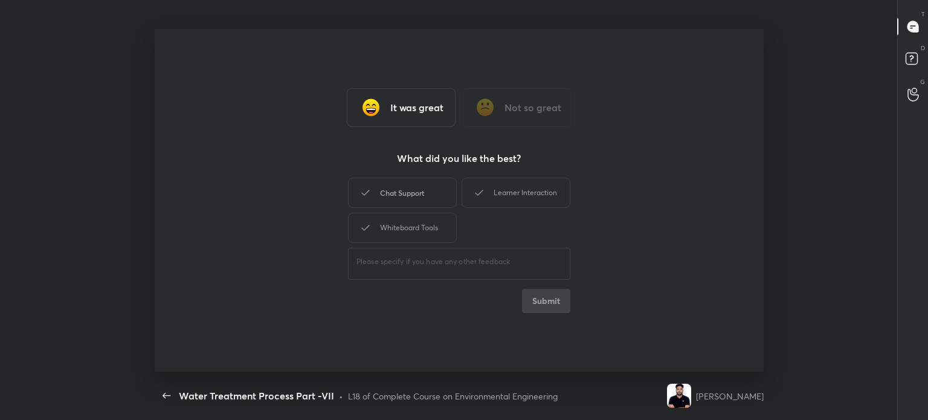
click at [423, 193] on div "Chat Support" at bounding box center [402, 193] width 109 height 30
click at [417, 223] on div "Whiteboard Tools" at bounding box center [402, 228] width 109 height 30
click at [493, 197] on div "Learner Interaction" at bounding box center [515, 193] width 109 height 30
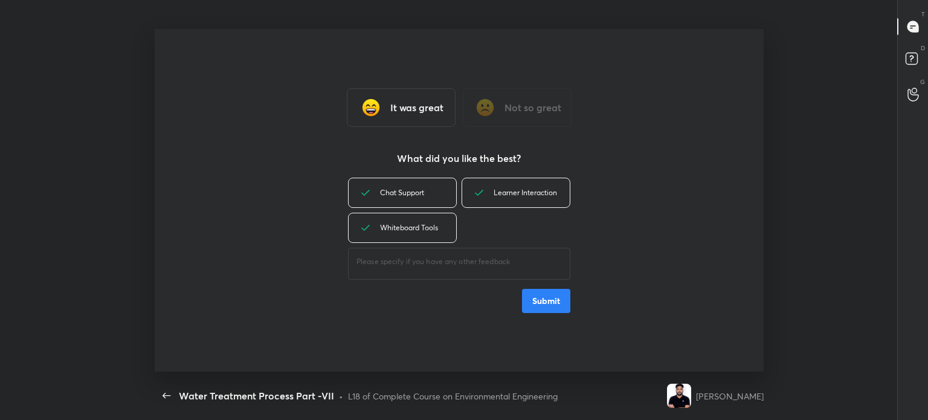
click at [547, 304] on button "Submit" at bounding box center [546, 301] width 48 height 24
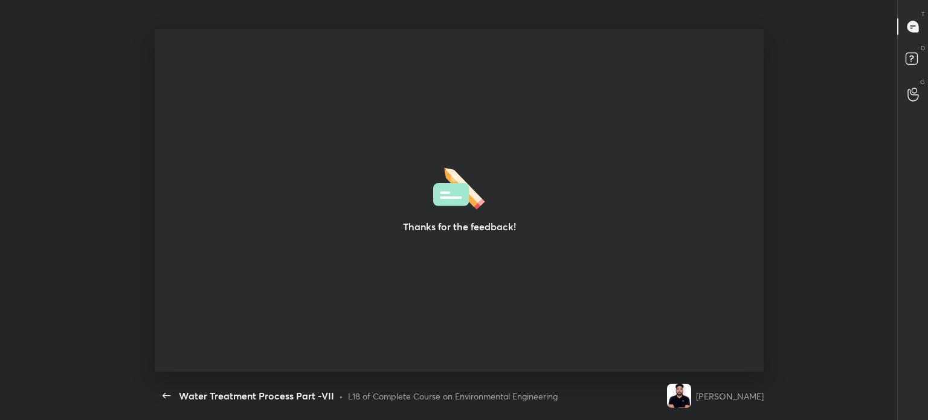
type textarea "x"
click at [540, 286] on div "Thanks for the feedback!" at bounding box center [459, 200] width 609 height 342
